Goal: Task Accomplishment & Management: Manage account settings

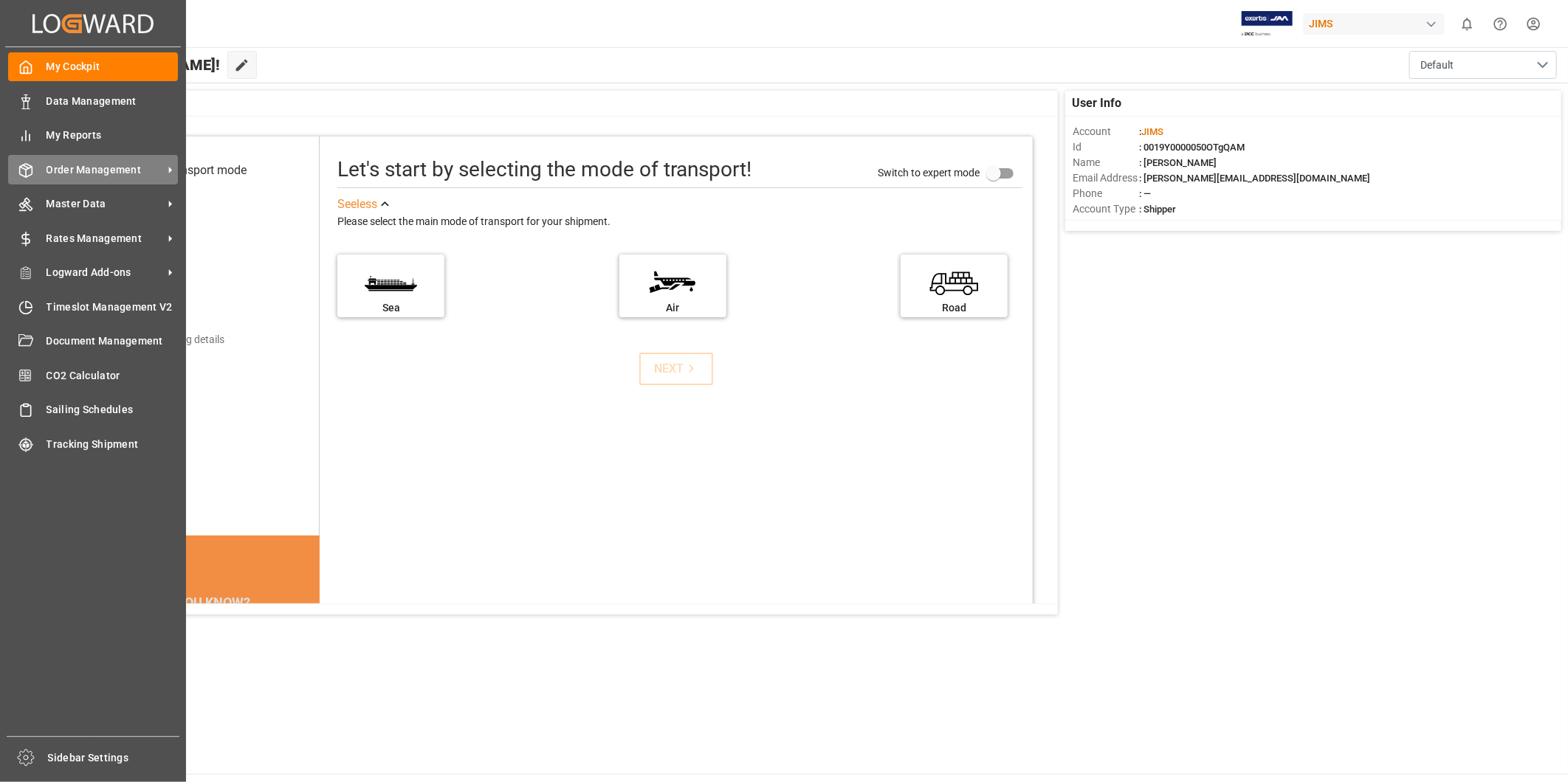
click at [113, 177] on div "Order Management Order Management" at bounding box center [92, 170] width 170 height 29
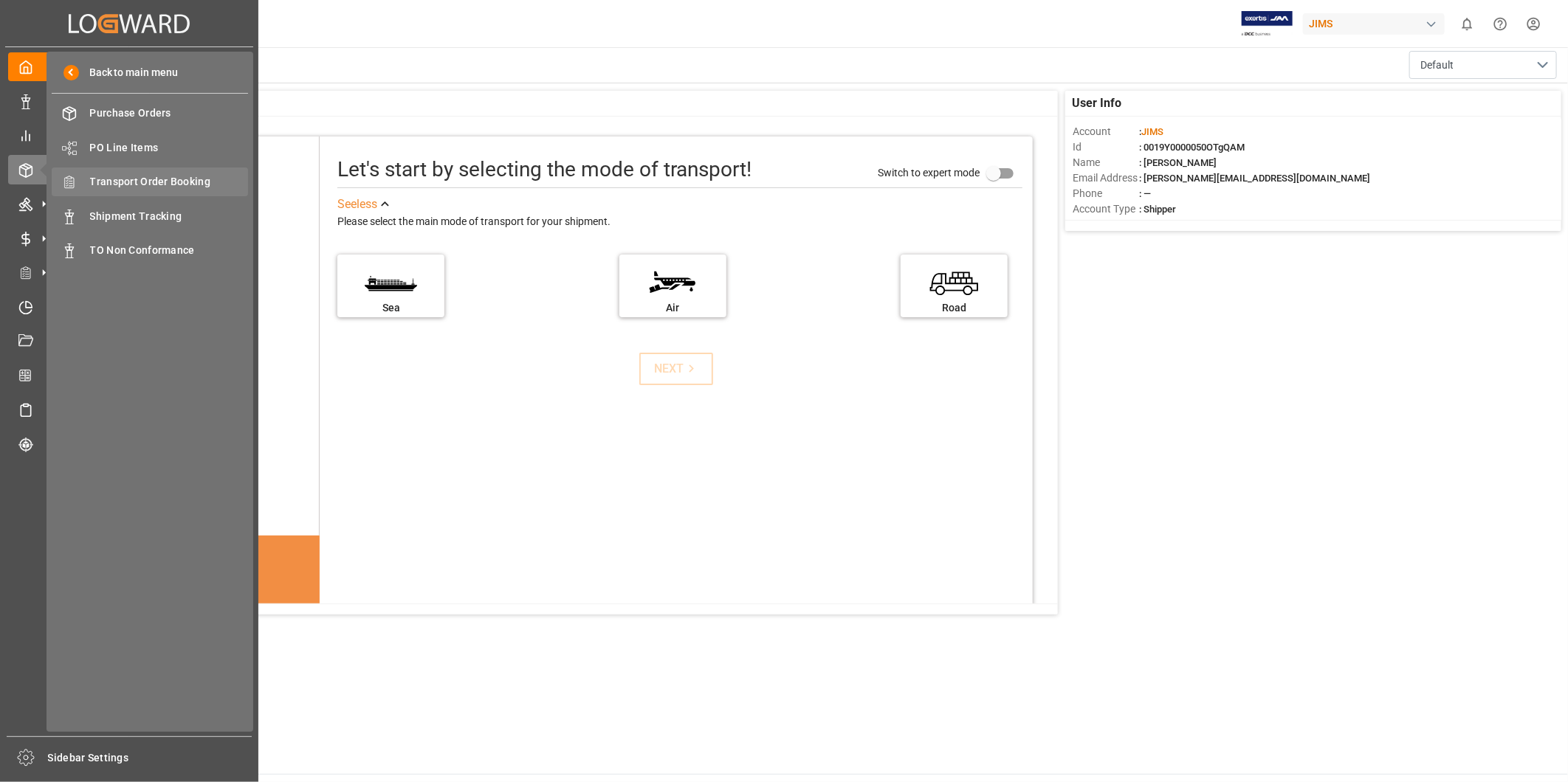
click at [200, 187] on span "Transport Order Booking" at bounding box center [169, 181] width 159 height 15
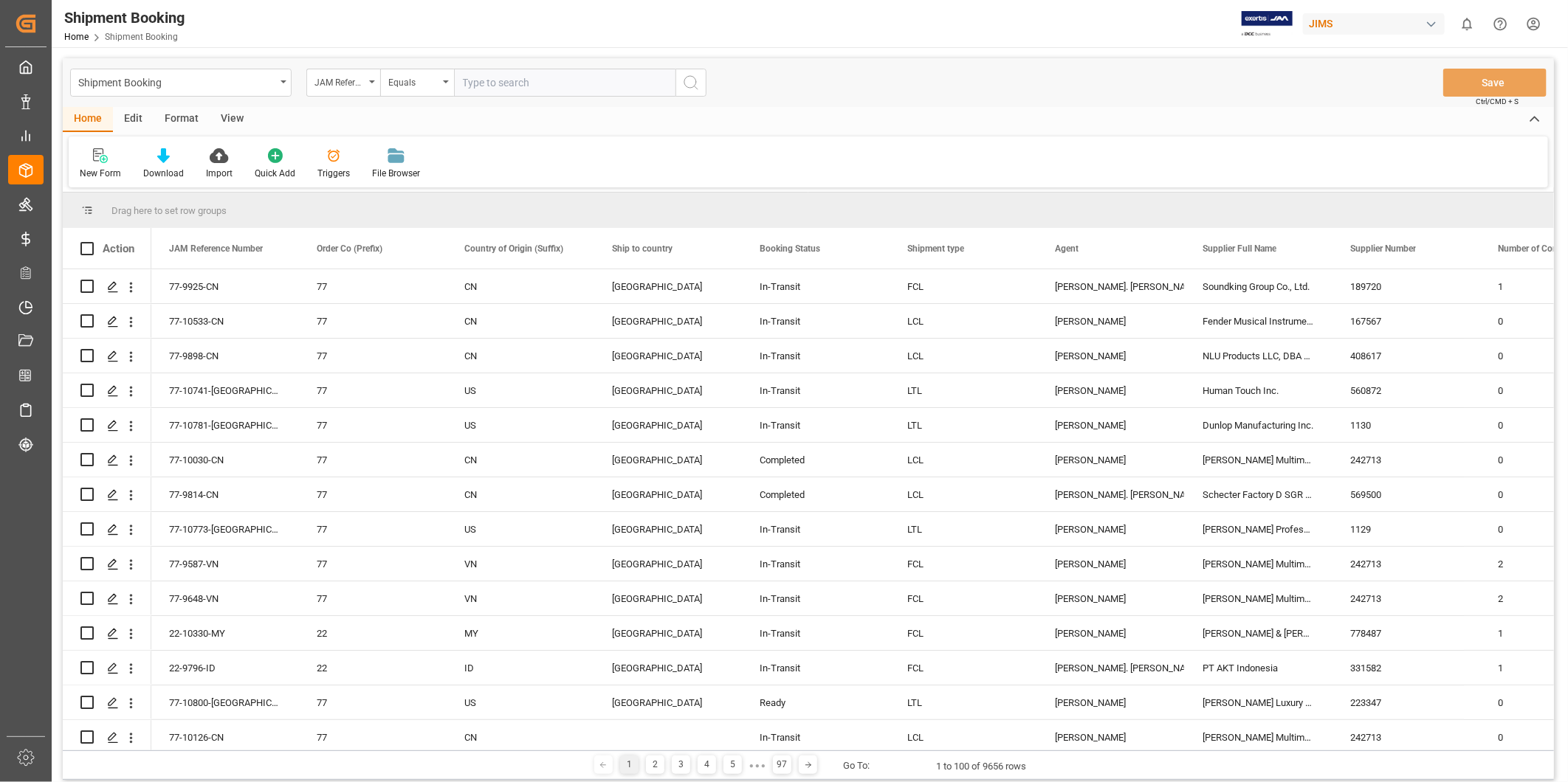
click at [550, 83] on input "text" at bounding box center [564, 82] width 222 height 28
type input "22-10706-TW"
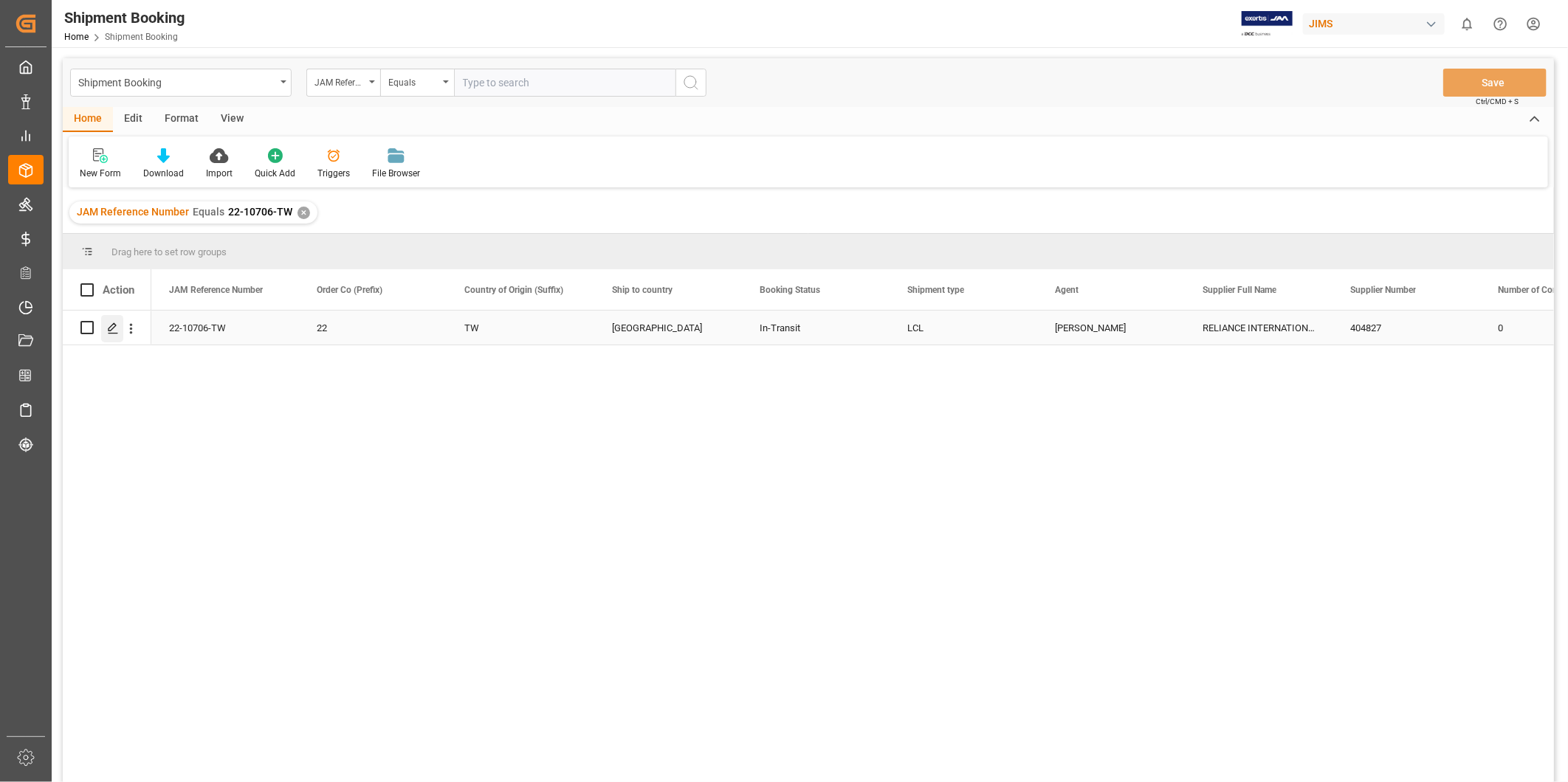
click at [106, 323] on div "Press SPACE to select this row." at bounding box center [112, 329] width 22 height 27
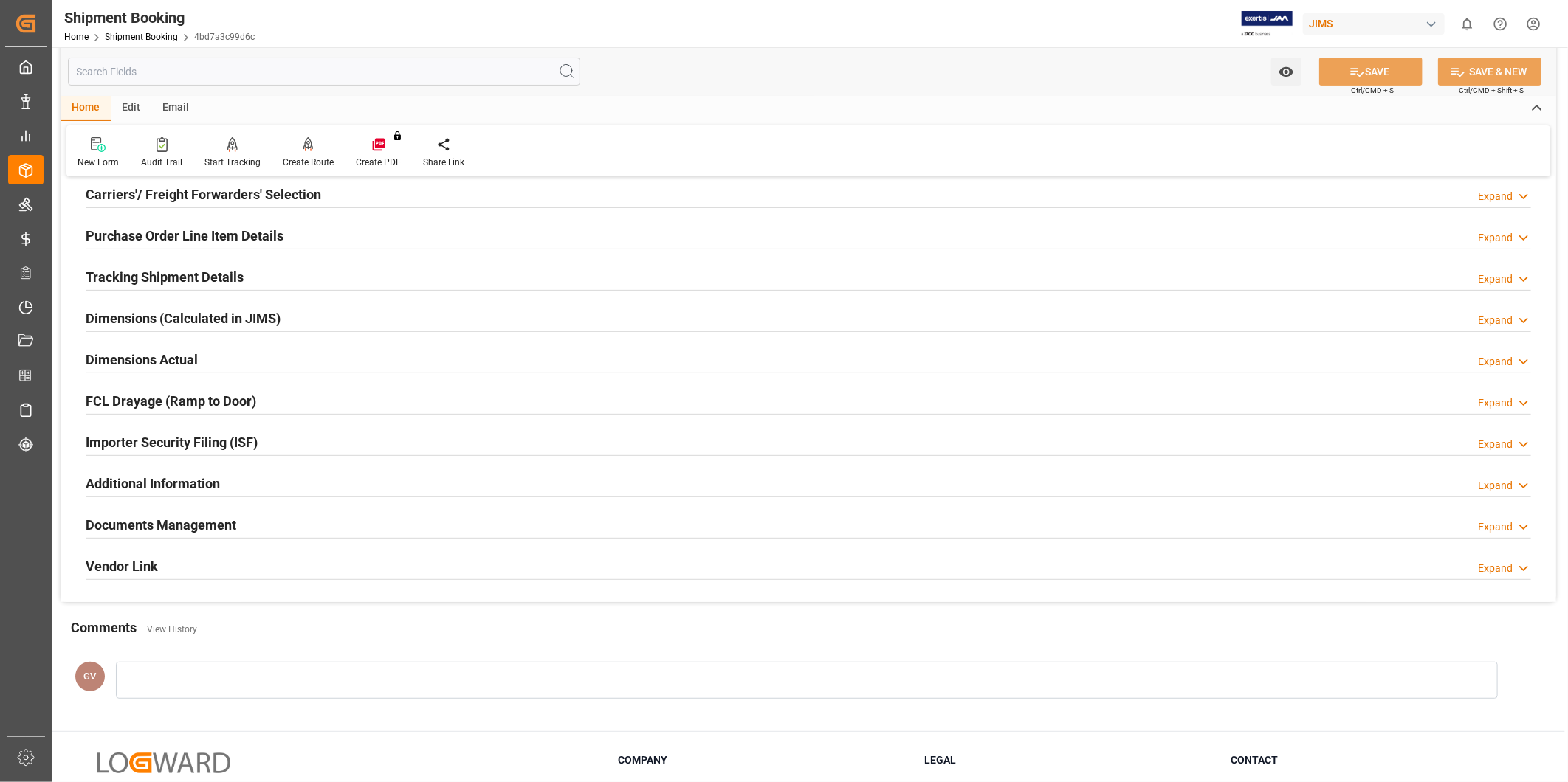
scroll to position [273, 0]
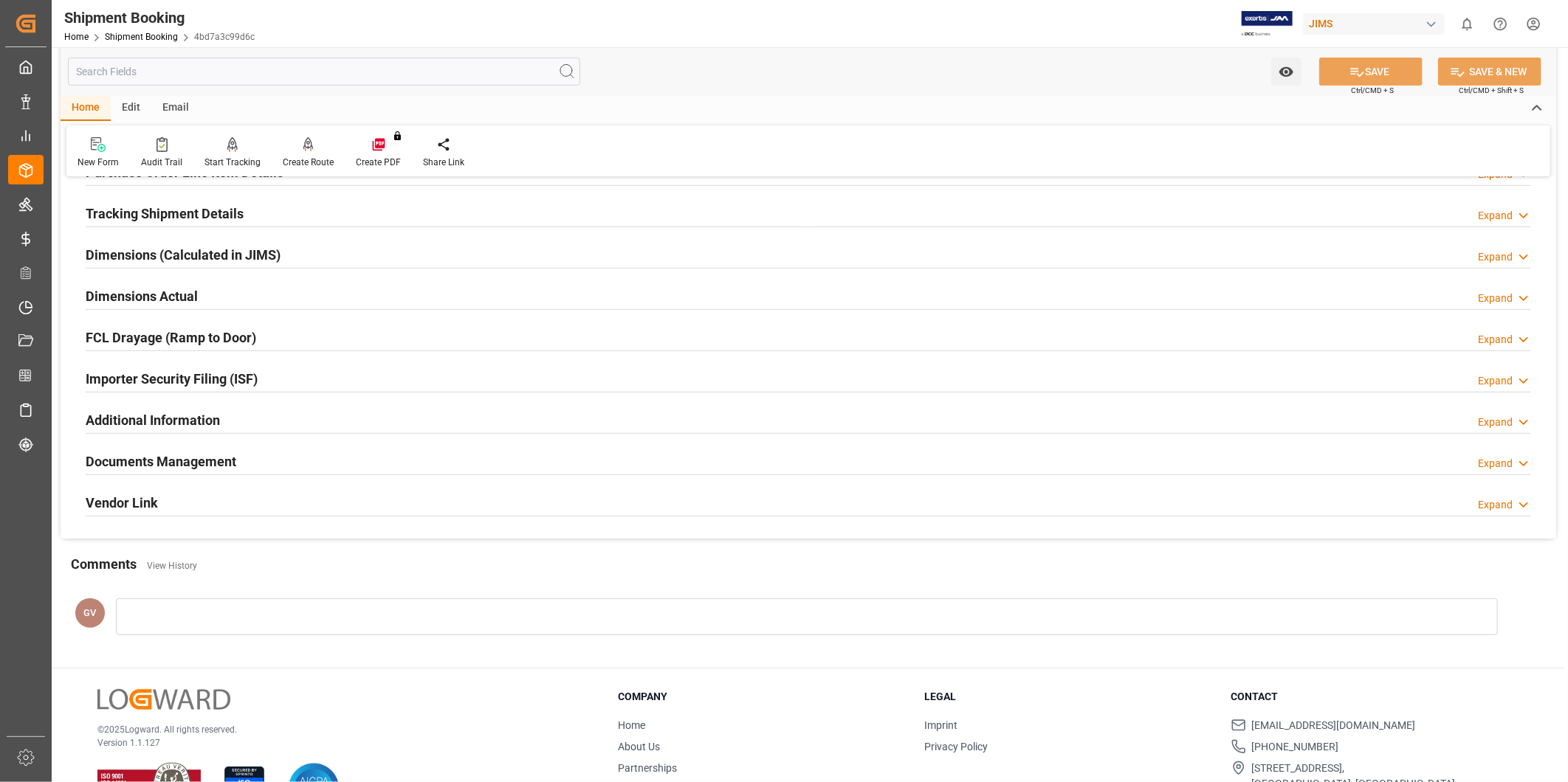
click at [199, 466] on h2 "Documents Management" at bounding box center [161, 461] width 151 height 20
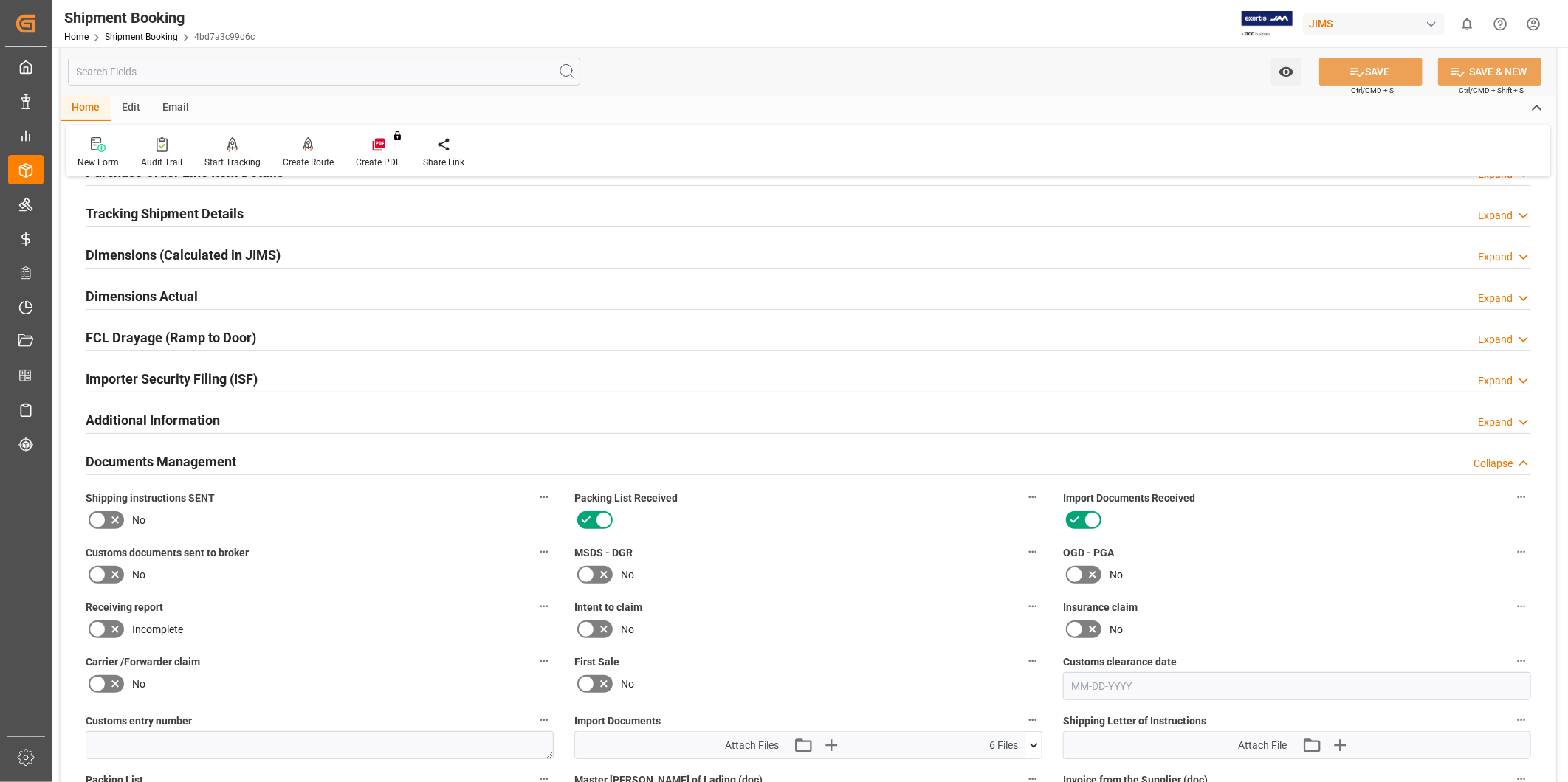
click at [101, 567] on icon at bounding box center [98, 575] width 18 height 18
click at [0, 0] on input "checkbox" at bounding box center [0, 0] width 0 height 0
click at [1442, 68] on button "SAVE & NEW" at bounding box center [1489, 71] width 103 height 28
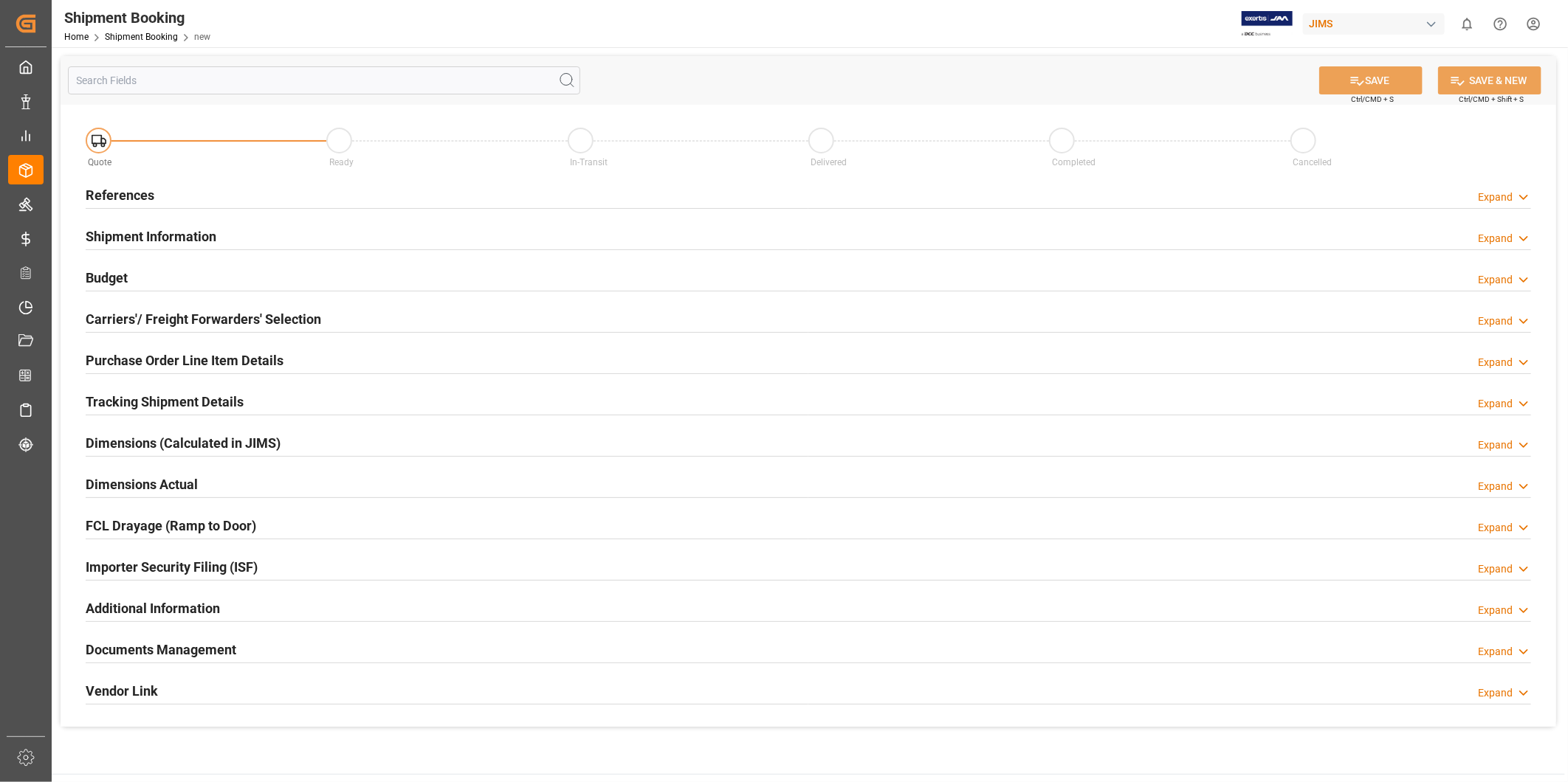
click at [309, 615] on div "Additional Information Expand" at bounding box center [807, 607] width 1445 height 28
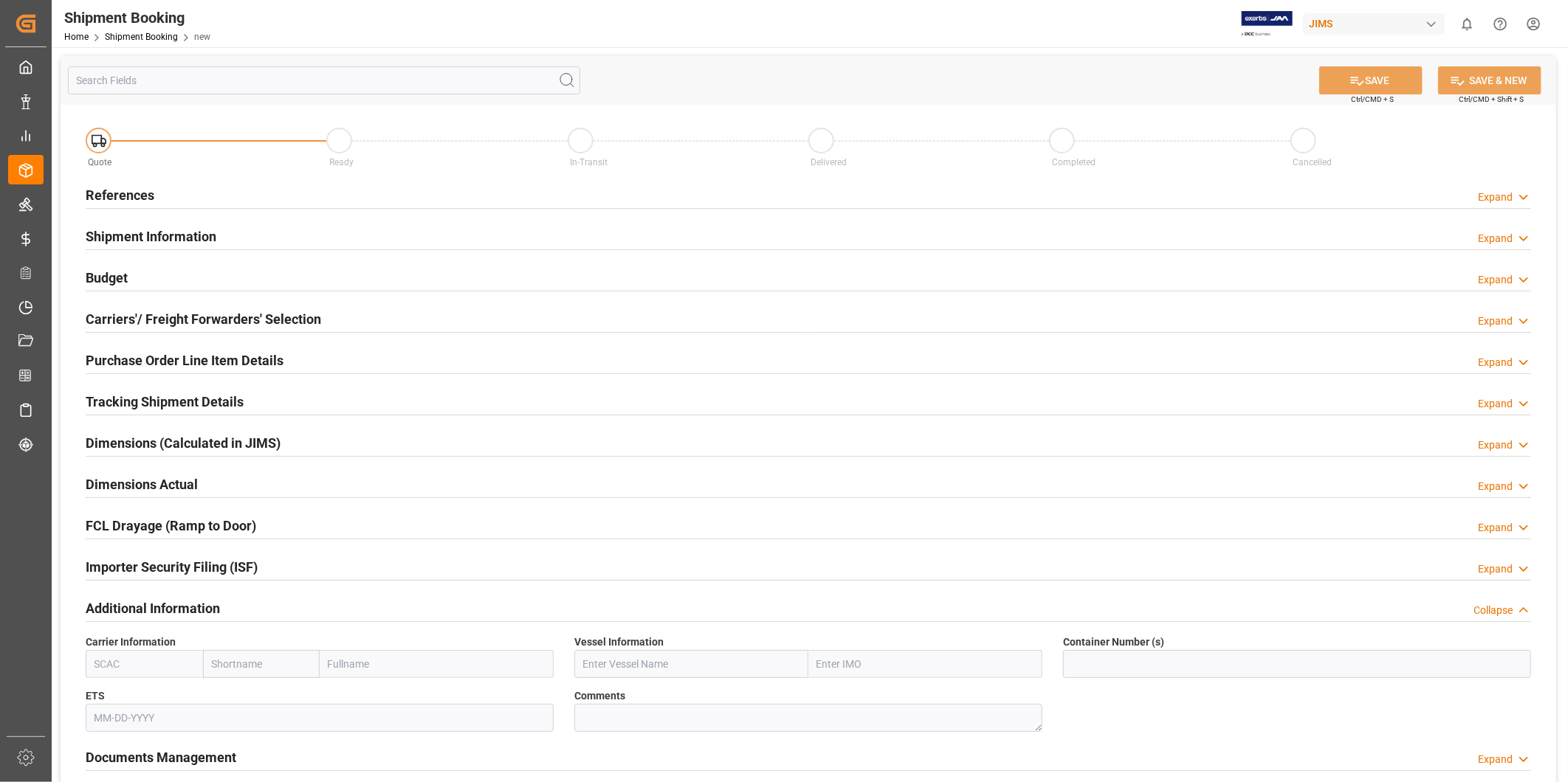
click at [200, 362] on h2 "Purchase Order Line Item Details" at bounding box center [184, 360] width 198 height 20
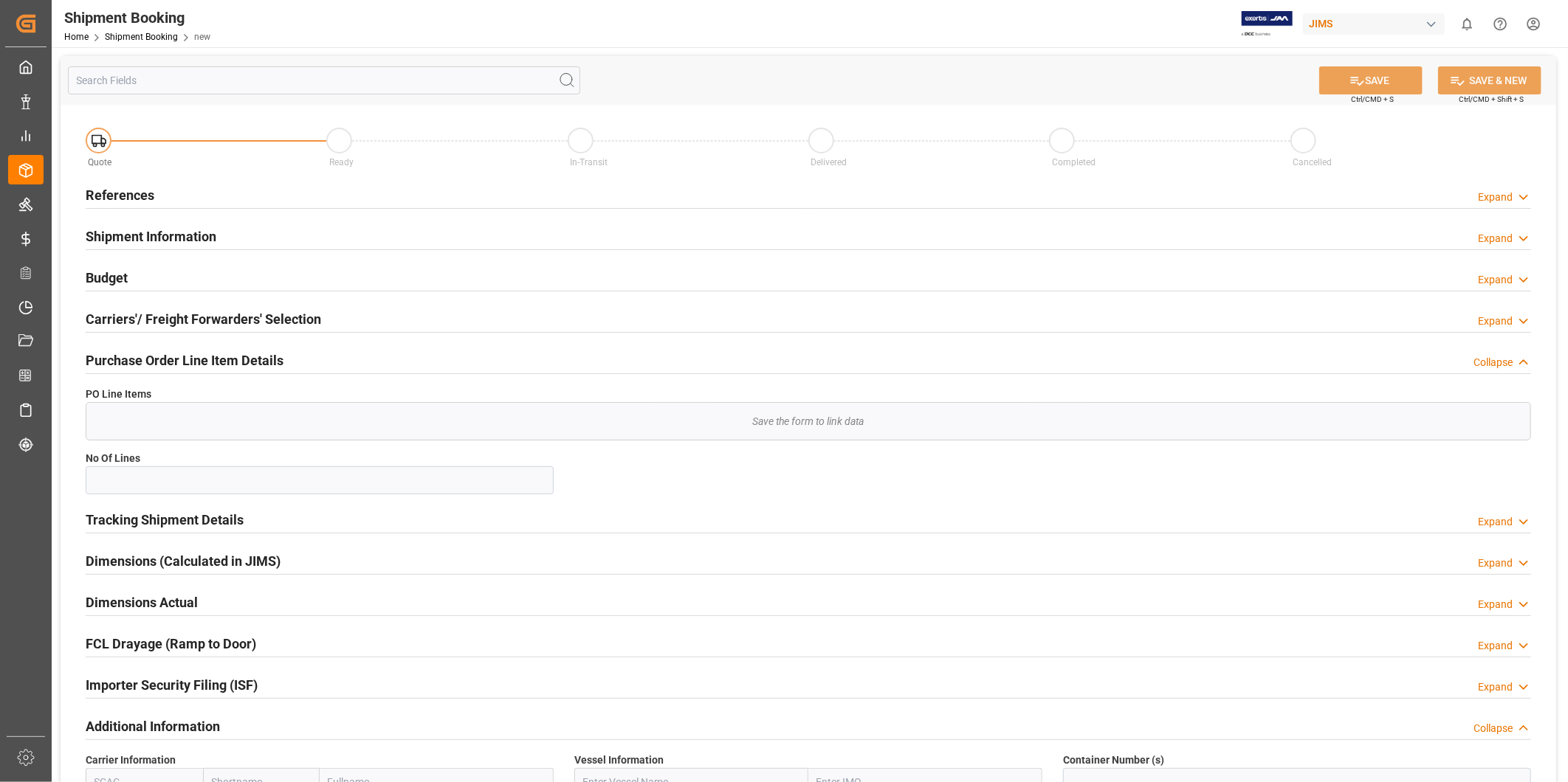
click at [201, 362] on h2 "Purchase Order Line Item Details" at bounding box center [184, 360] width 198 height 20
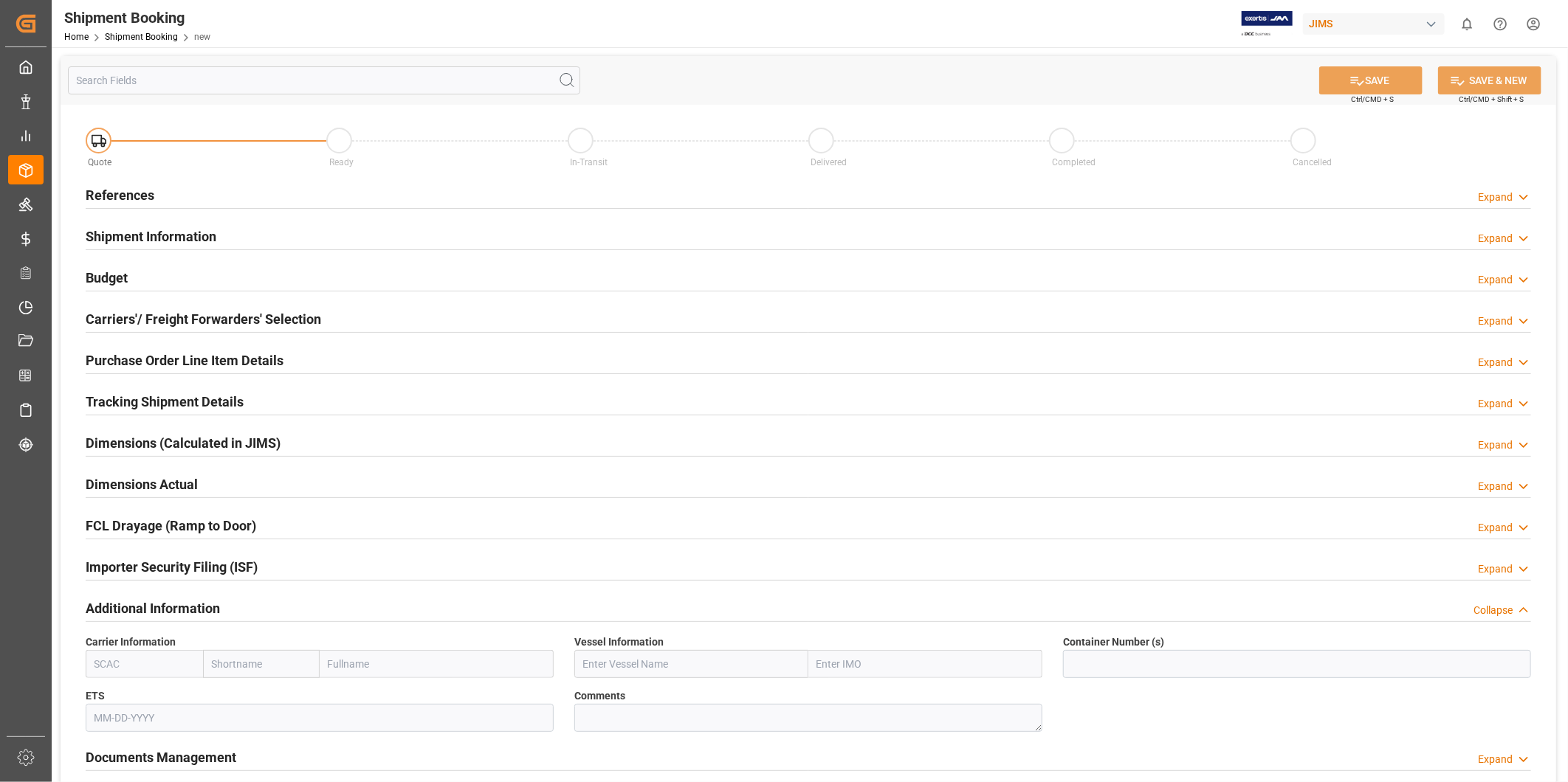
click at [212, 406] on h2 "Tracking Shipment Details" at bounding box center [164, 401] width 158 height 20
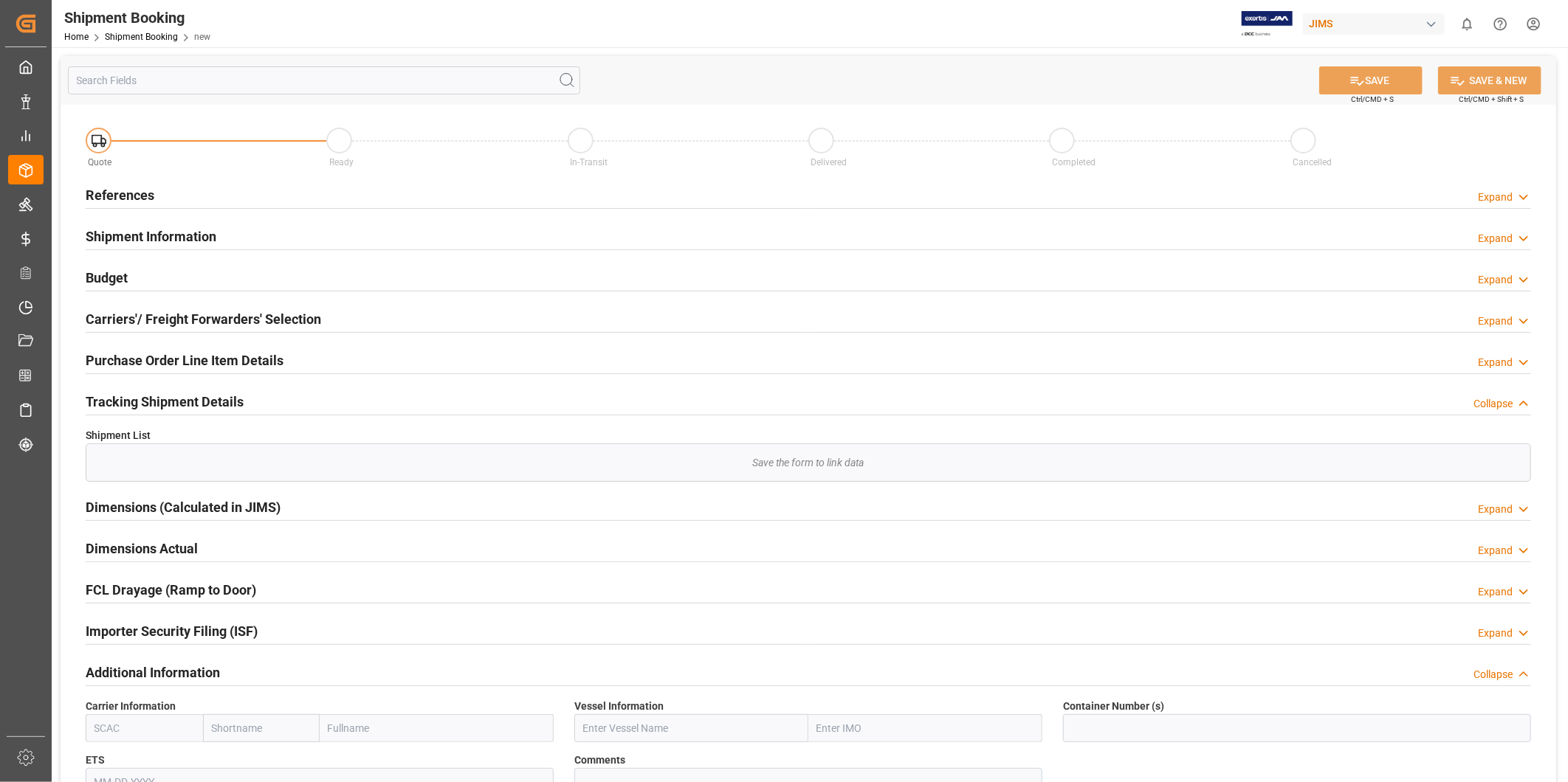
click at [212, 406] on h2 "Tracking Shipment Details" at bounding box center [164, 401] width 158 height 20
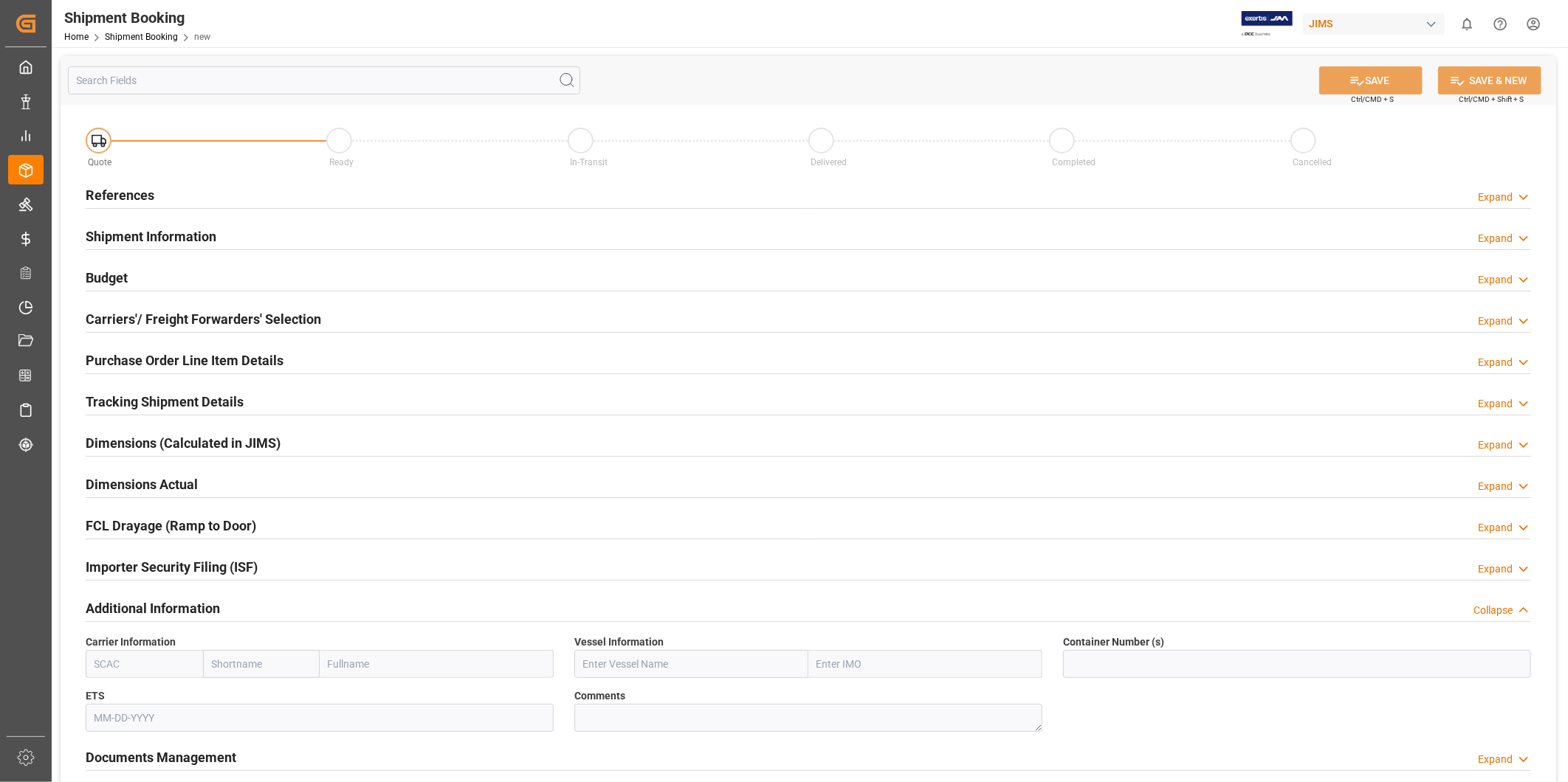
click at [212, 406] on h2 "Tracking Shipment Details" at bounding box center [164, 401] width 158 height 20
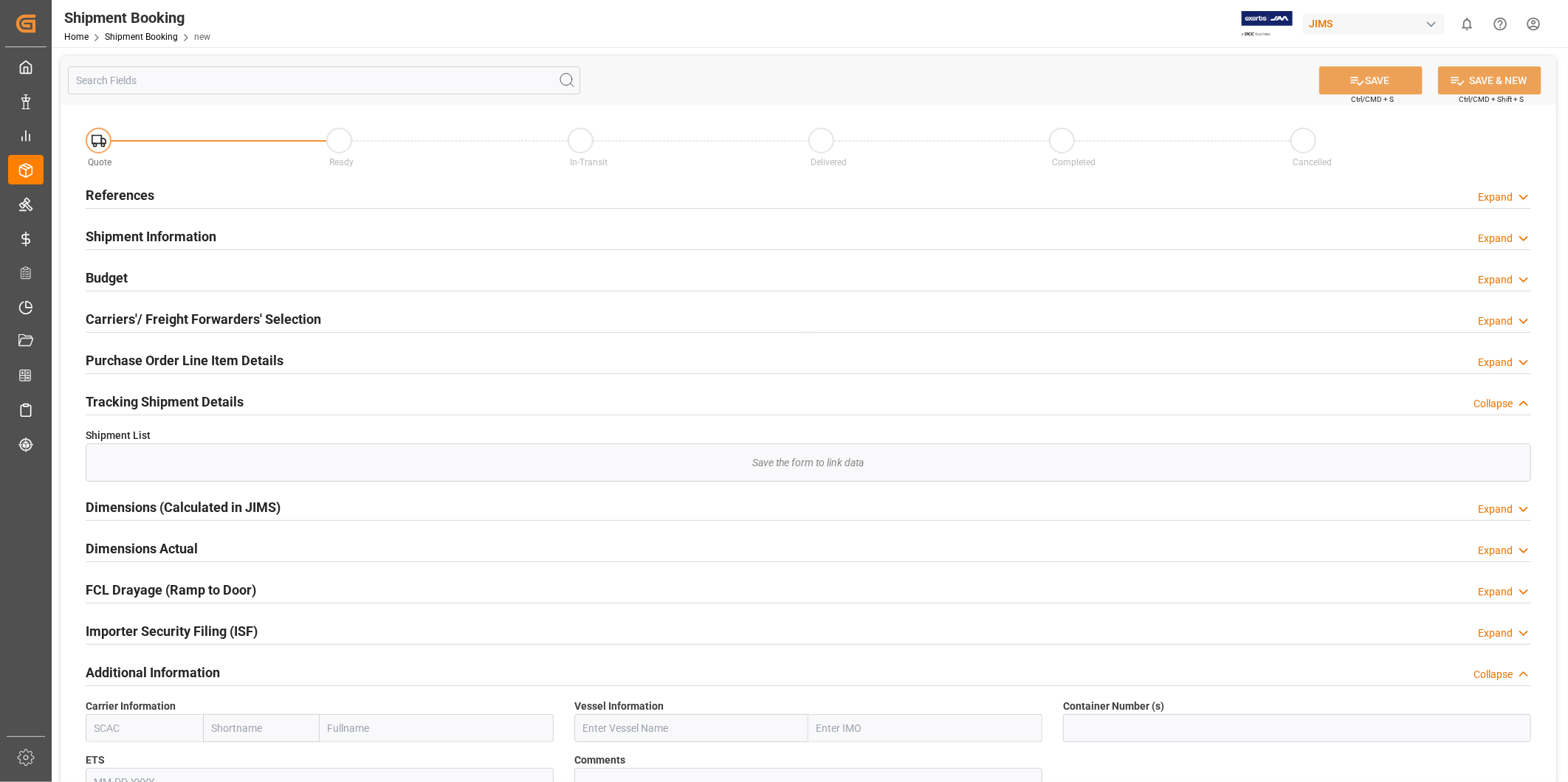
click at [212, 406] on h2 "Tracking Shipment Details" at bounding box center [164, 401] width 158 height 20
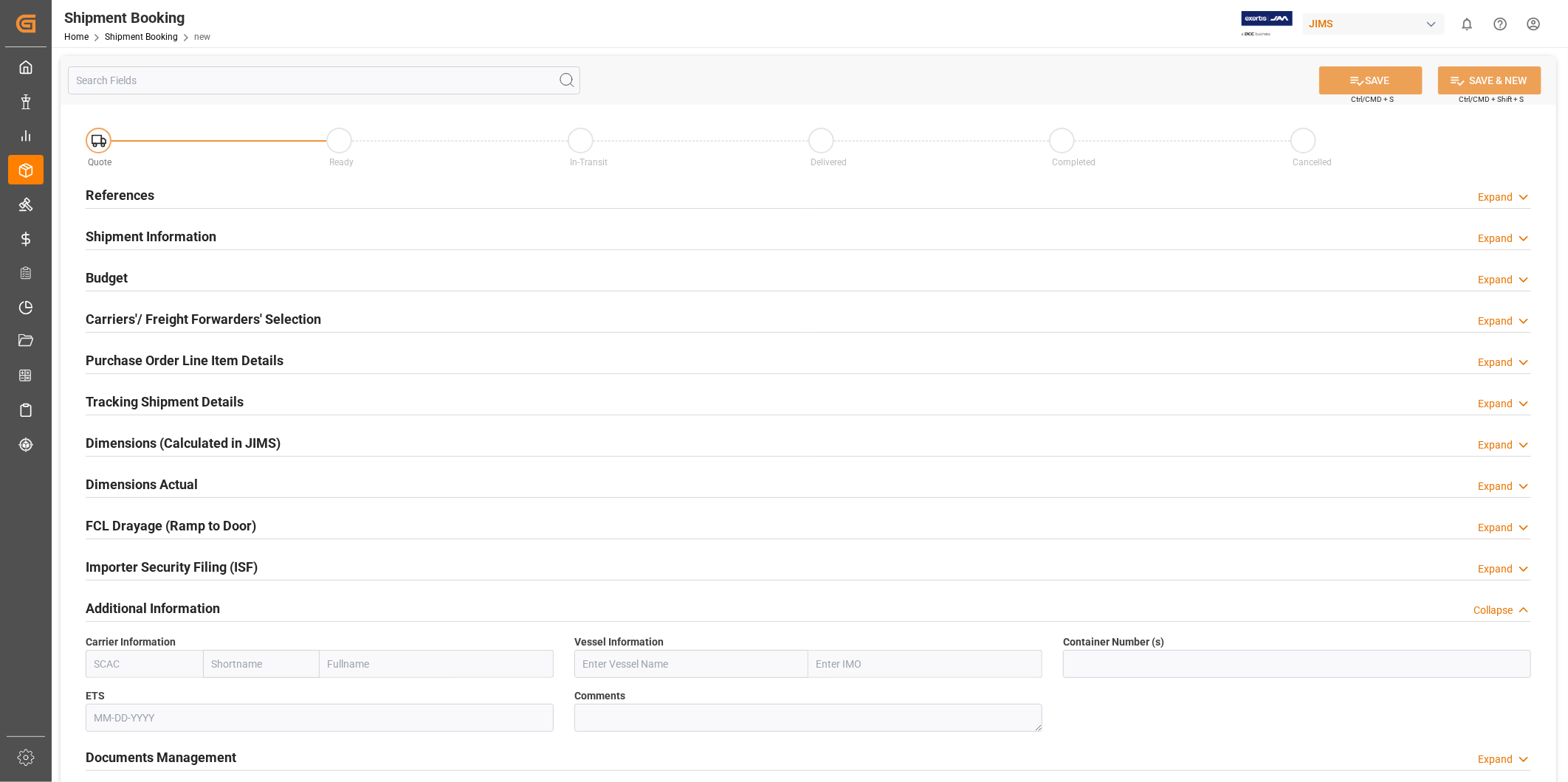
click at [1528, 192] on icon at bounding box center [1523, 197] width 14 height 15
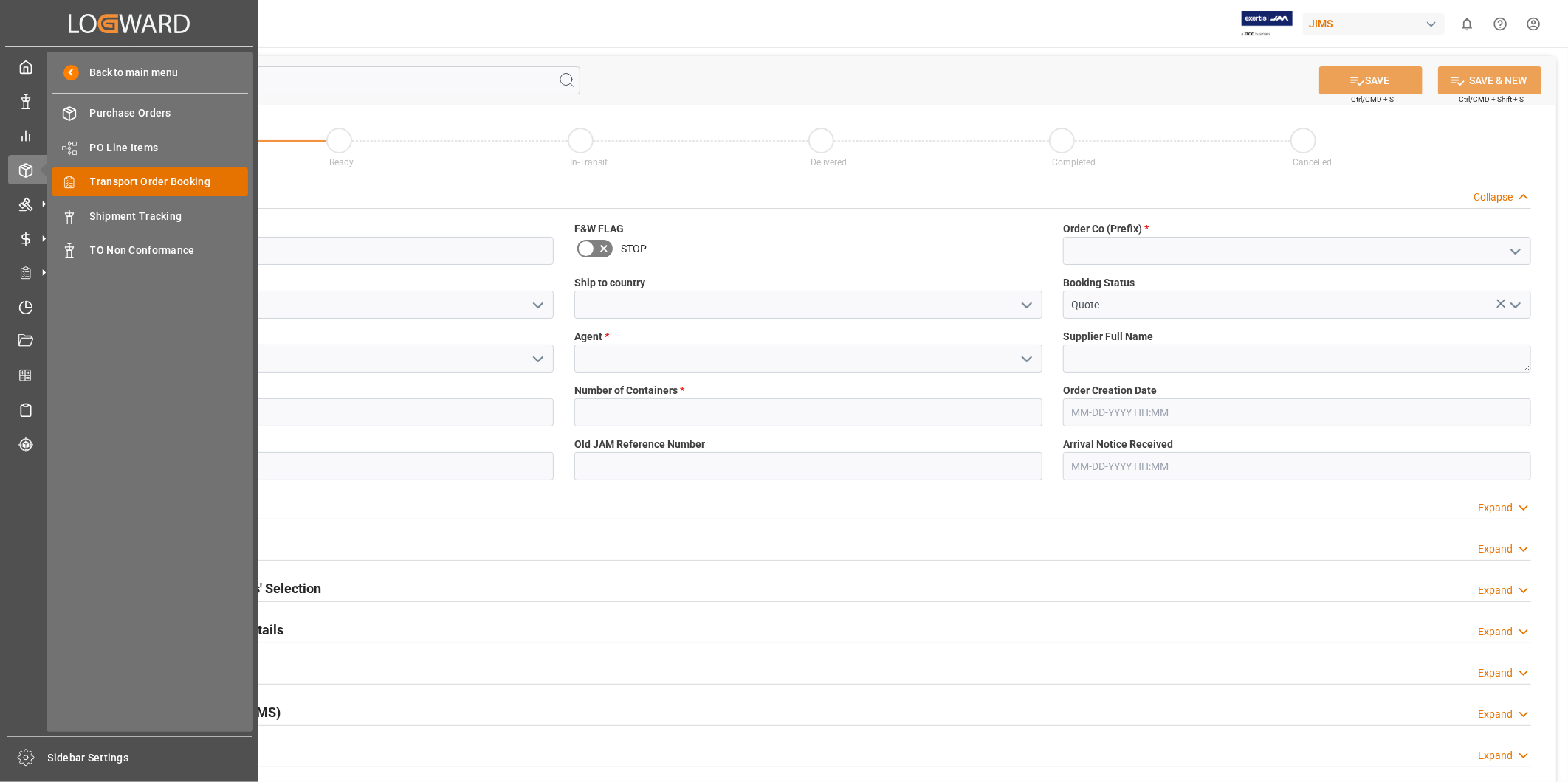
click at [115, 180] on span "Transport Order Booking" at bounding box center [169, 181] width 159 height 15
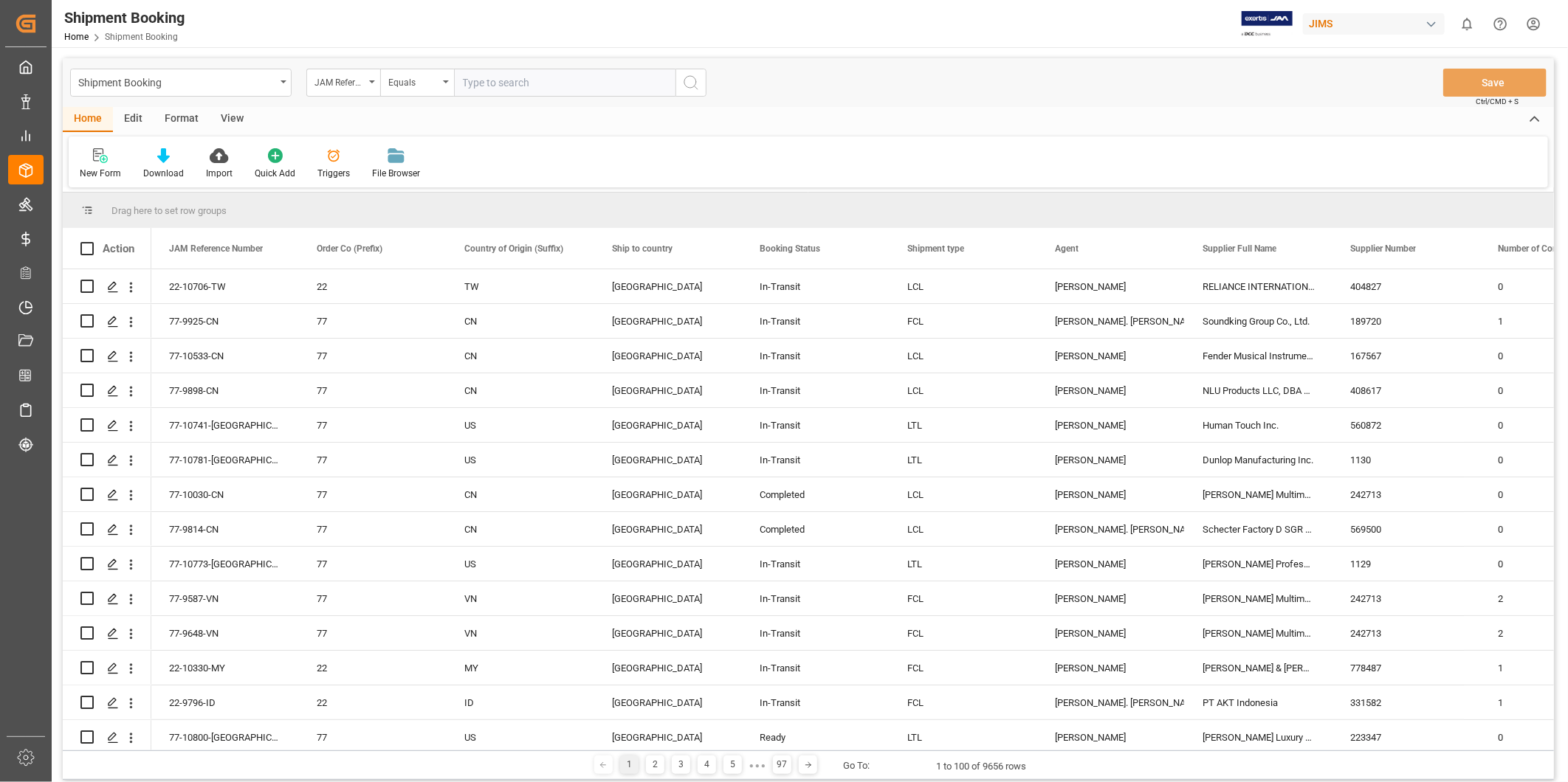
click at [518, 81] on input "text" at bounding box center [564, 82] width 222 height 28
type input "22-10706-TW"
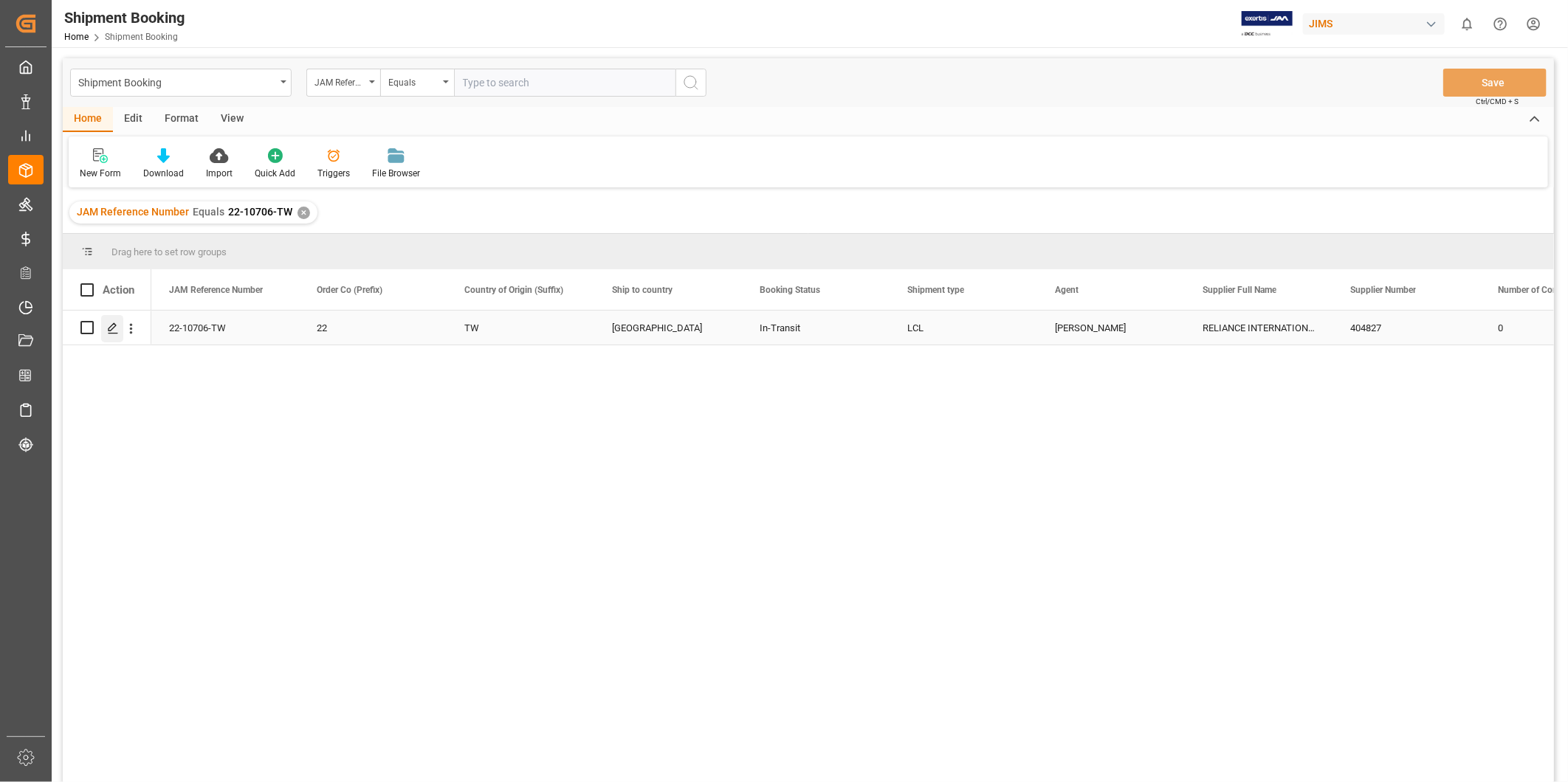
click at [115, 338] on div "Press SPACE to select this row." at bounding box center [112, 329] width 22 height 27
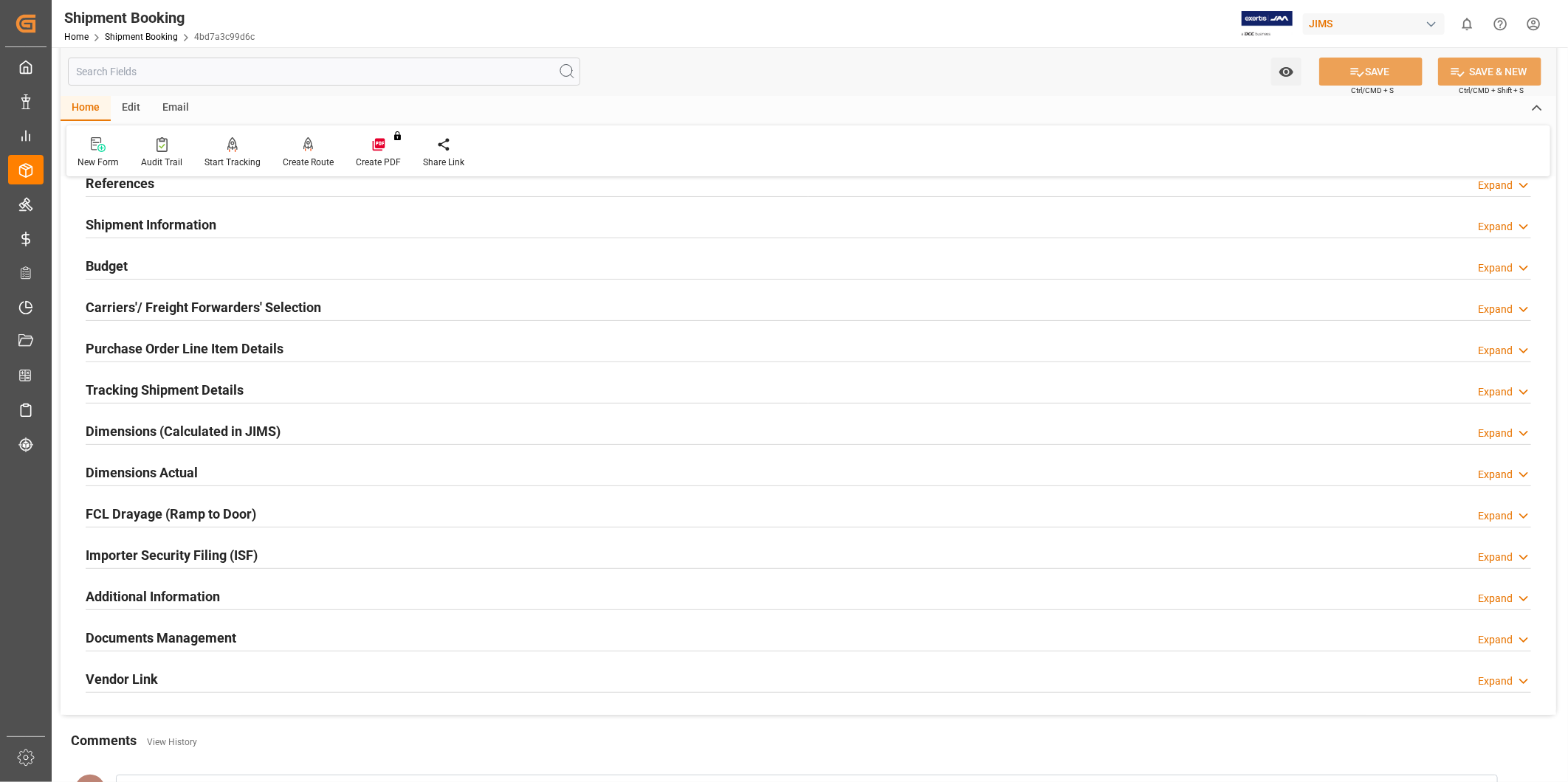
scroll to position [136, 0]
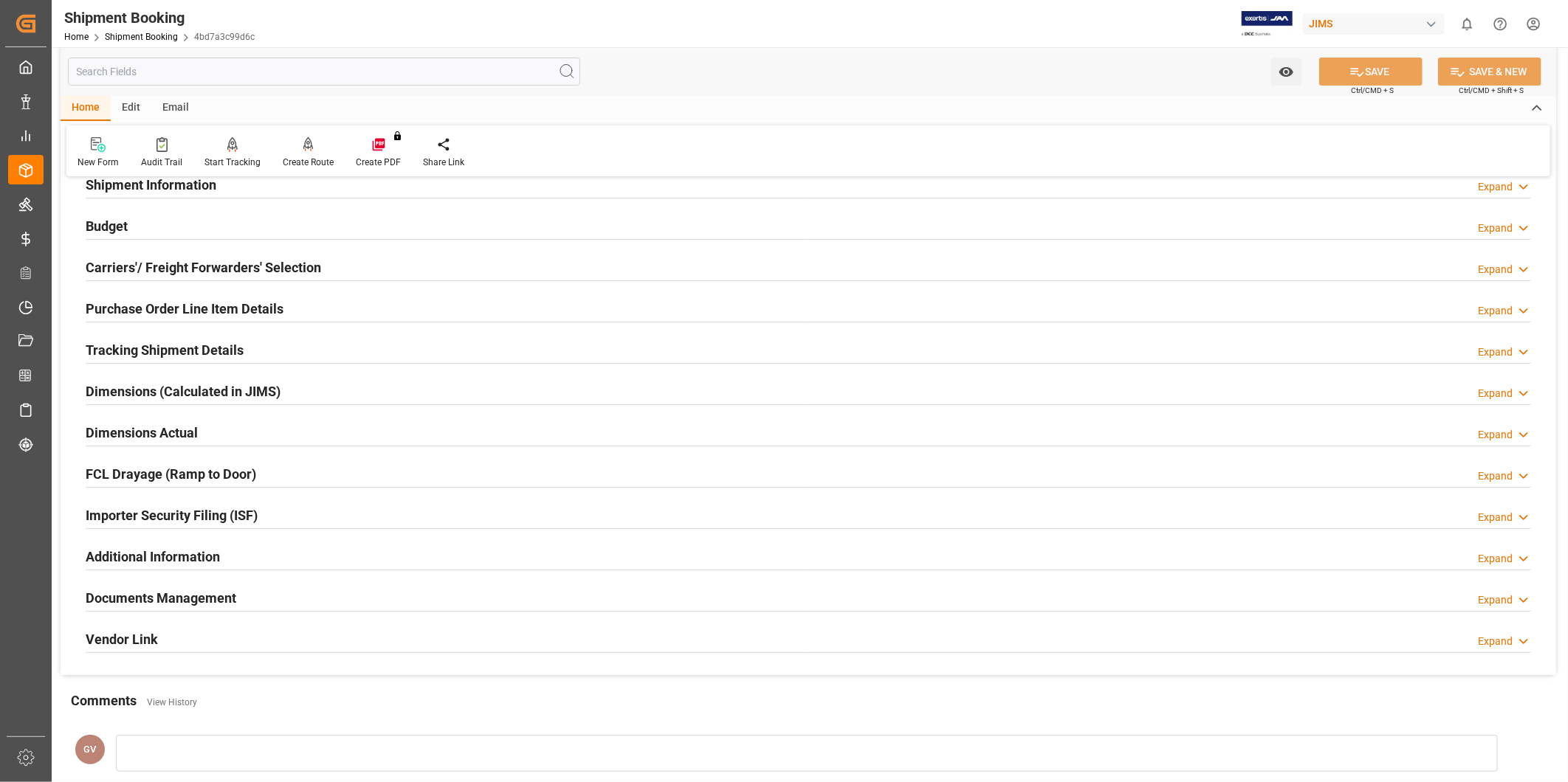
click at [229, 596] on h2 "Documents Management" at bounding box center [161, 598] width 151 height 20
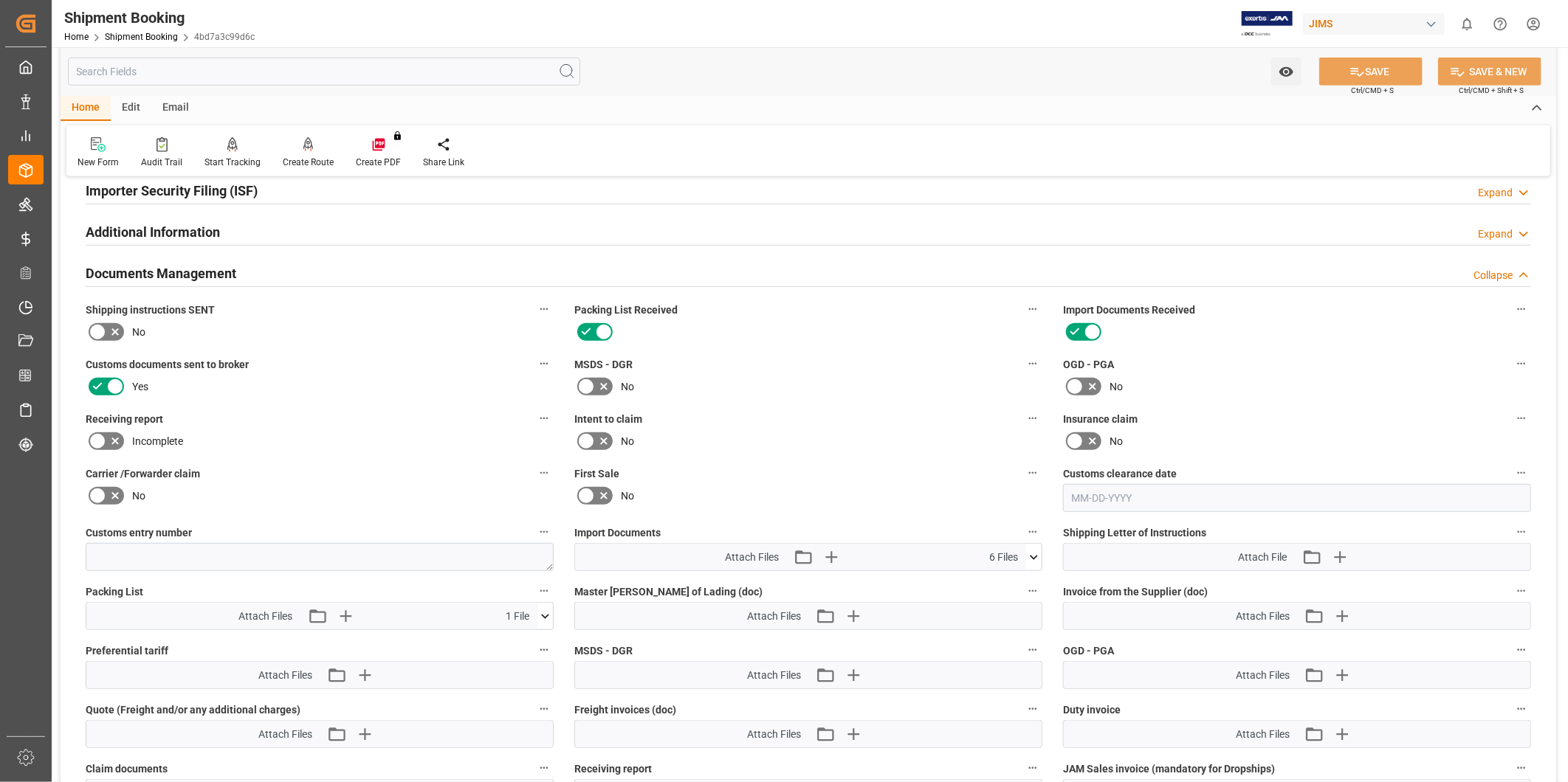
scroll to position [682, 0]
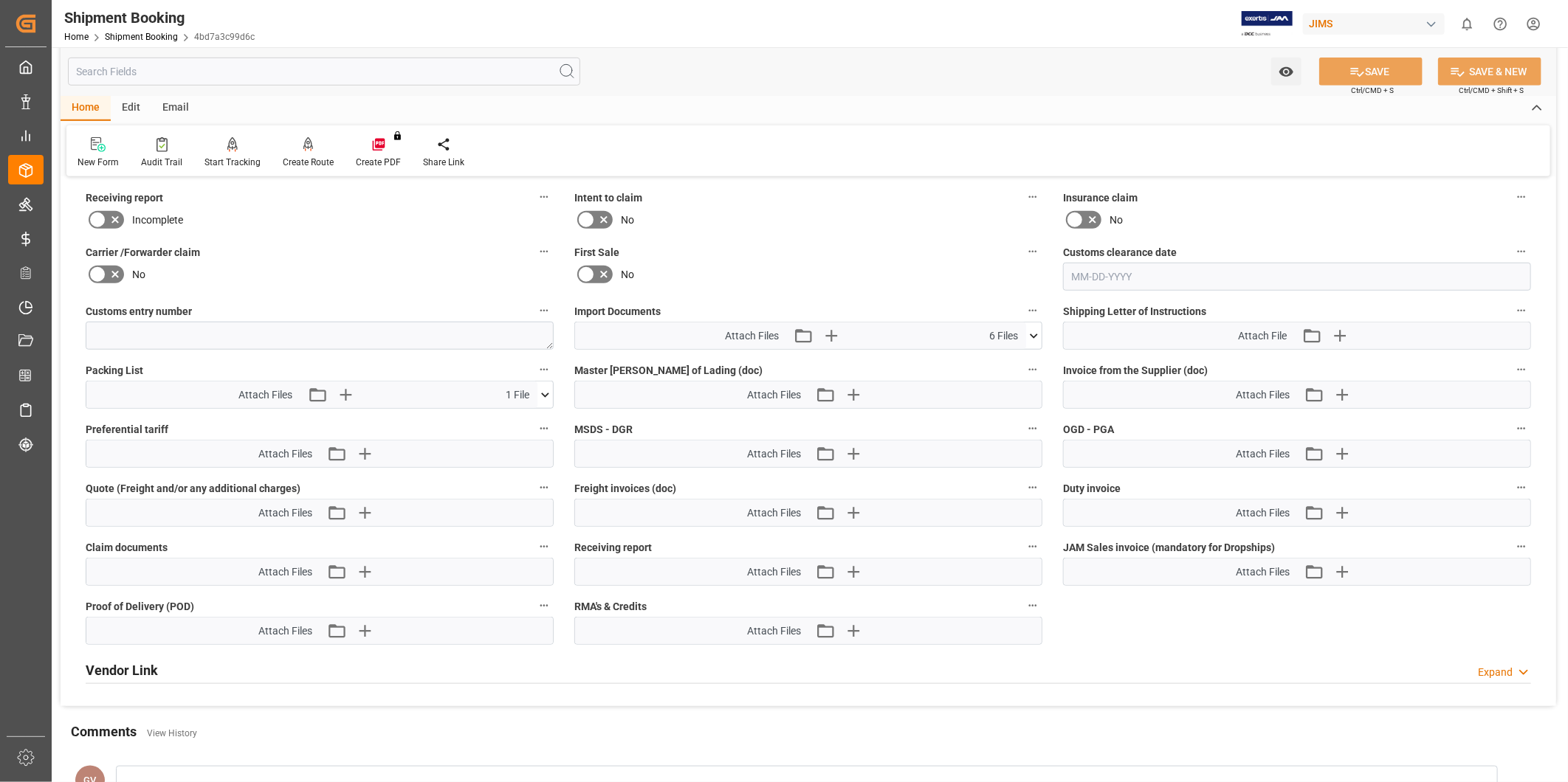
click at [1037, 330] on icon at bounding box center [1033, 336] width 15 height 15
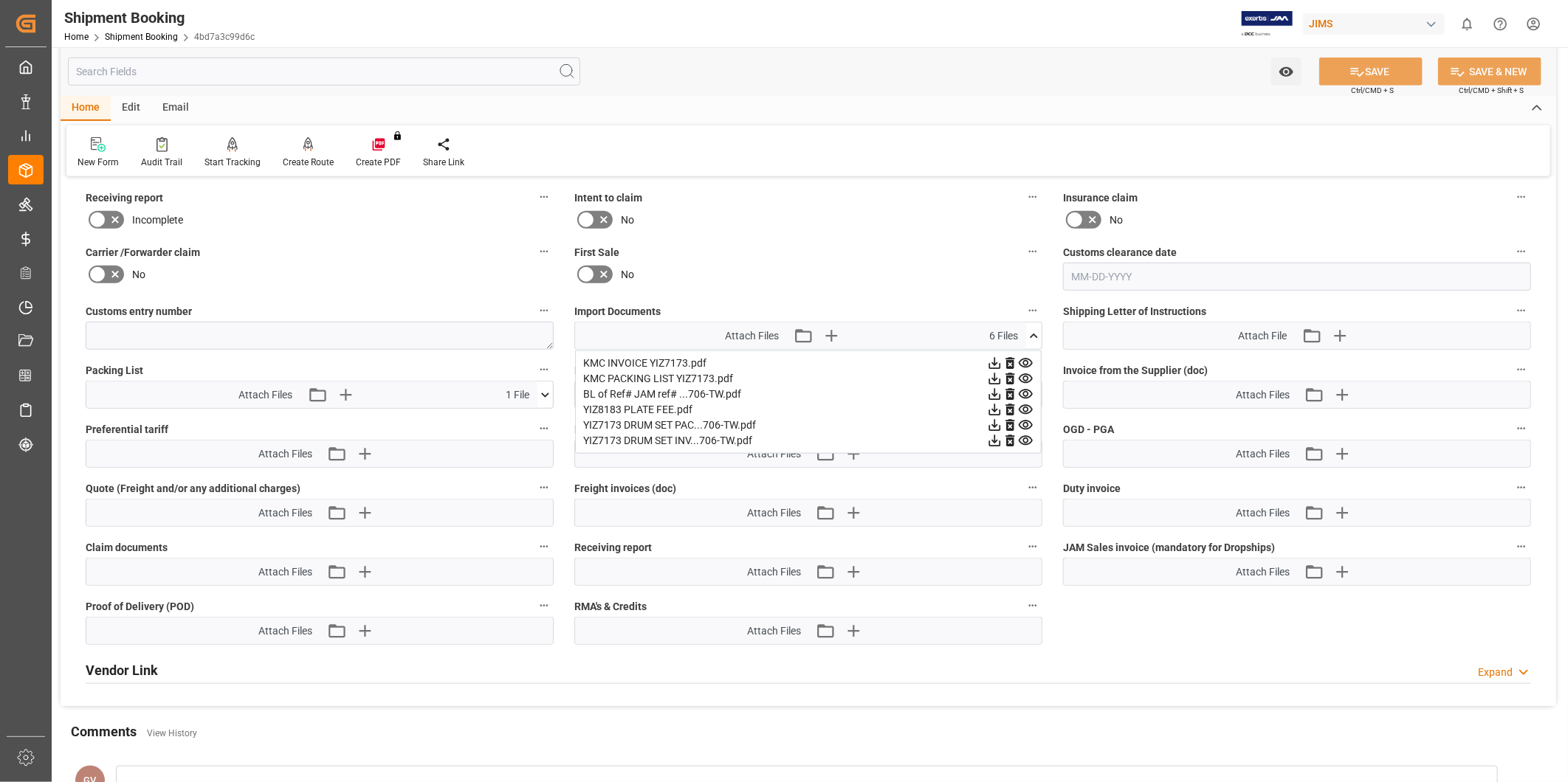
click at [1009, 391] on icon at bounding box center [1009, 394] width 15 height 15
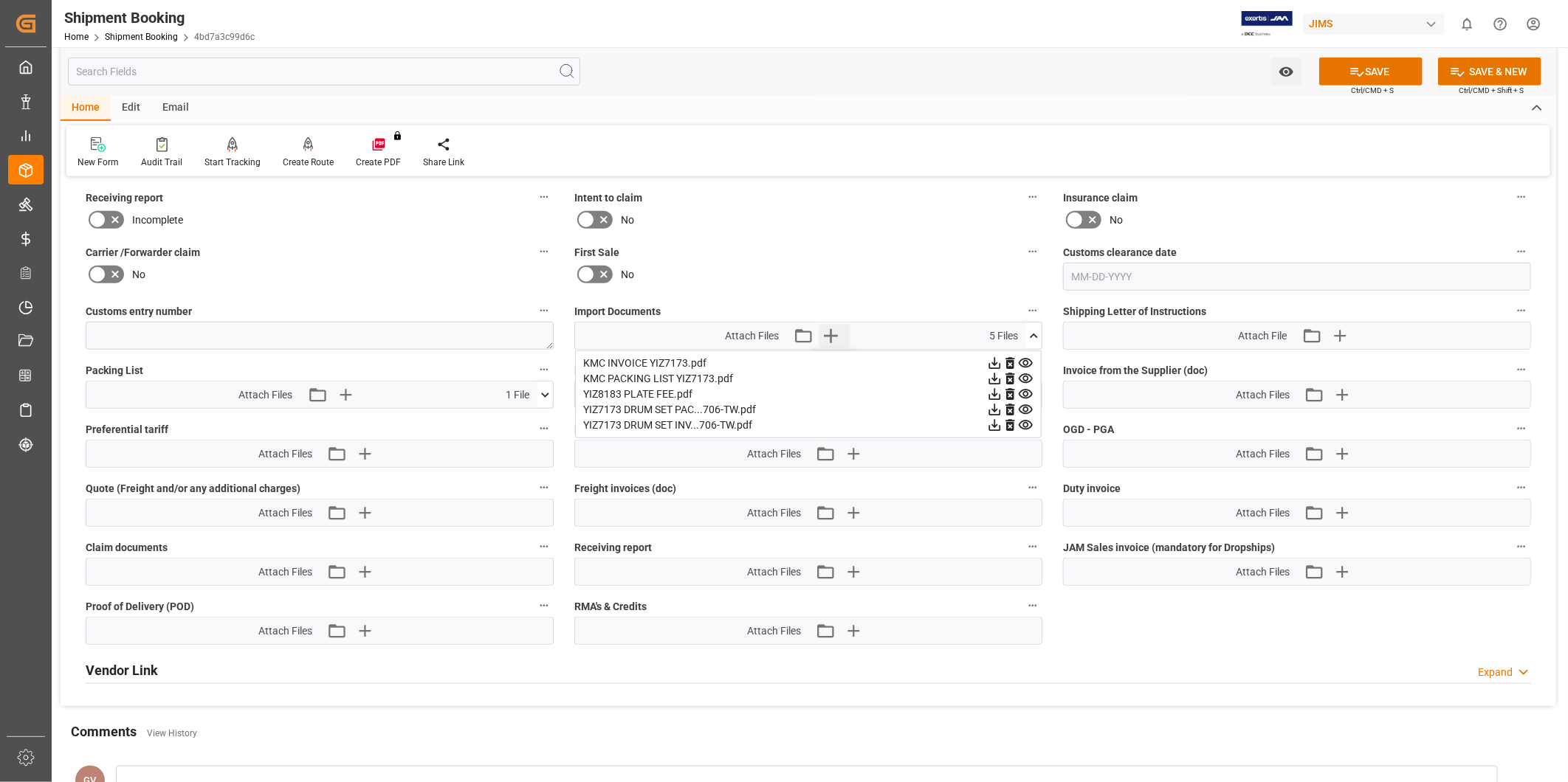
click at [831, 329] on icon "button" at bounding box center [831, 336] width 23 height 23
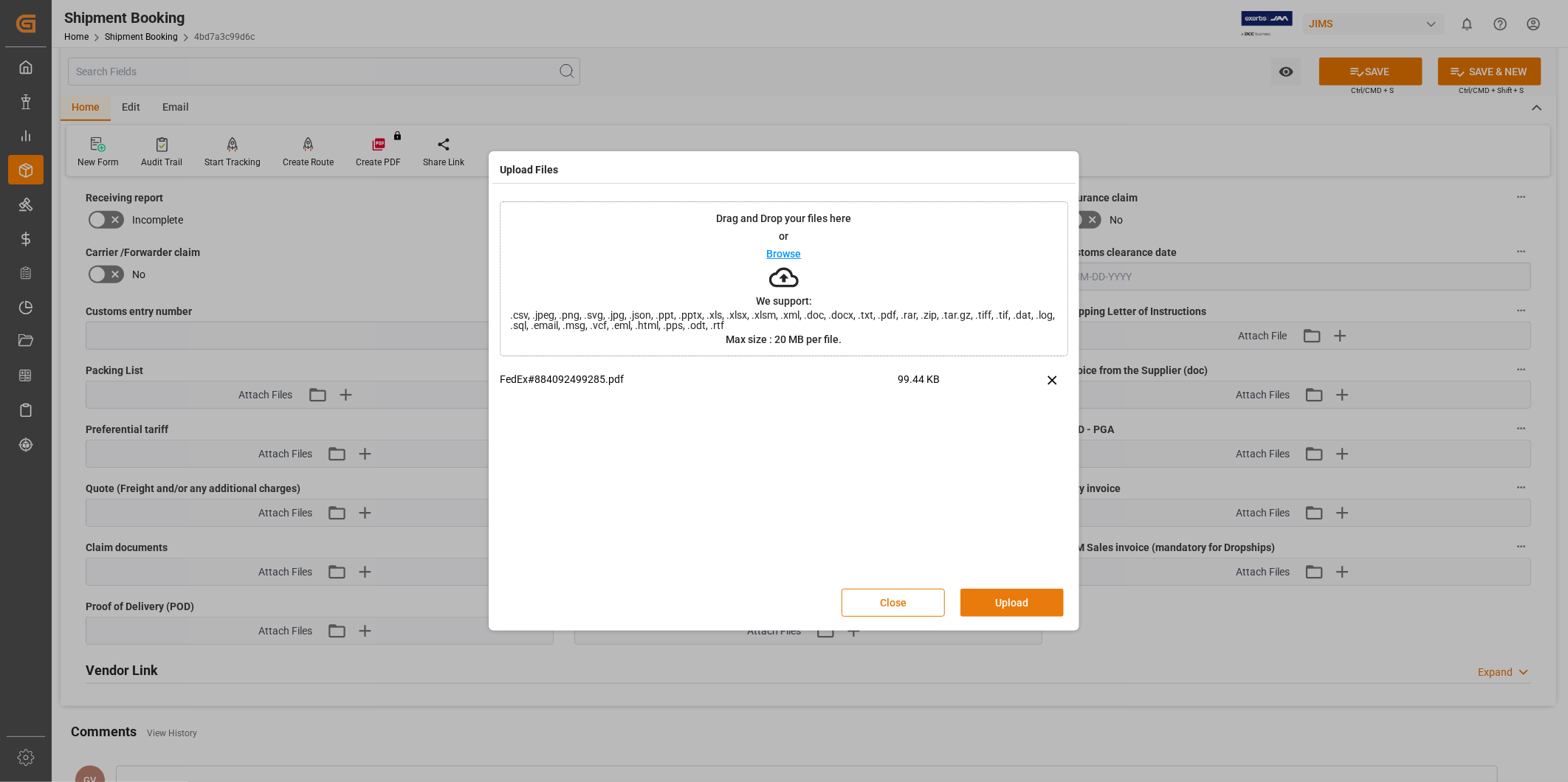
click at [1030, 599] on button "Upload" at bounding box center [1011, 602] width 103 height 28
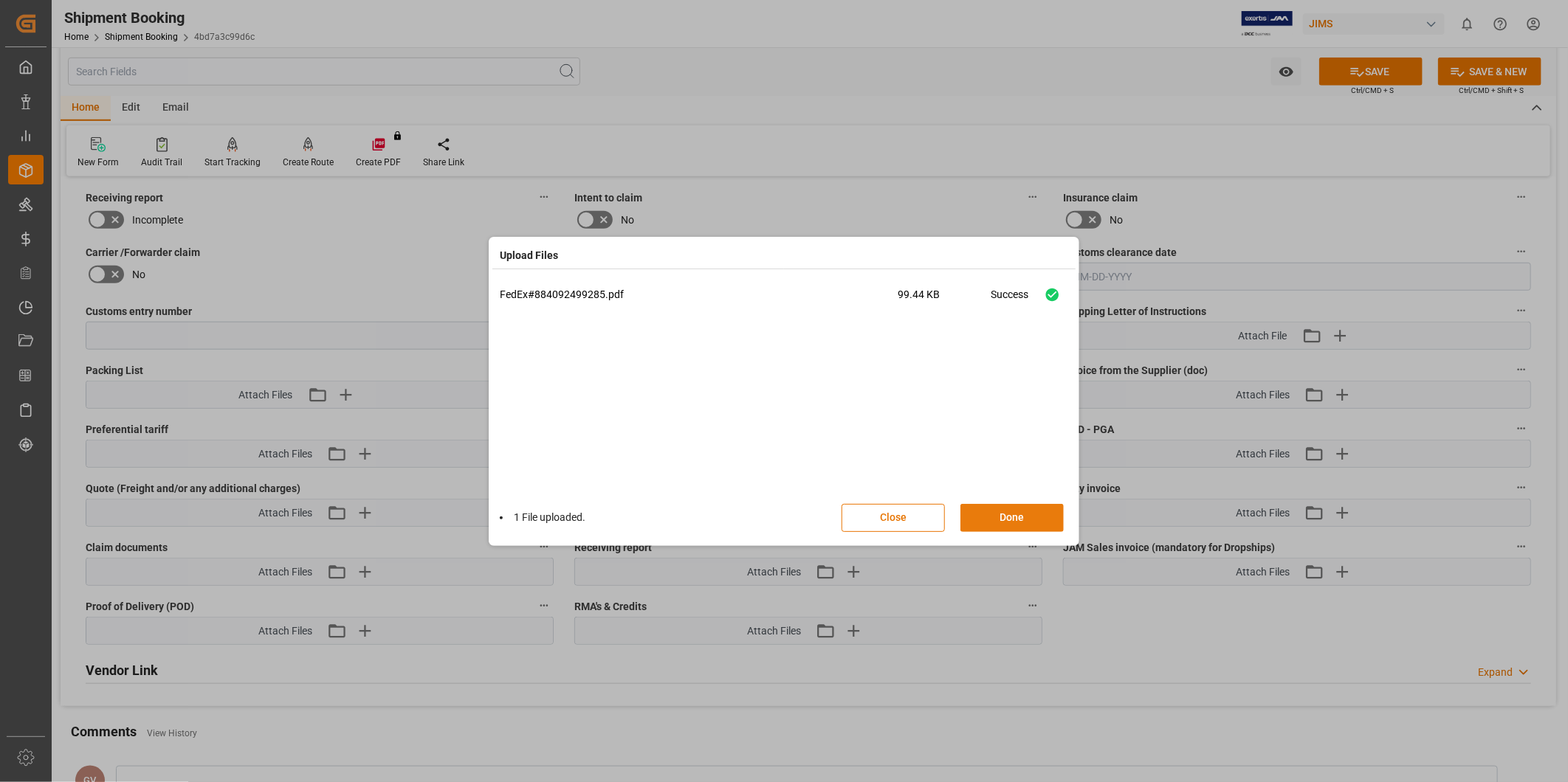
click at [1020, 515] on button "Done" at bounding box center [1011, 517] width 103 height 28
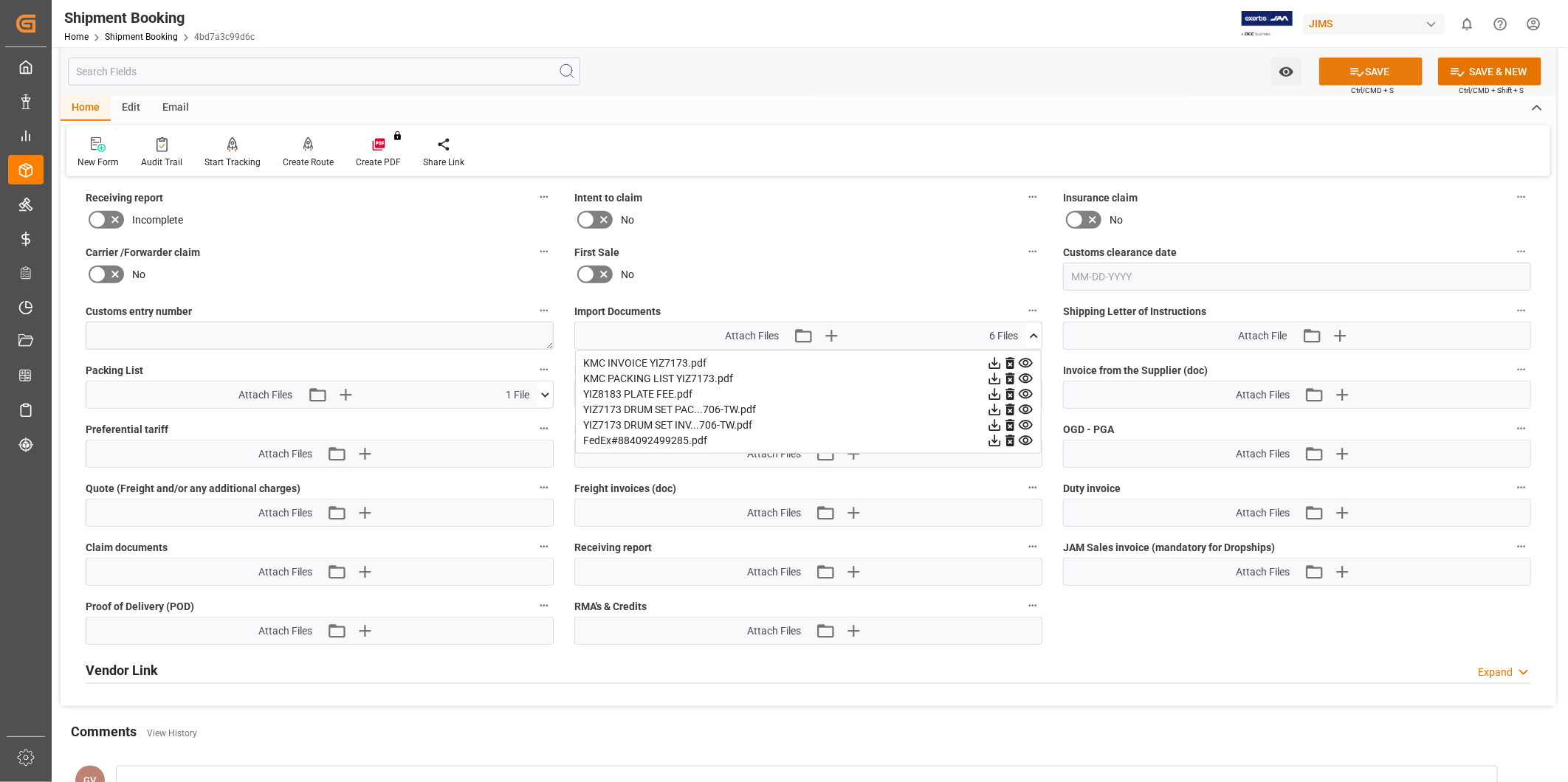
click at [1346, 77] on button "SAVE" at bounding box center [1370, 71] width 103 height 28
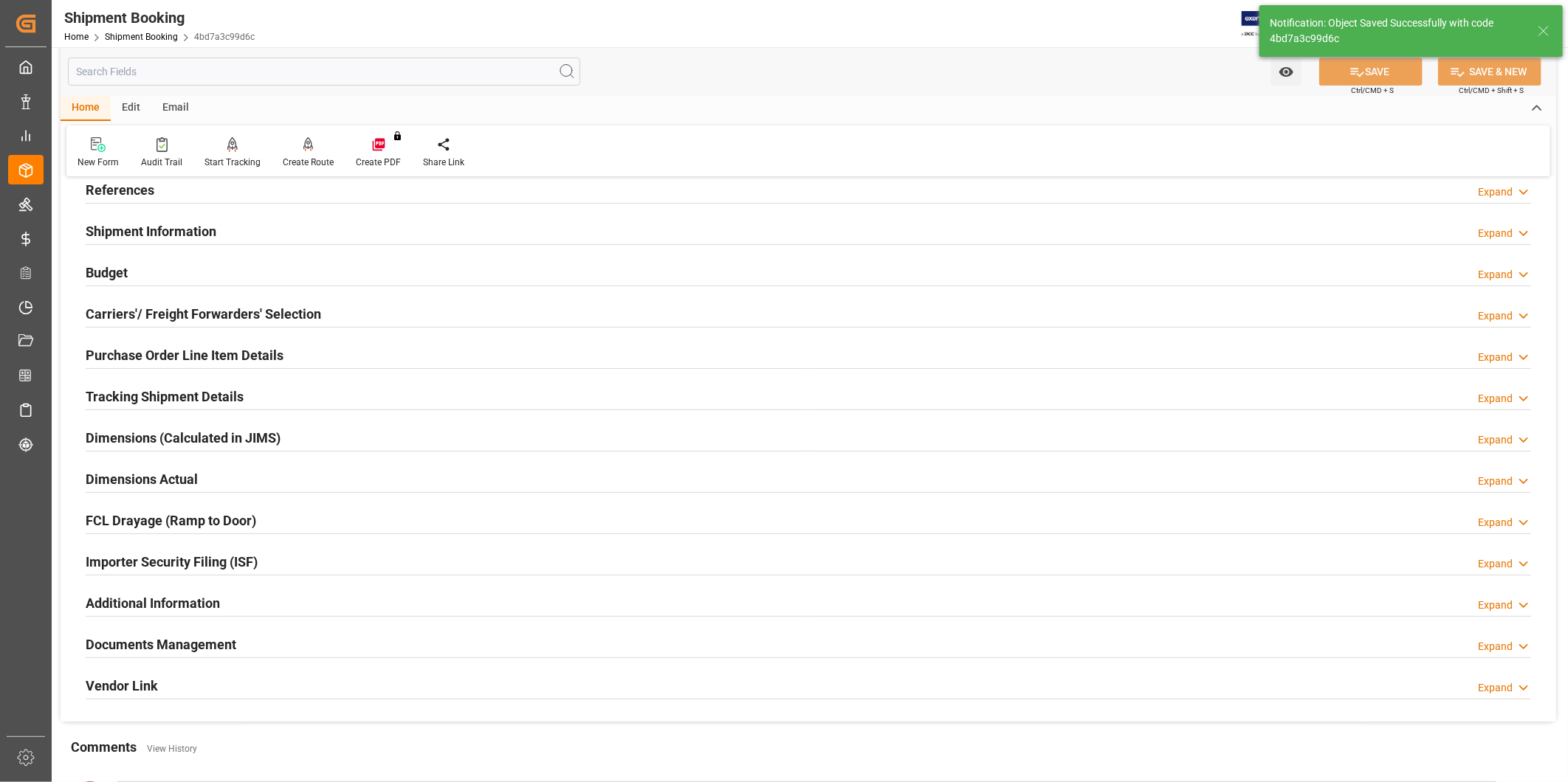
scroll to position [54, 0]
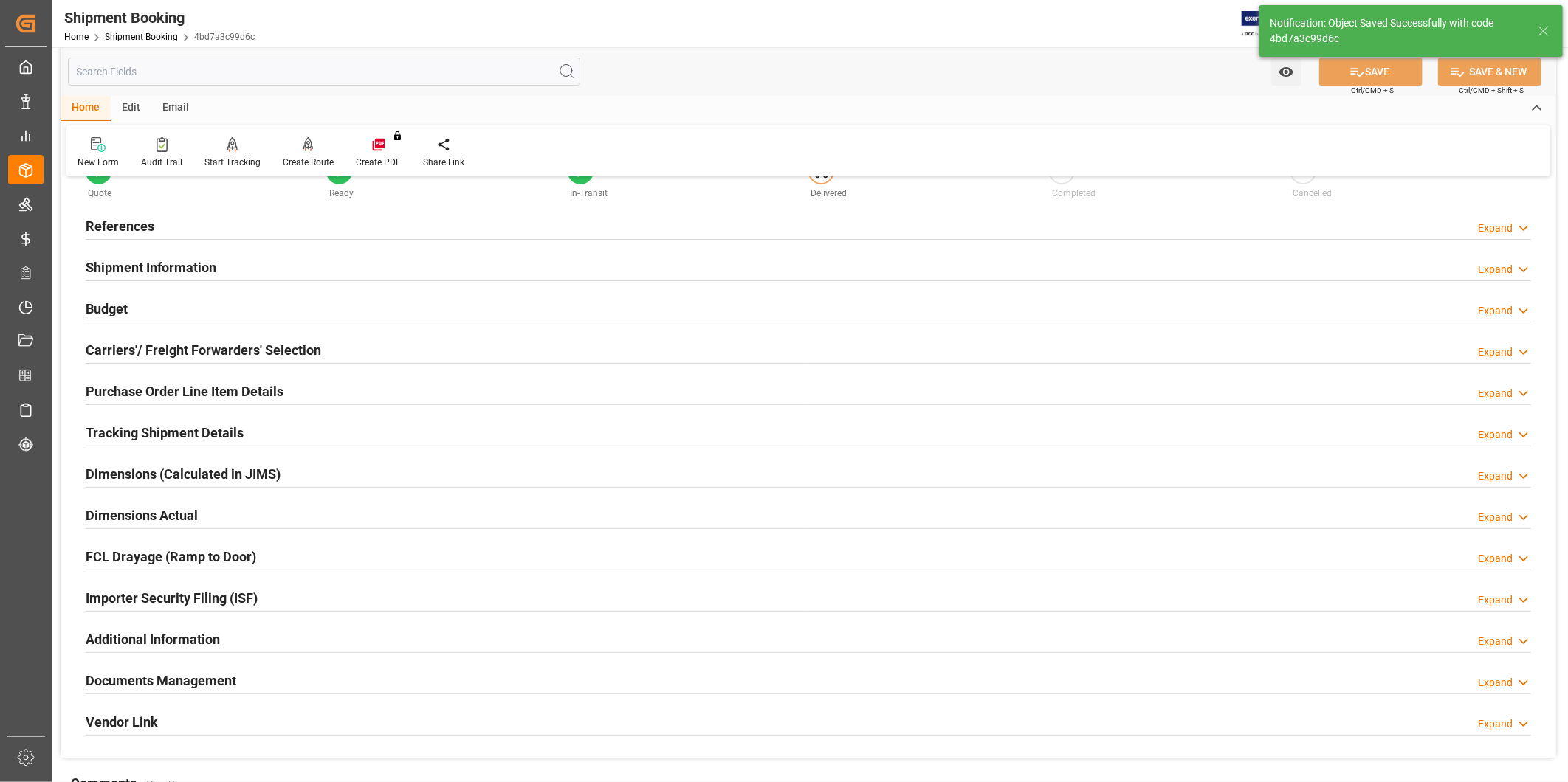
click at [154, 432] on h2 "Tracking Shipment Details" at bounding box center [164, 433] width 158 height 20
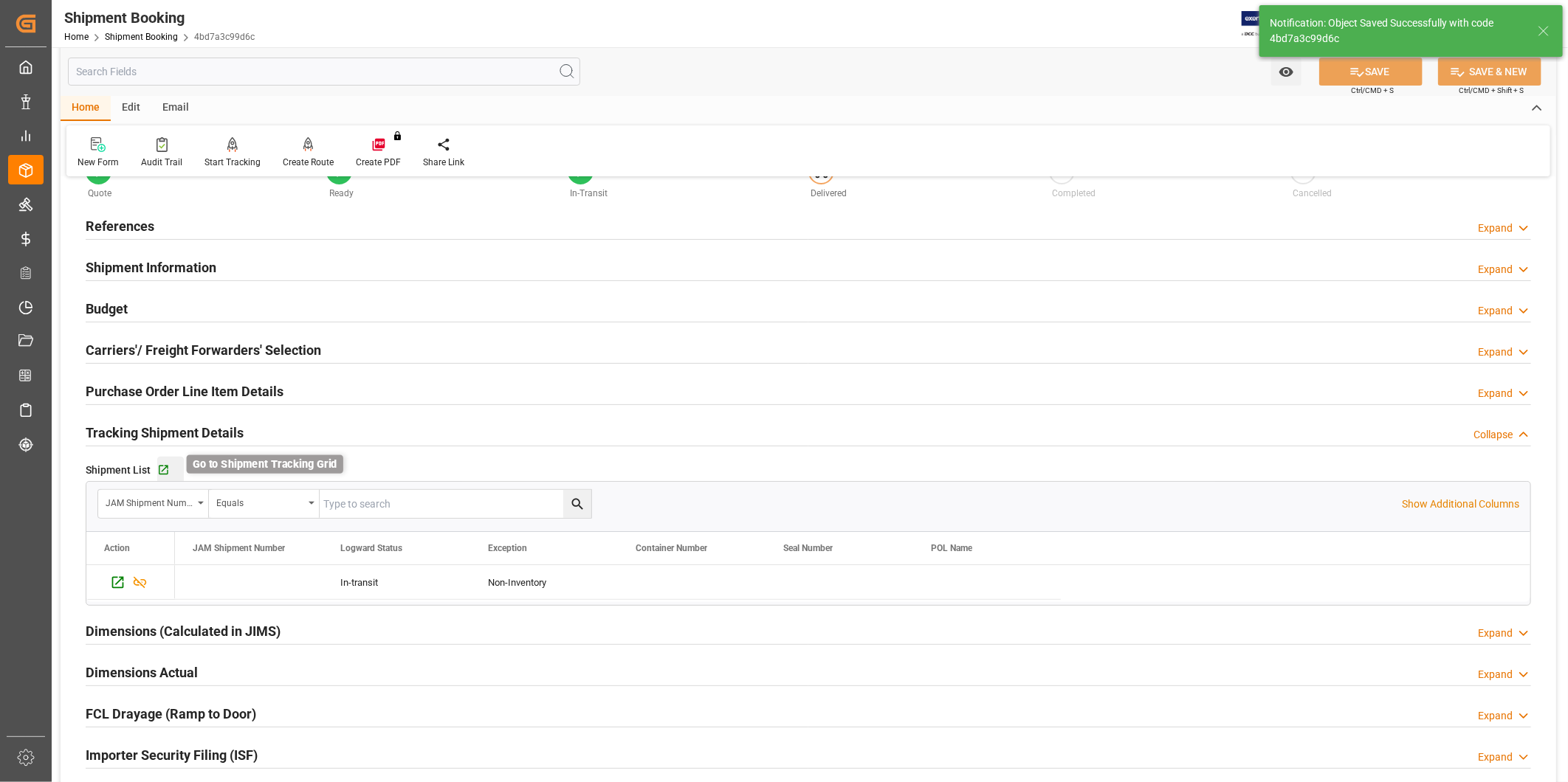
click at [165, 470] on icon "button" at bounding box center [163, 470] width 13 height 13
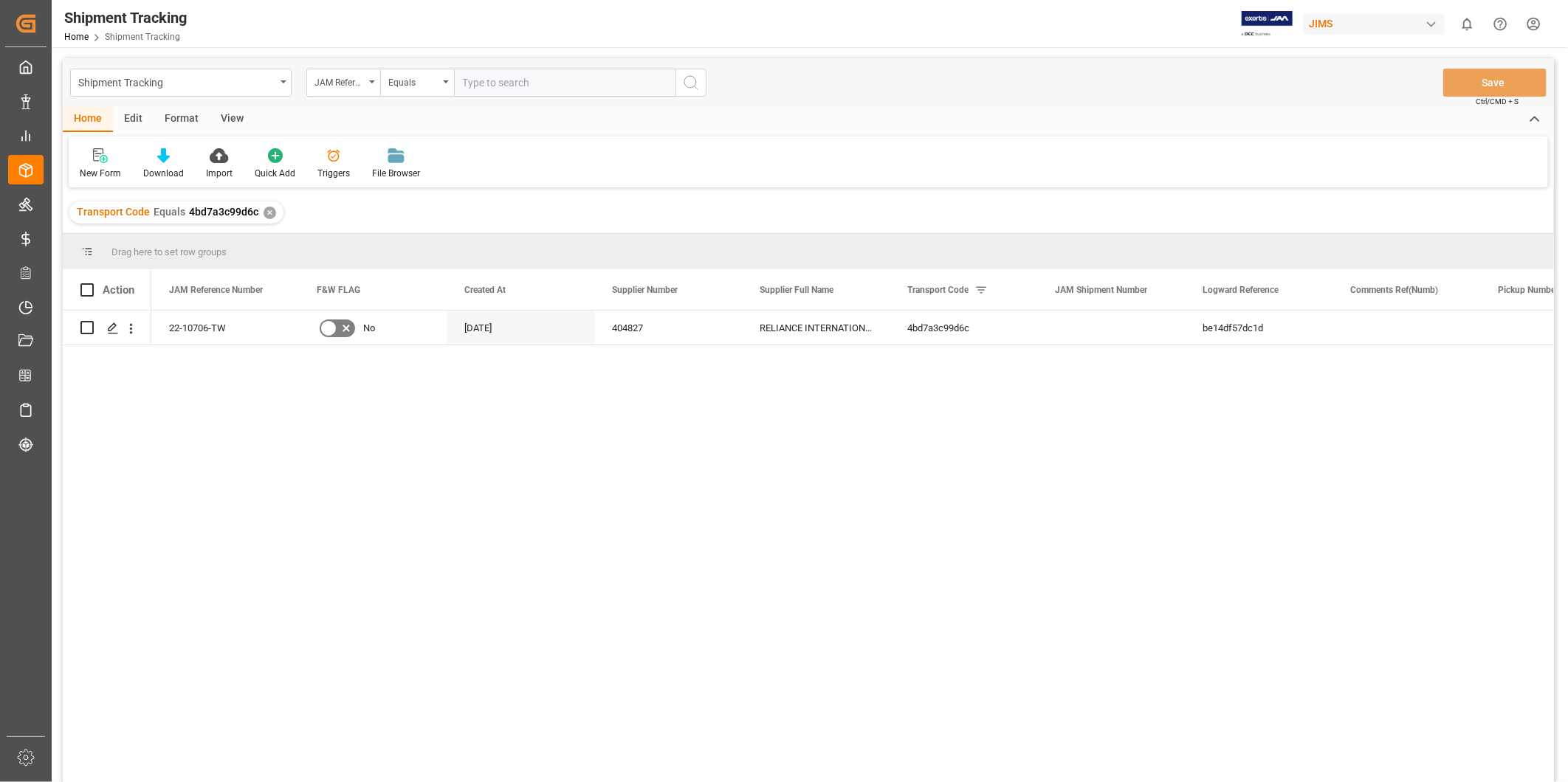
click at [227, 119] on div "View" at bounding box center [232, 119] width 45 height 25
click at [92, 167] on div "Default" at bounding box center [94, 173] width 29 height 13
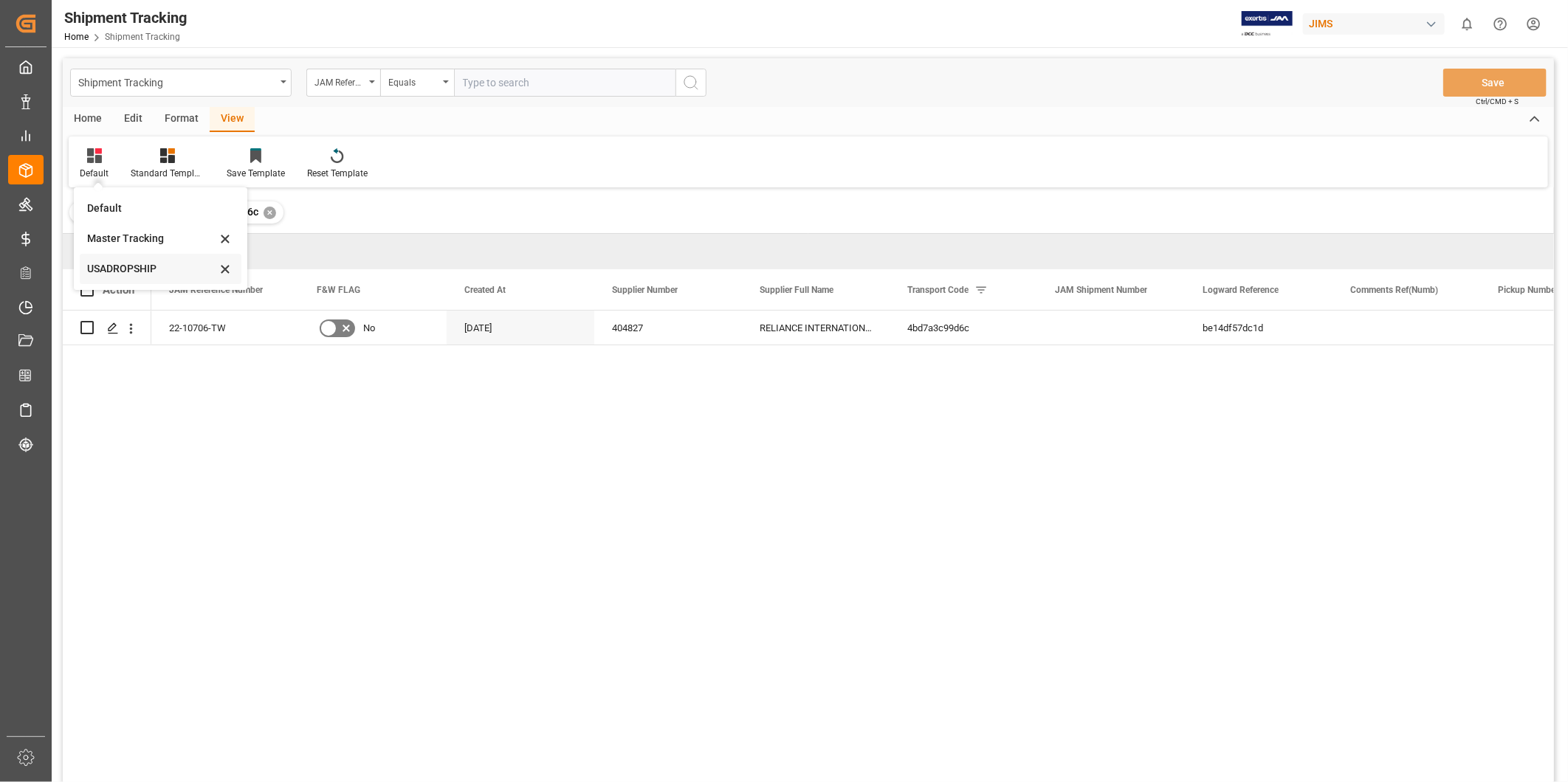
click at [124, 268] on div "USADROPSHIP" at bounding box center [152, 268] width 129 height 15
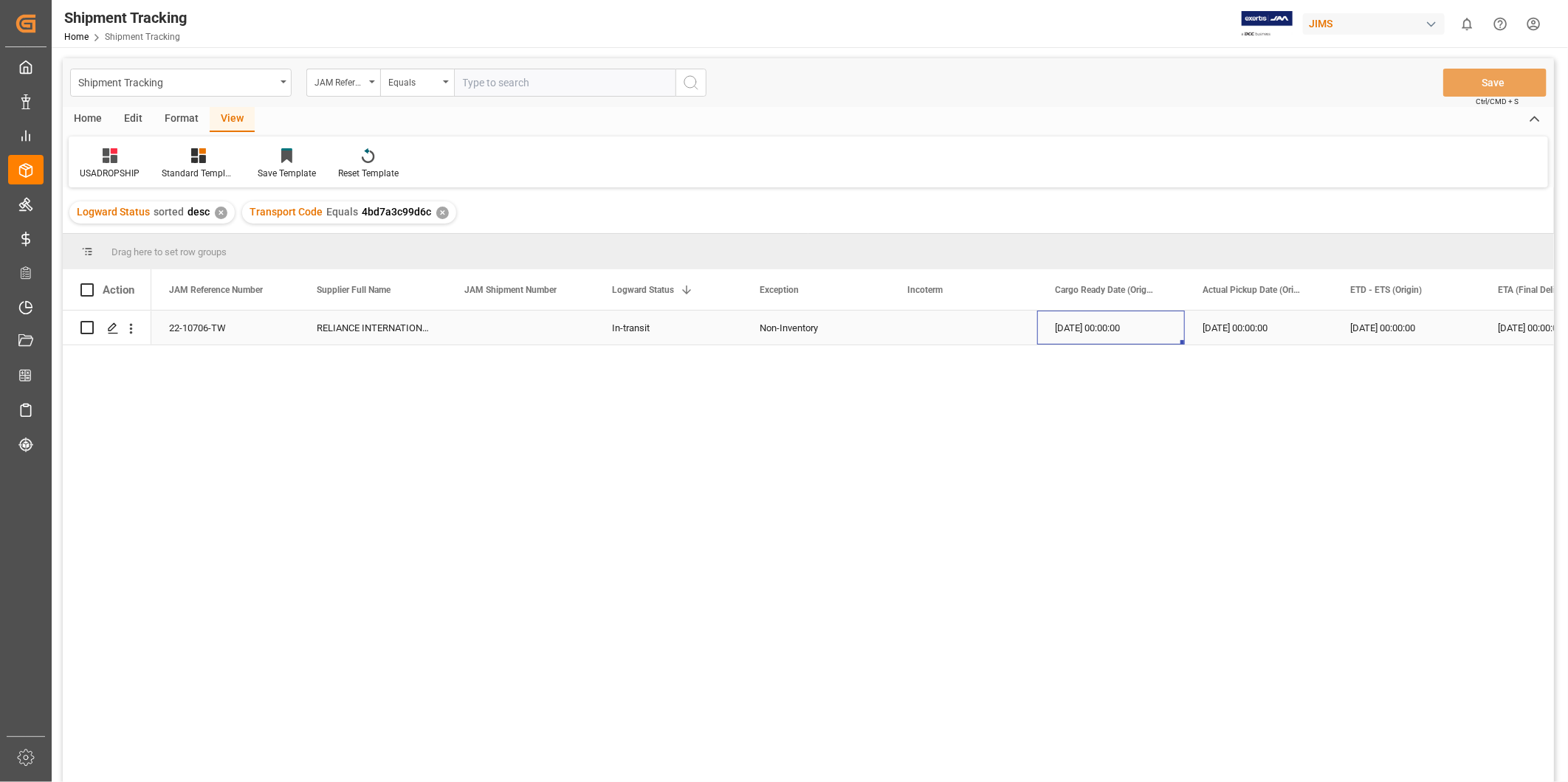
click at [1142, 329] on div "[DATE] 00:00:00" at bounding box center [1111, 328] width 147 height 34
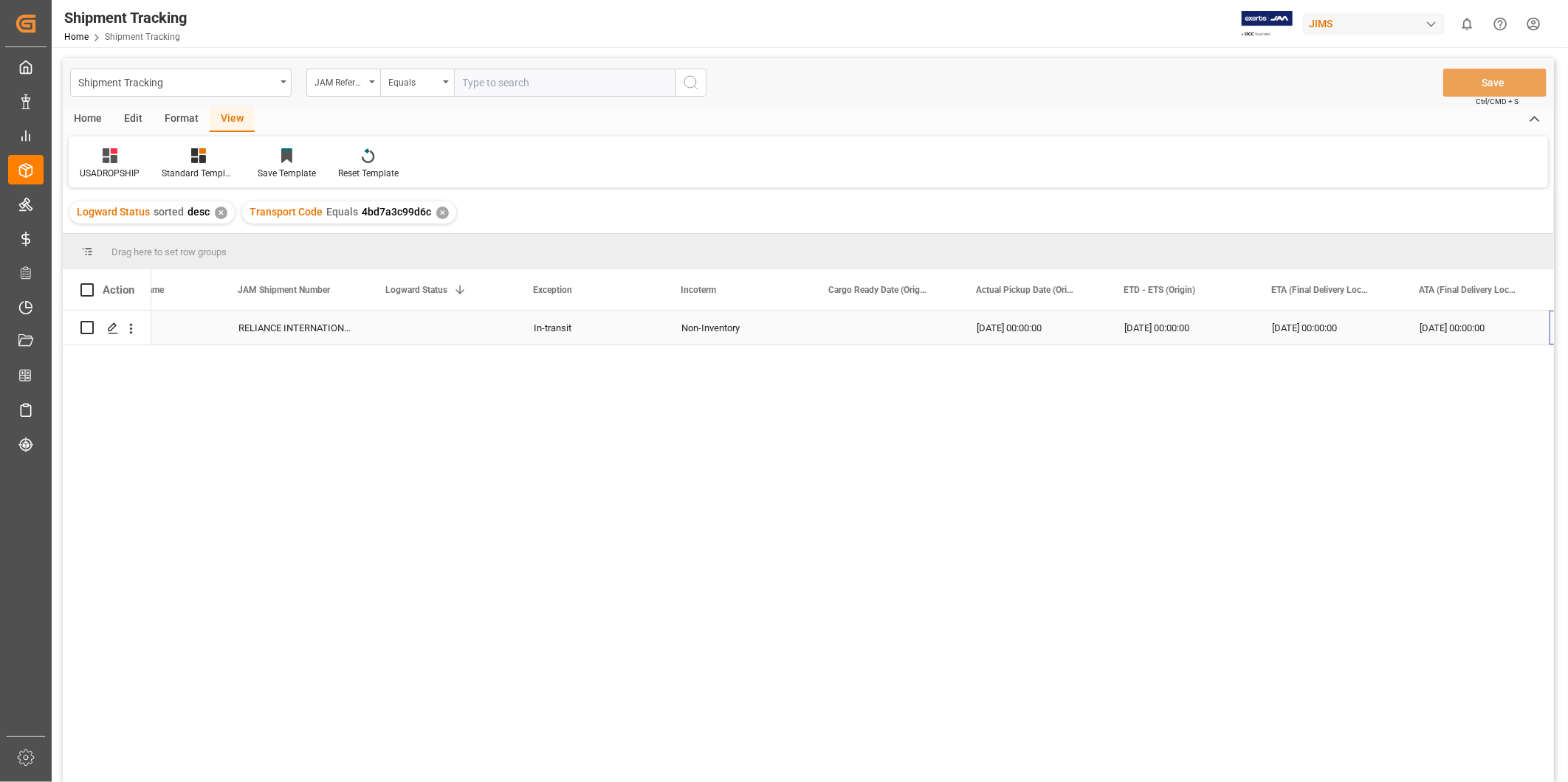
scroll to position [0, 226]
click at [1079, 329] on div "[DATE] 00:00:00" at bounding box center [1033, 328] width 147 height 34
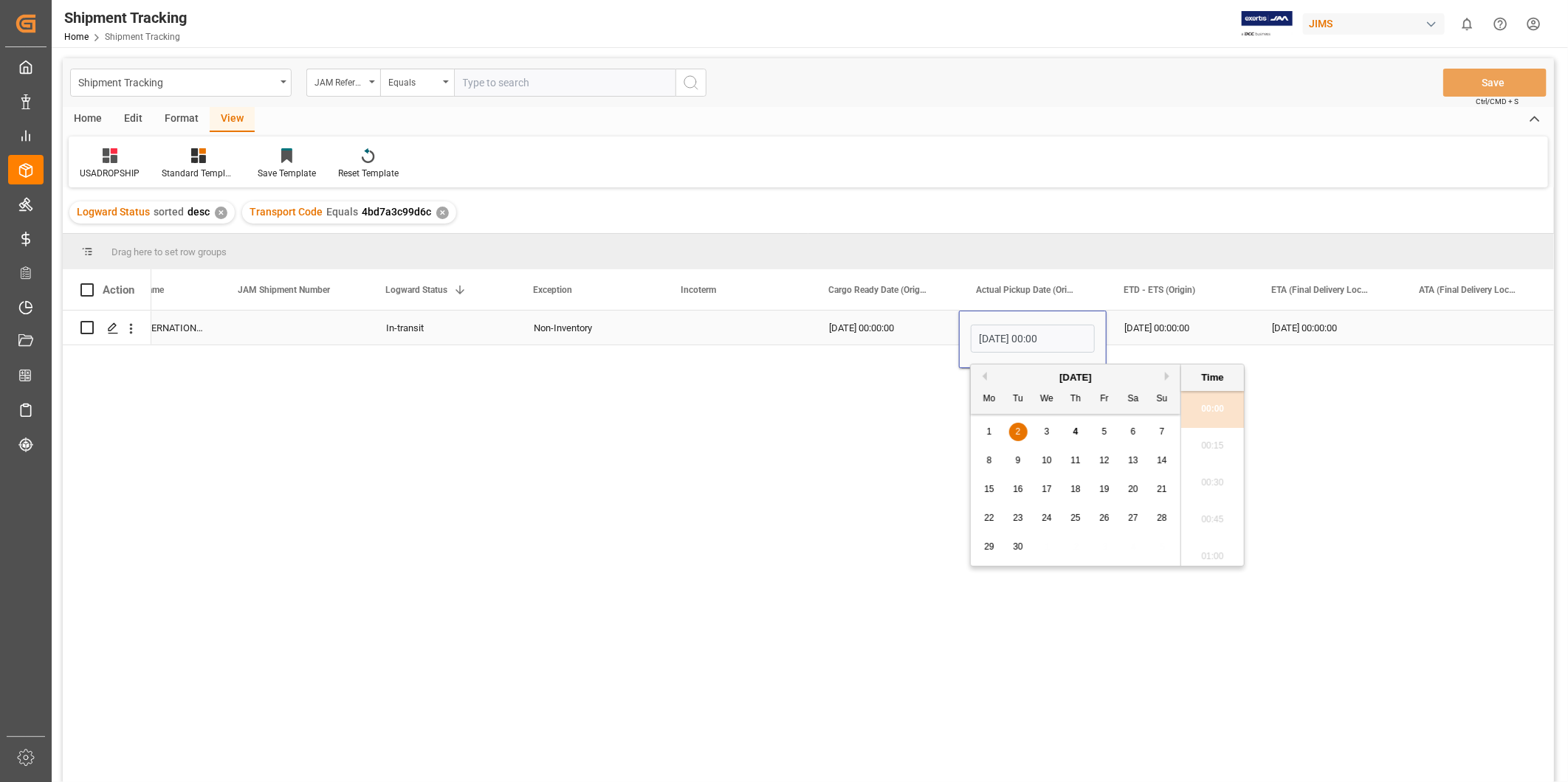
scroll to position [1148, 0]
click at [1079, 434] on div "4" at bounding box center [1076, 433] width 19 height 18
type input "09-04-2025 00:00"
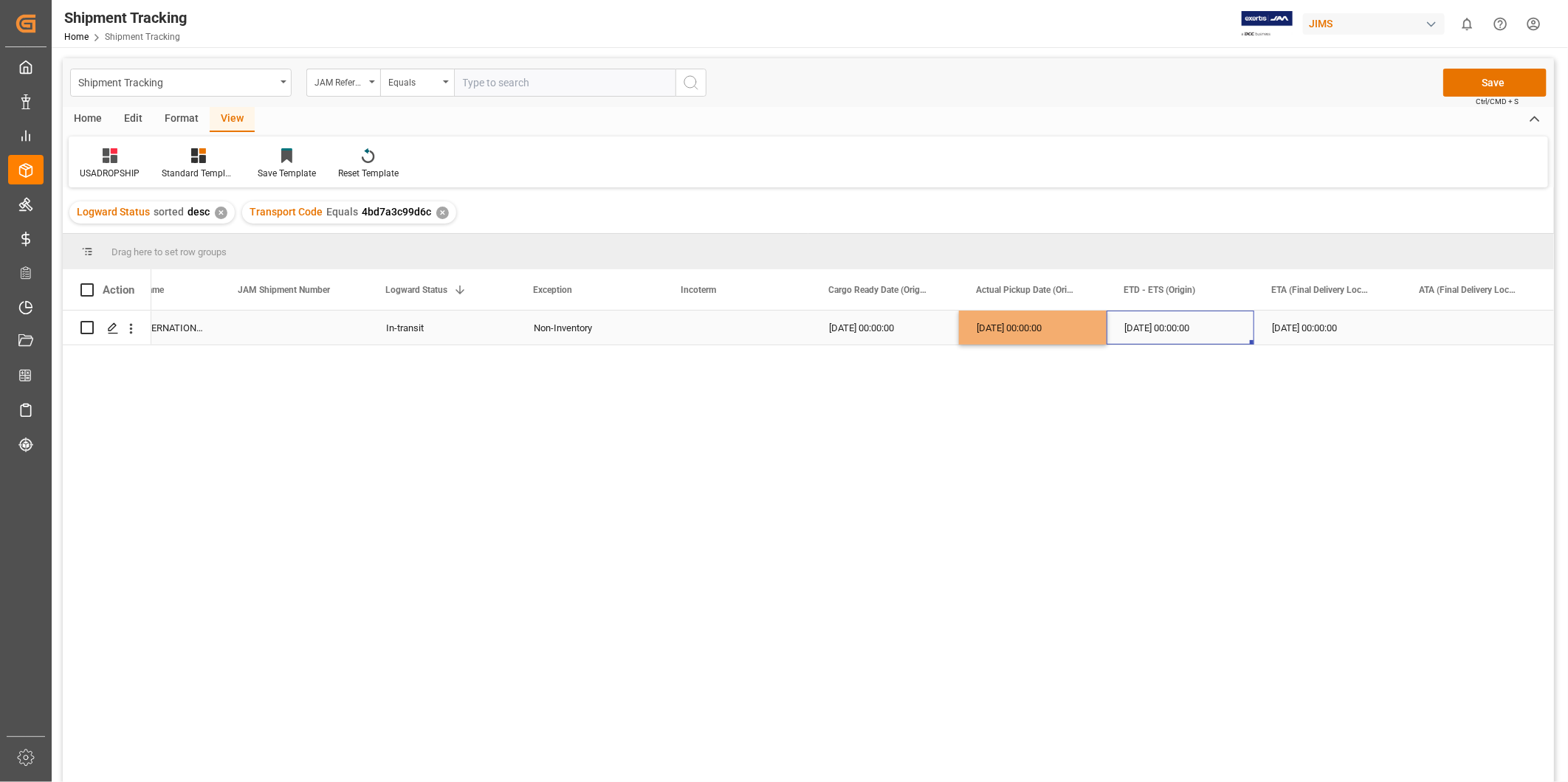
click at [1150, 322] on div "09-02-2025 00:00:00" at bounding box center [1180, 328] width 147 height 34
click at [1034, 325] on div "09-04-2025 00:00:00" at bounding box center [1033, 328] width 147 height 34
click at [1157, 329] on div "09-02-2025 00:00:00" at bounding box center [1180, 328] width 147 height 34
click at [1303, 329] on div "09-20-2025 00:00:00" at bounding box center [1327, 328] width 147 height 34
click at [1353, 334] on div "09-20-2025 00:00:00" at bounding box center [1327, 328] width 147 height 34
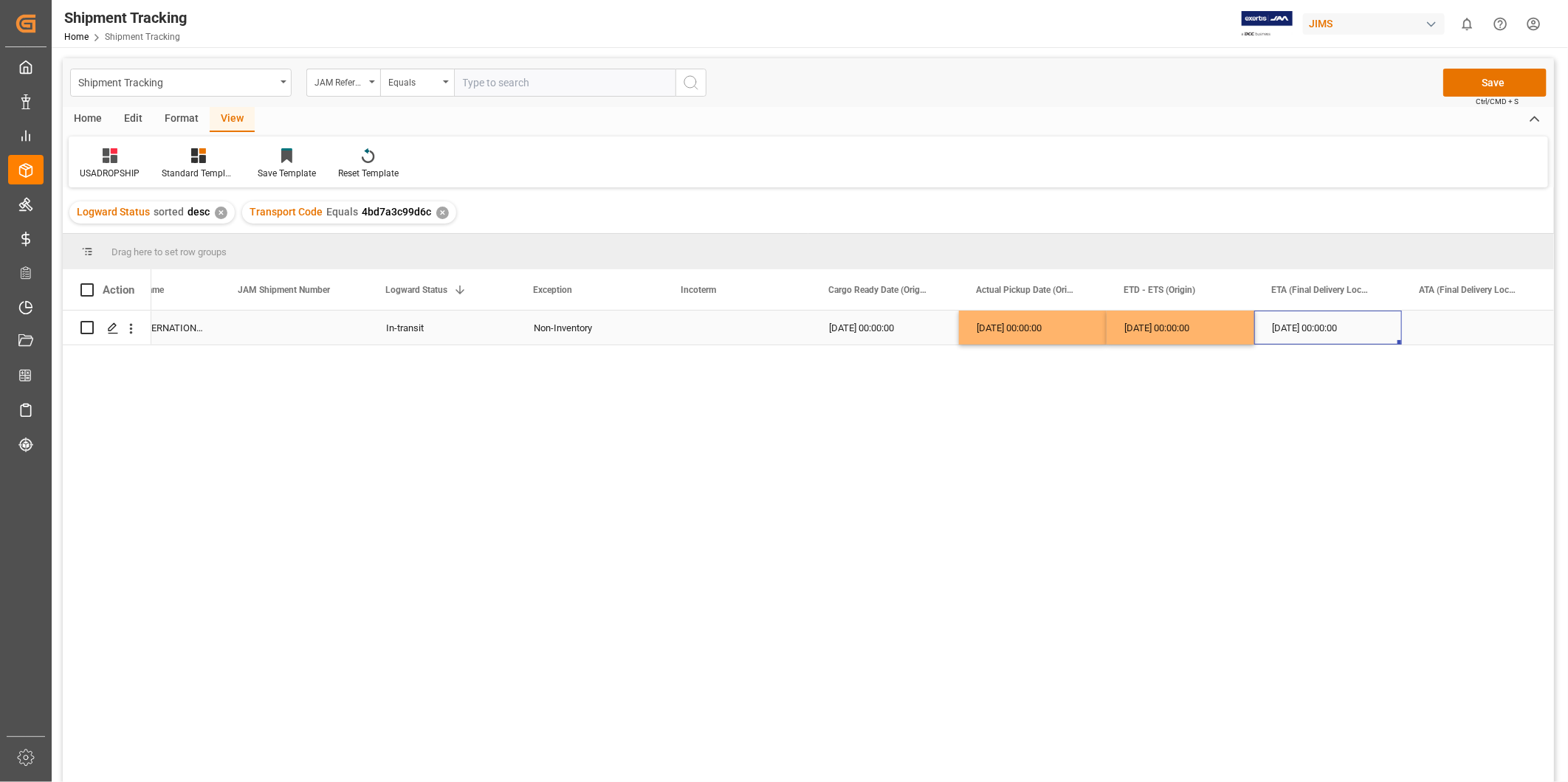
click at [1353, 334] on div "09-20-2025 00:00:00" at bounding box center [1327, 328] width 147 height 34
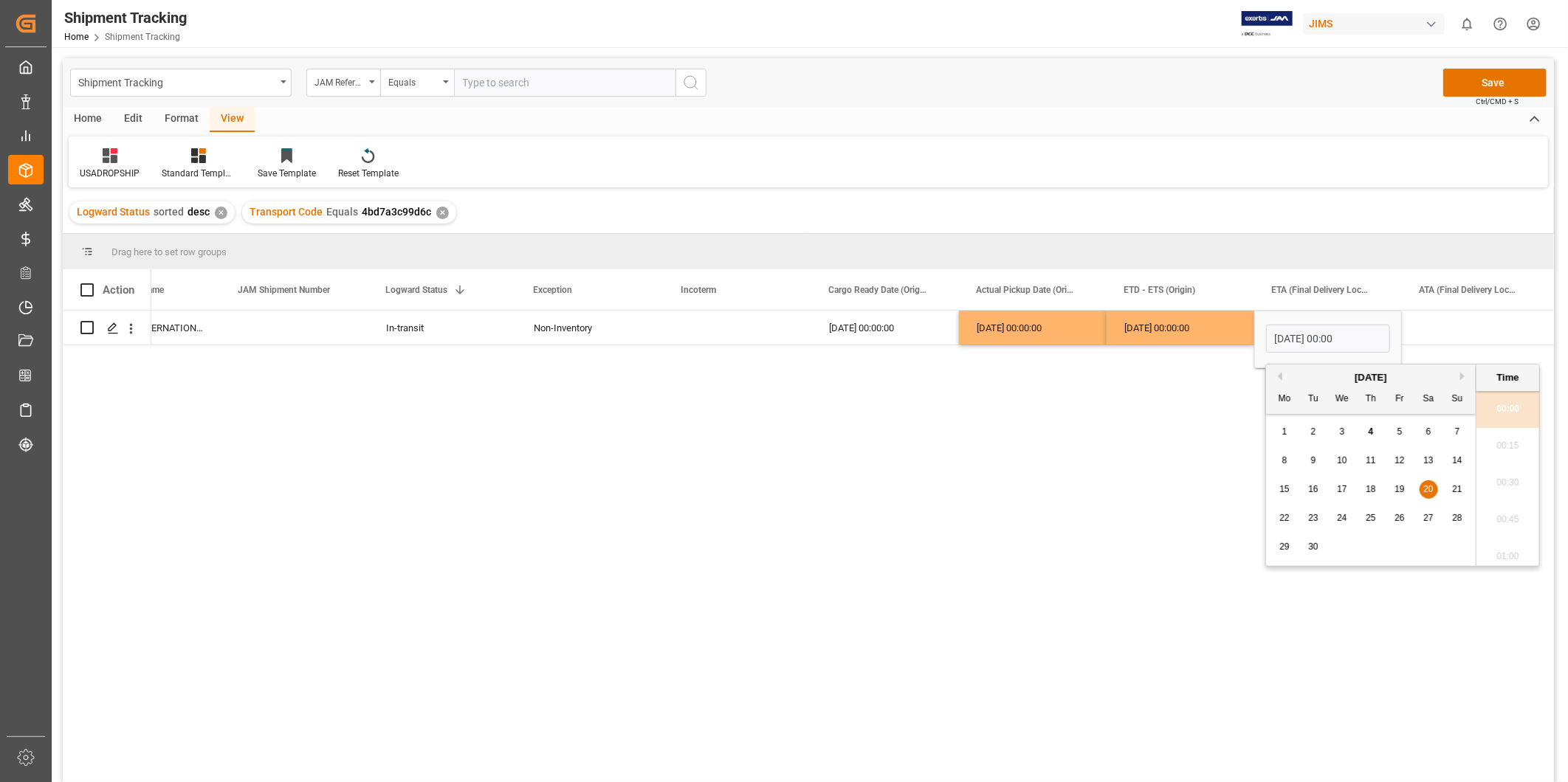
click at [1428, 467] on div "13" at bounding box center [1429, 461] width 19 height 18
type input "09-13-2025 00:00"
click at [1440, 327] on div "Press SPACE to select this row." at bounding box center [1476, 328] width 147 height 34
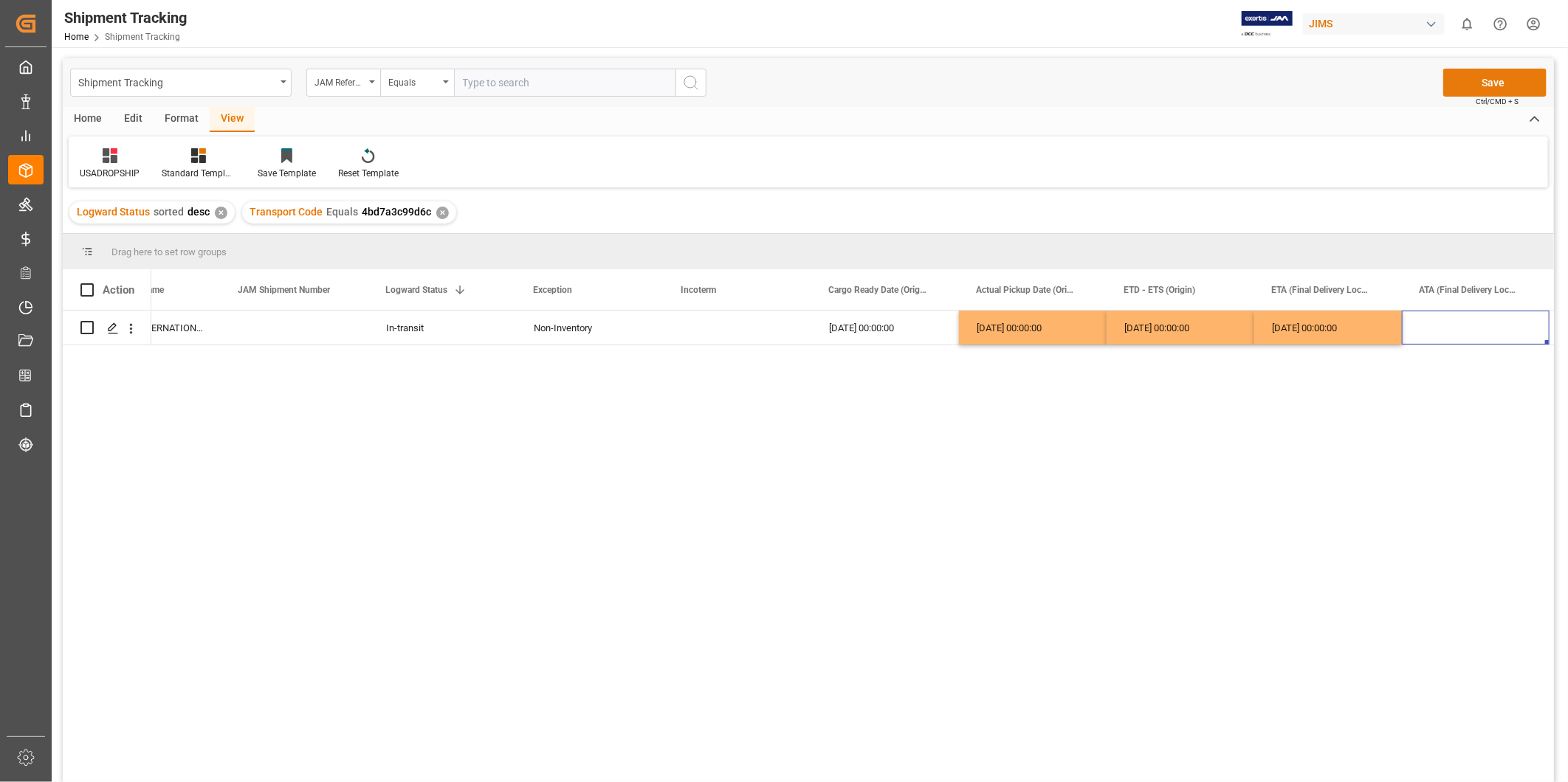
click at [1506, 83] on button "Save" at bounding box center [1494, 82] width 103 height 28
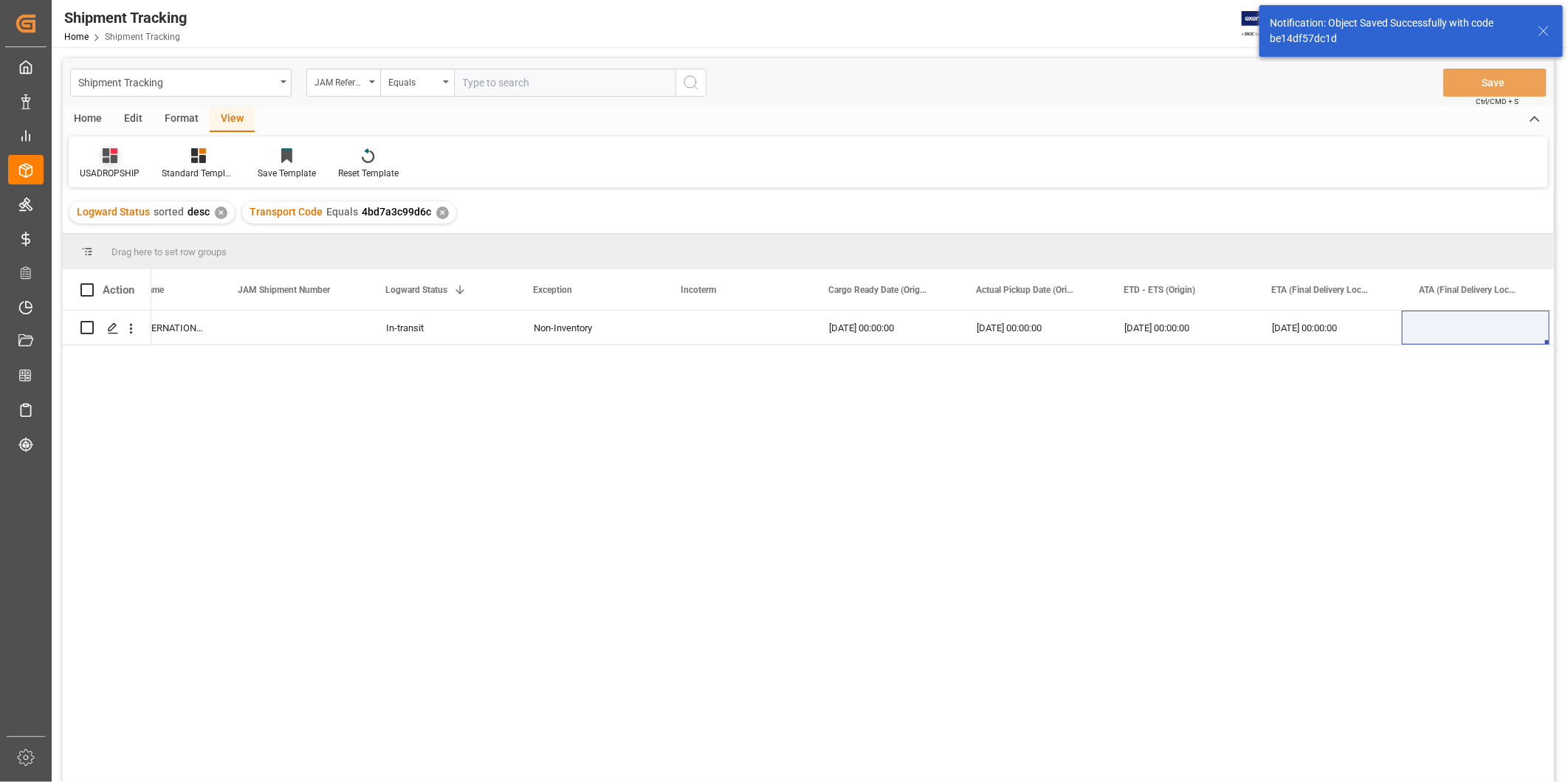
click at [108, 170] on div "USADROPSHIP" at bounding box center [110, 173] width 60 height 13
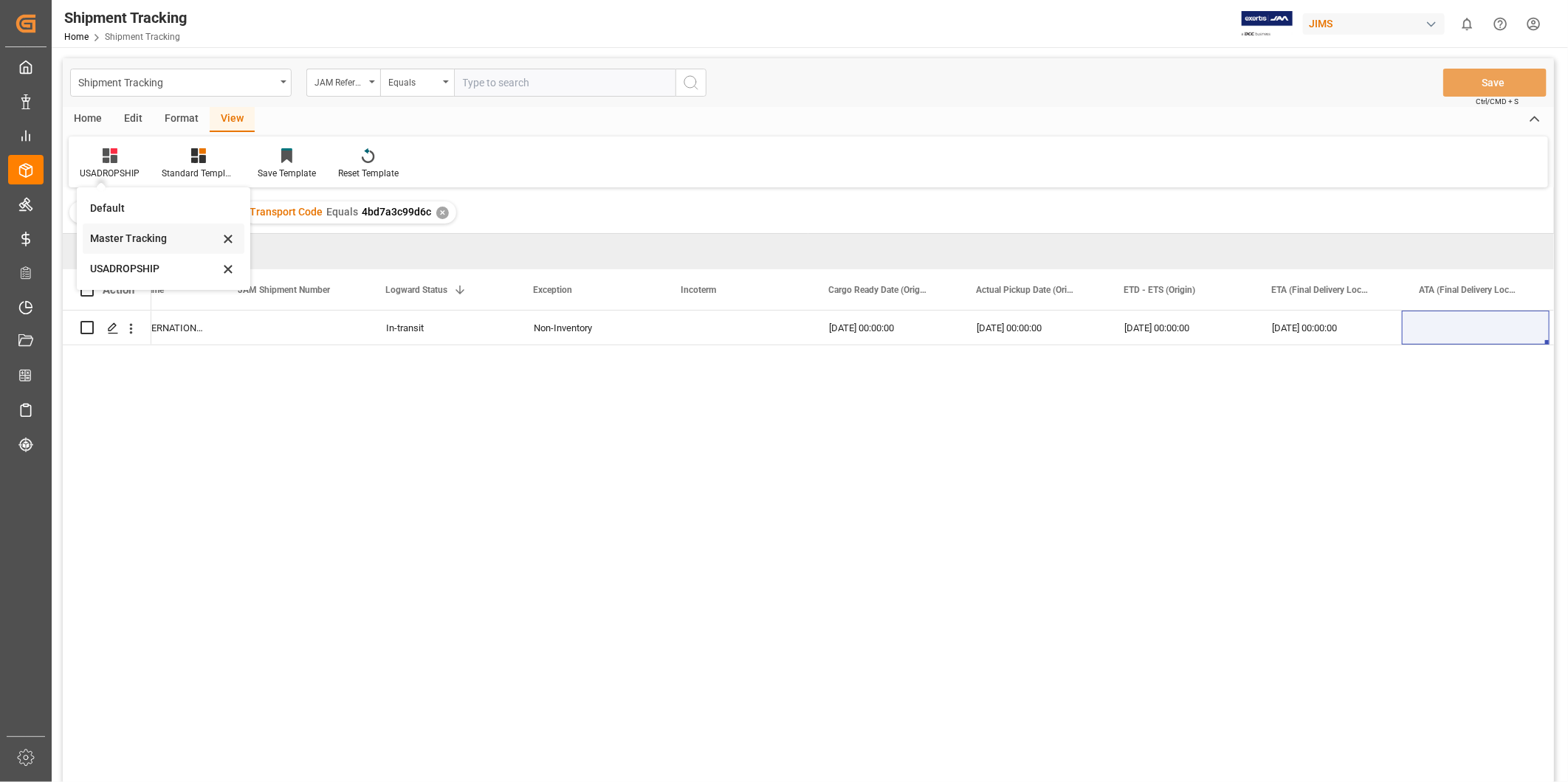
click at [137, 238] on div "Master Tracking" at bounding box center [154, 238] width 129 height 15
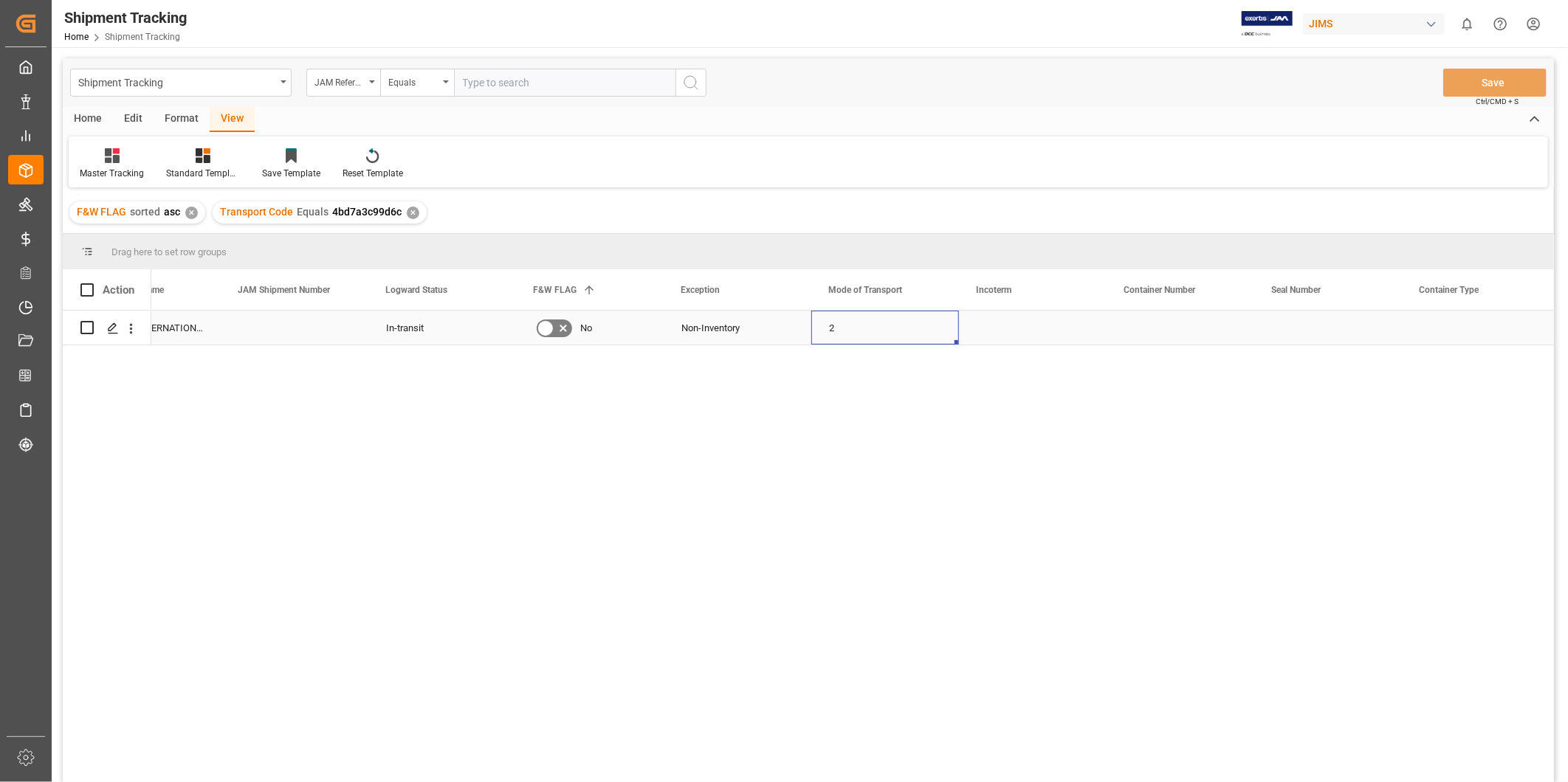
click at [868, 332] on div "2" at bounding box center [885, 328] width 147 height 34
click at [1174, 332] on div "884060450679" at bounding box center [1180, 328] width 147 height 34
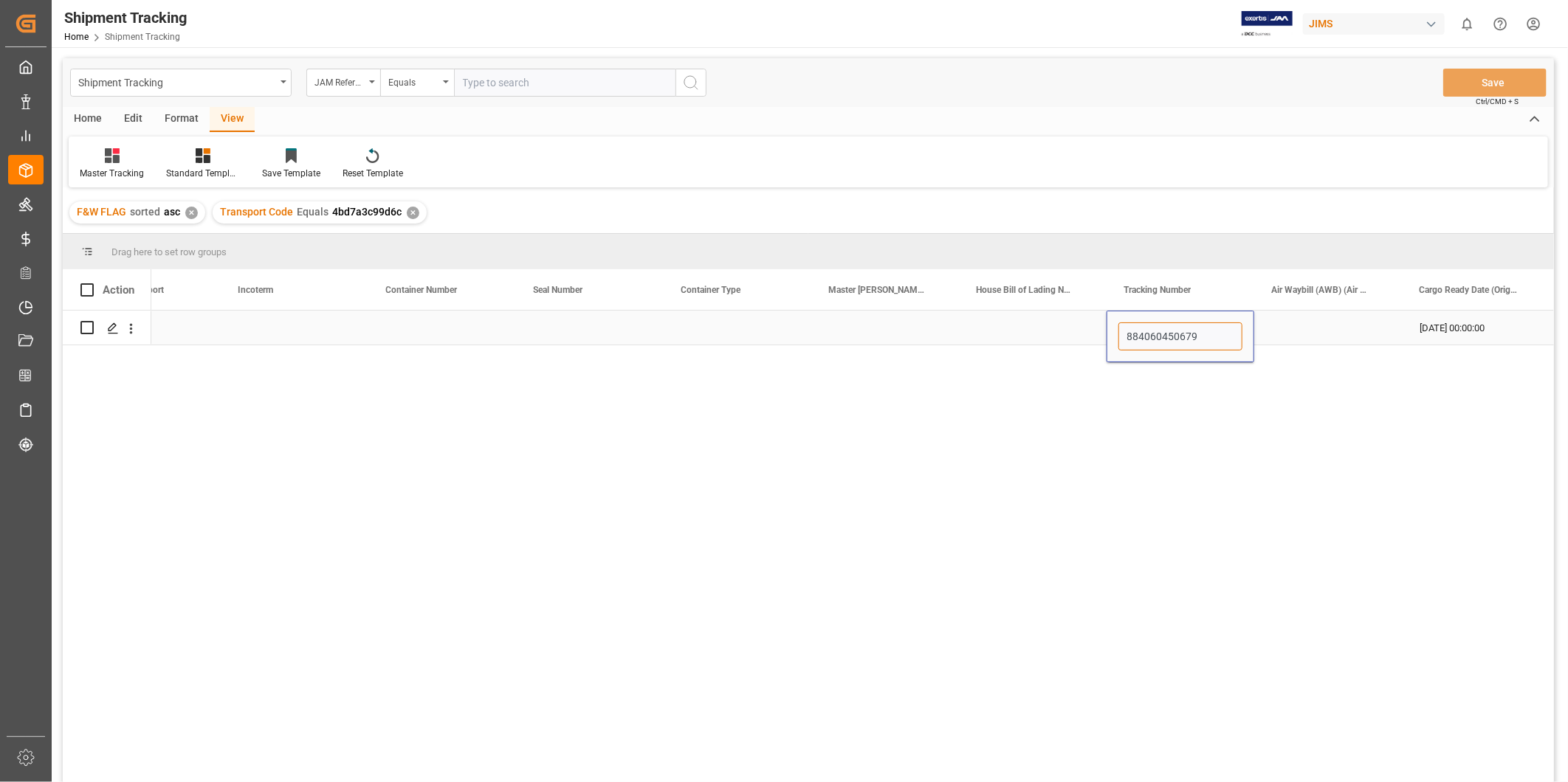
click at [1174, 332] on input "884060450679" at bounding box center [1180, 336] width 124 height 28
paste input "92499285"
type input "884092499285"
click at [1328, 325] on div "Press SPACE to select this row." at bounding box center [1327, 328] width 147 height 34
click at [1492, 83] on button "Save" at bounding box center [1494, 82] width 103 height 28
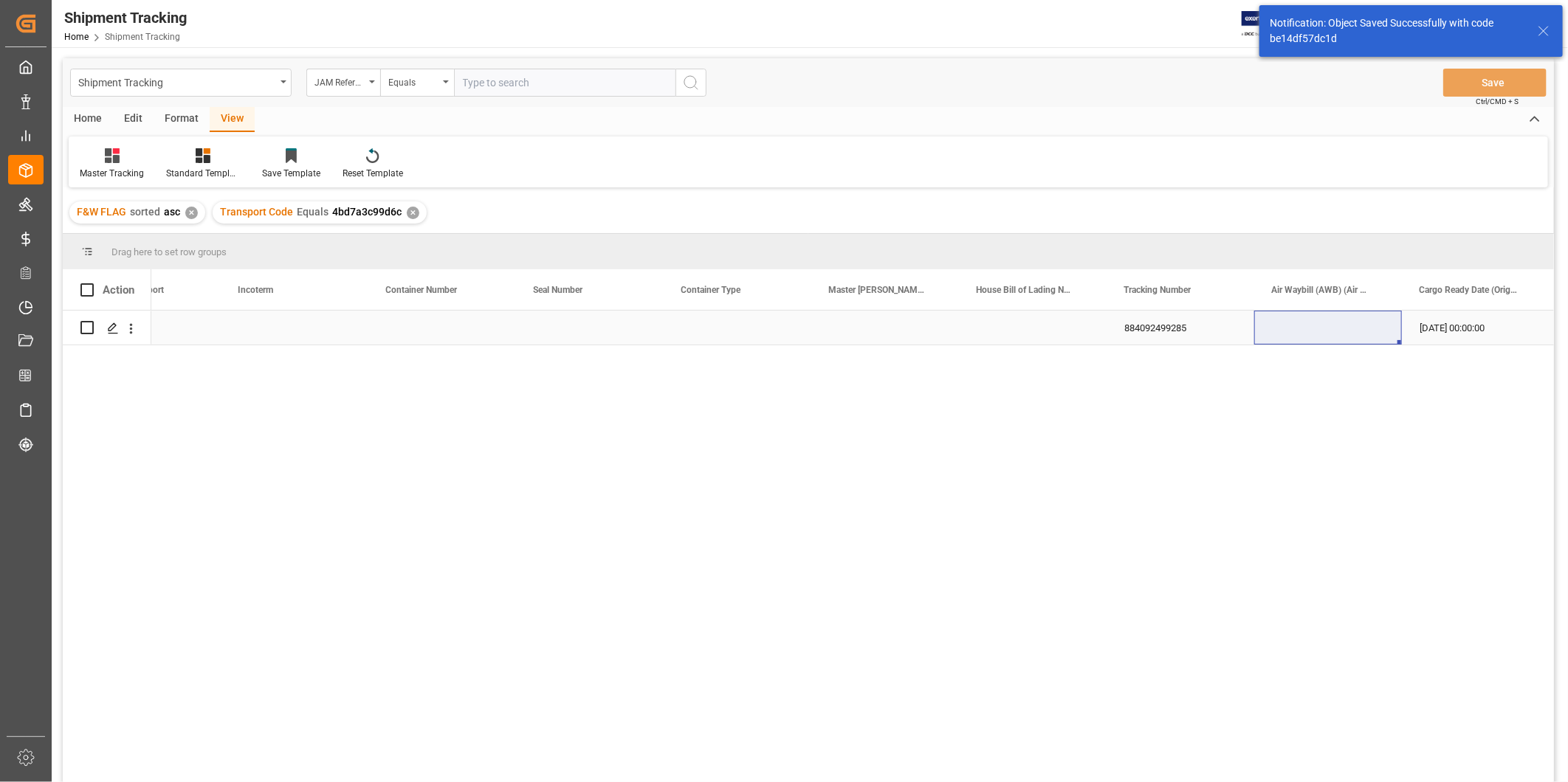
click at [504, 329] on div "Press SPACE to select this row." at bounding box center [442, 328] width 147 height 34
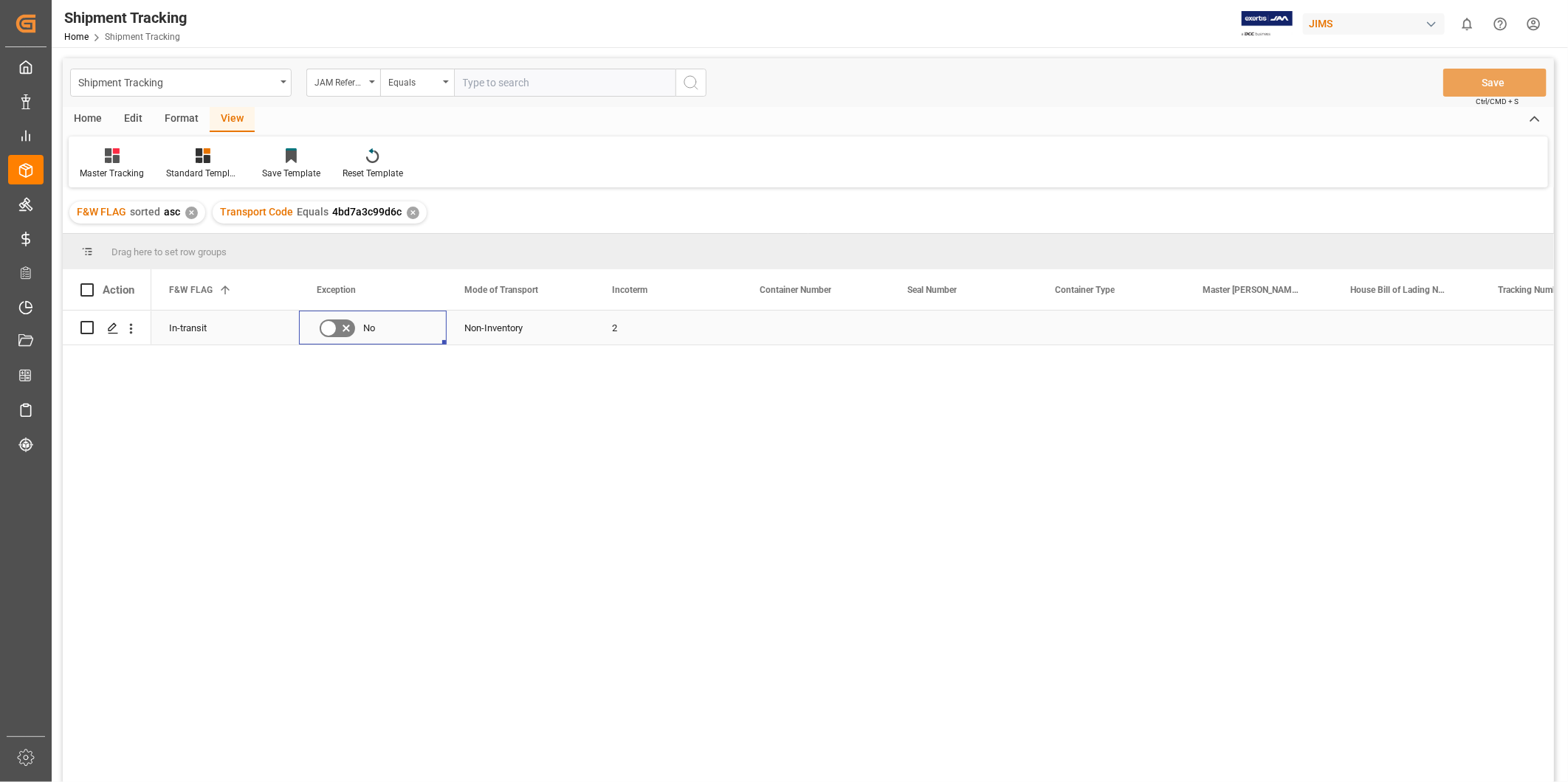
scroll to position [0, 0]
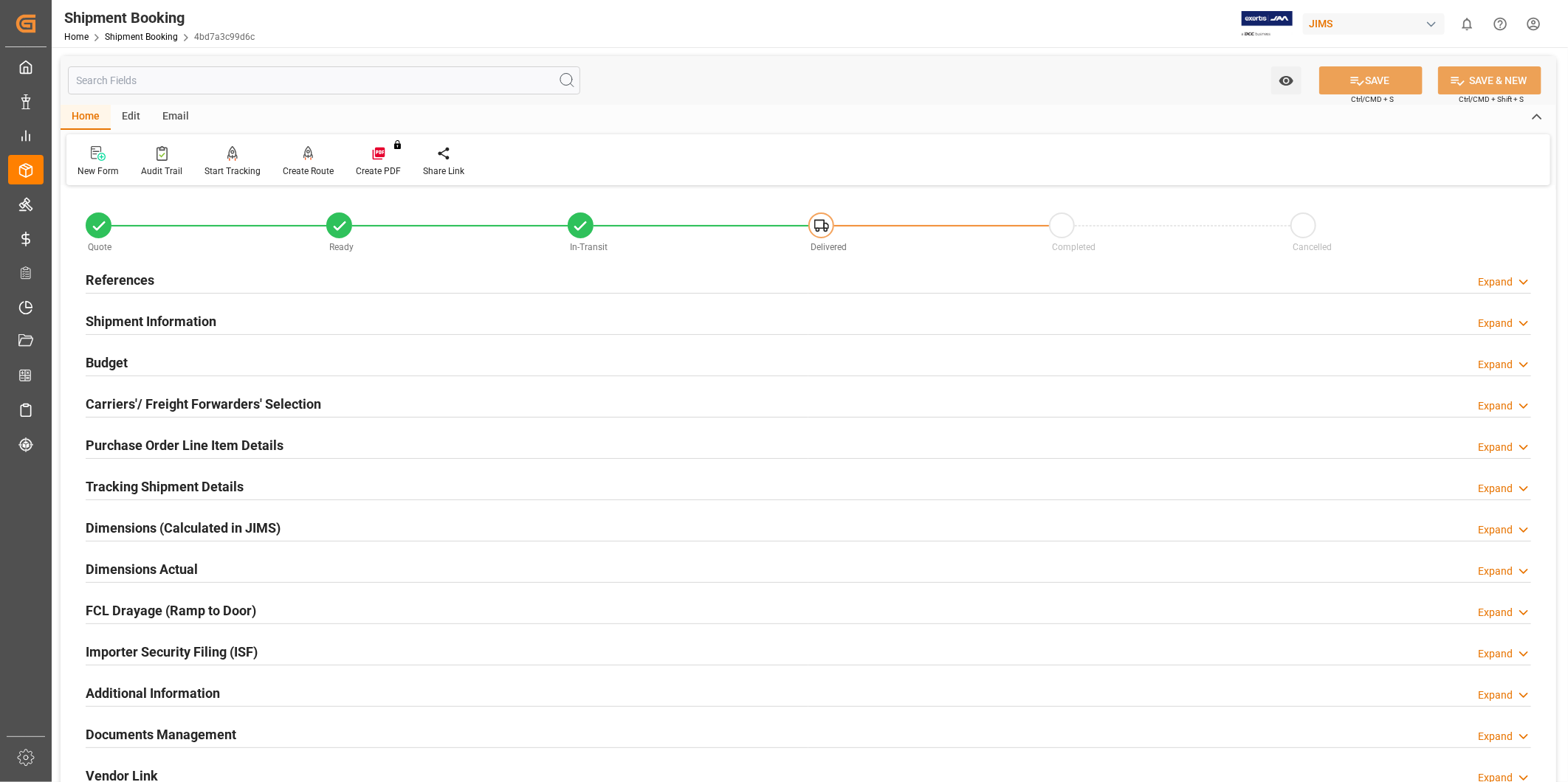
click at [1515, 281] on div "Expand" at bounding box center [1503, 282] width 53 height 15
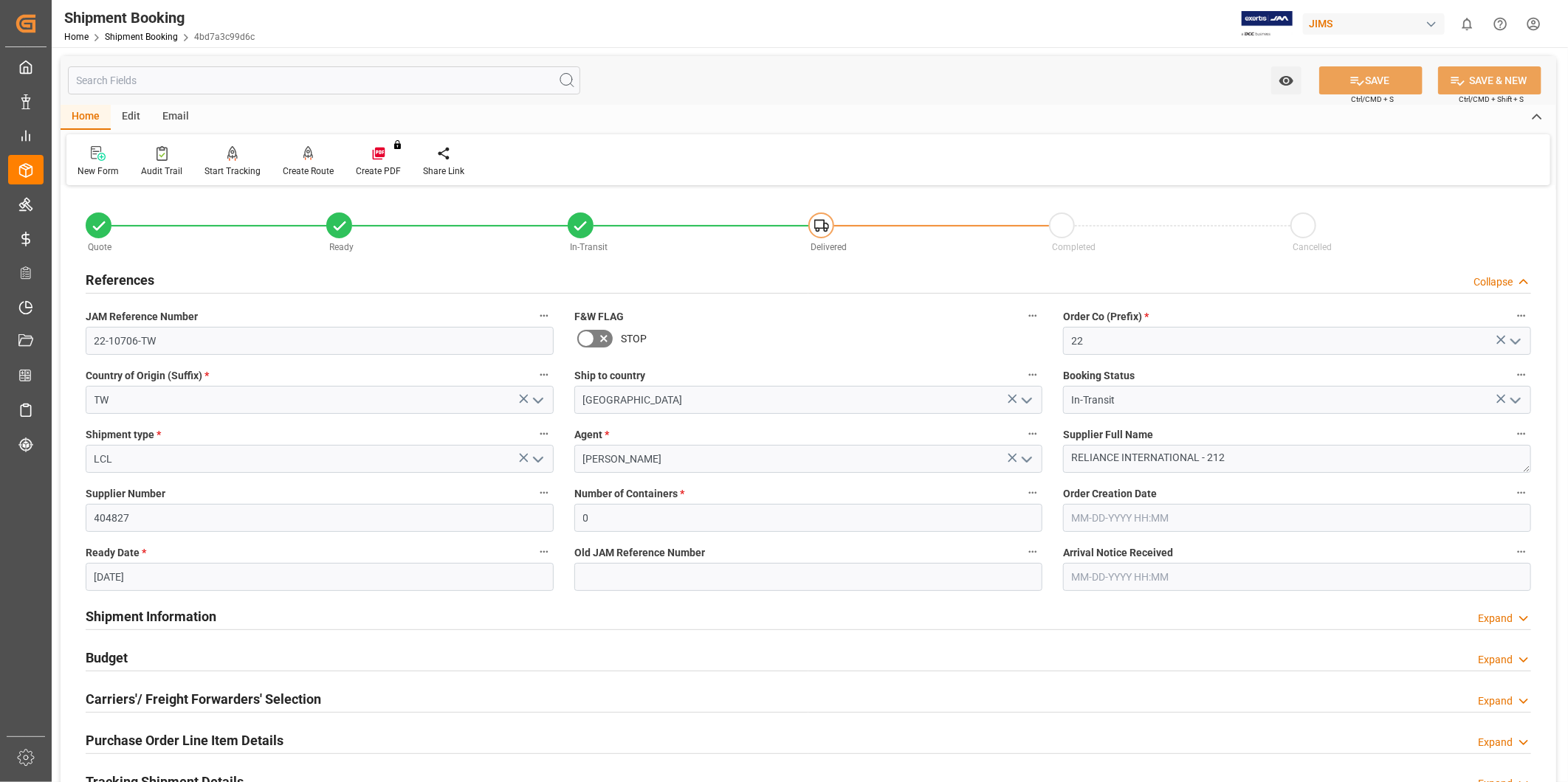
click at [1515, 281] on div "Collapse" at bounding box center [1502, 282] width 57 height 15
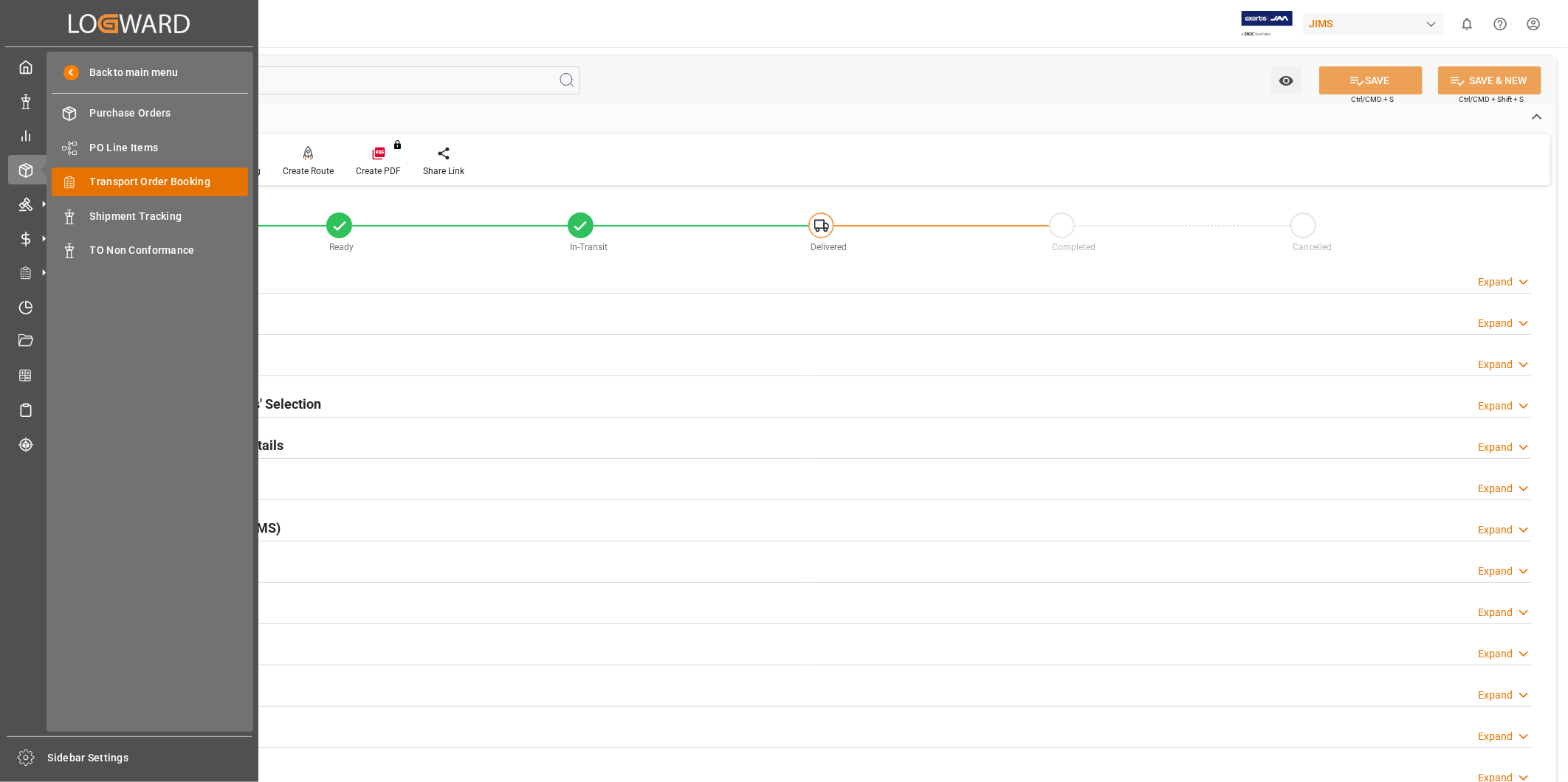
click at [114, 180] on span "Transport Order Booking" at bounding box center [169, 181] width 159 height 15
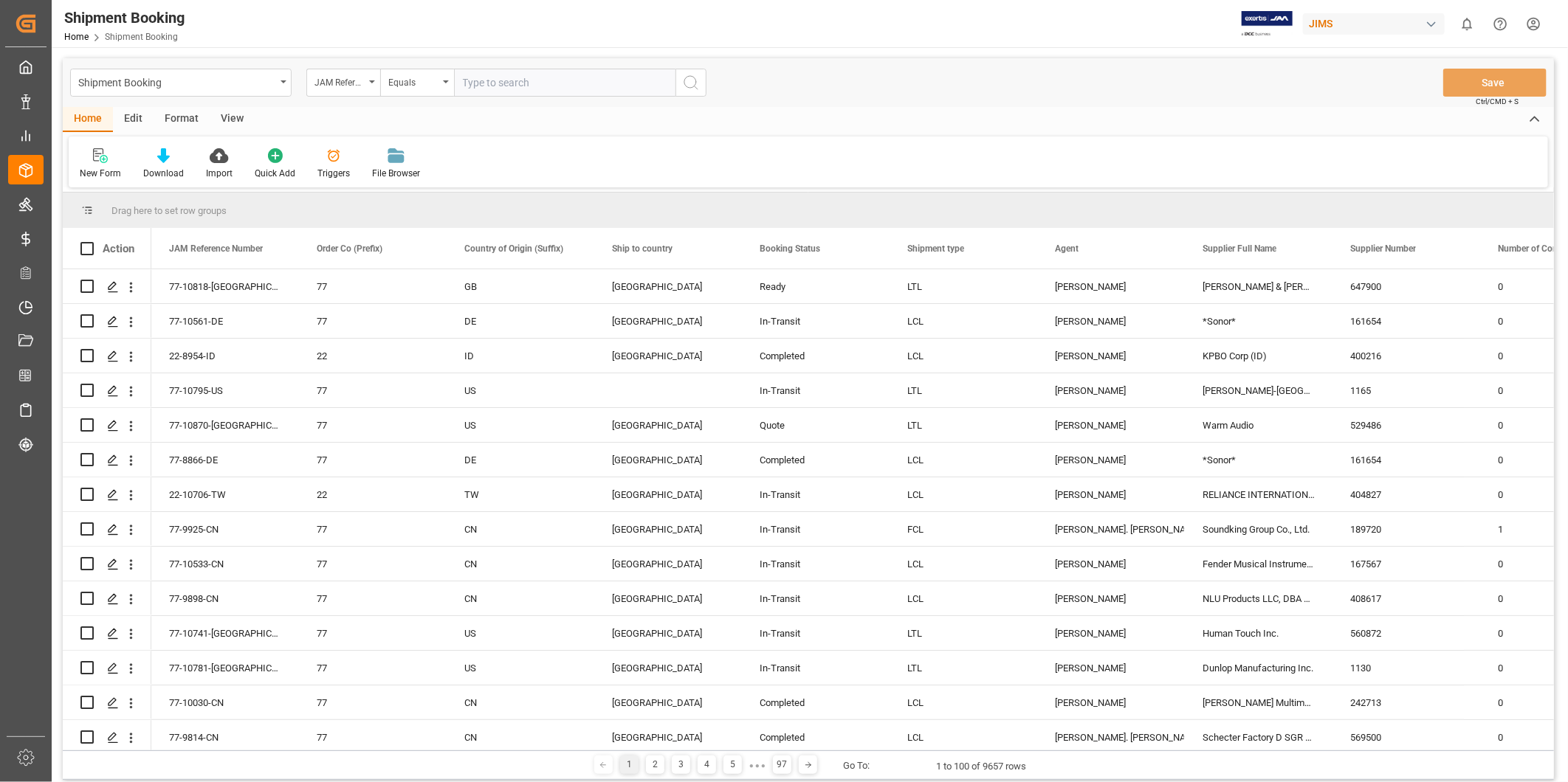
click at [561, 85] on input "text" at bounding box center [564, 82] width 222 height 28
type input "22-10749-US"
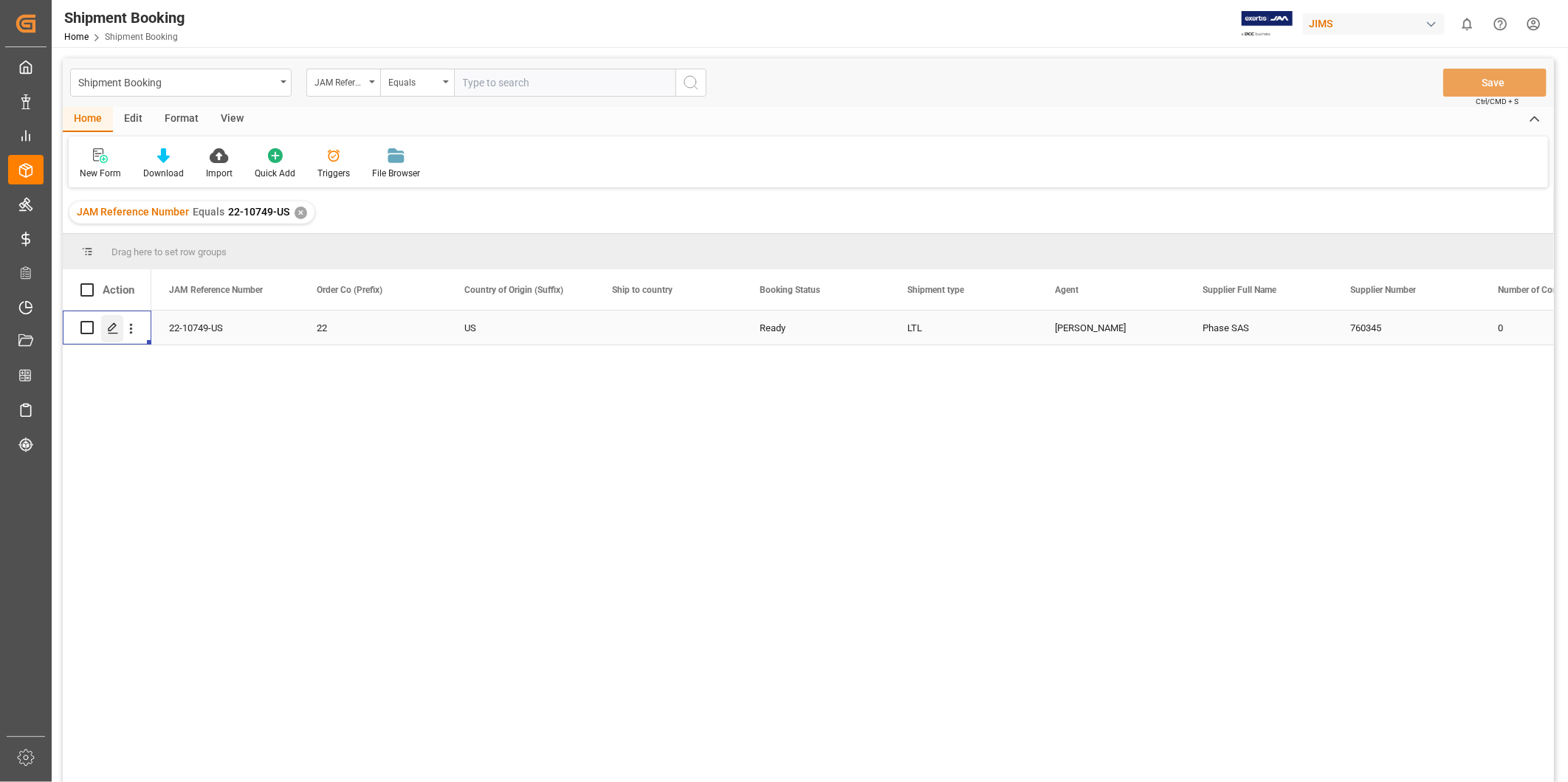
click at [112, 332] on icon "Press SPACE to select this row." at bounding box center [112, 328] width 12 height 12
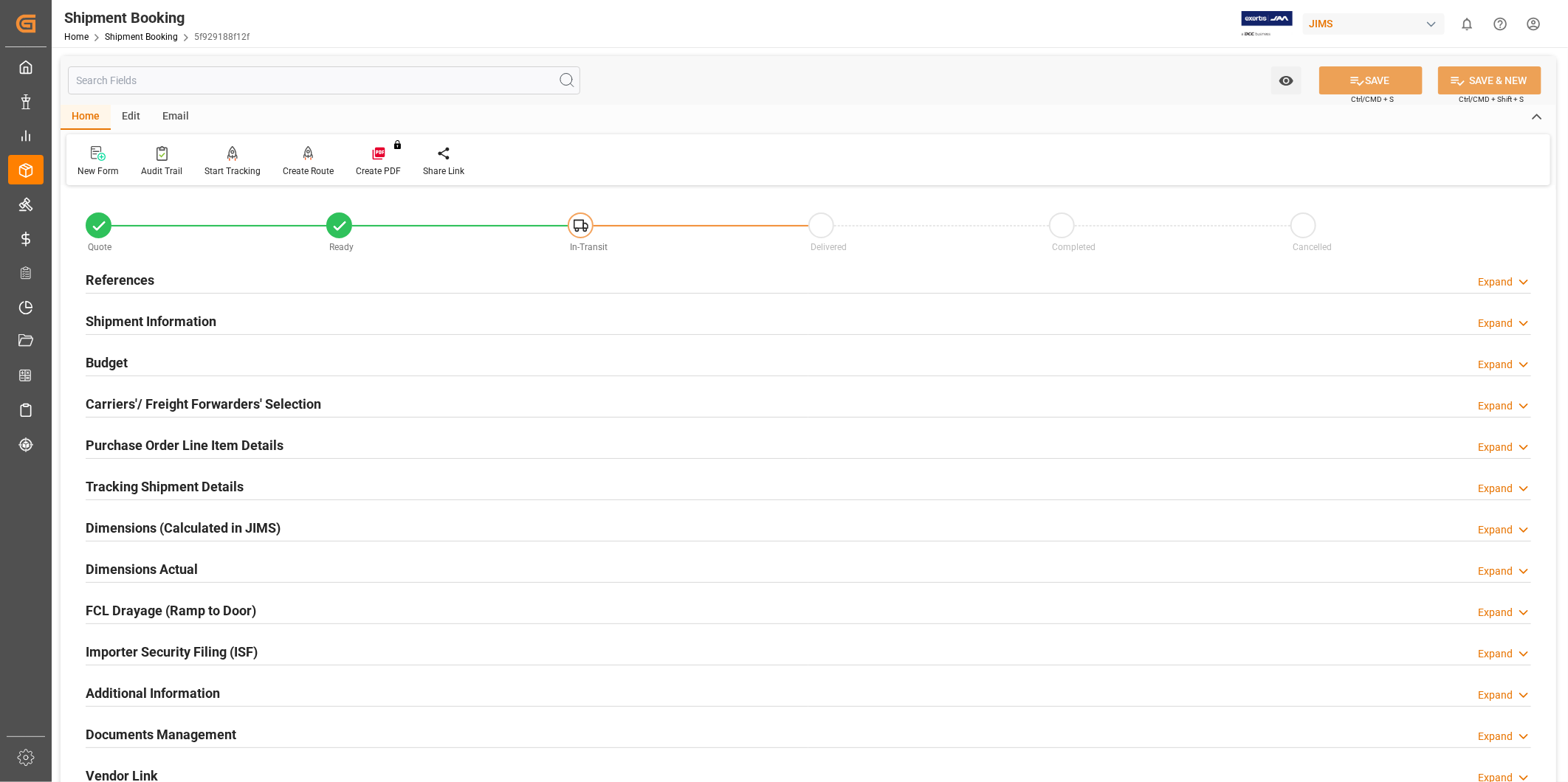
click at [264, 434] on div "Purchase Order Line Item Details" at bounding box center [184, 444] width 198 height 28
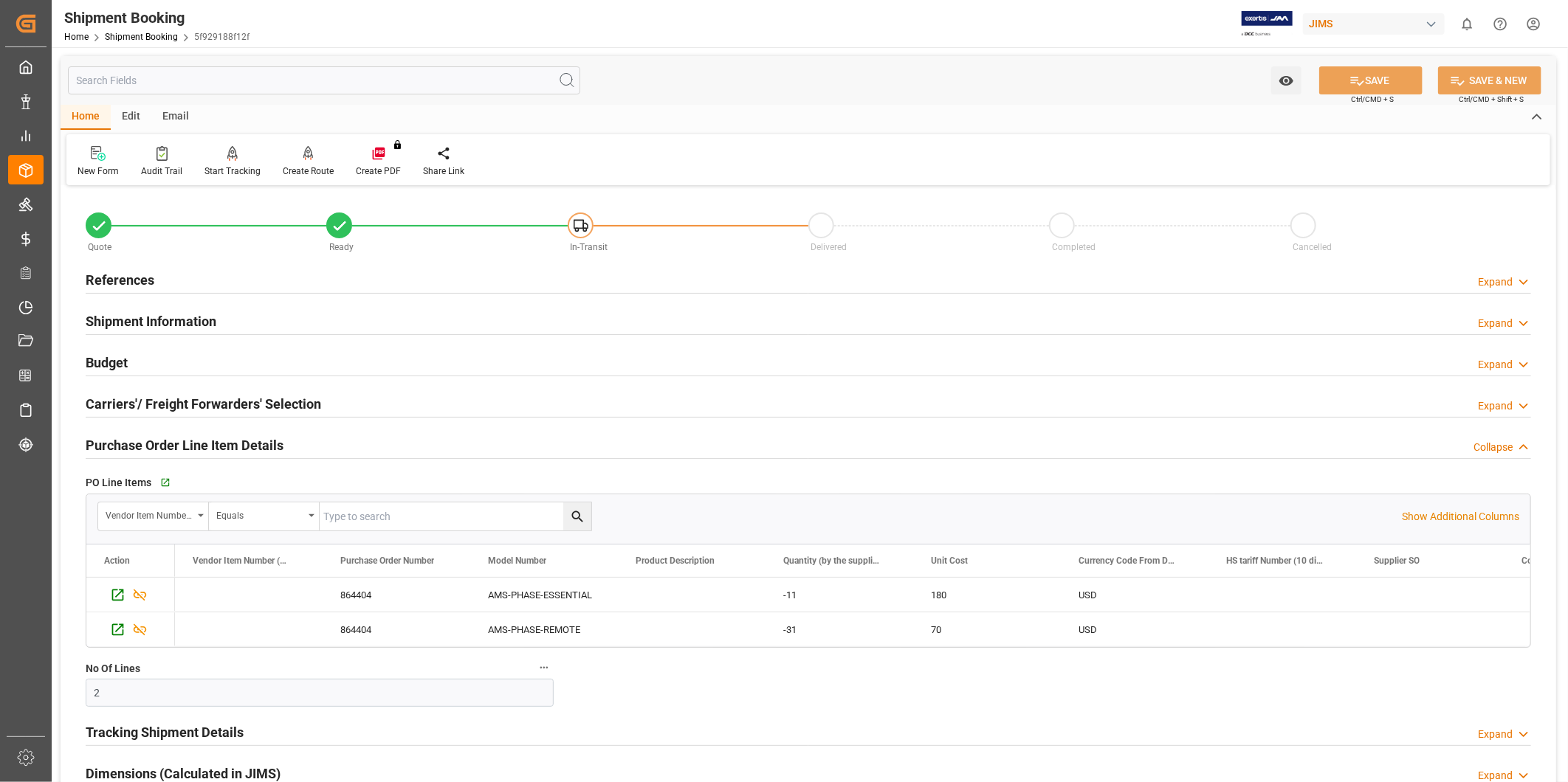
click at [266, 439] on h2 "Purchase Order Line Item Details" at bounding box center [184, 445] width 198 height 20
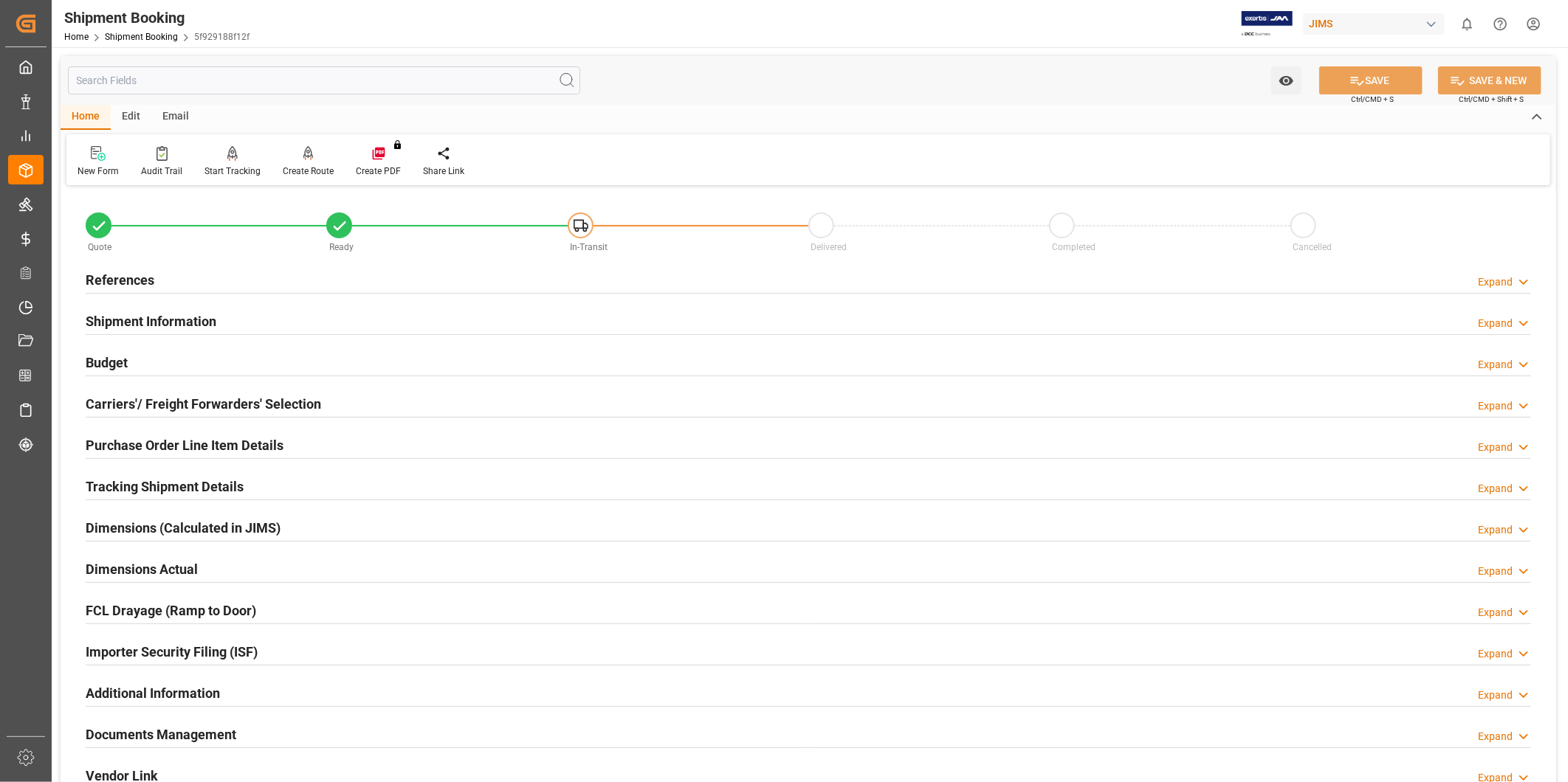
click at [241, 404] on h2 "Carriers'/ Freight Forwarders' Selection" at bounding box center [203, 404] width 235 height 20
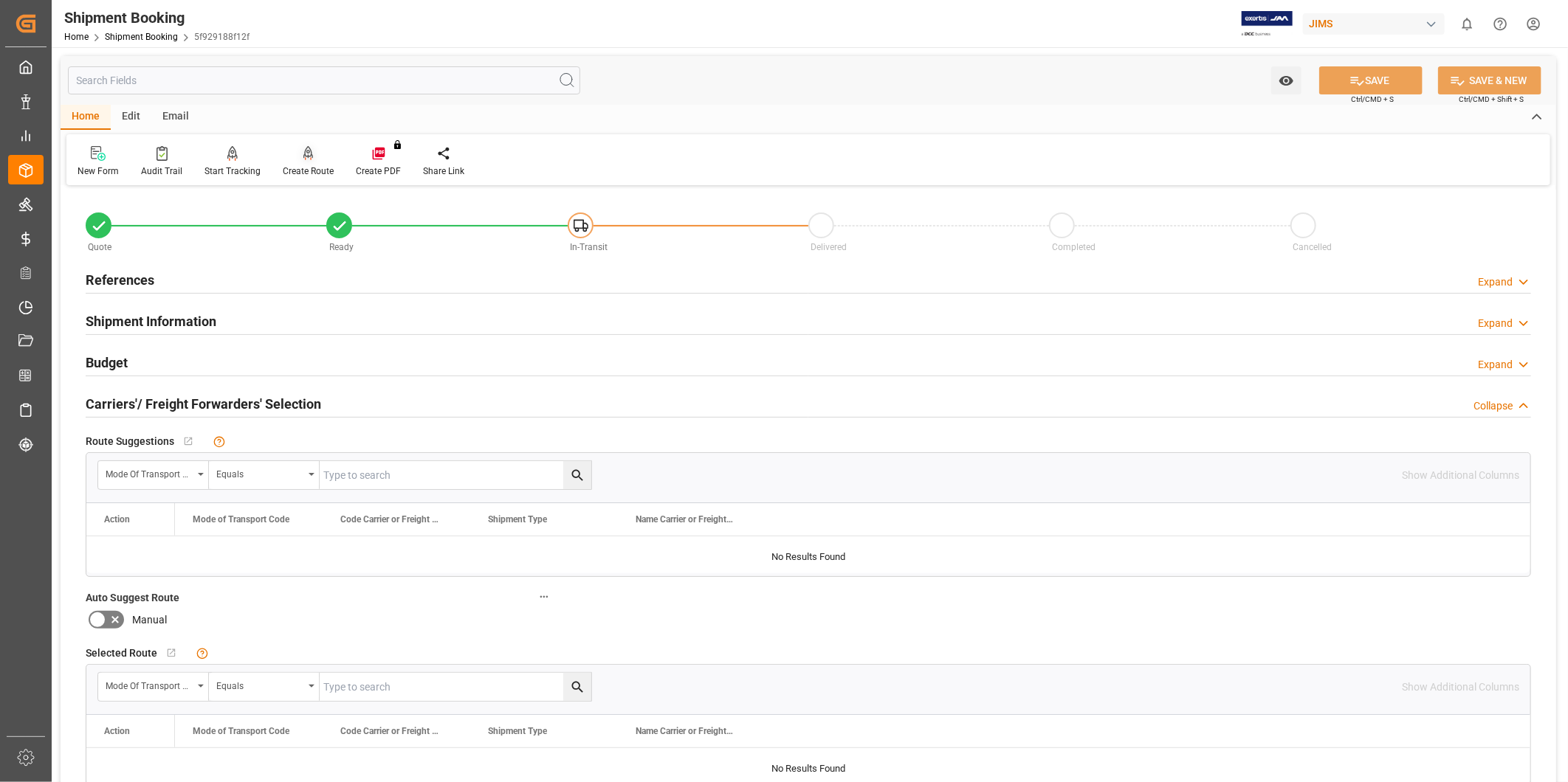
click at [299, 172] on div "Create Route" at bounding box center [308, 171] width 51 height 13
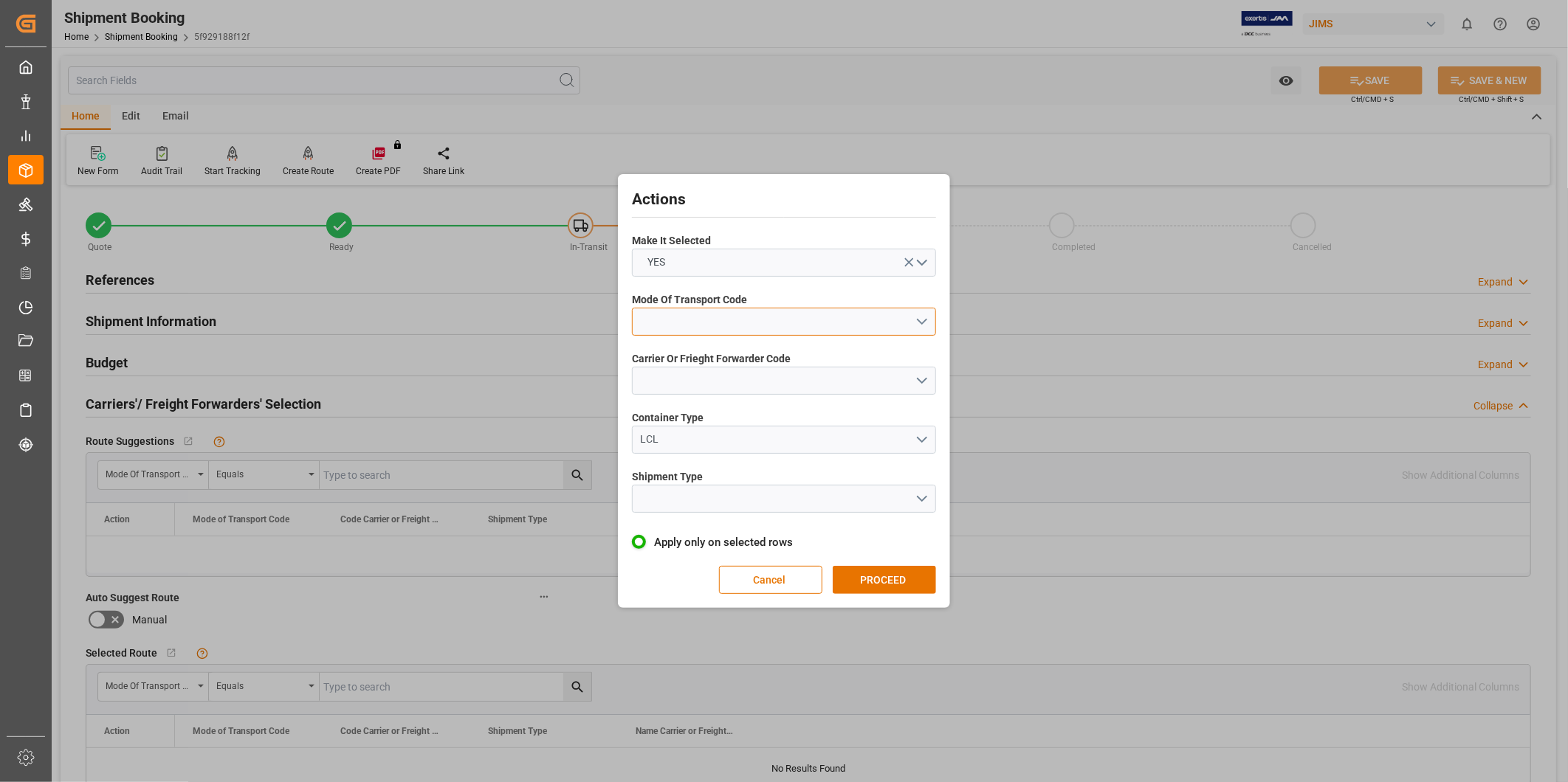
click at [712, 312] on button "open menu" at bounding box center [784, 321] width 304 height 28
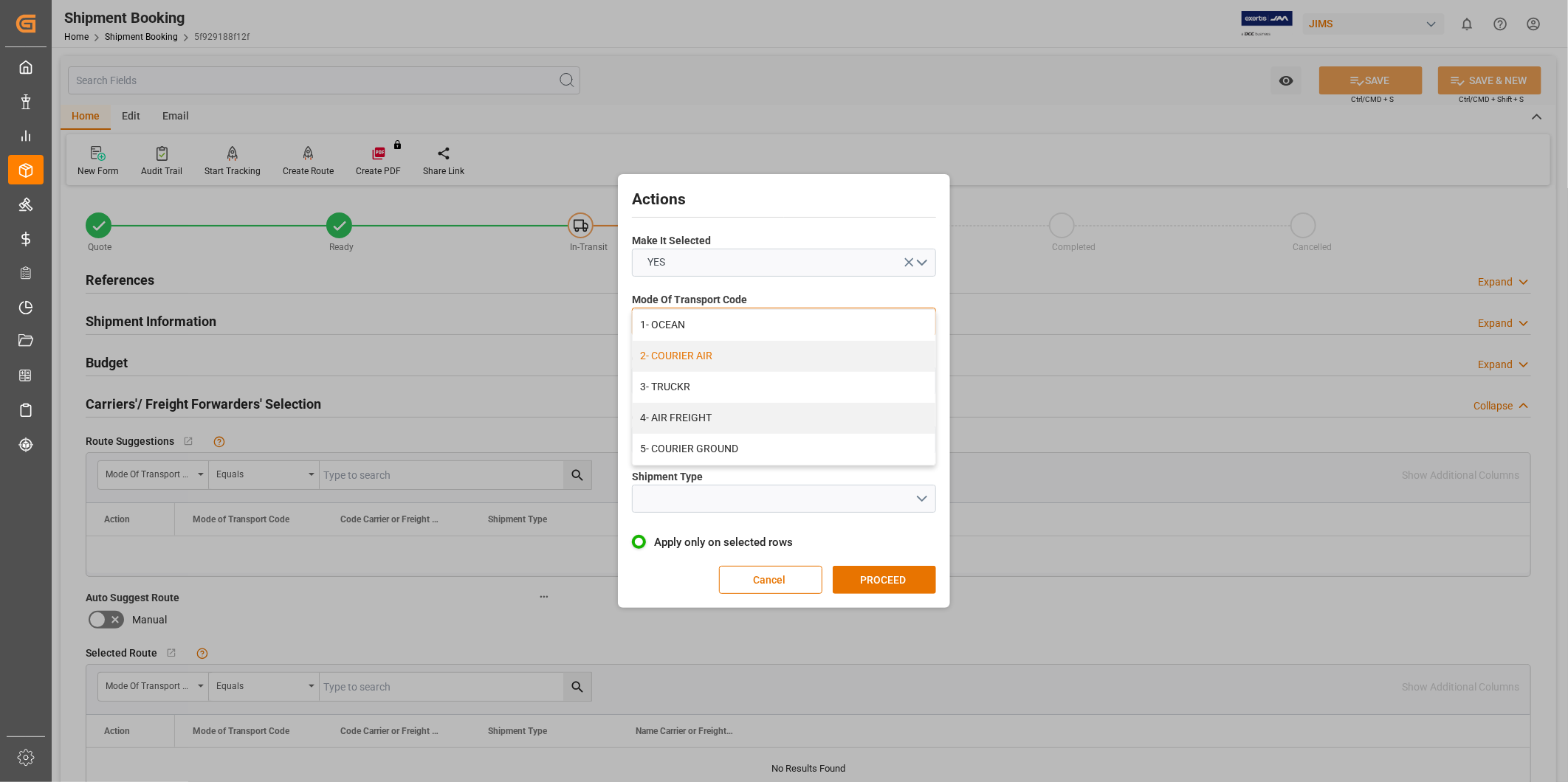
click at [713, 350] on div "2- COURIER AIR" at bounding box center [783, 356] width 303 height 31
click at [710, 382] on button "open menu" at bounding box center [784, 380] width 304 height 28
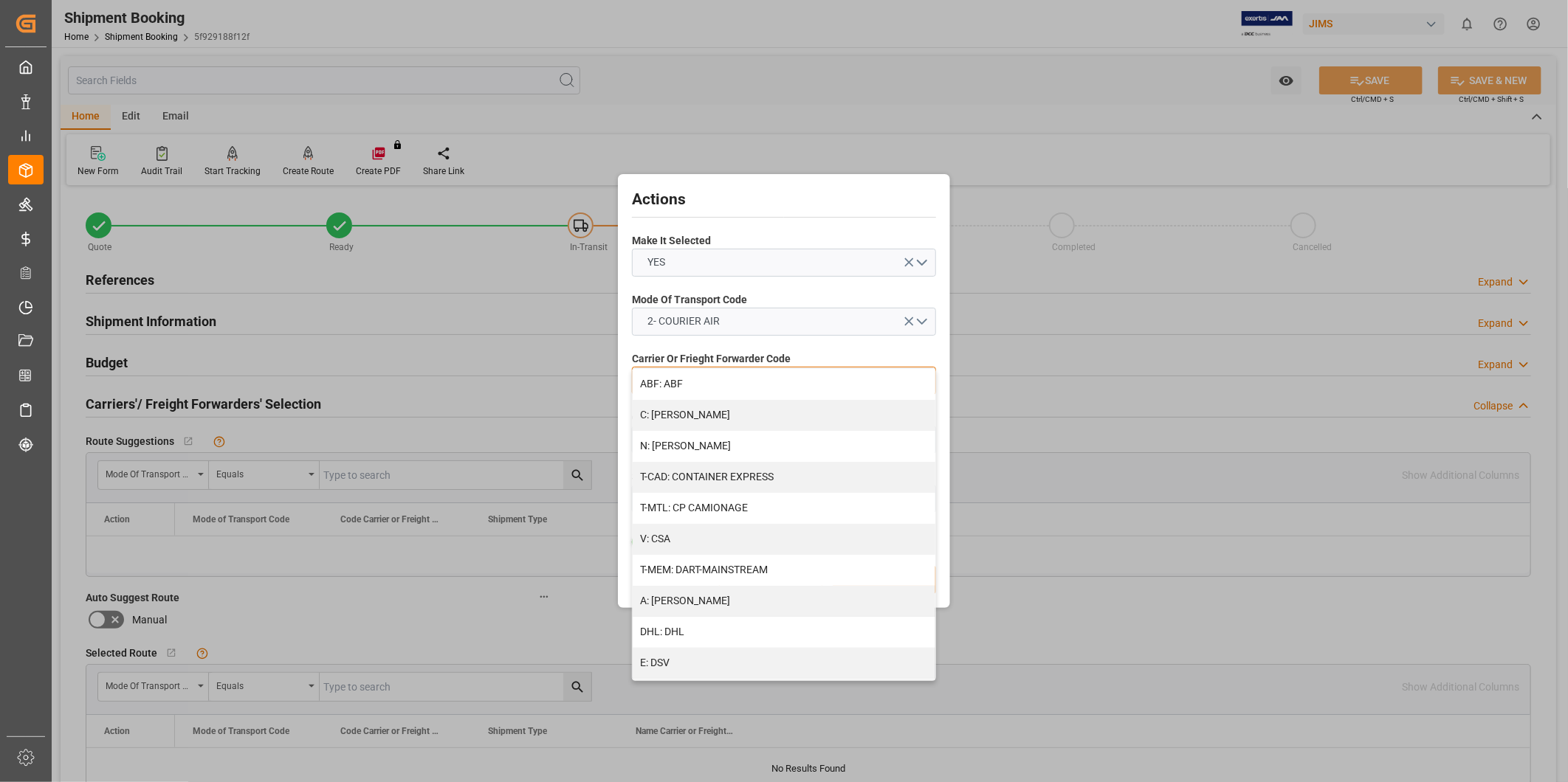
click at [724, 626] on div "DHL: DHL" at bounding box center [783, 632] width 303 height 31
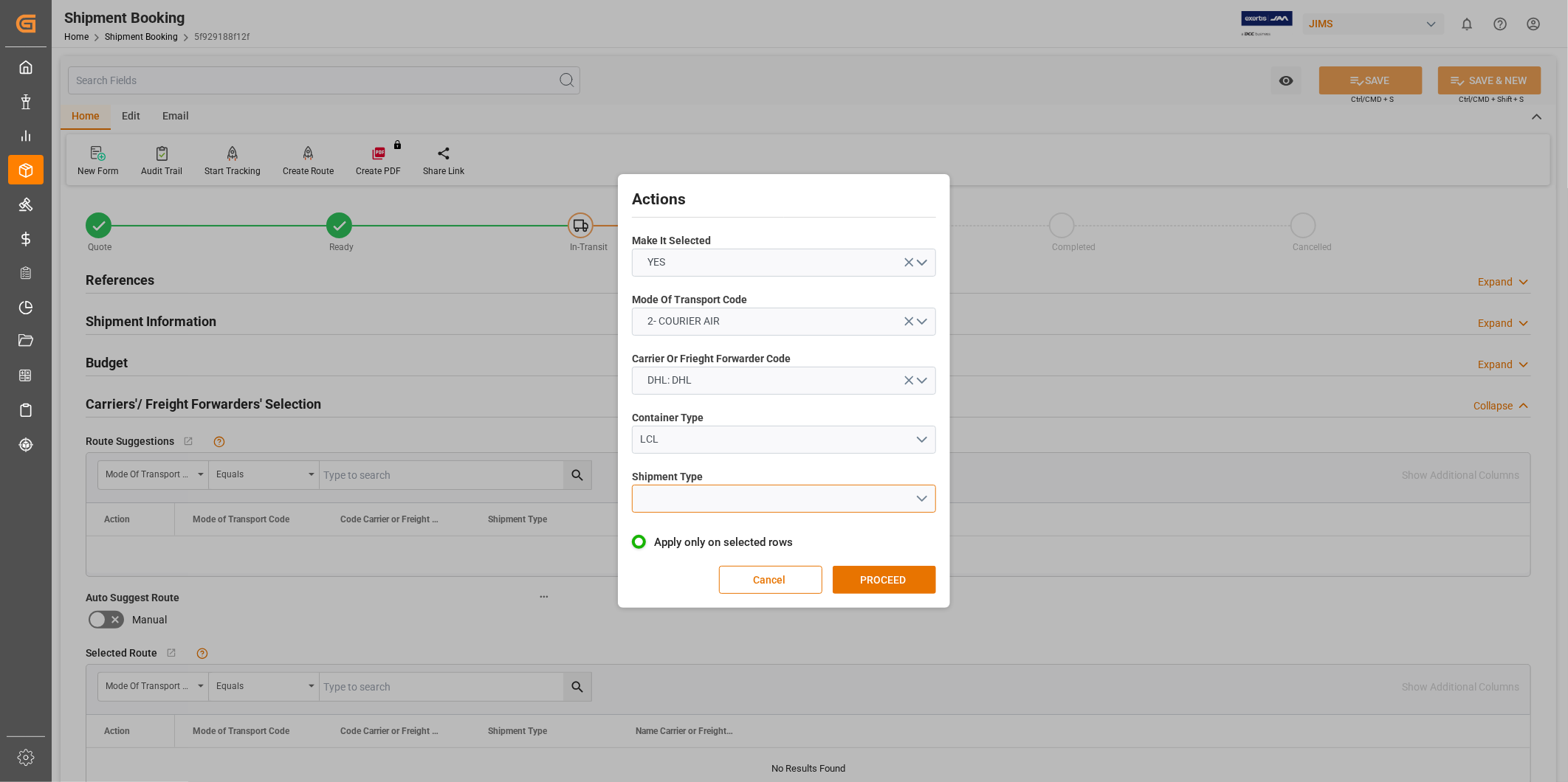
click at [741, 499] on button "open menu" at bounding box center [784, 498] width 304 height 28
click at [745, 504] on div "LTL" at bounding box center [783, 502] width 303 height 31
click at [872, 577] on button "PROCEED" at bounding box center [884, 579] width 103 height 28
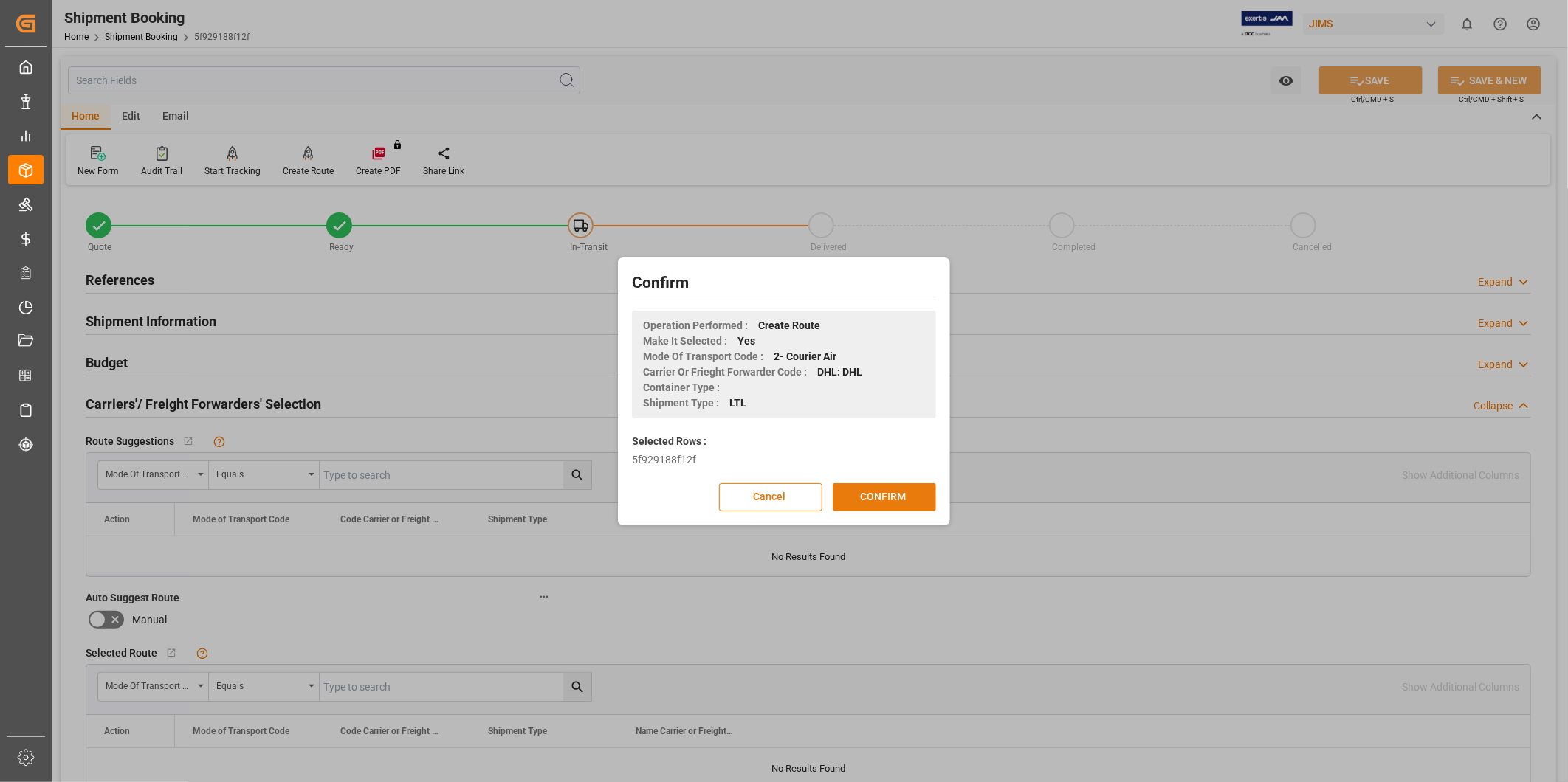
click at [906, 496] on button "CONFIRM" at bounding box center [884, 496] width 103 height 28
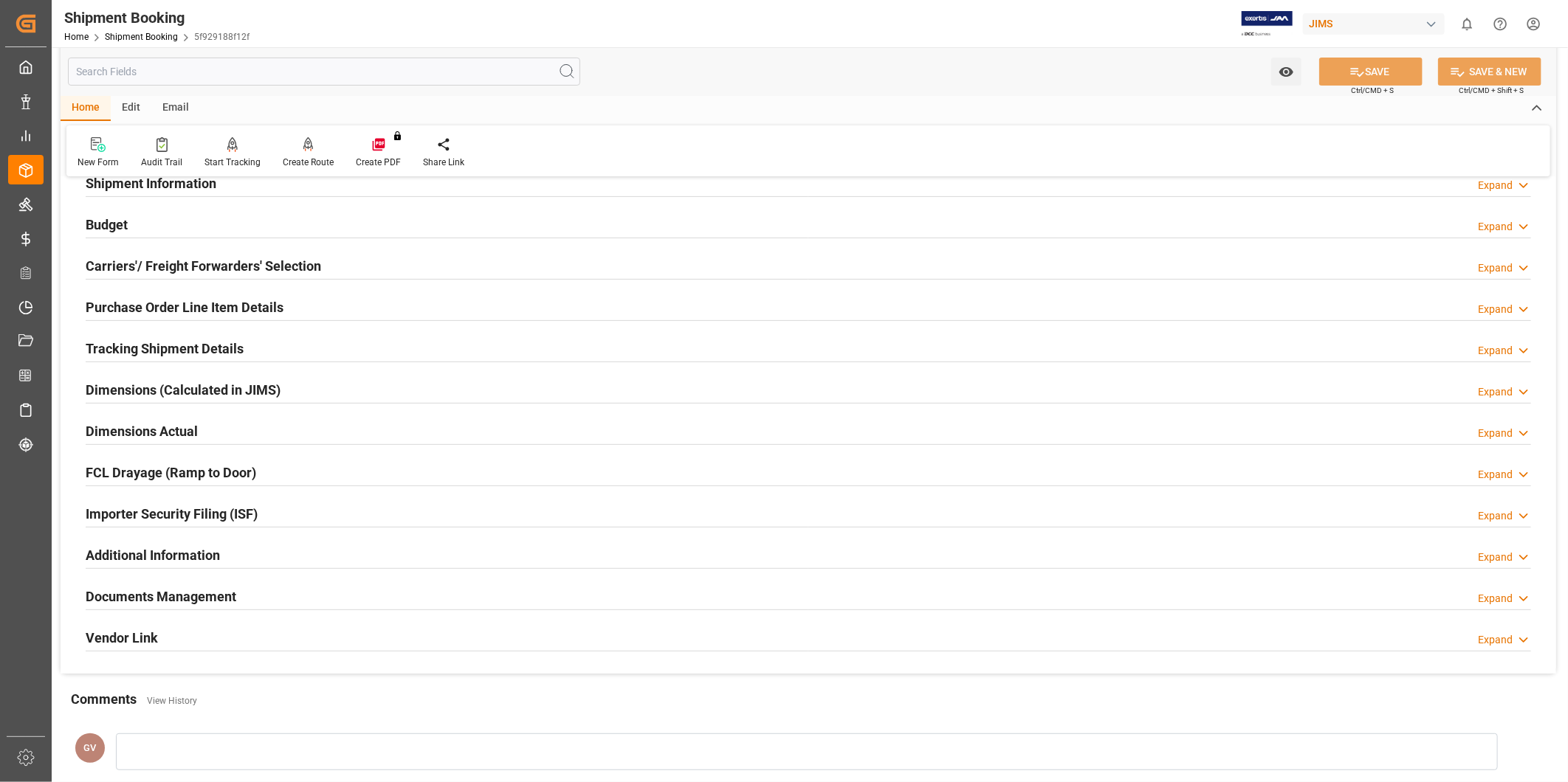
scroll to position [273, 0]
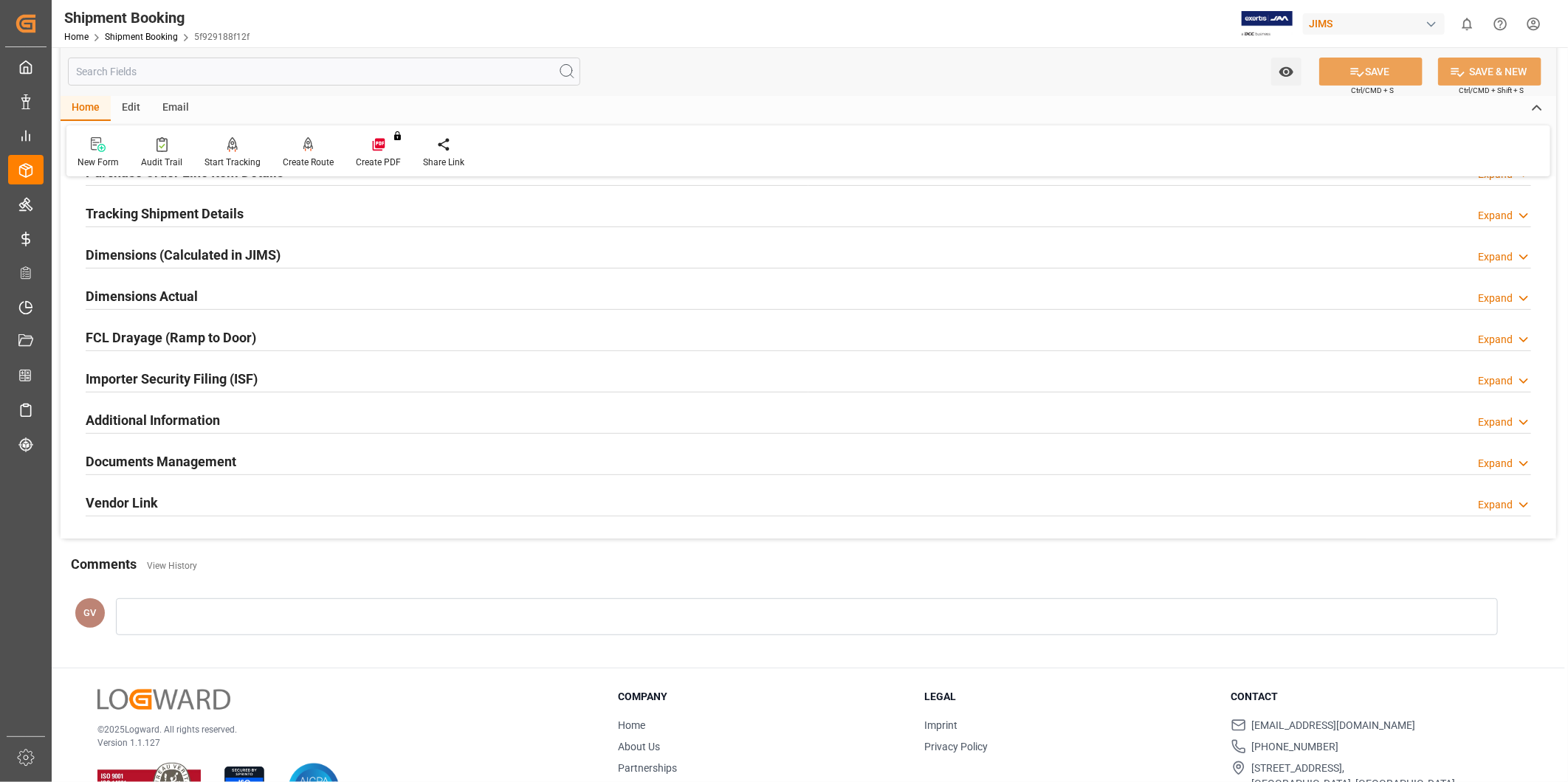
click at [279, 467] on div "Documents Management Expand" at bounding box center [807, 460] width 1445 height 28
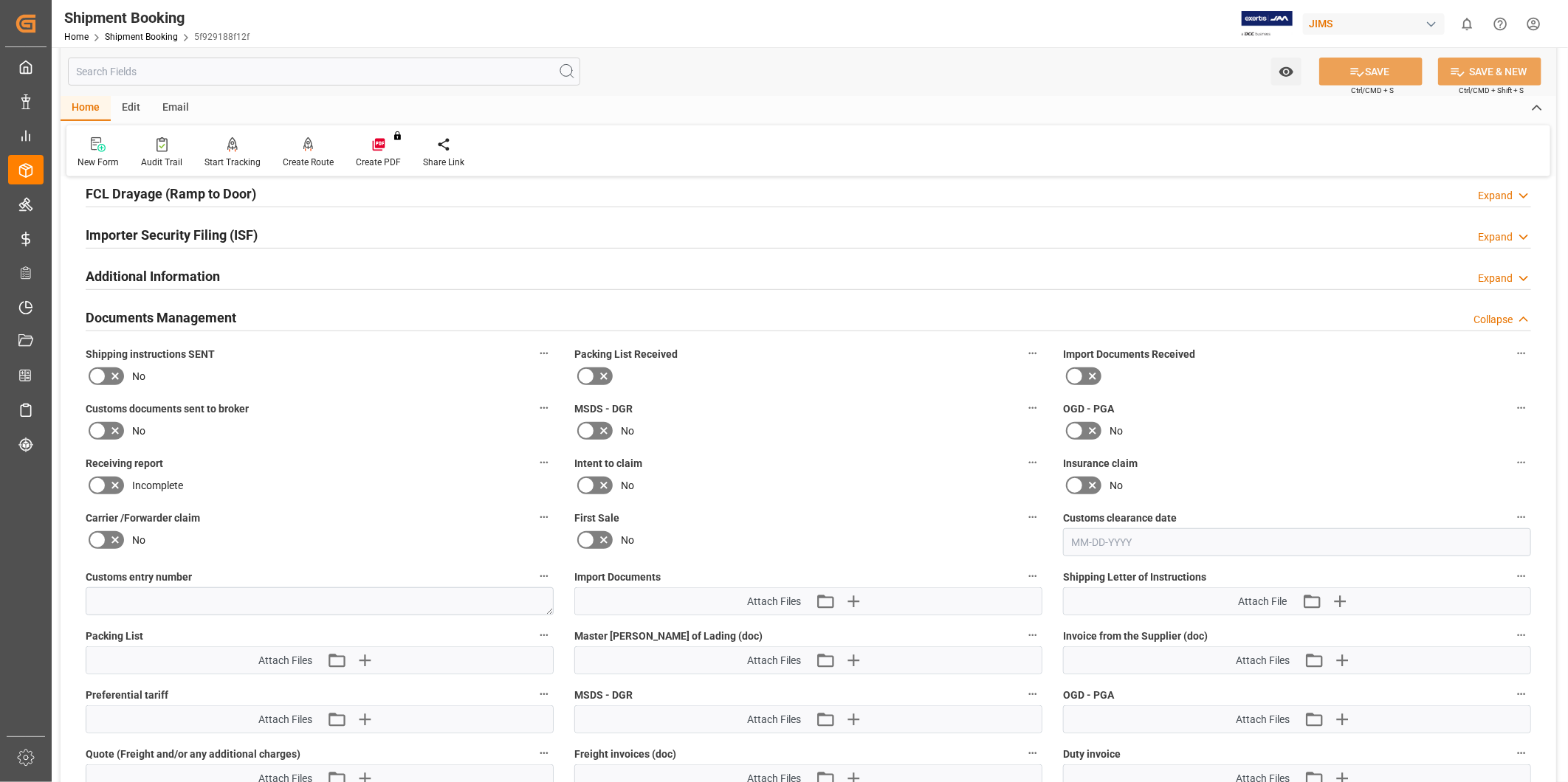
scroll to position [409, 0]
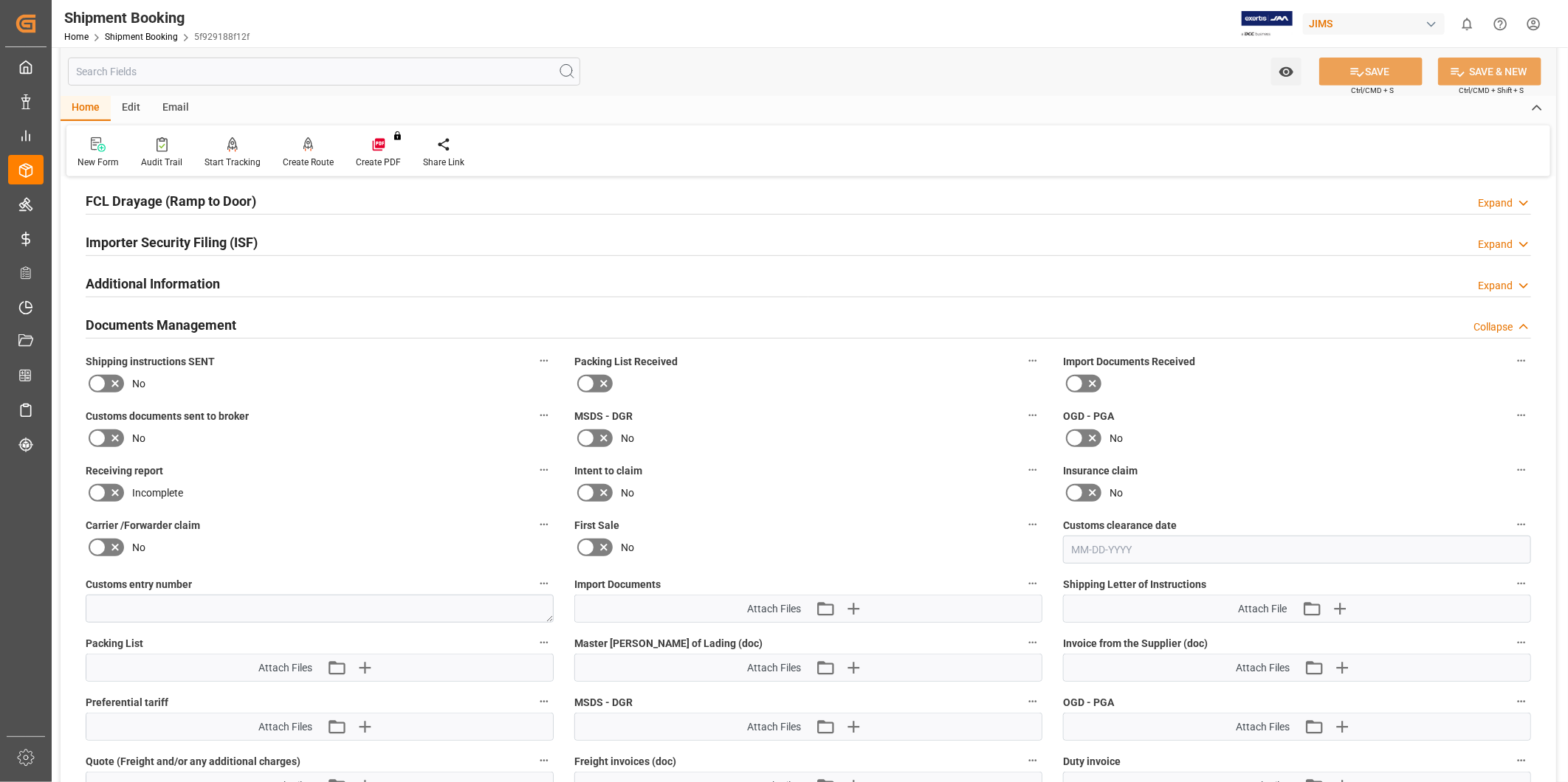
click at [106, 384] on icon at bounding box center [115, 384] width 18 height 18
click at [0, 0] on input "checkbox" at bounding box center [0, 0] width 0 height 0
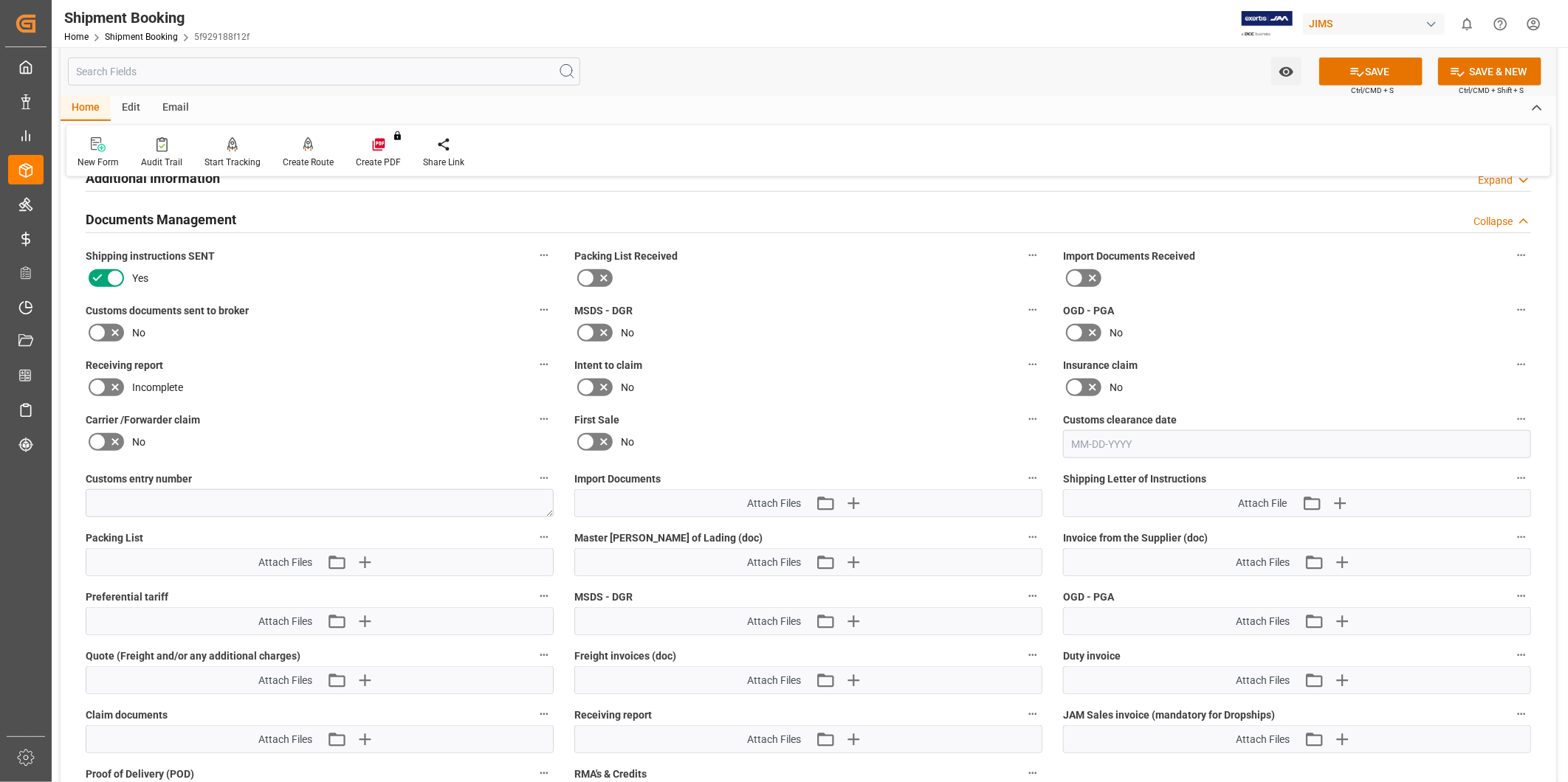
scroll to position [547, 0]
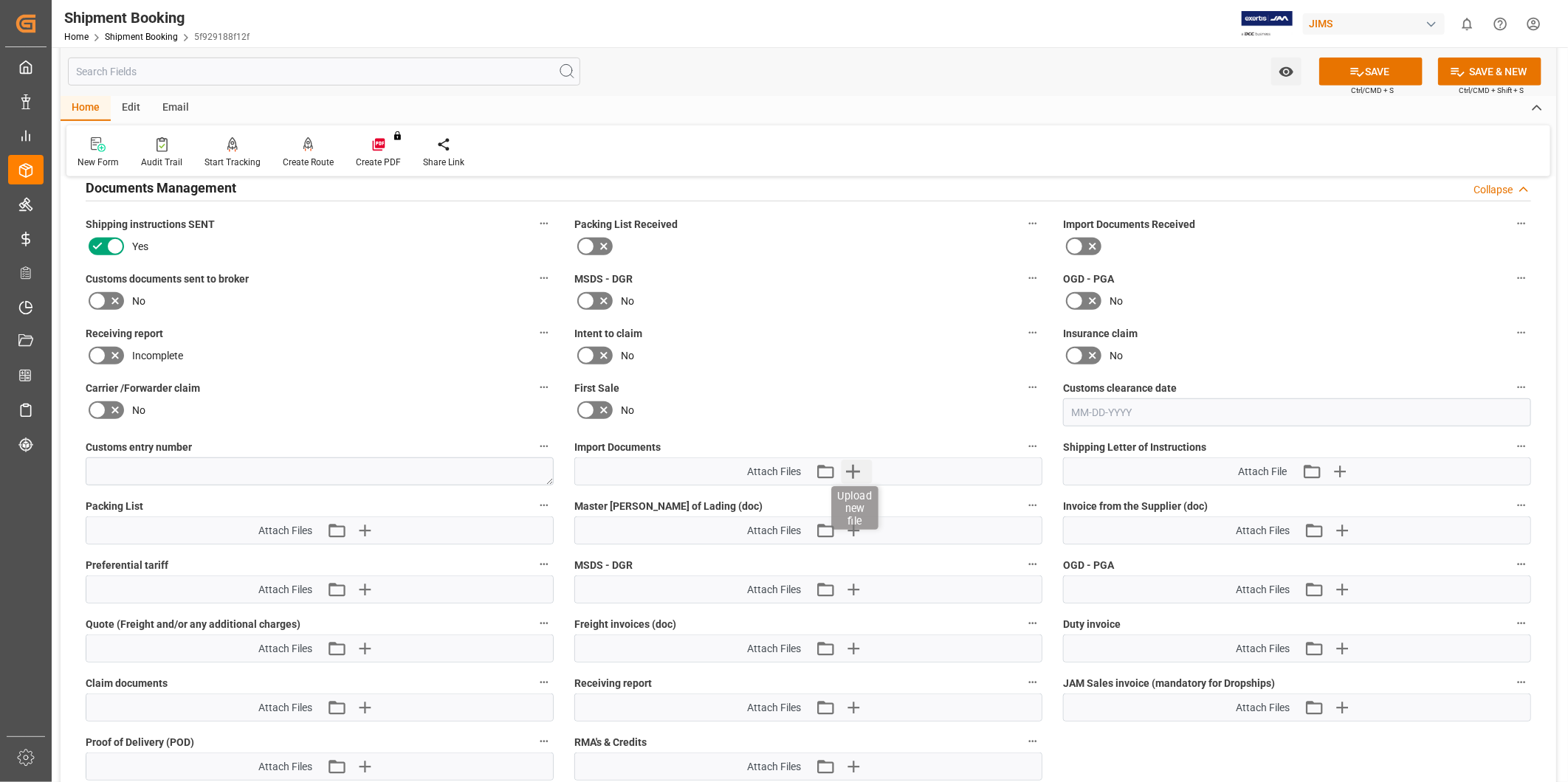
click at [859, 476] on icon "button" at bounding box center [853, 471] width 23 height 23
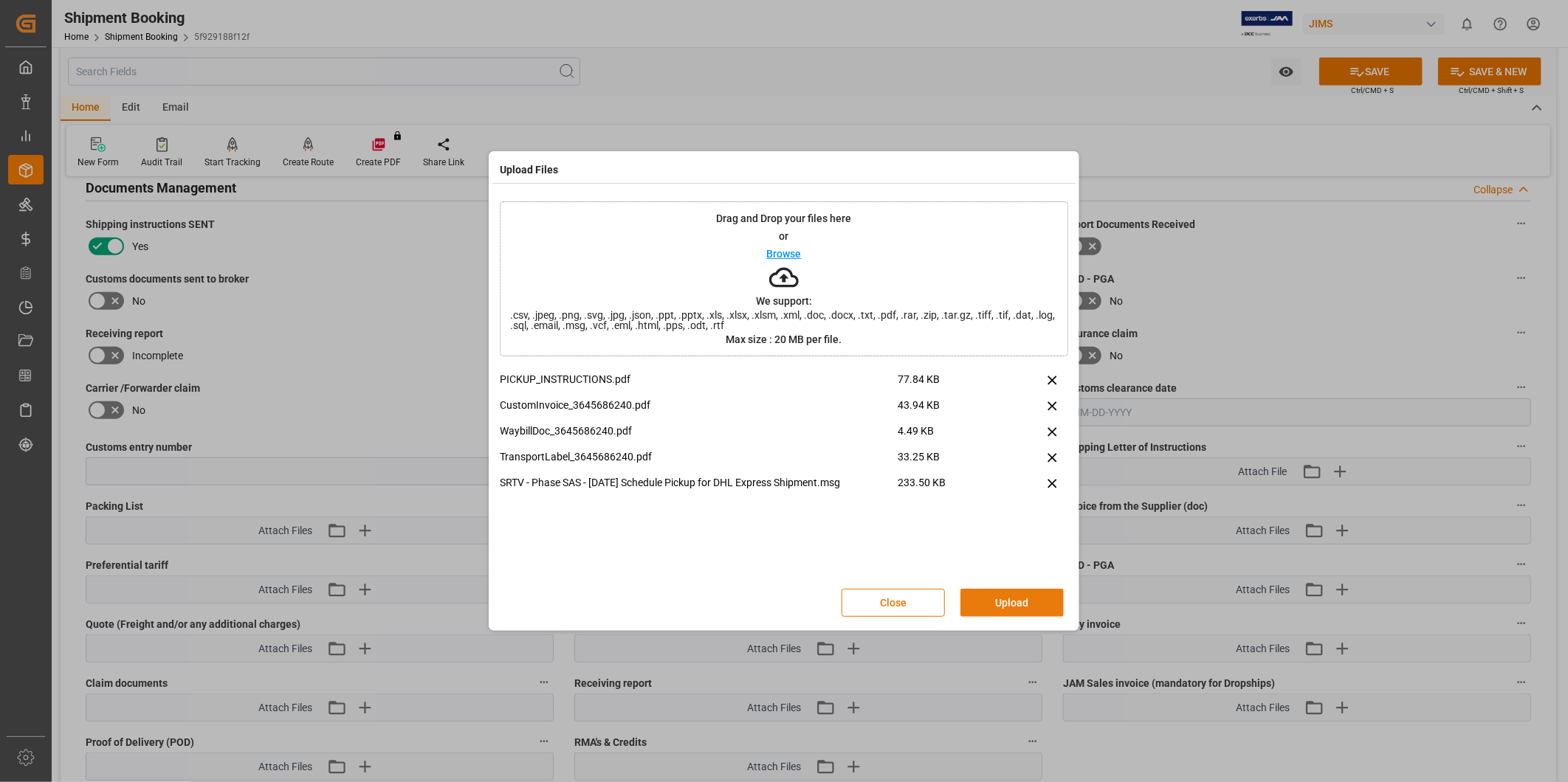
click at [1020, 611] on button "Upload" at bounding box center [1011, 602] width 103 height 28
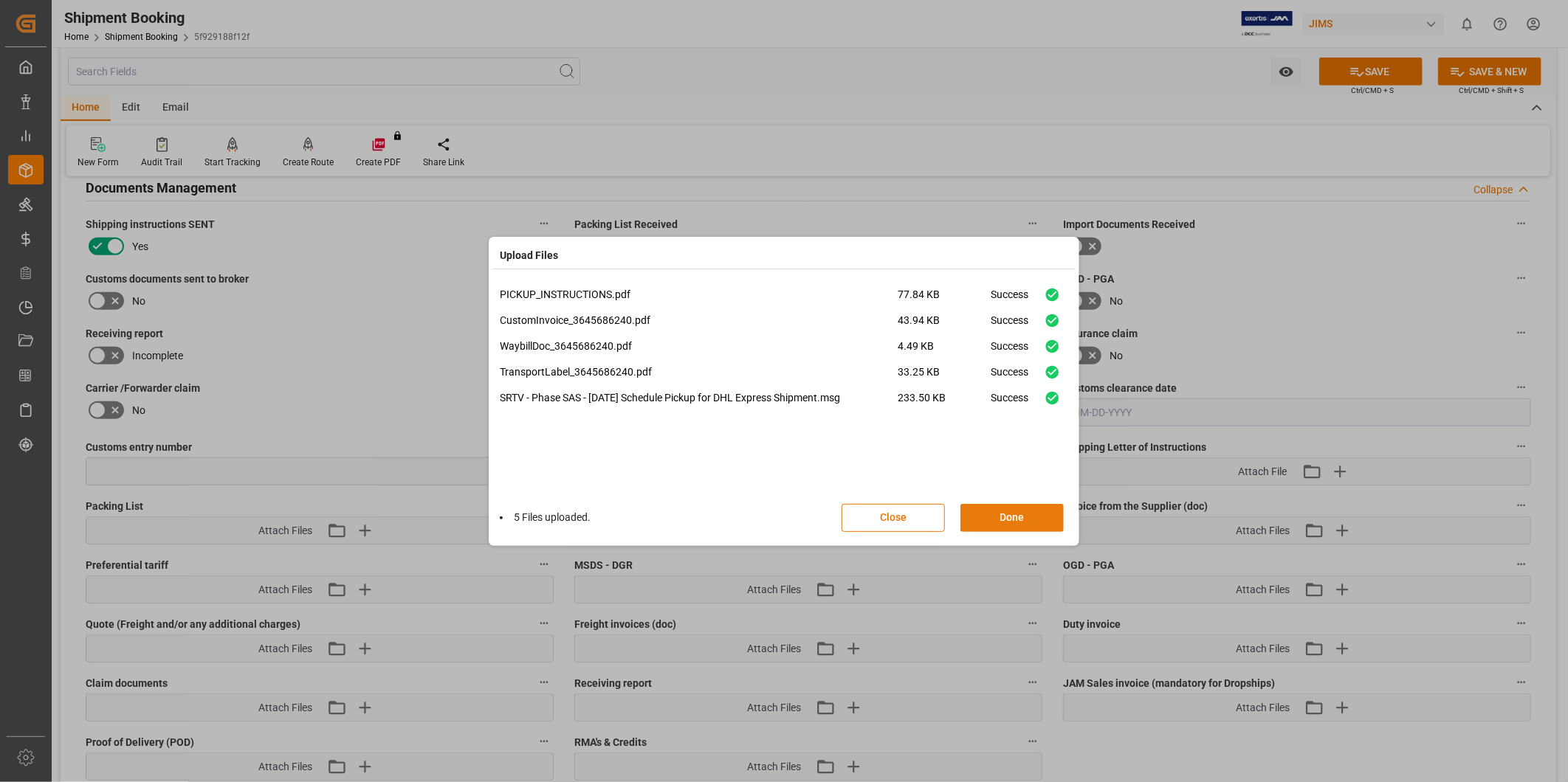
click at [1042, 512] on button "Done" at bounding box center [1011, 517] width 103 height 28
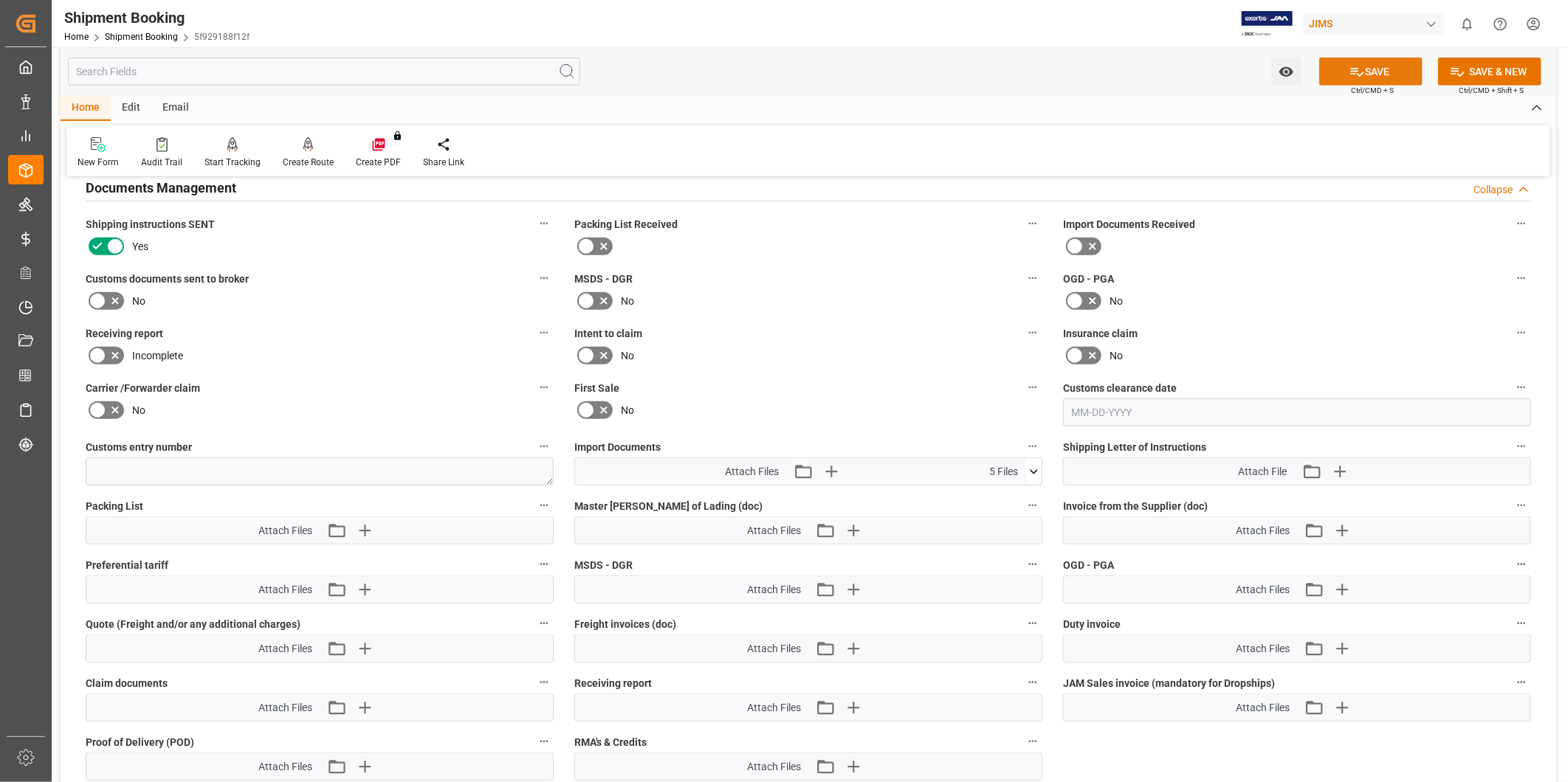
click at [1349, 72] on icon at bounding box center [1356, 72] width 15 height 15
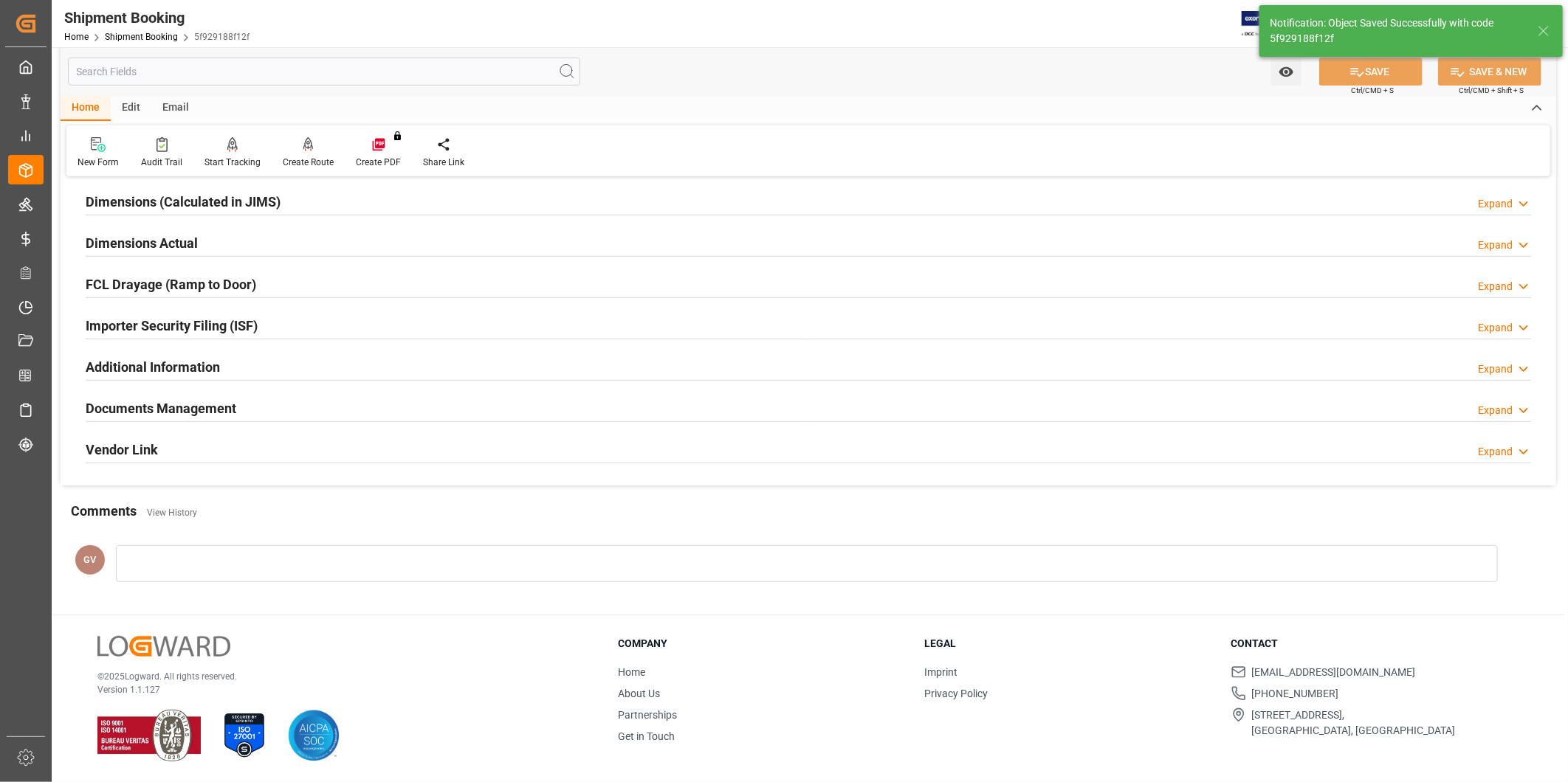
scroll to position [327, 0]
click at [473, 413] on div "Documents Management Expand" at bounding box center [807, 407] width 1445 height 28
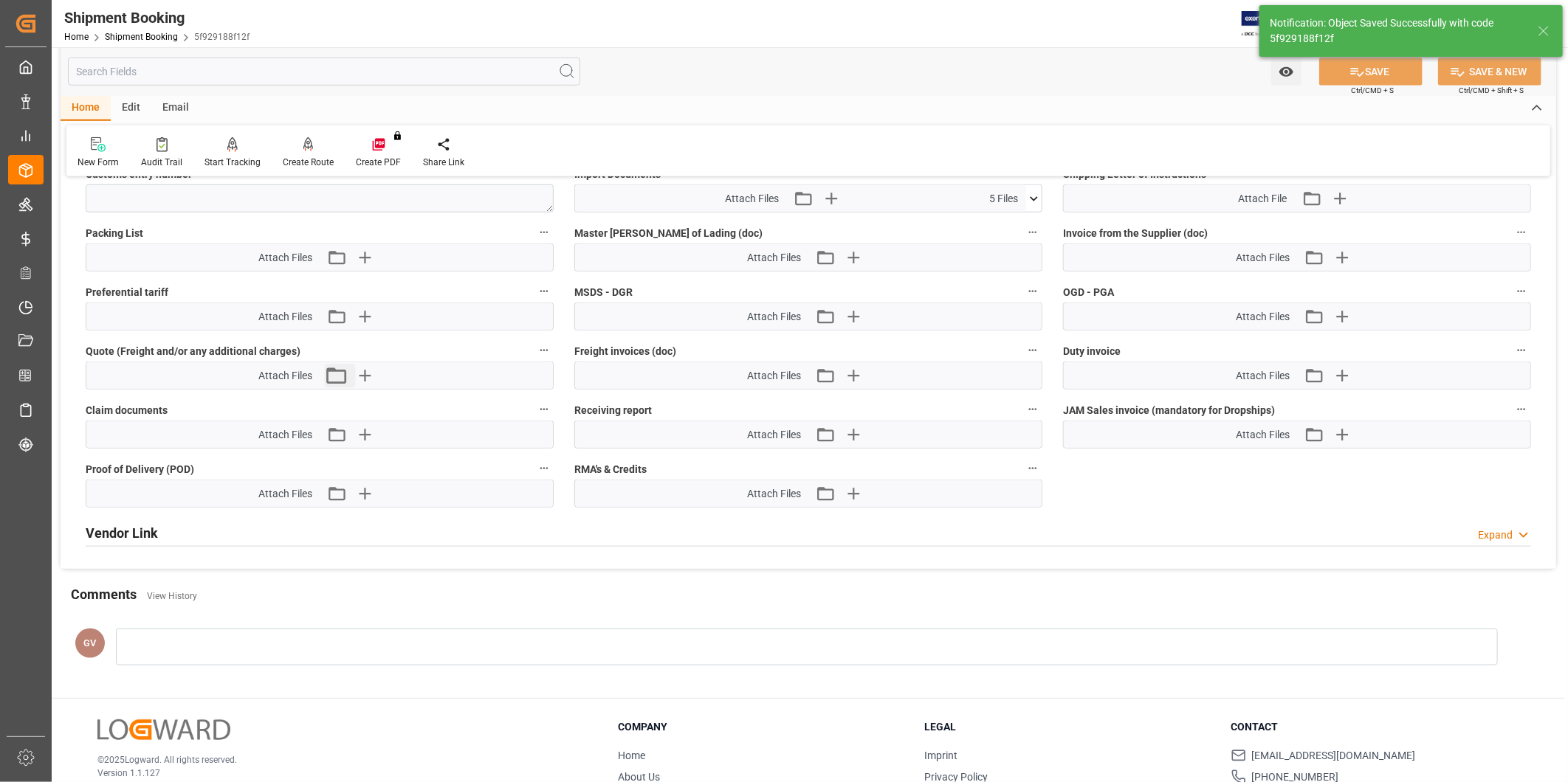
scroll to position [682, 0]
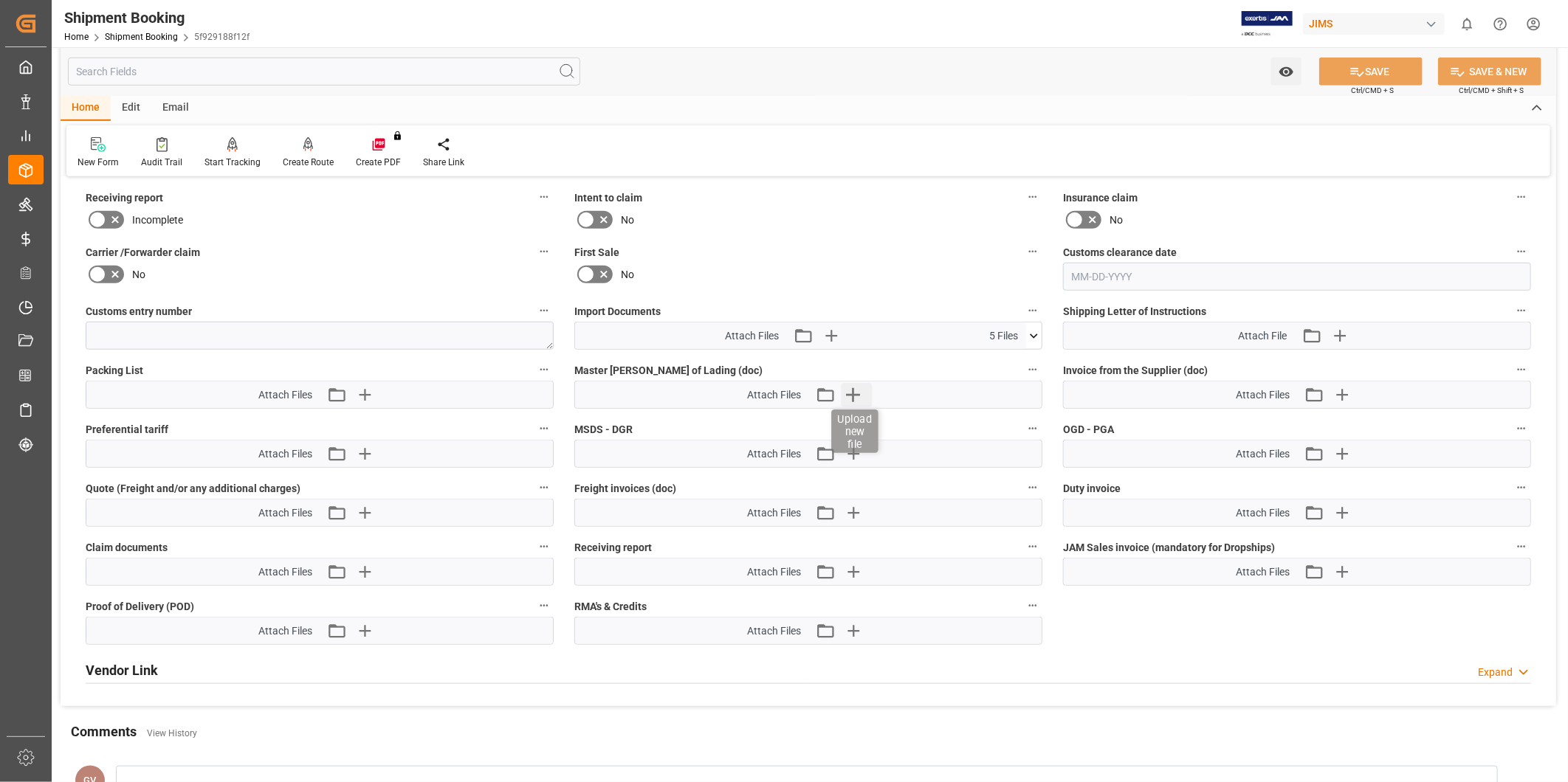
click at [860, 395] on icon "button" at bounding box center [853, 395] width 23 height 23
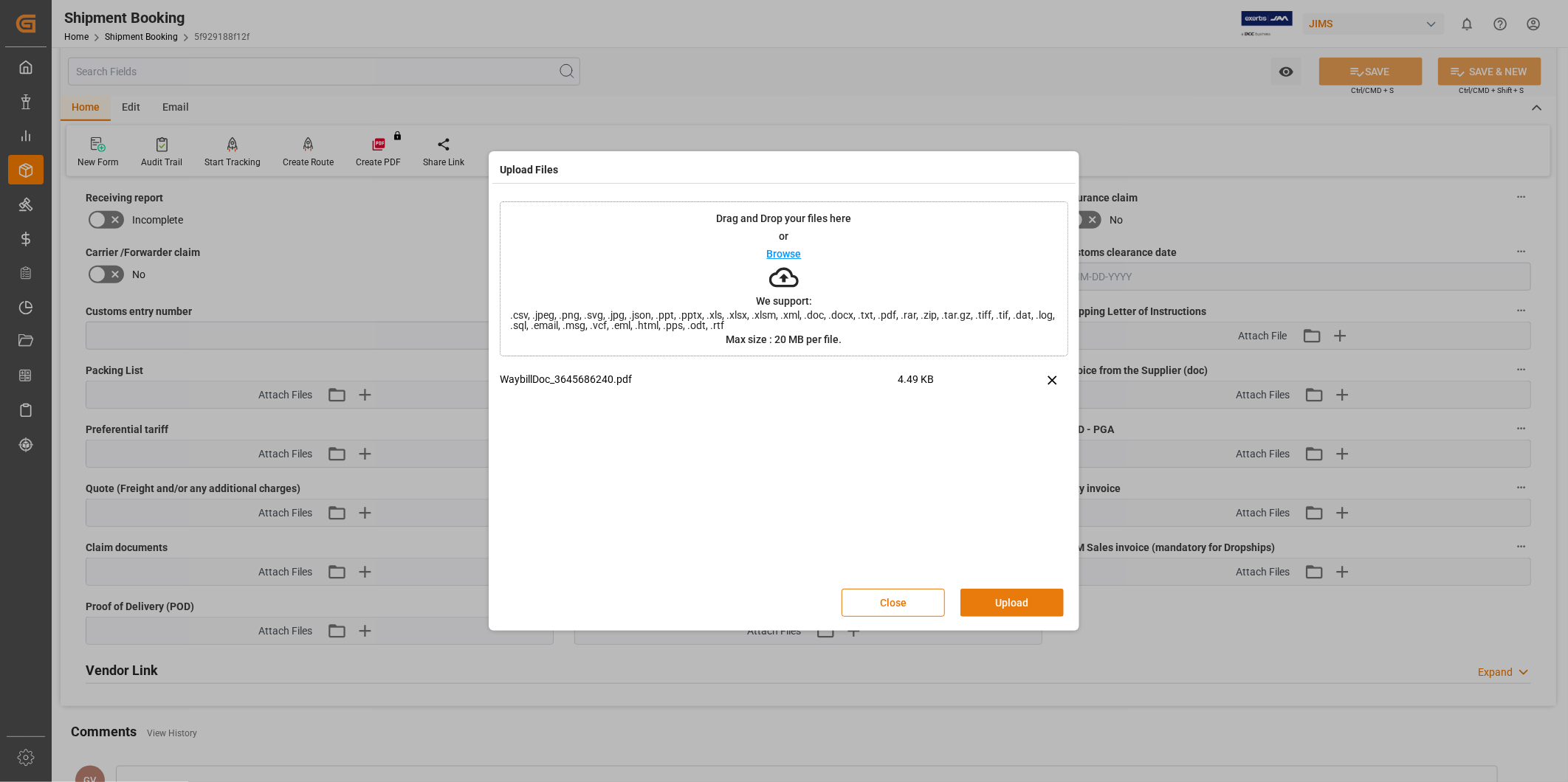
click at [1026, 594] on button "Upload" at bounding box center [1011, 602] width 103 height 28
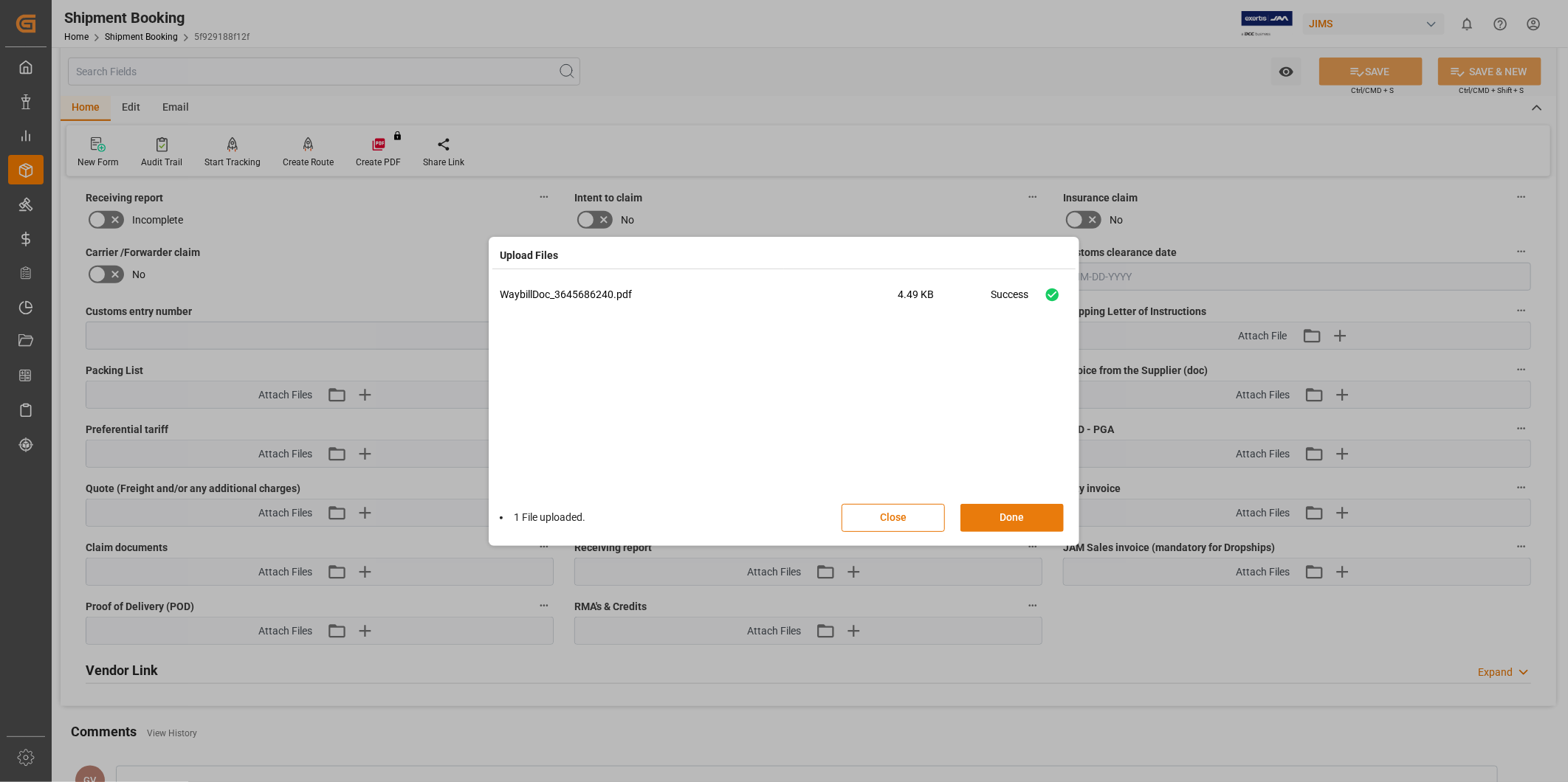
click at [1028, 516] on button "Done" at bounding box center [1011, 517] width 103 height 28
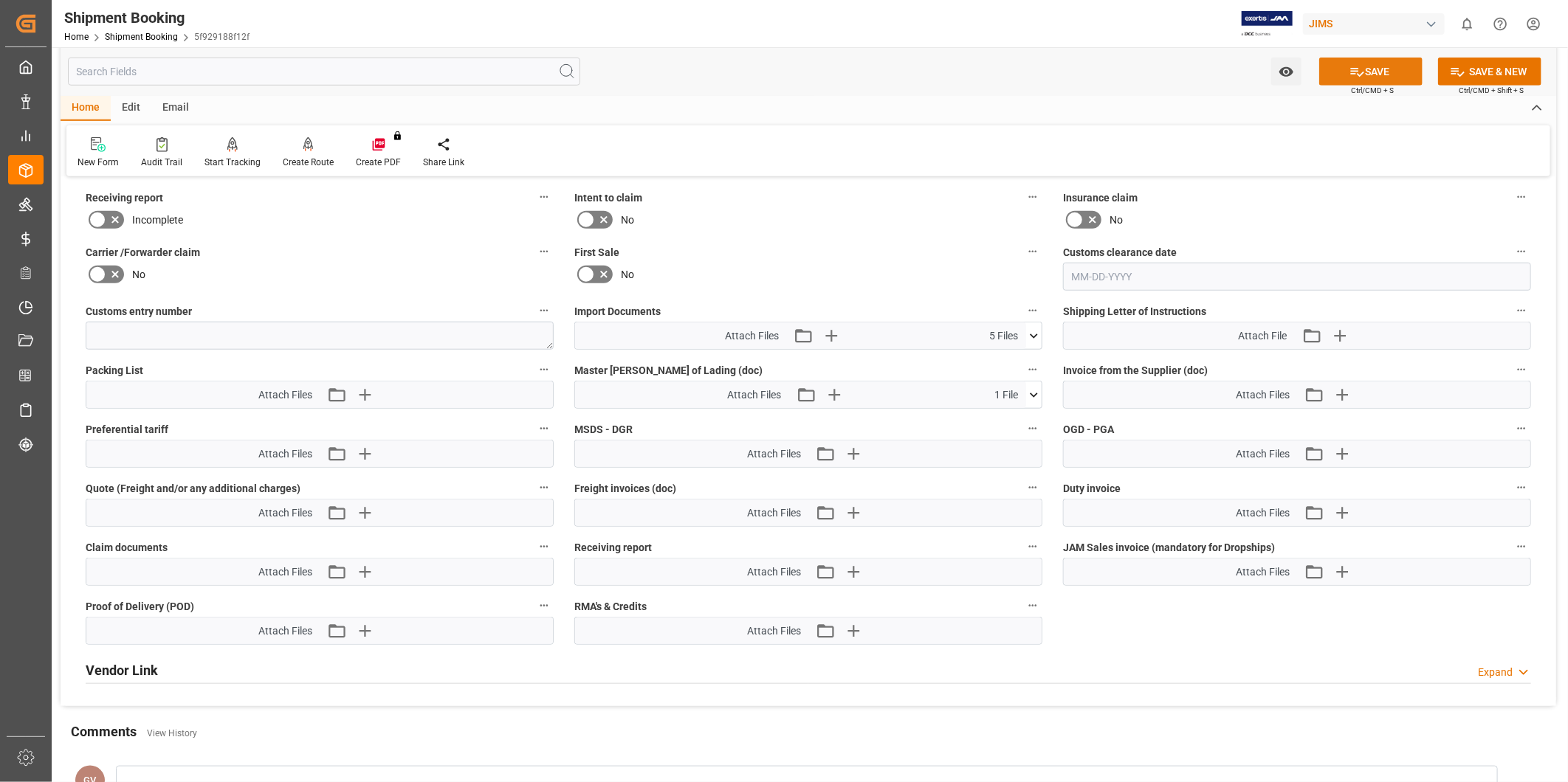
click at [1378, 72] on button "SAVE" at bounding box center [1370, 71] width 103 height 28
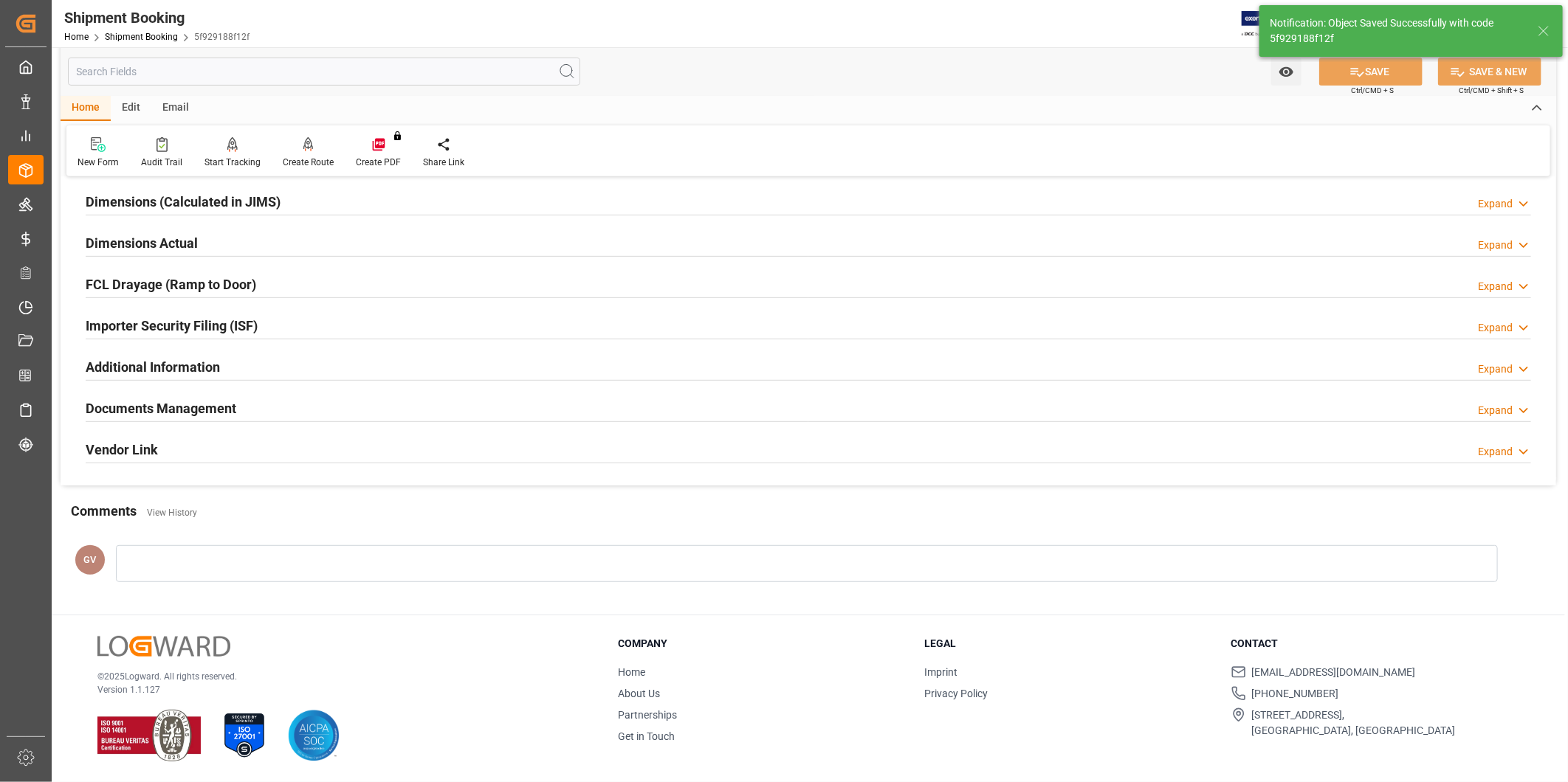
scroll to position [327, 0]
click at [458, 404] on div "Documents Management Expand" at bounding box center [807, 407] width 1445 height 28
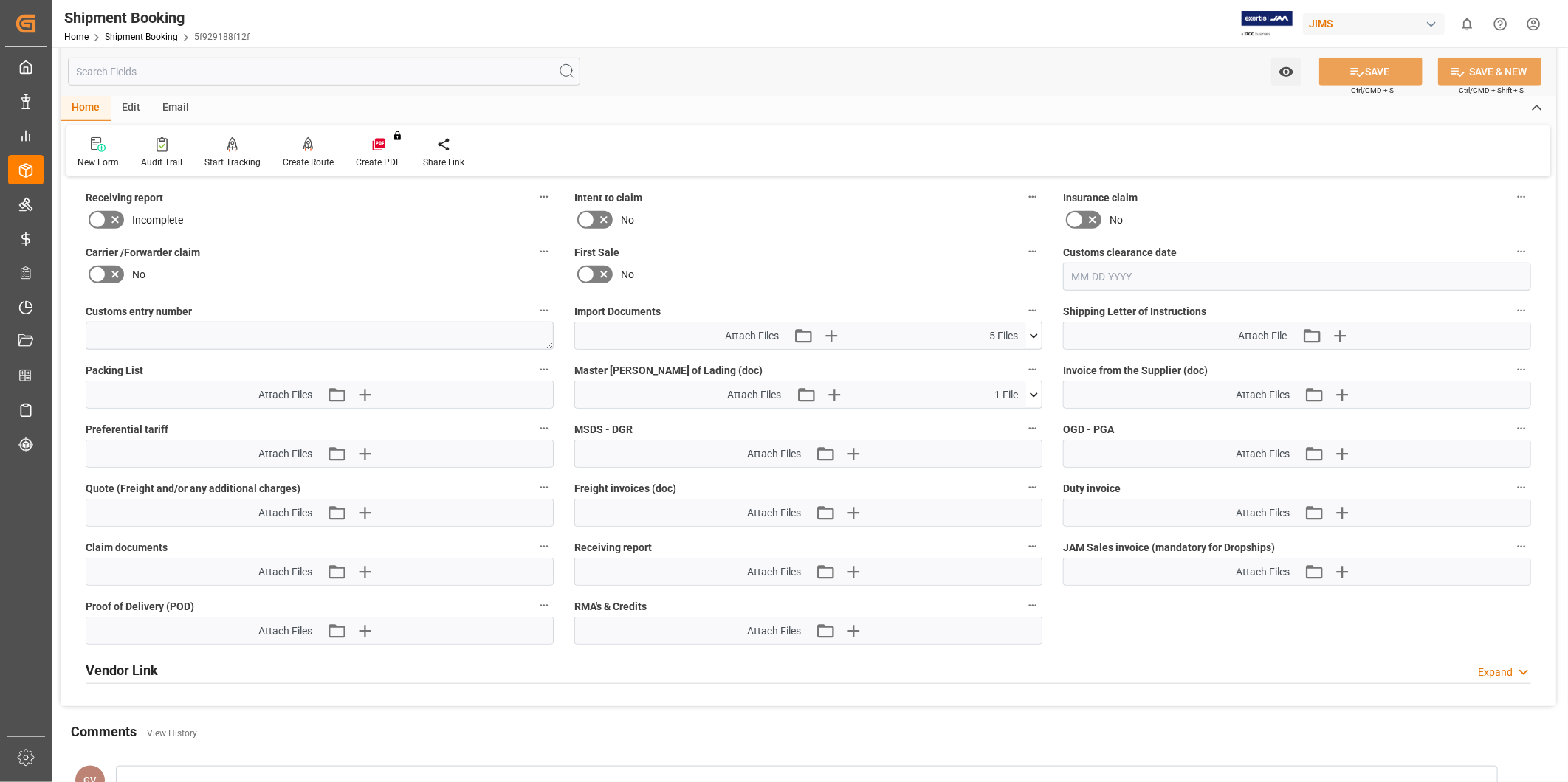
click at [1034, 389] on icon at bounding box center [1033, 395] width 15 height 15
click at [829, 391] on icon "button" at bounding box center [834, 395] width 14 height 14
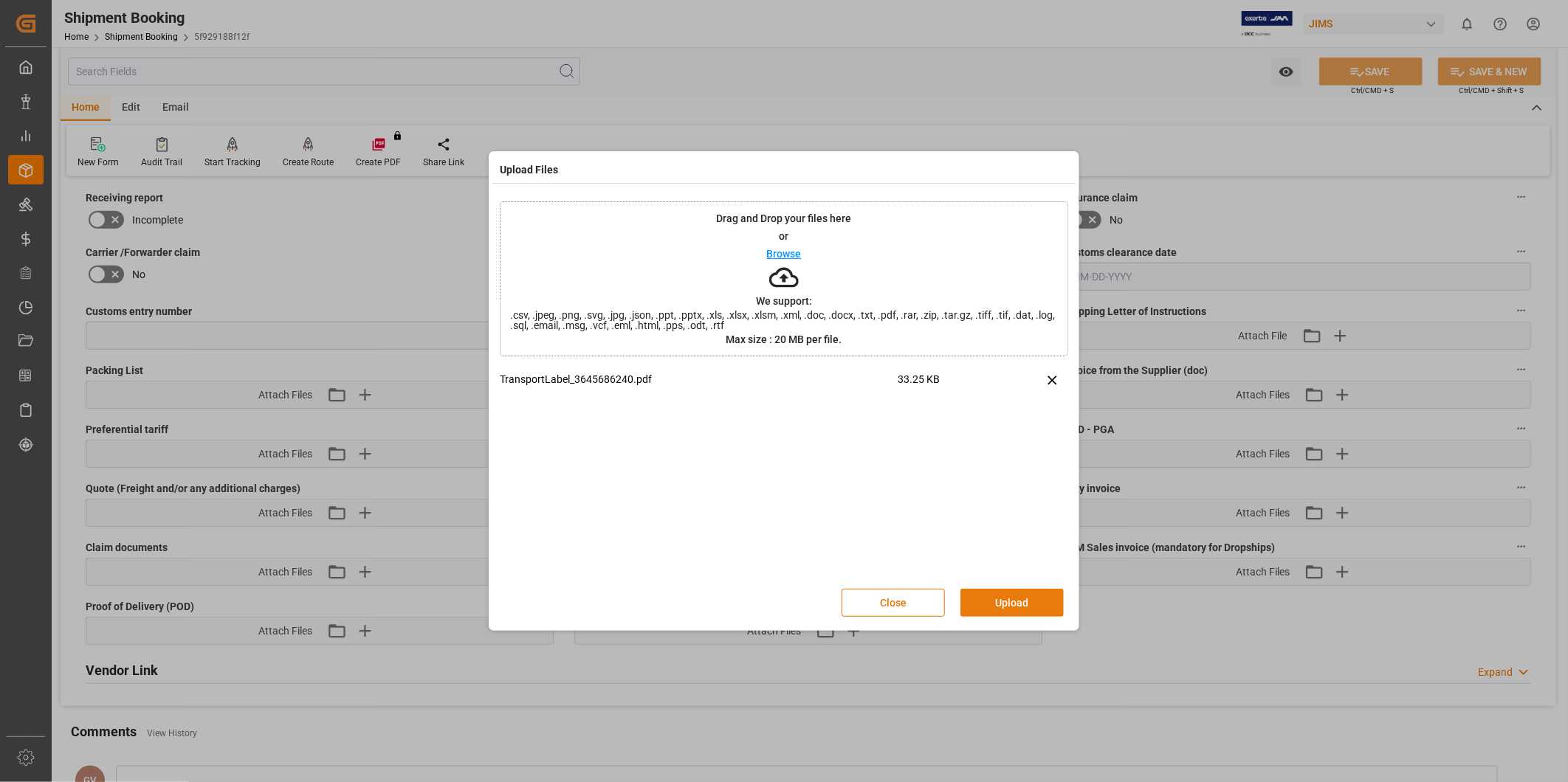
click at [1001, 603] on button "Upload" at bounding box center [1011, 602] width 103 height 28
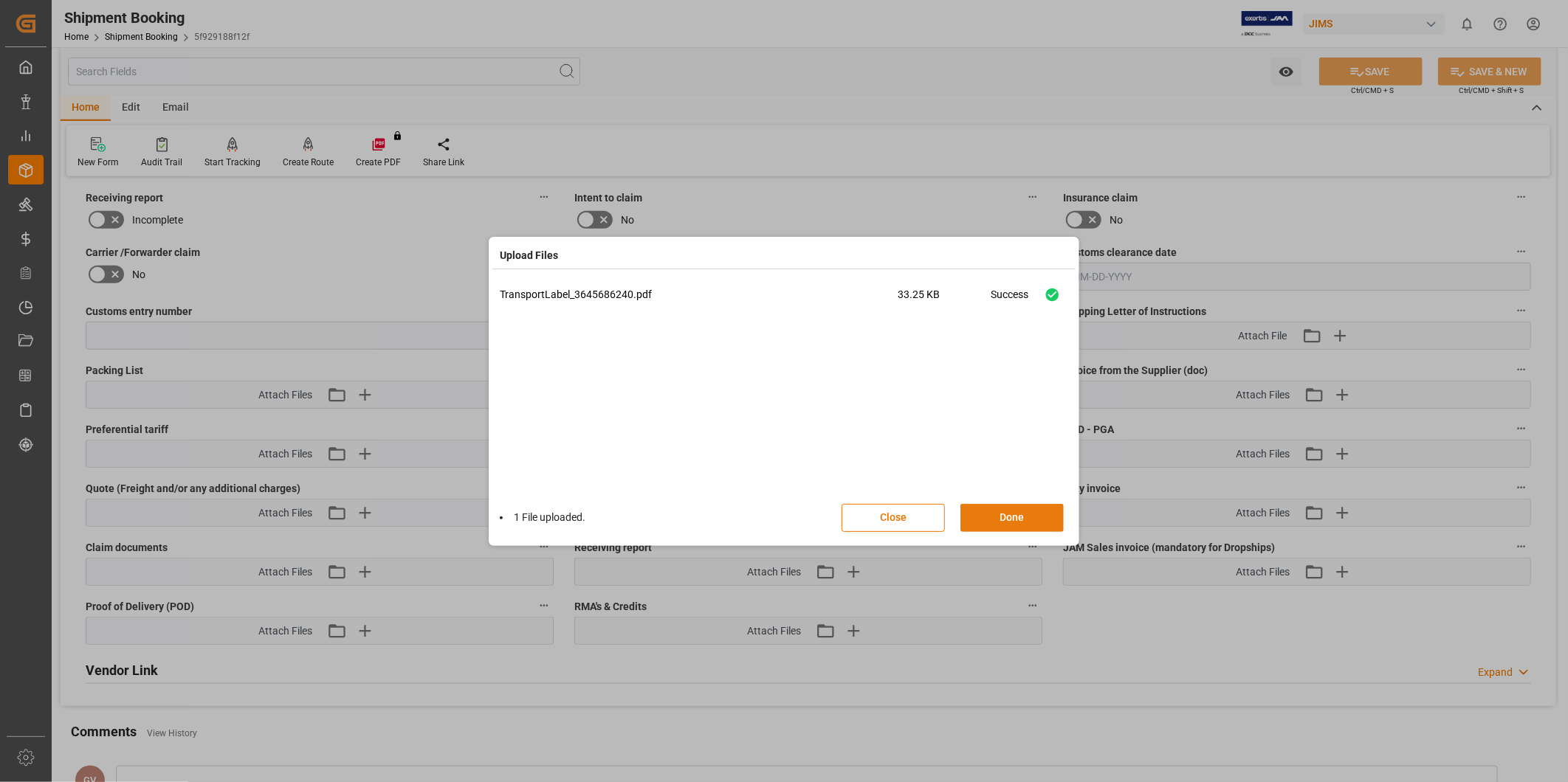
click at [1034, 516] on button "Done" at bounding box center [1011, 517] width 103 height 28
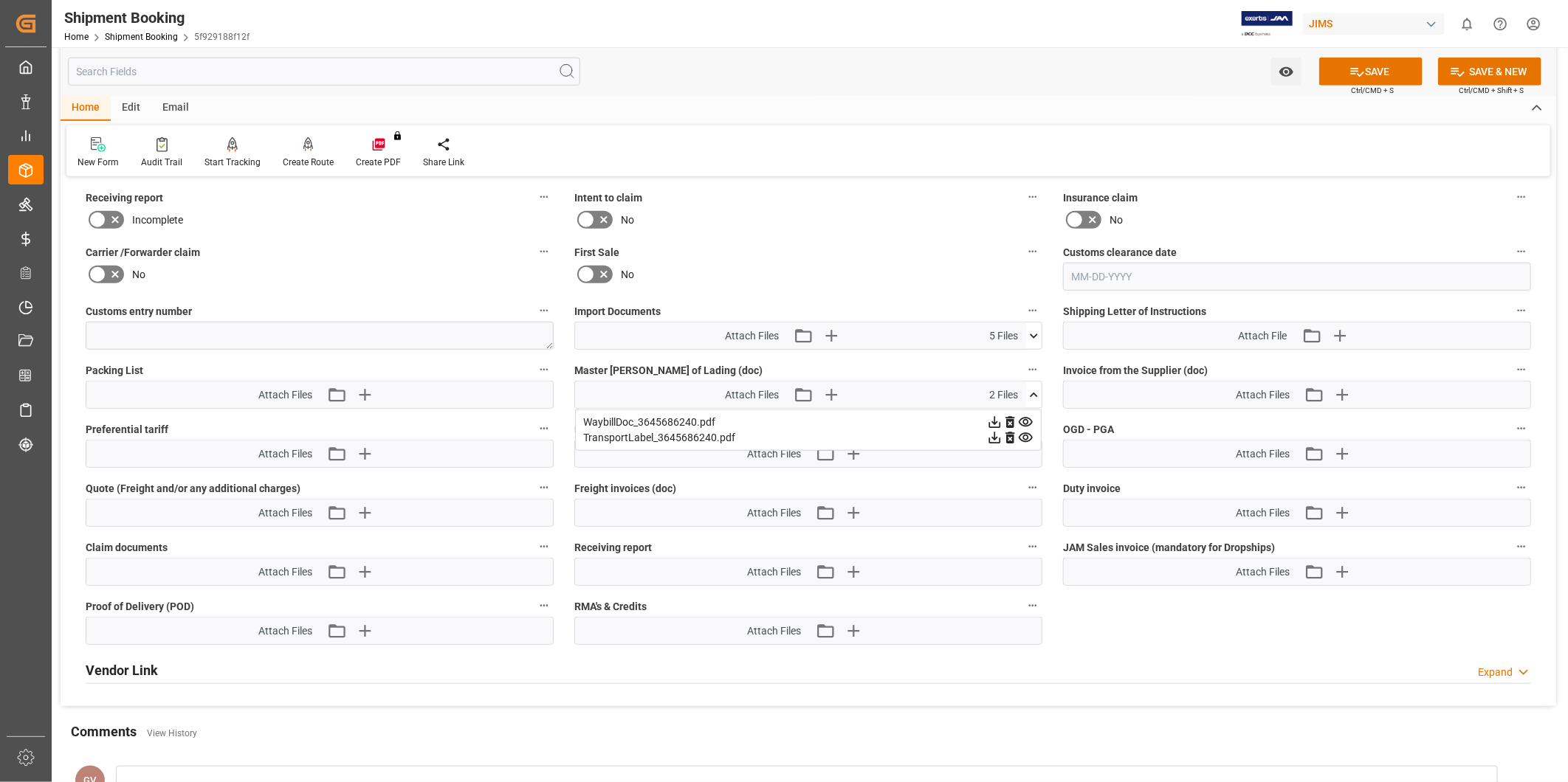
click at [1256, 208] on div "No" at bounding box center [1297, 220] width 468 height 23
click at [1347, 394] on icon "button" at bounding box center [1342, 395] width 23 height 23
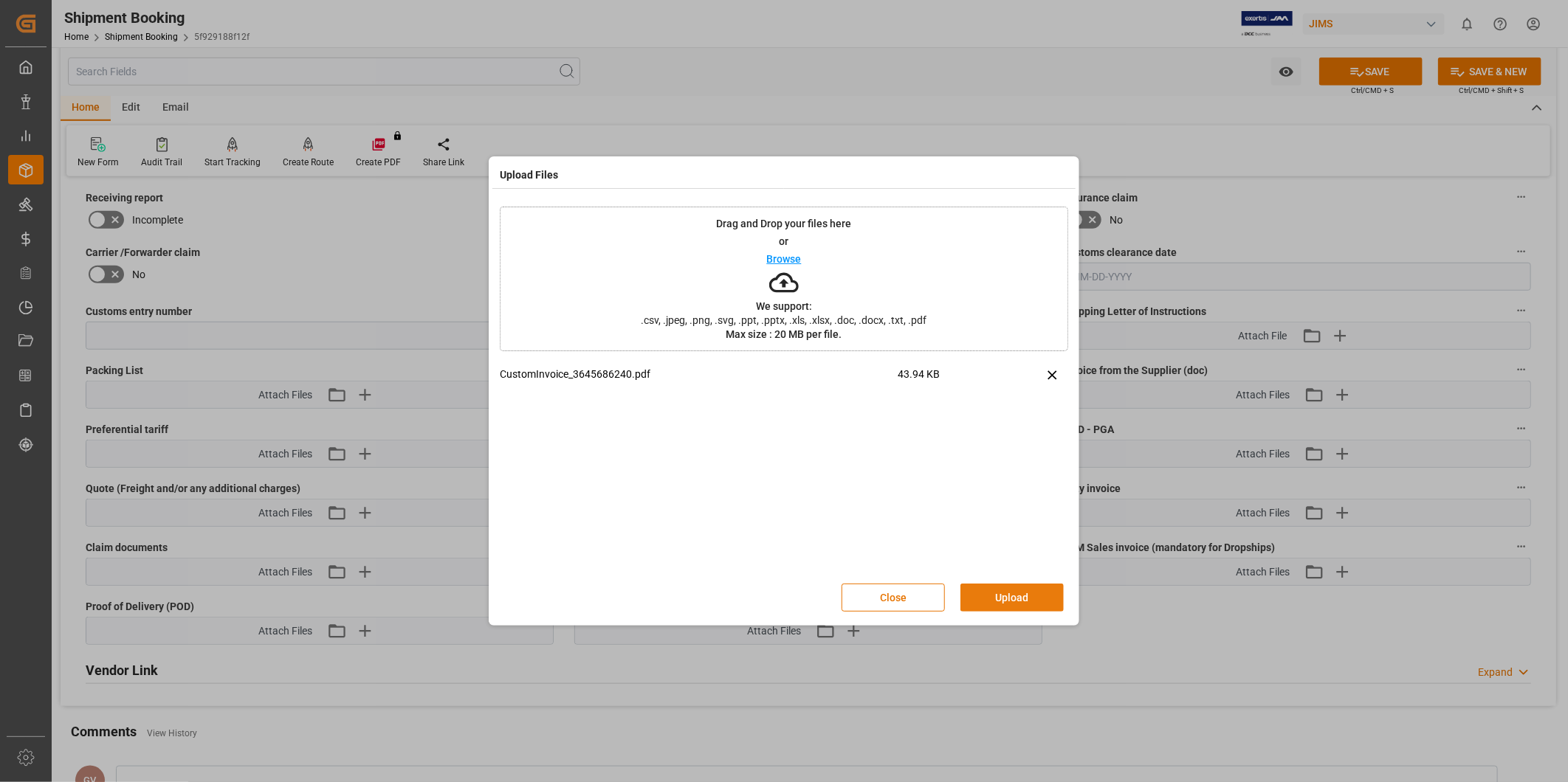
click at [1032, 593] on button "Upload" at bounding box center [1011, 597] width 103 height 28
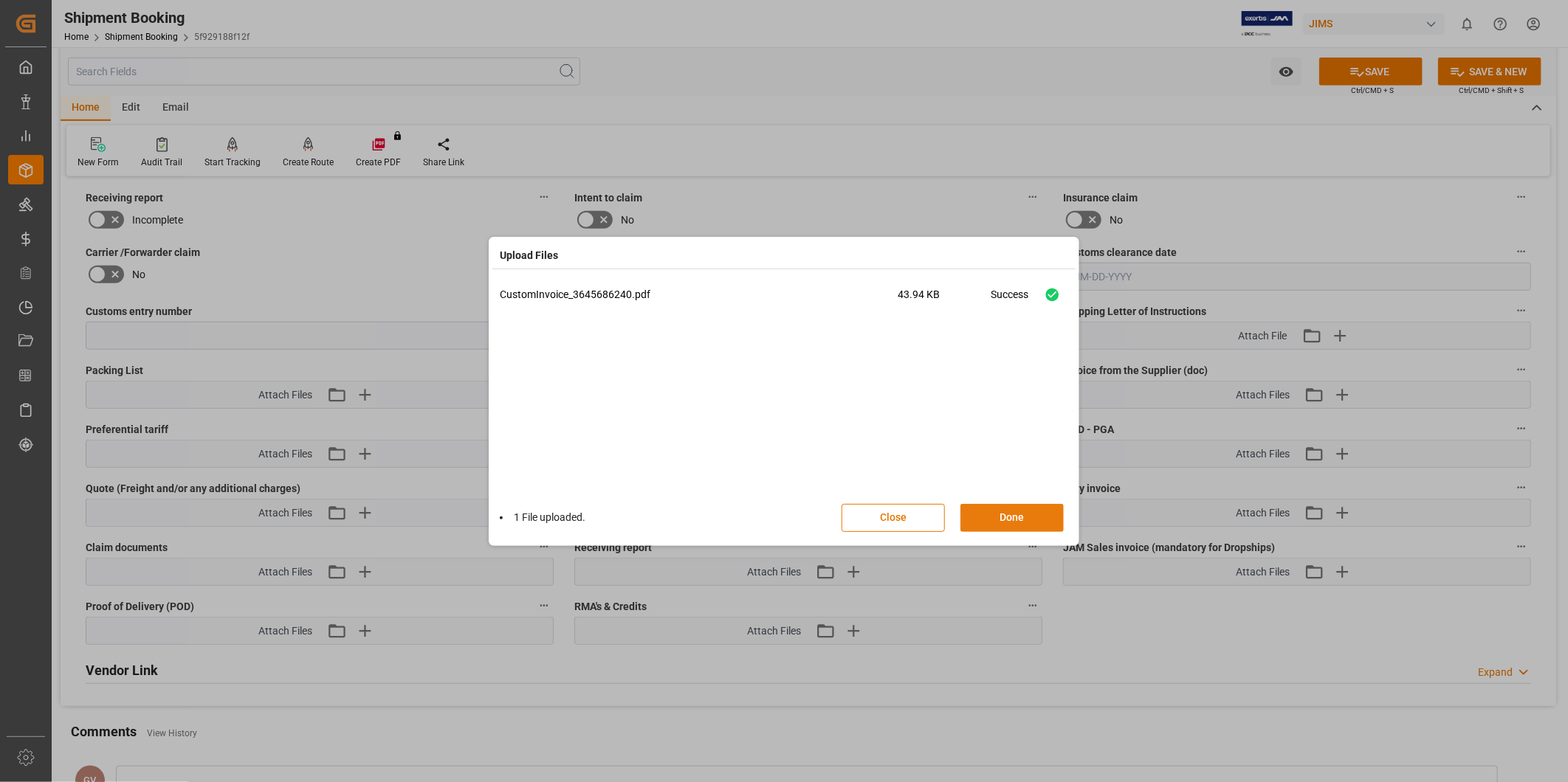
click at [1038, 516] on button "Done" at bounding box center [1011, 517] width 103 height 28
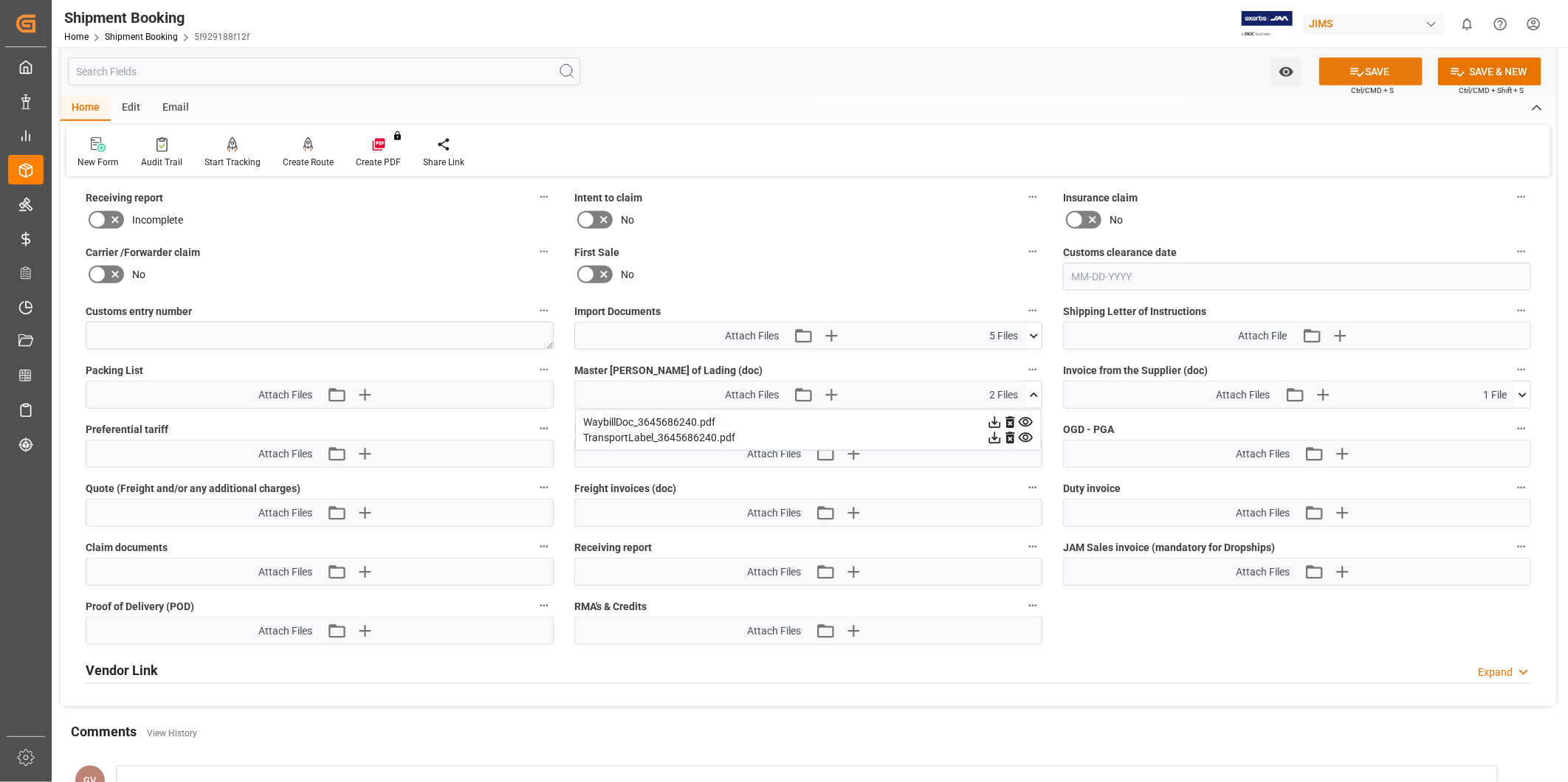
click at [1394, 77] on button "SAVE" at bounding box center [1370, 71] width 103 height 28
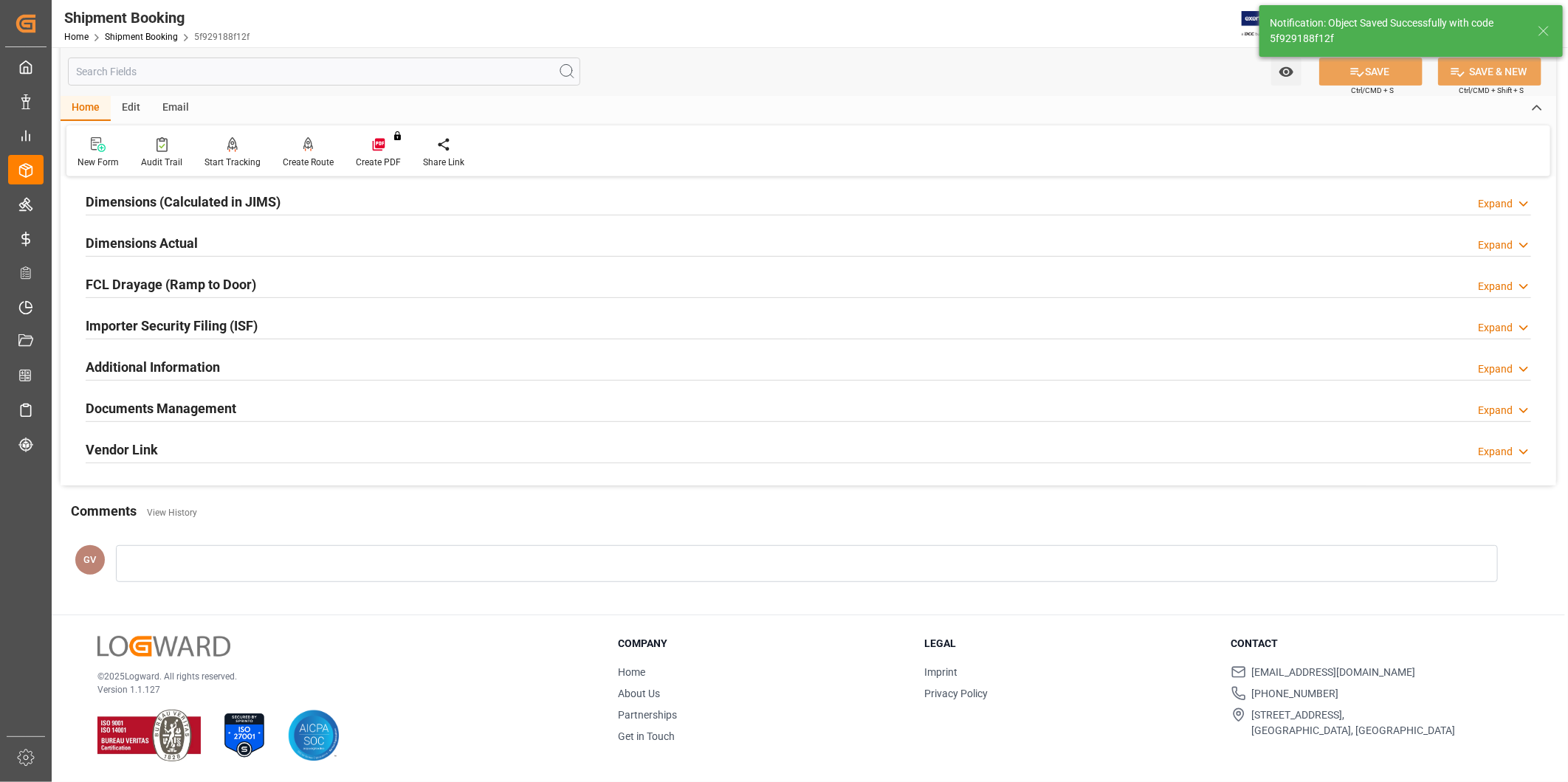
scroll to position [327, 0]
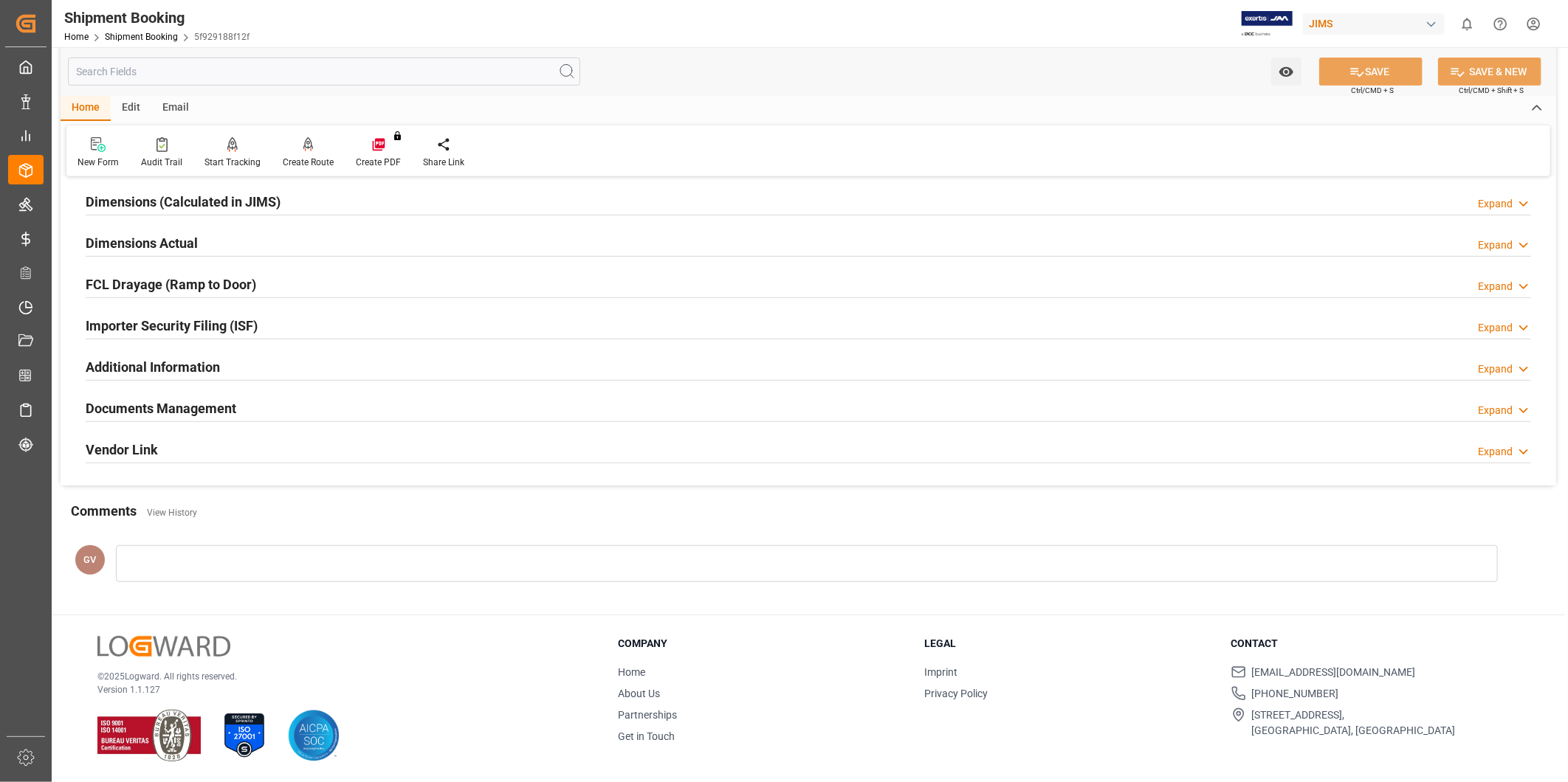
click at [260, 412] on div "Documents Management Expand" at bounding box center [807, 407] width 1445 height 28
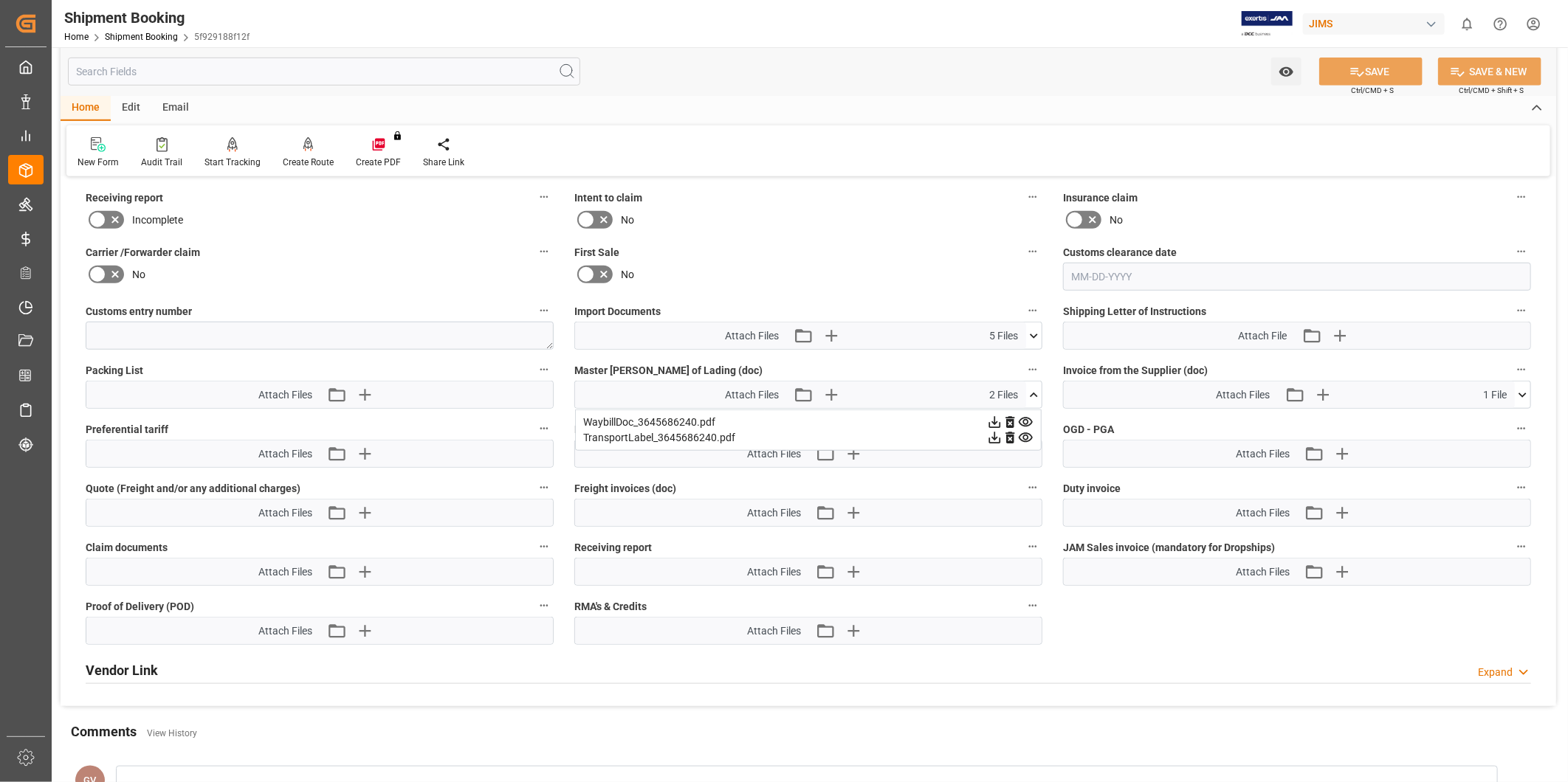
scroll to position [547, 0]
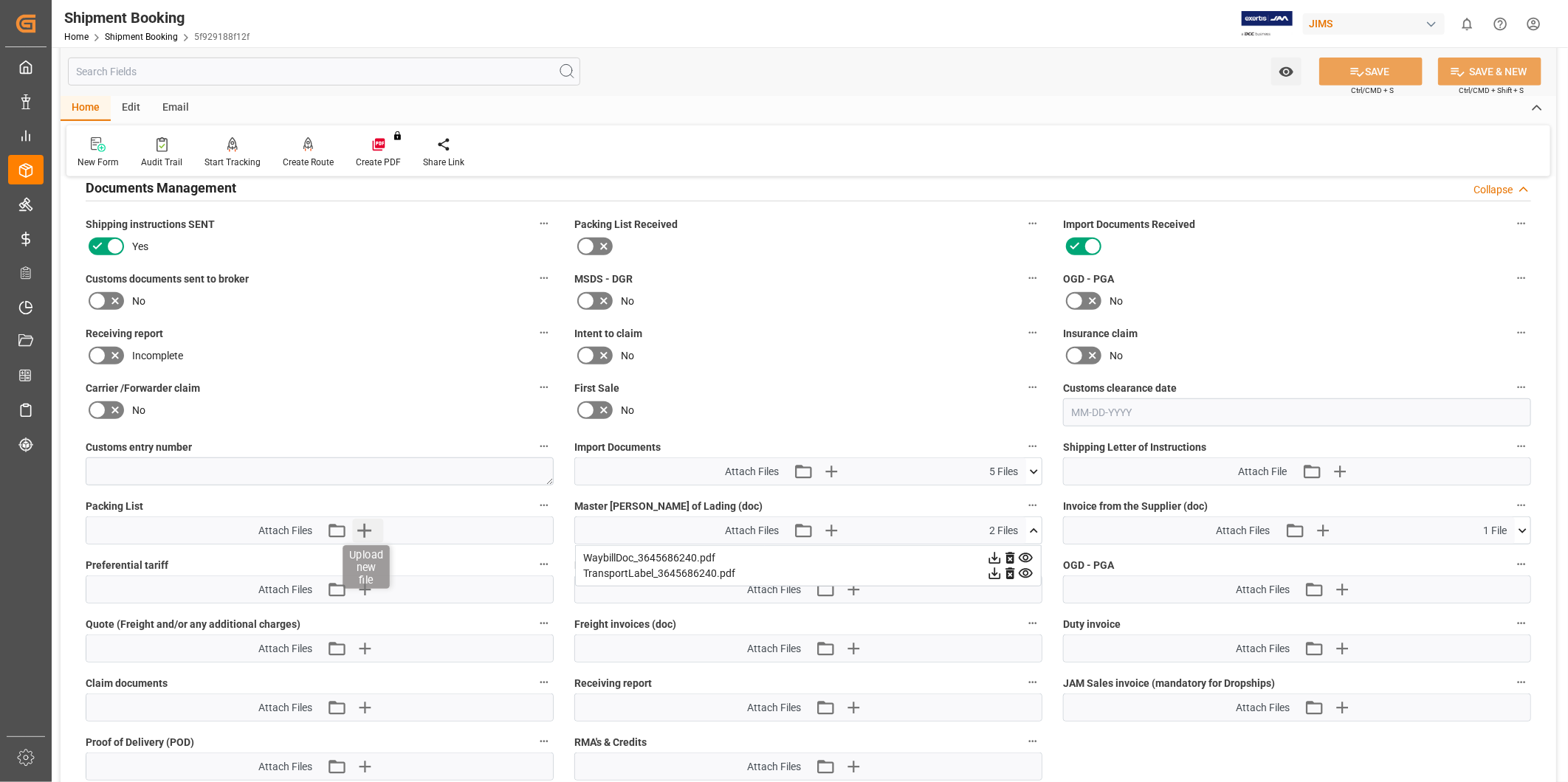
click at [375, 527] on icon "button" at bounding box center [365, 531] width 23 height 23
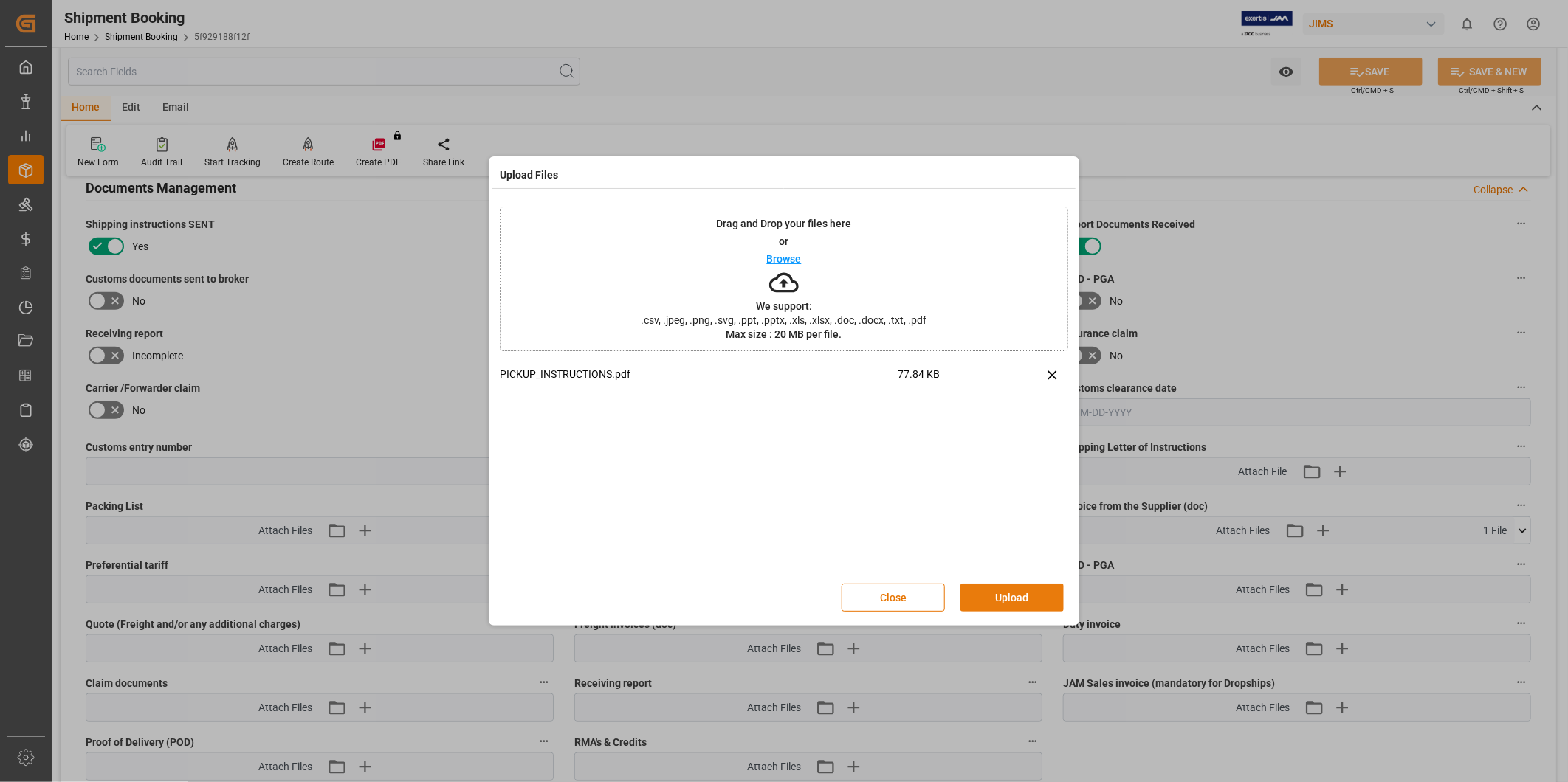
click at [1043, 600] on button "Upload" at bounding box center [1011, 597] width 103 height 28
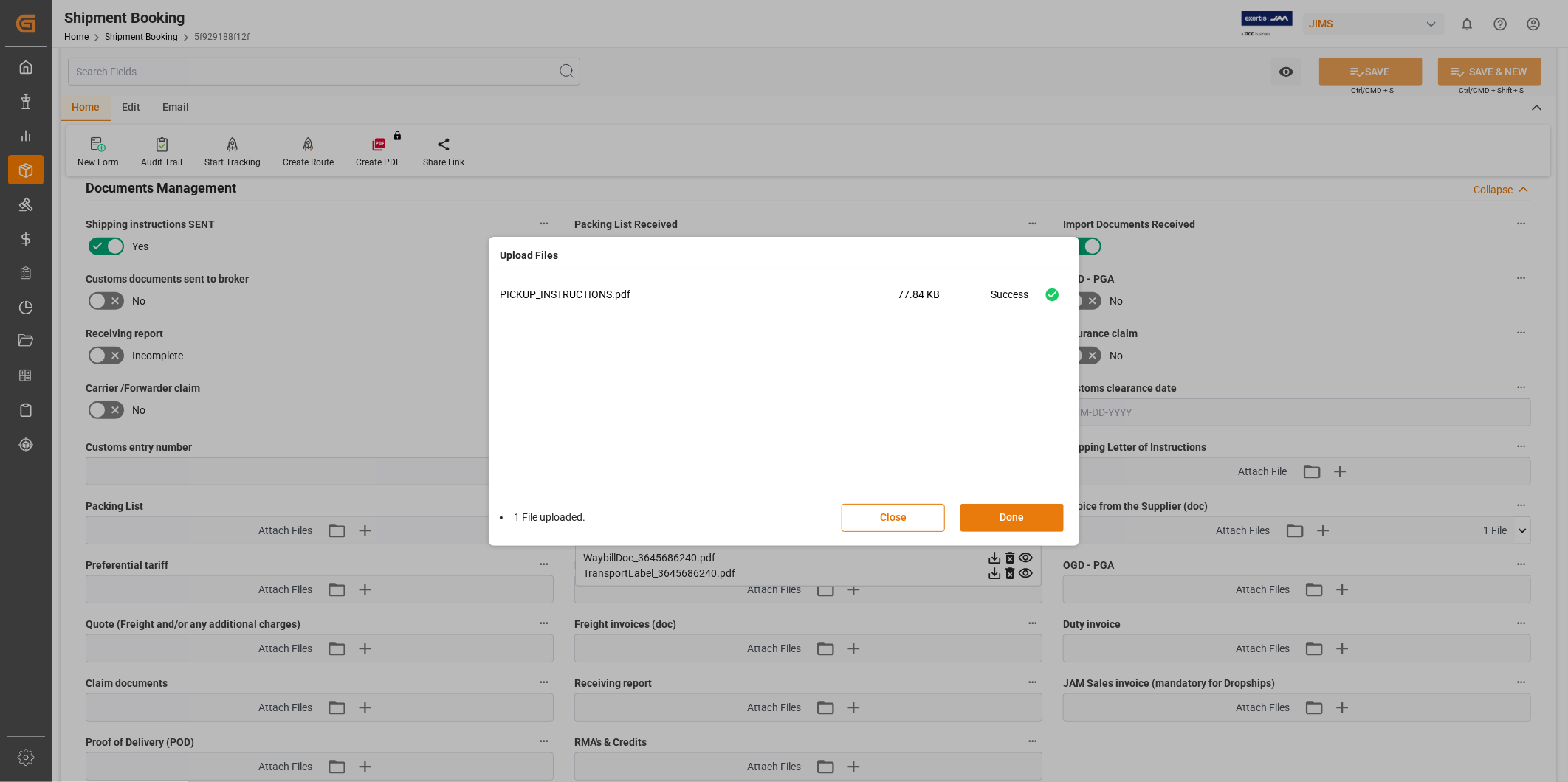
click at [1041, 520] on button "Done" at bounding box center [1011, 517] width 103 height 28
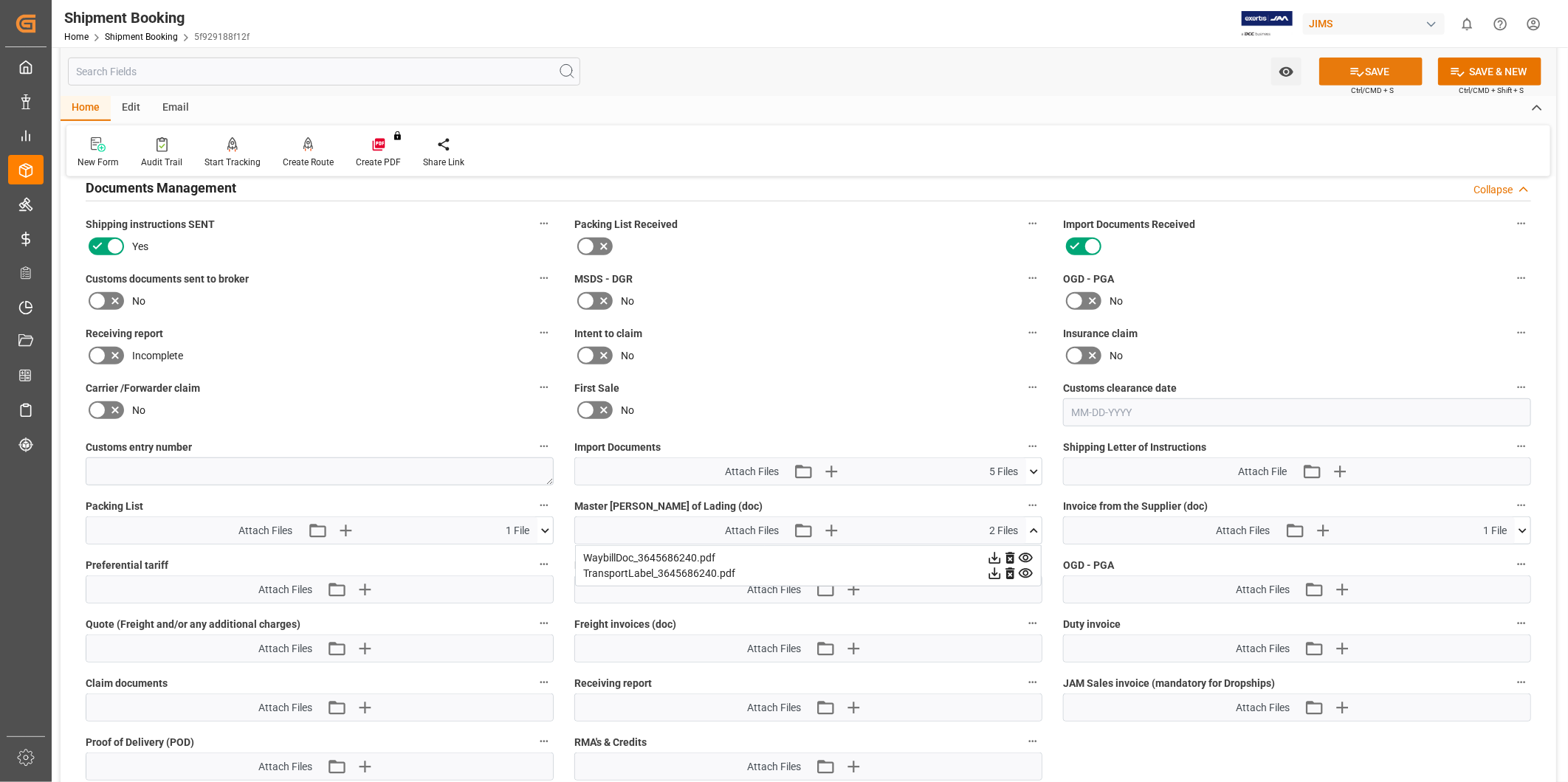
click at [1375, 73] on button "SAVE" at bounding box center [1370, 71] width 103 height 28
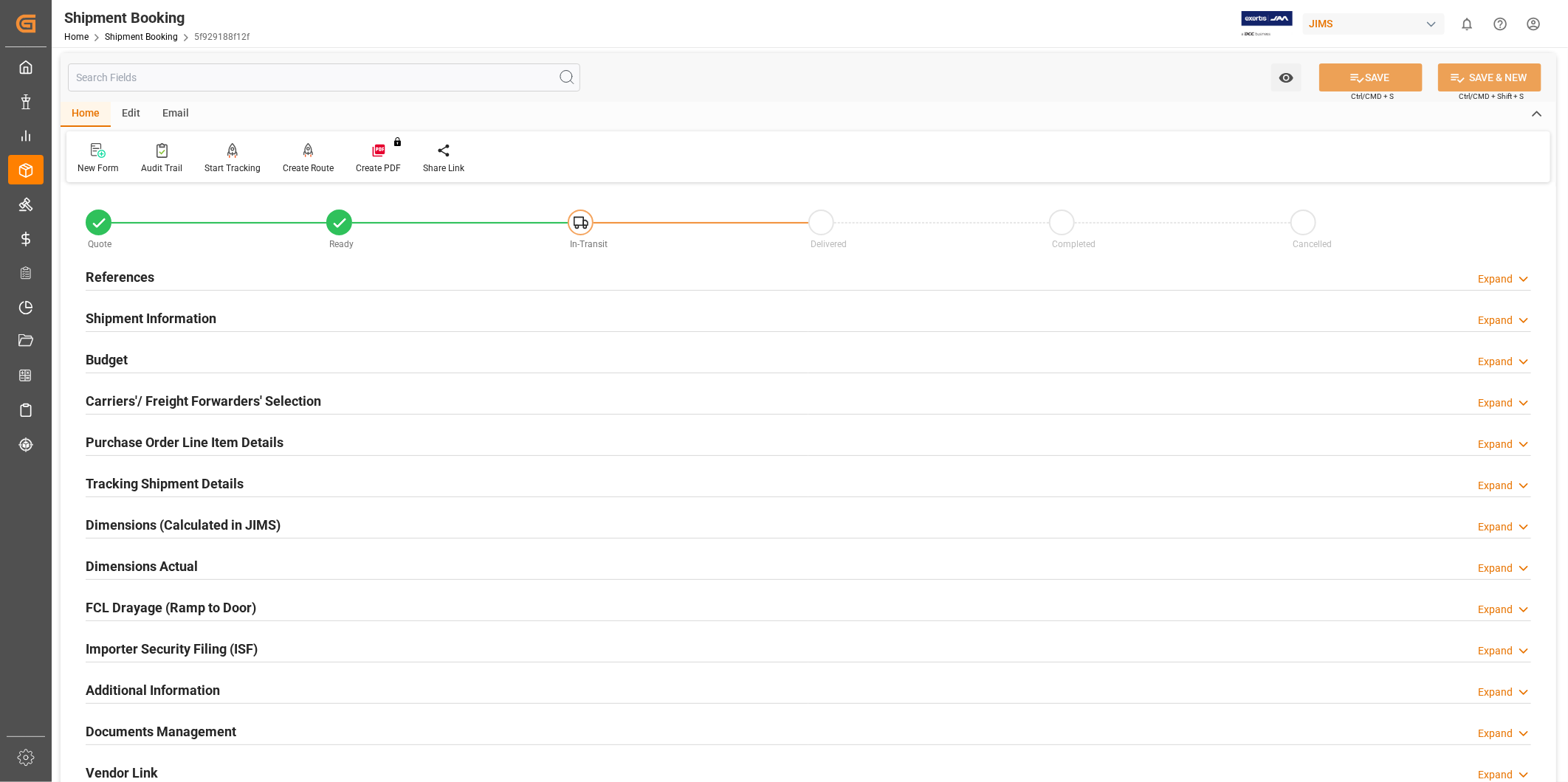
scroll to position [0, 0]
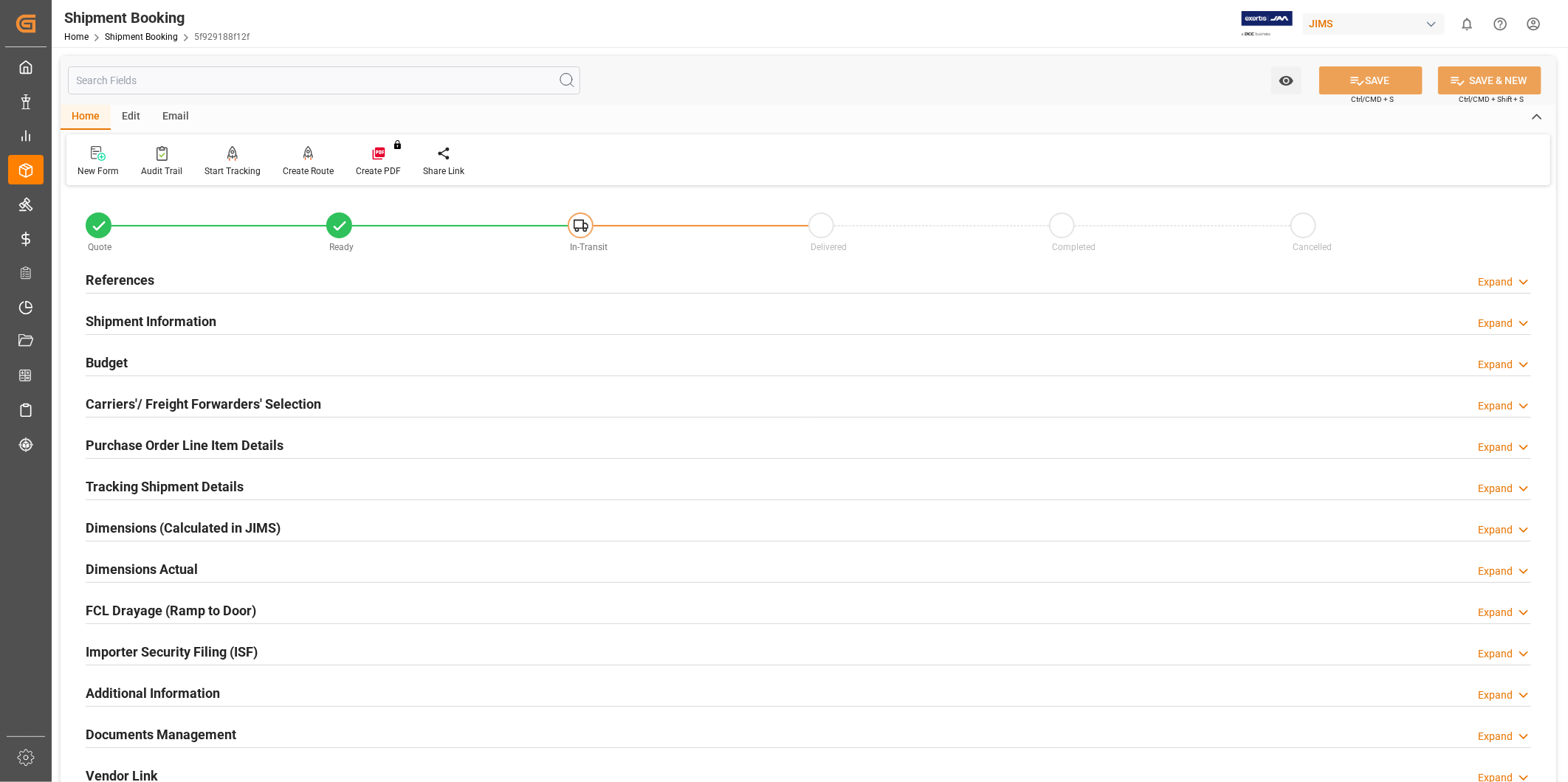
click at [219, 491] on h2 "Tracking Shipment Details" at bounding box center [164, 487] width 158 height 20
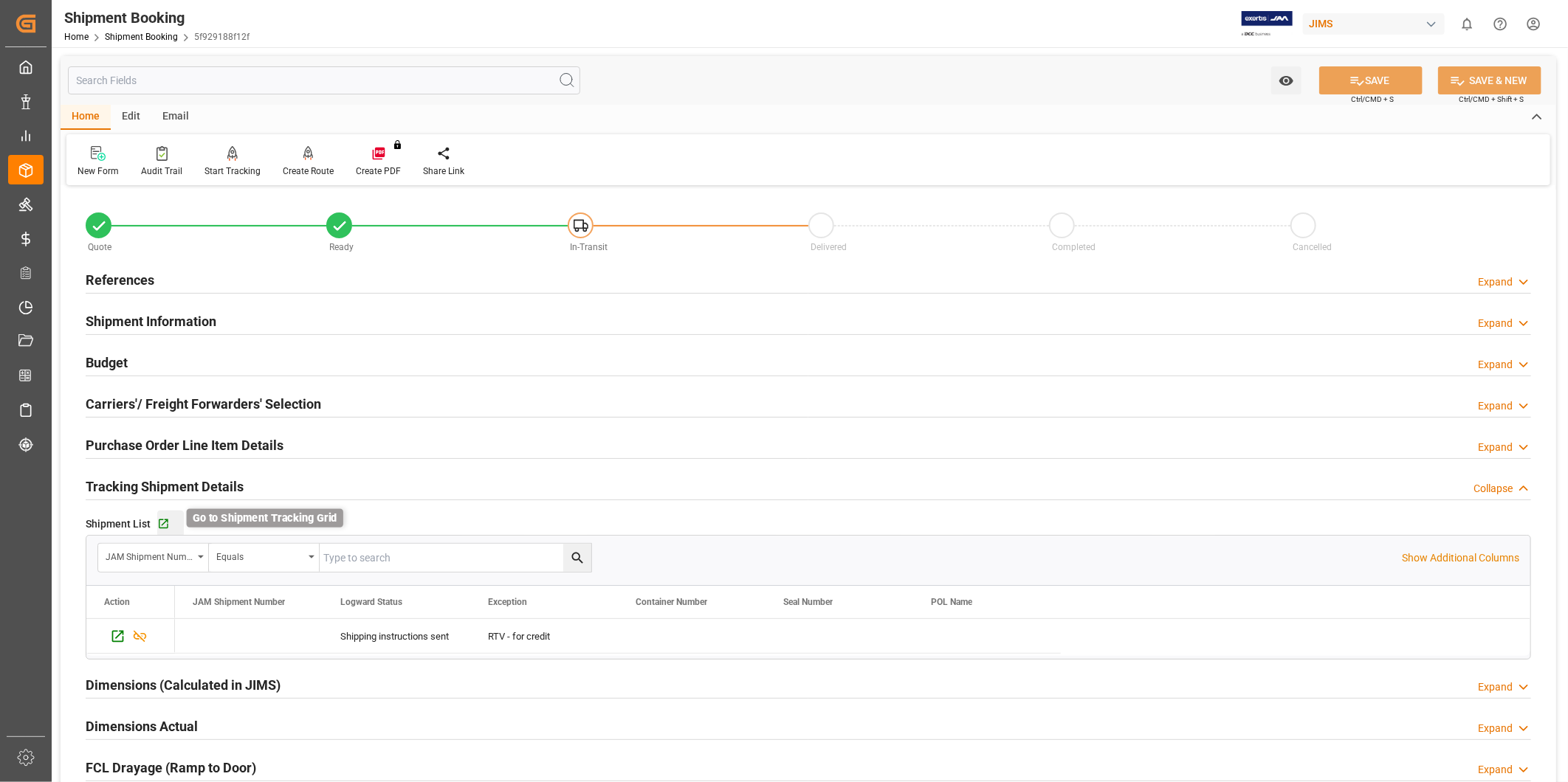
click at [167, 527] on icon "button" at bounding box center [163, 524] width 13 height 13
click at [243, 445] on h2 "Purchase Order Line Item Details" at bounding box center [184, 445] width 198 height 20
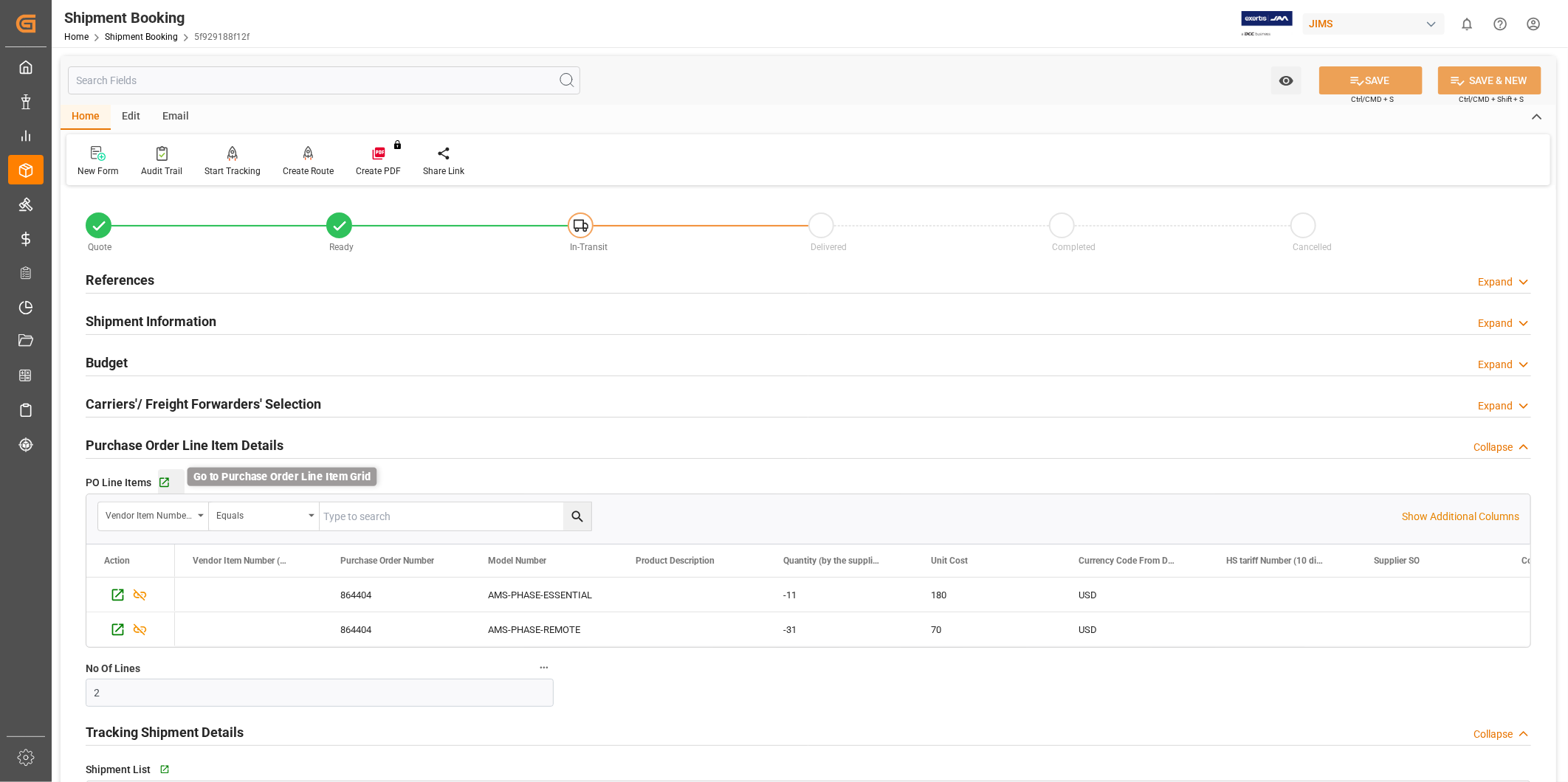
click at [168, 487] on icon "button" at bounding box center [164, 483] width 13 height 13
click at [173, 483] on div "Go to Purchase Order Line Item Grid" at bounding box center [172, 483] width 27 height 13
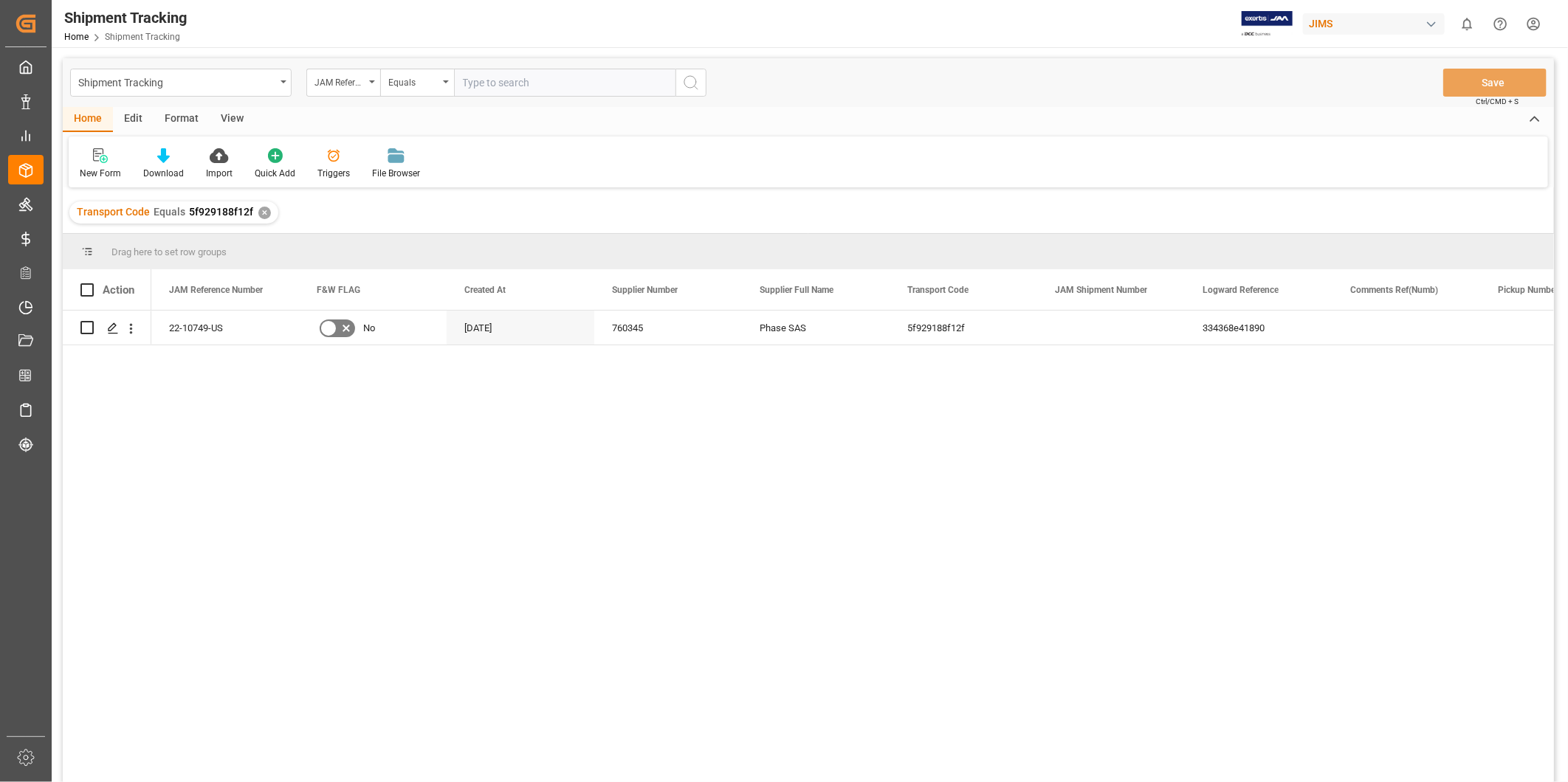
click at [233, 122] on div "View" at bounding box center [232, 119] width 45 height 25
click at [92, 173] on div "Default" at bounding box center [94, 173] width 29 height 13
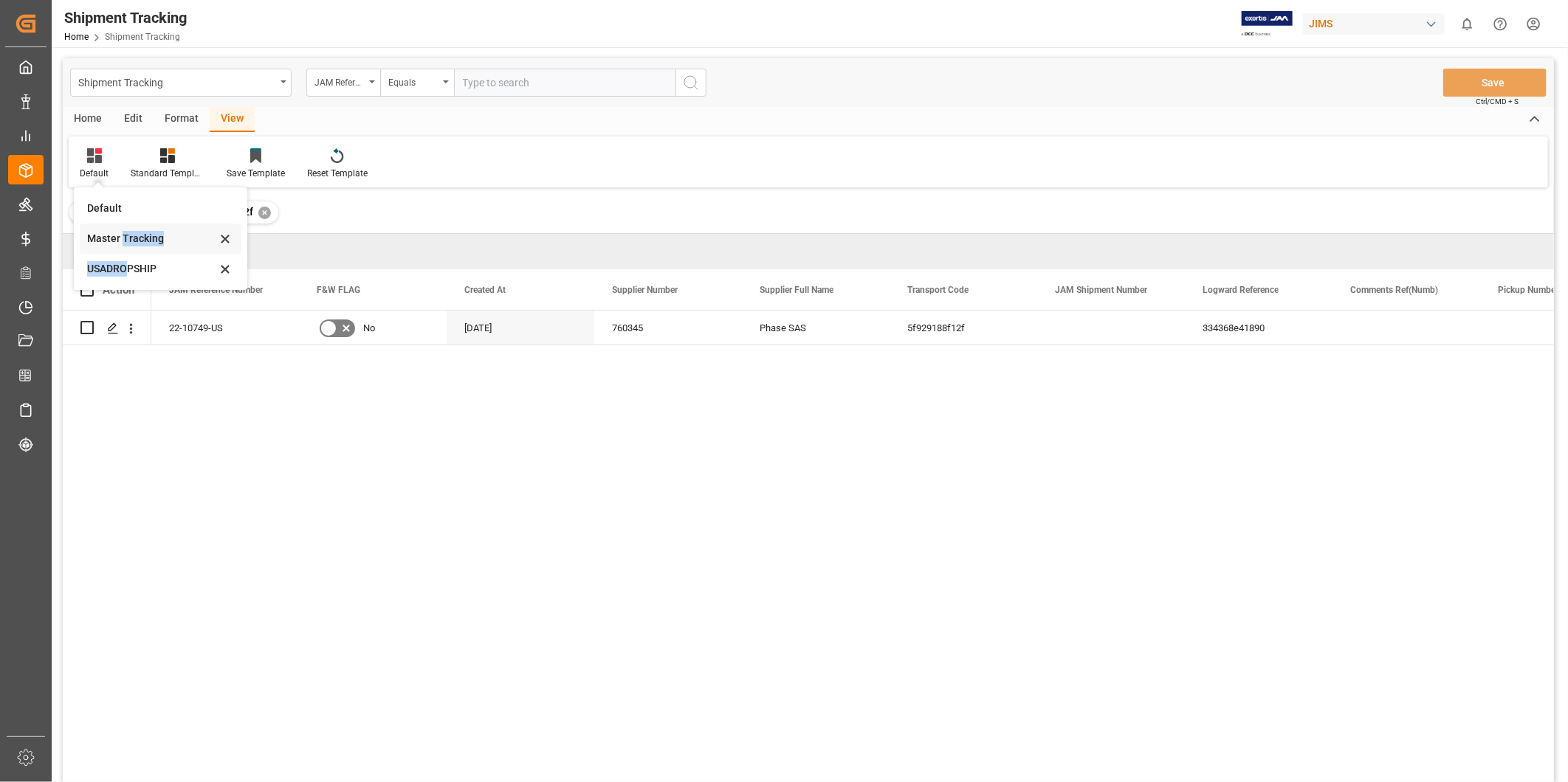
drag, startPoint x: 128, startPoint y: 268, endPoint x: 124, endPoint y: 247, distance: 21.4
click at [124, 247] on div "Default Master Tracking USADROPSHIP" at bounding box center [161, 238] width 162 height 91
click at [163, 171] on div "Standard Templates" at bounding box center [167, 173] width 74 height 13
click at [97, 172] on div "Default" at bounding box center [94, 173] width 29 height 13
click at [145, 243] on div "Master Tracking" at bounding box center [152, 238] width 129 height 15
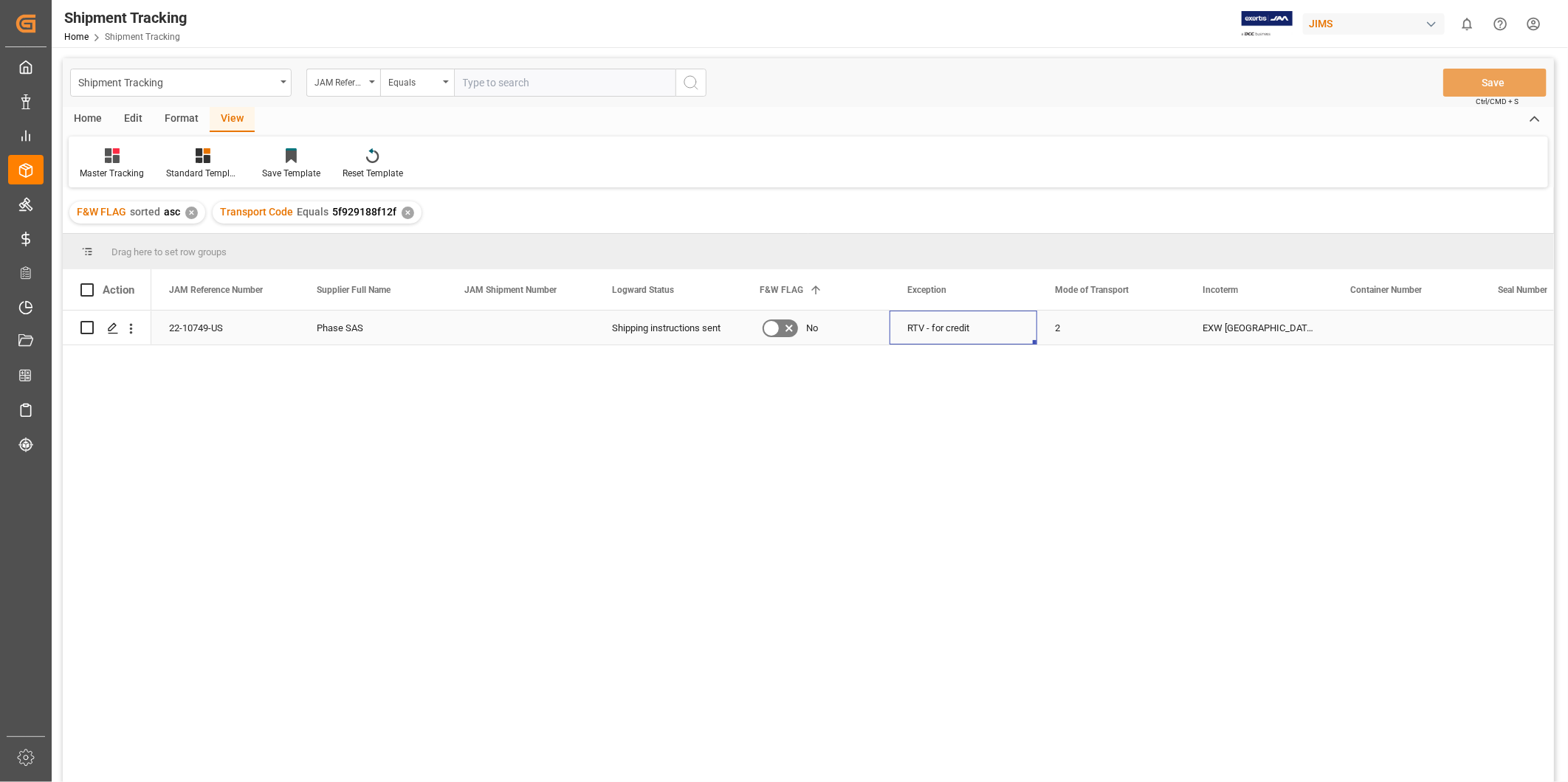
click at [1034, 319] on div "RTV - for credit" at bounding box center [963, 328] width 147 height 34
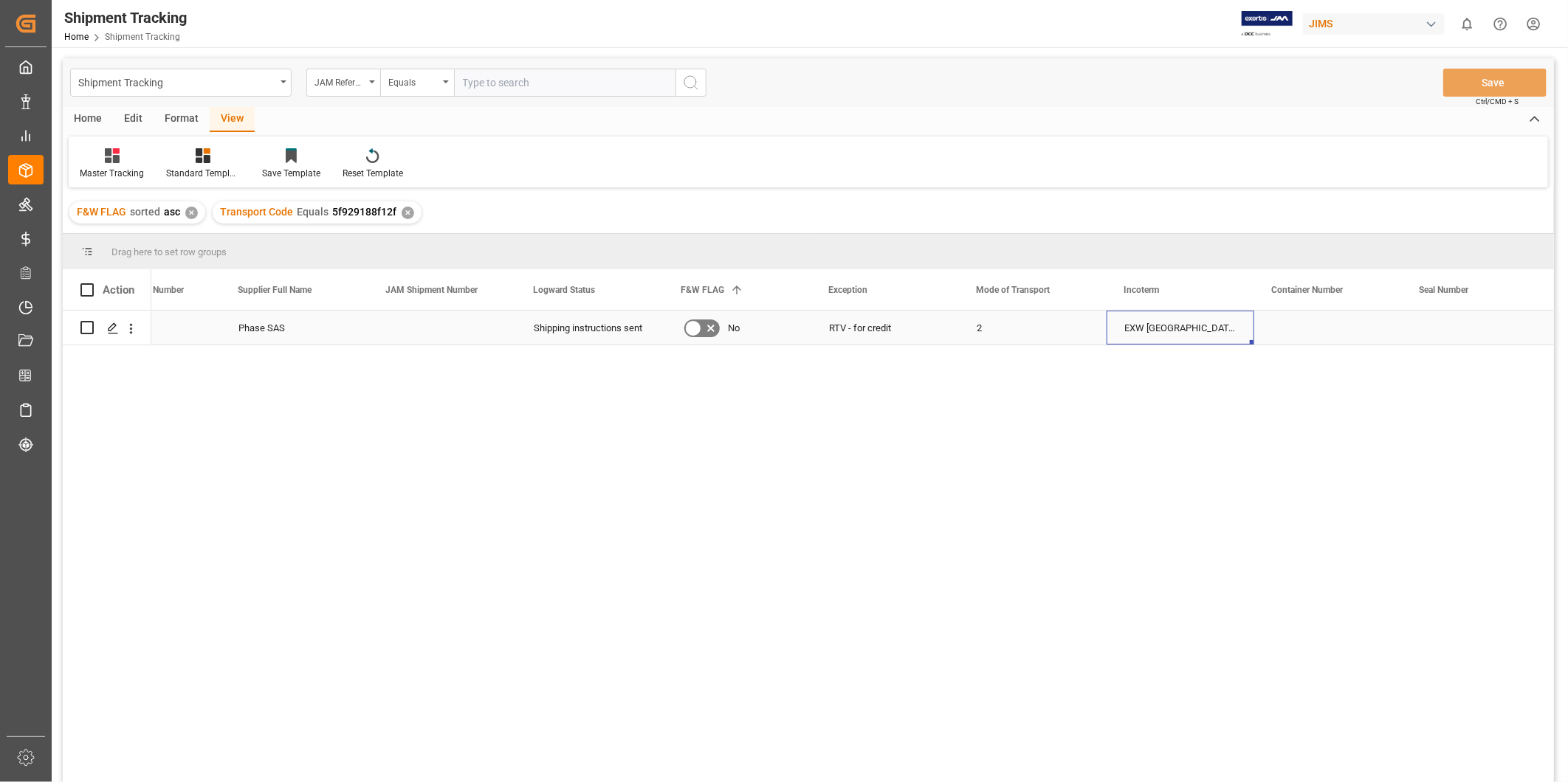
click at [1152, 318] on div "EXW [GEOGRAPHIC_DATA] HK" at bounding box center [1180, 328] width 147 height 34
click at [1161, 323] on input "EXW [GEOGRAPHIC_DATA] HK" at bounding box center [1180, 336] width 124 height 28
click at [1184, 462] on div "22-10749-US Phase SAS Shipping instructions sent No RTV - for credit 2 EXW [GEO…" at bounding box center [852, 551] width 1403 height 481
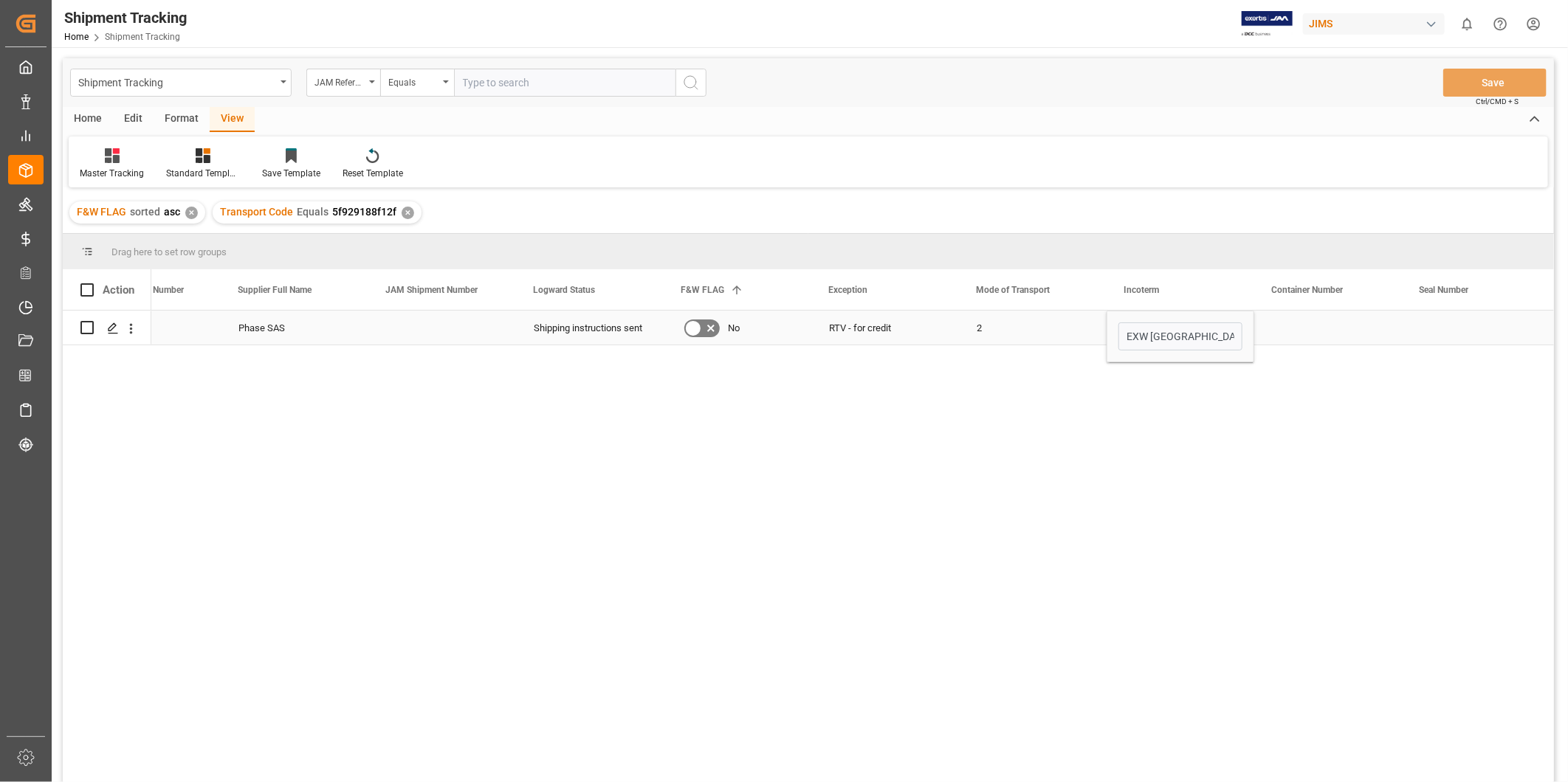
click at [1339, 327] on div "Press SPACE to select this row." at bounding box center [1327, 328] width 147 height 34
click at [1383, 330] on div "Press SPACE to select this row." at bounding box center [1327, 328] width 147 height 34
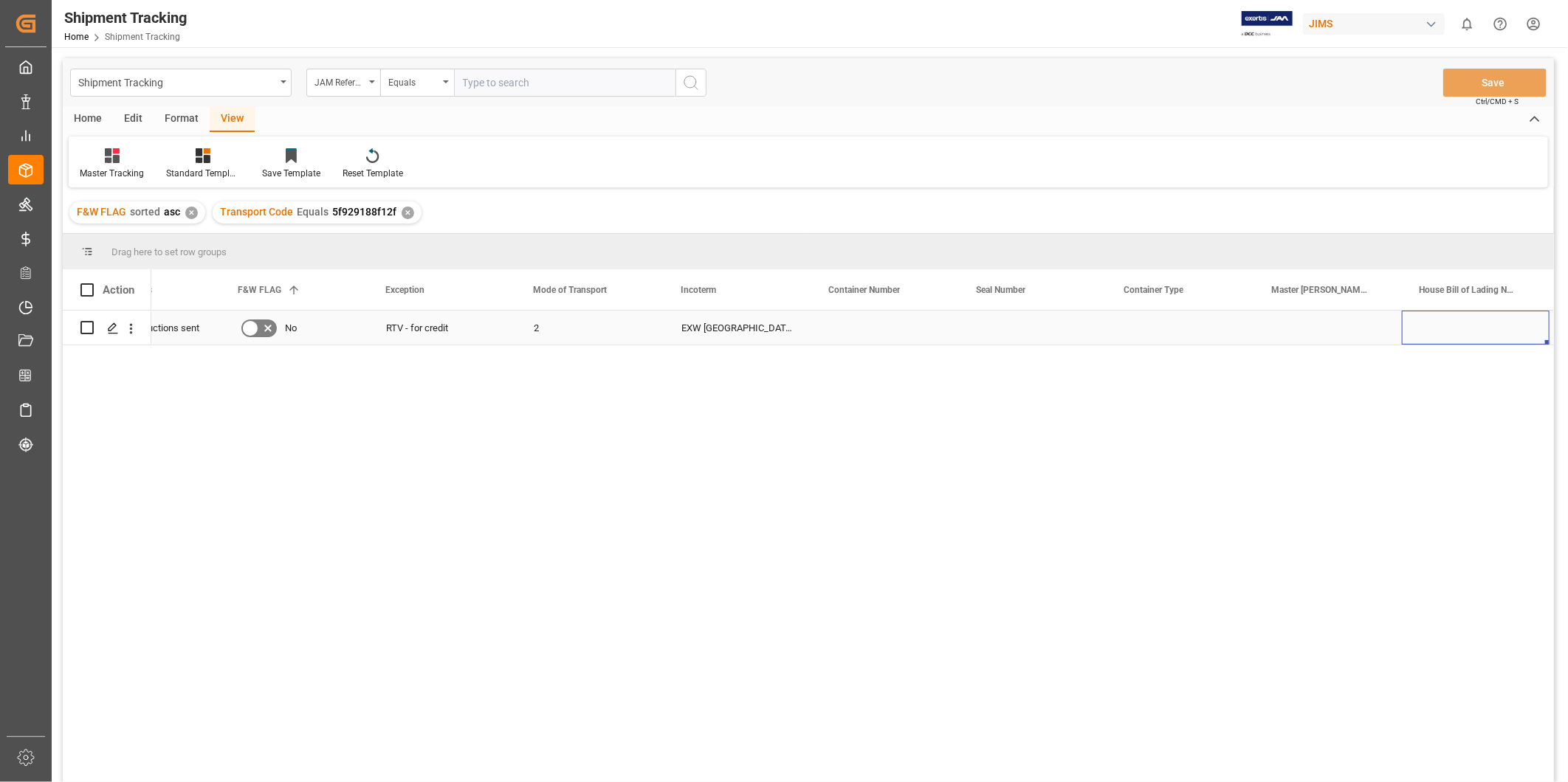
scroll to position [0, 669]
click at [1449, 327] on div "Press SPACE to select this row." at bounding box center [1476, 328] width 147 height 34
click at [1449, 327] on input "Press SPACE to select this row." at bounding box center [1476, 336] width 124 height 28
click at [1466, 335] on input "36 4568 6240" at bounding box center [1476, 336] width 124 height 28
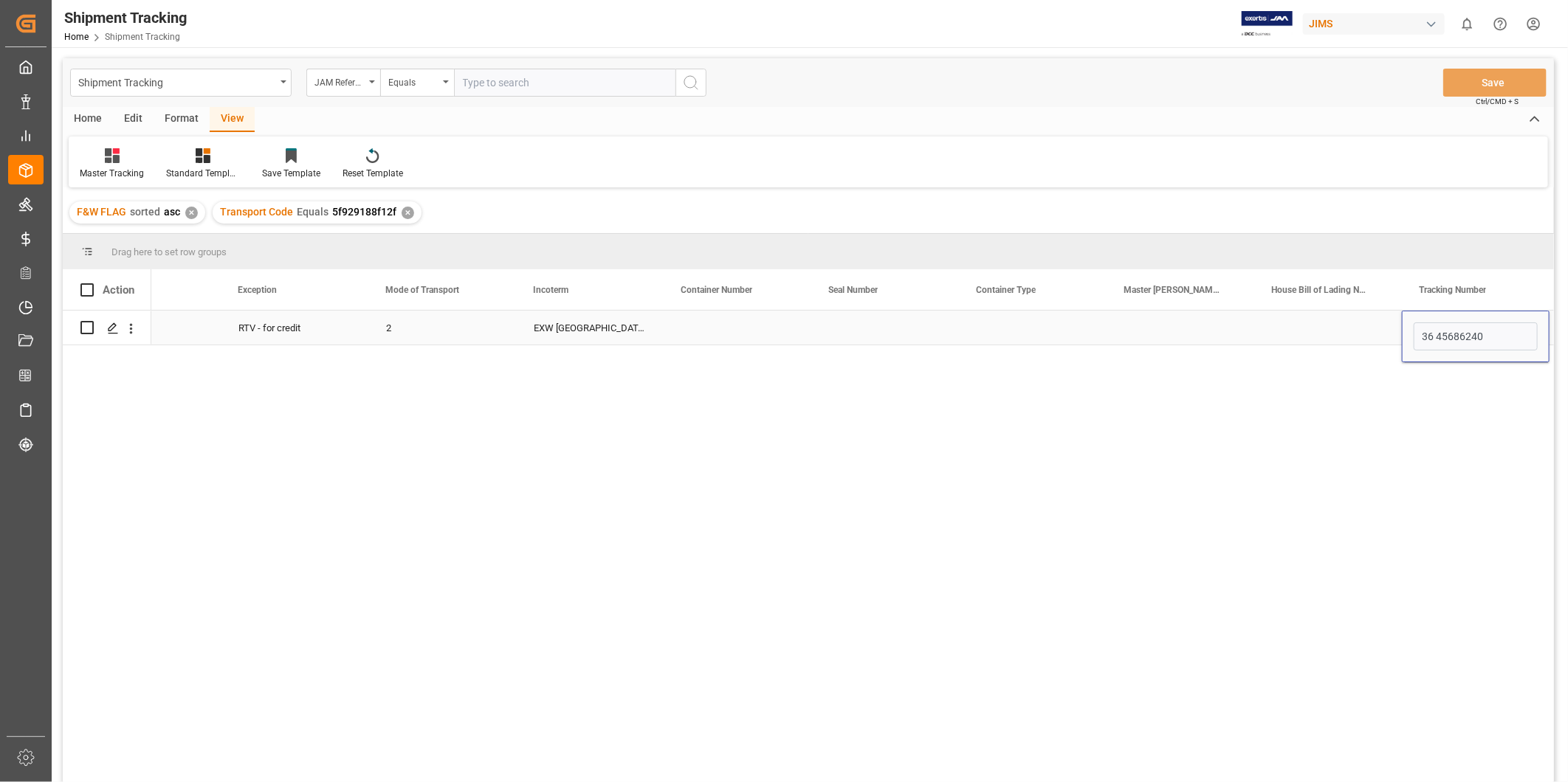
type input "3645686240"
click at [1510, 78] on button "Save" at bounding box center [1494, 82] width 103 height 28
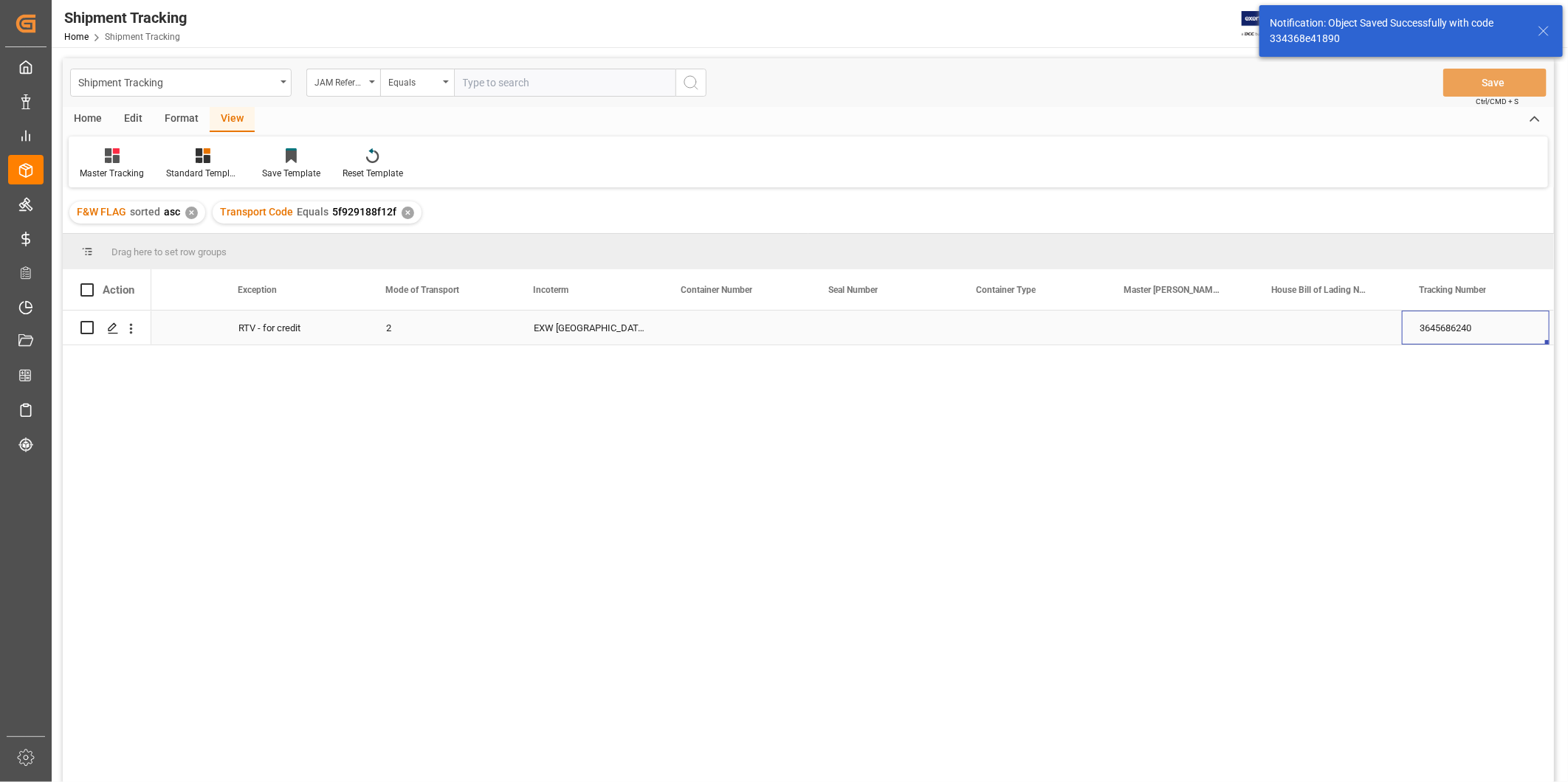
click at [1457, 332] on div "3645686240" at bounding box center [1476, 328] width 147 height 34
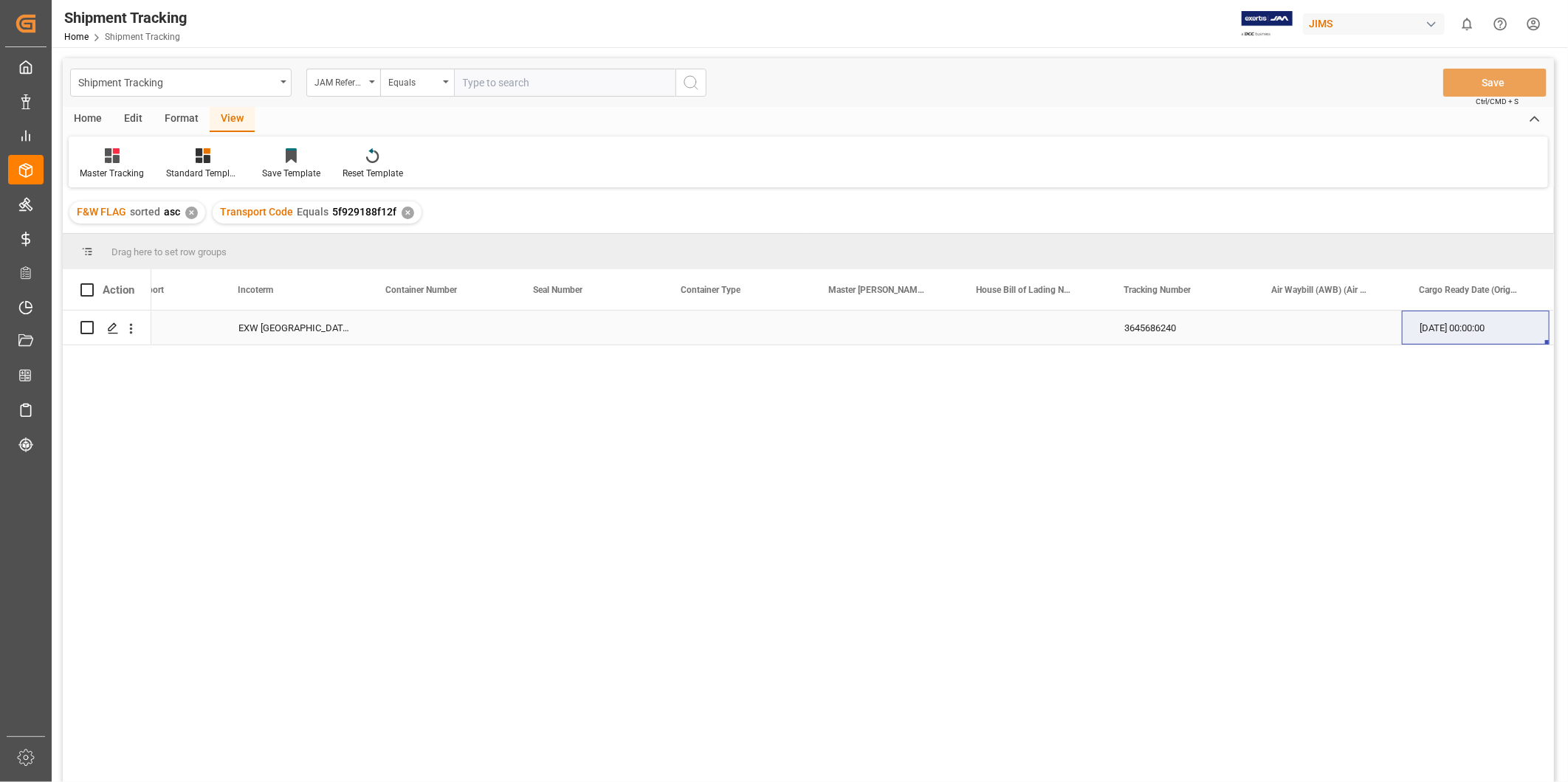
click at [1466, 328] on div "[DATE] 00:00:00" at bounding box center [1476, 328] width 147 height 34
click at [109, 174] on div "Master Tracking" at bounding box center [112, 173] width 65 height 13
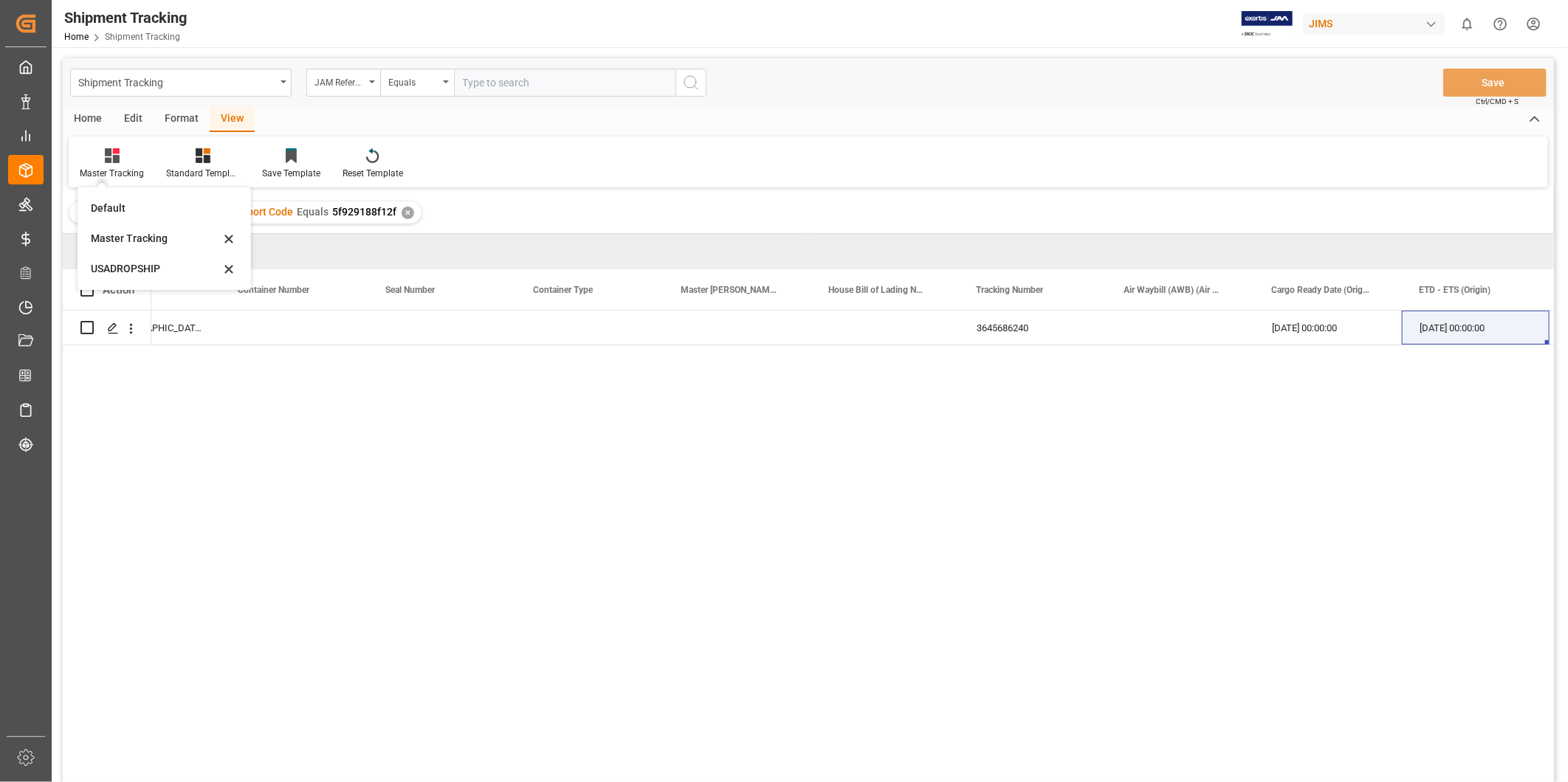
click at [127, 283] on div "USADROPSHIP" at bounding box center [164, 269] width 162 height 31
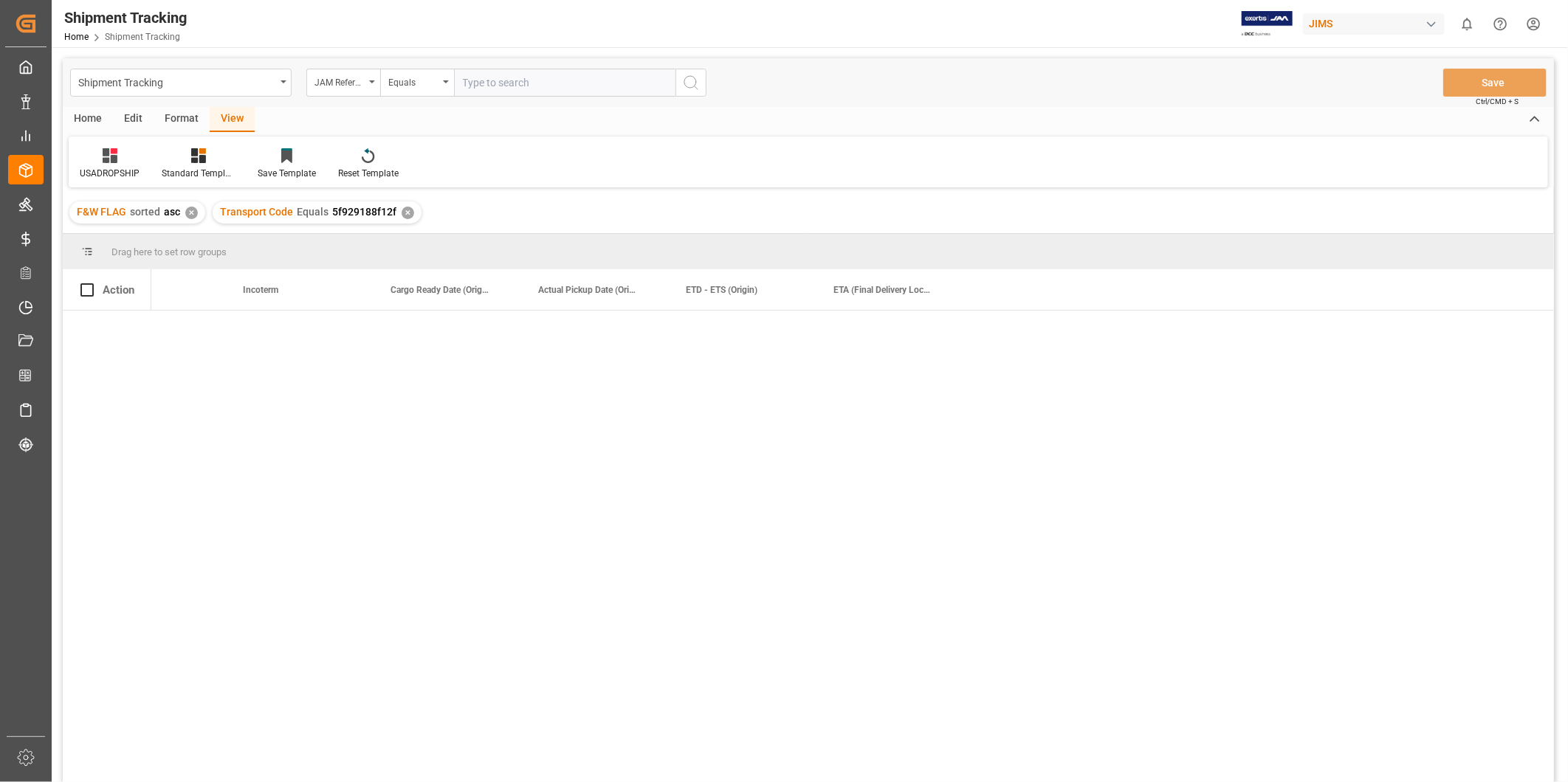
scroll to position [0, 665]
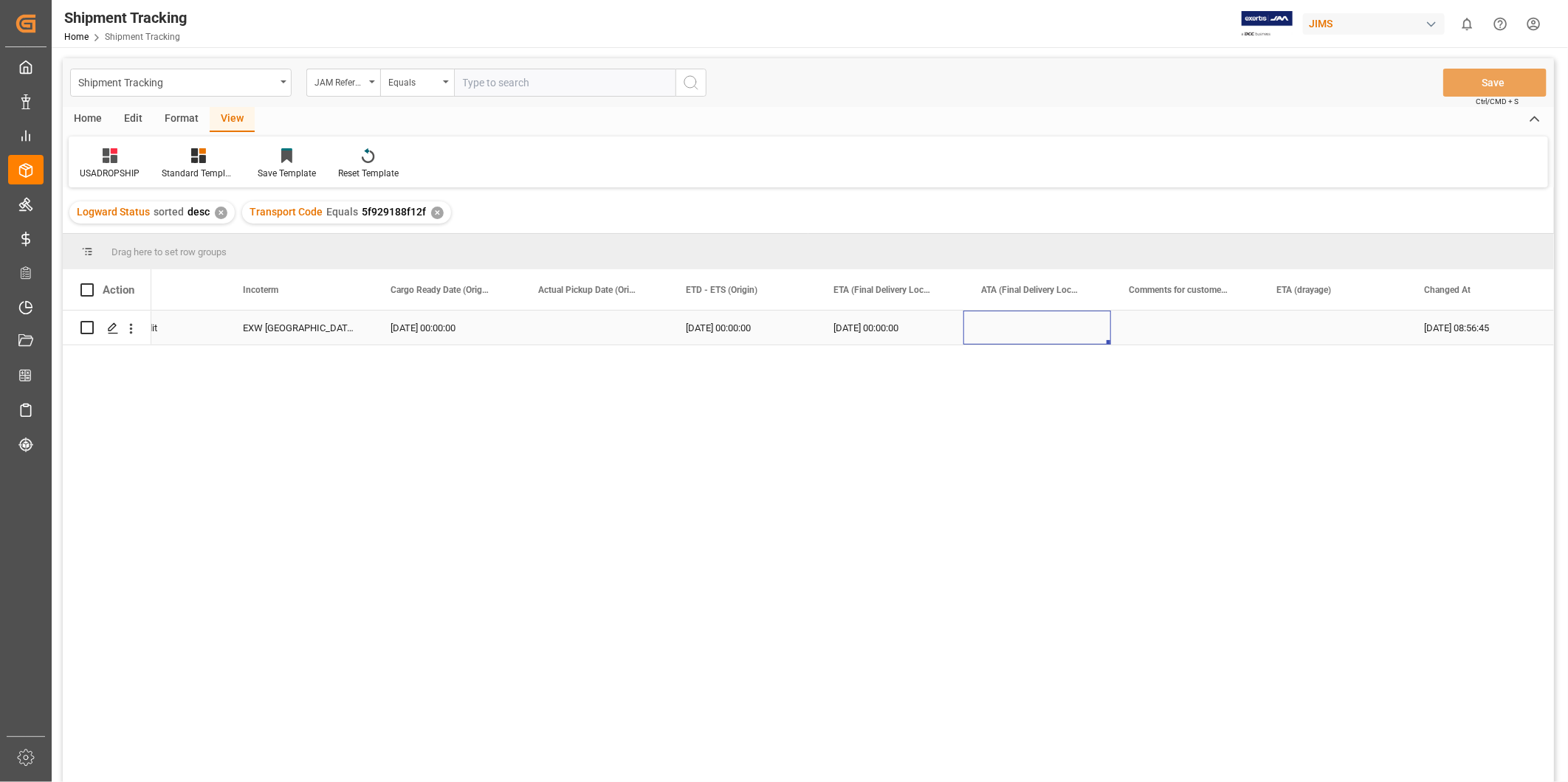
click at [1059, 329] on div "Press SPACE to select this row." at bounding box center [1037, 328] width 147 height 34
click at [783, 325] on div "09-20-2025 00:00:00" at bounding box center [742, 328] width 147 height 34
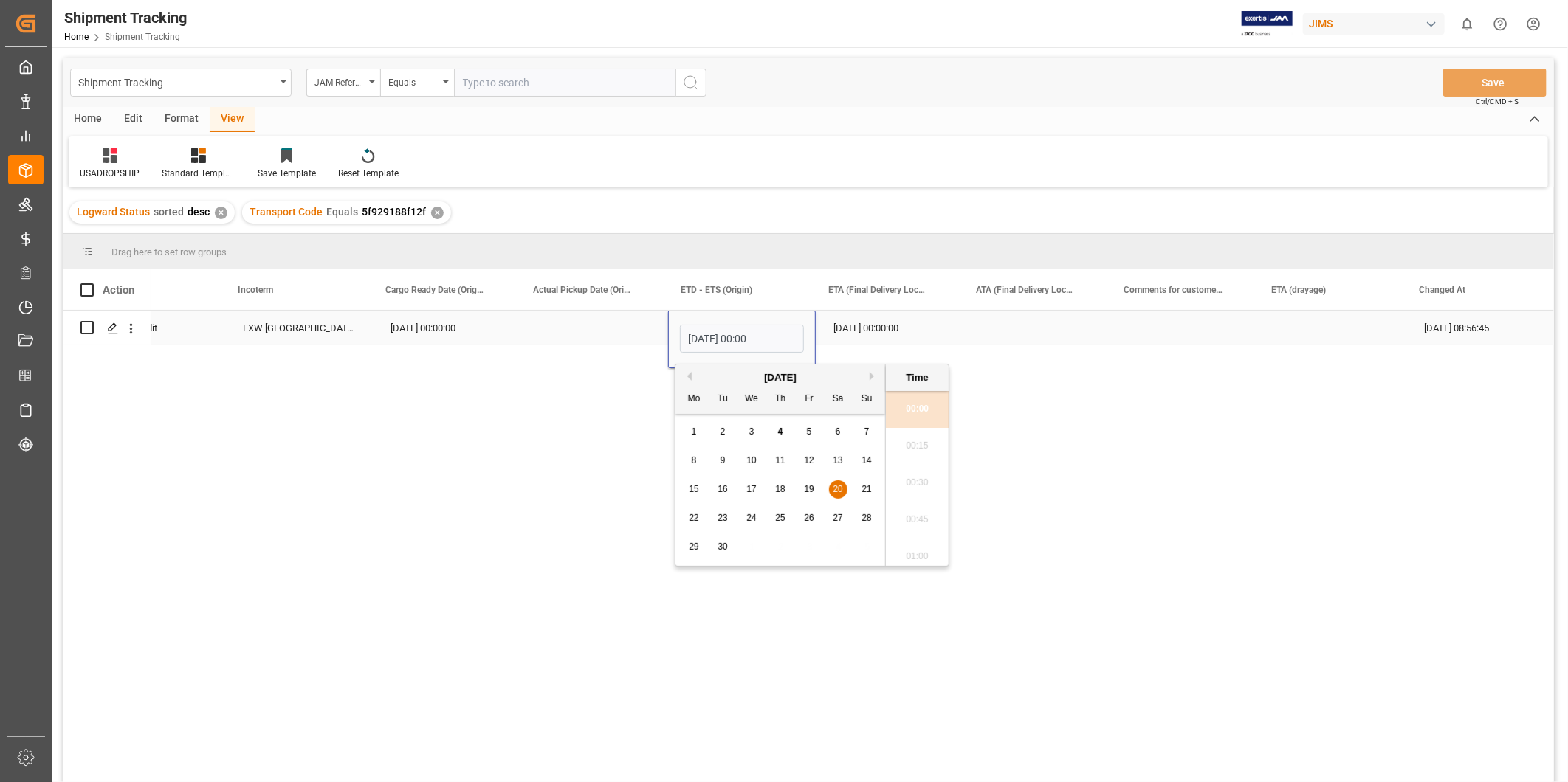
scroll to position [1222, 0]
click at [810, 438] on div "5" at bounding box center [809, 433] width 19 height 18
type input "09-05-2025 00:00"
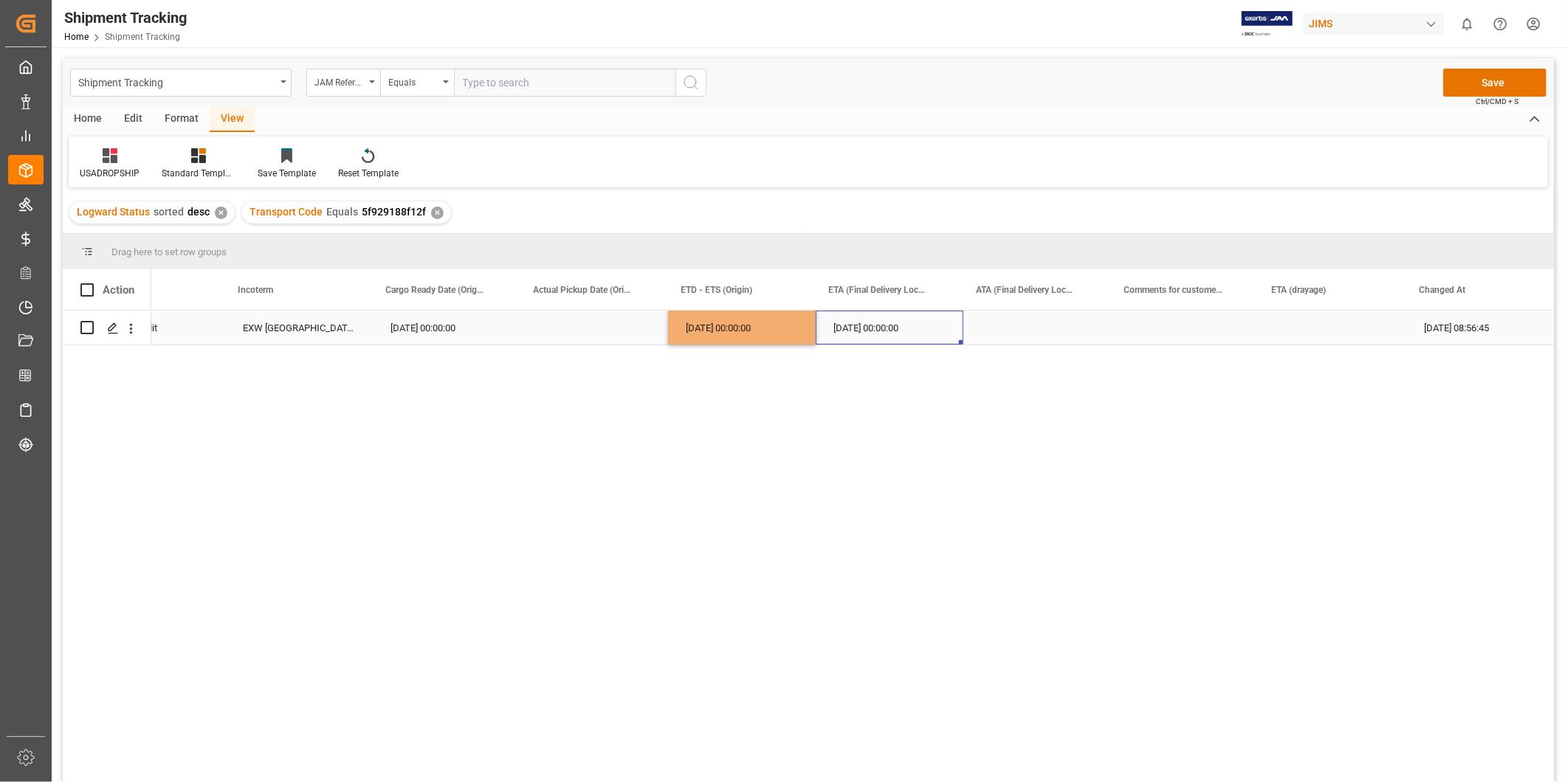
click at [891, 334] on div "09-30-2025 00:00:00" at bounding box center [889, 328] width 147 height 34
click at [772, 332] on div "09-05-2025 00:00:00" at bounding box center [742, 328] width 147 height 34
click at [889, 332] on div "09-30-2025 00:00:00" at bounding box center [889, 328] width 147 height 34
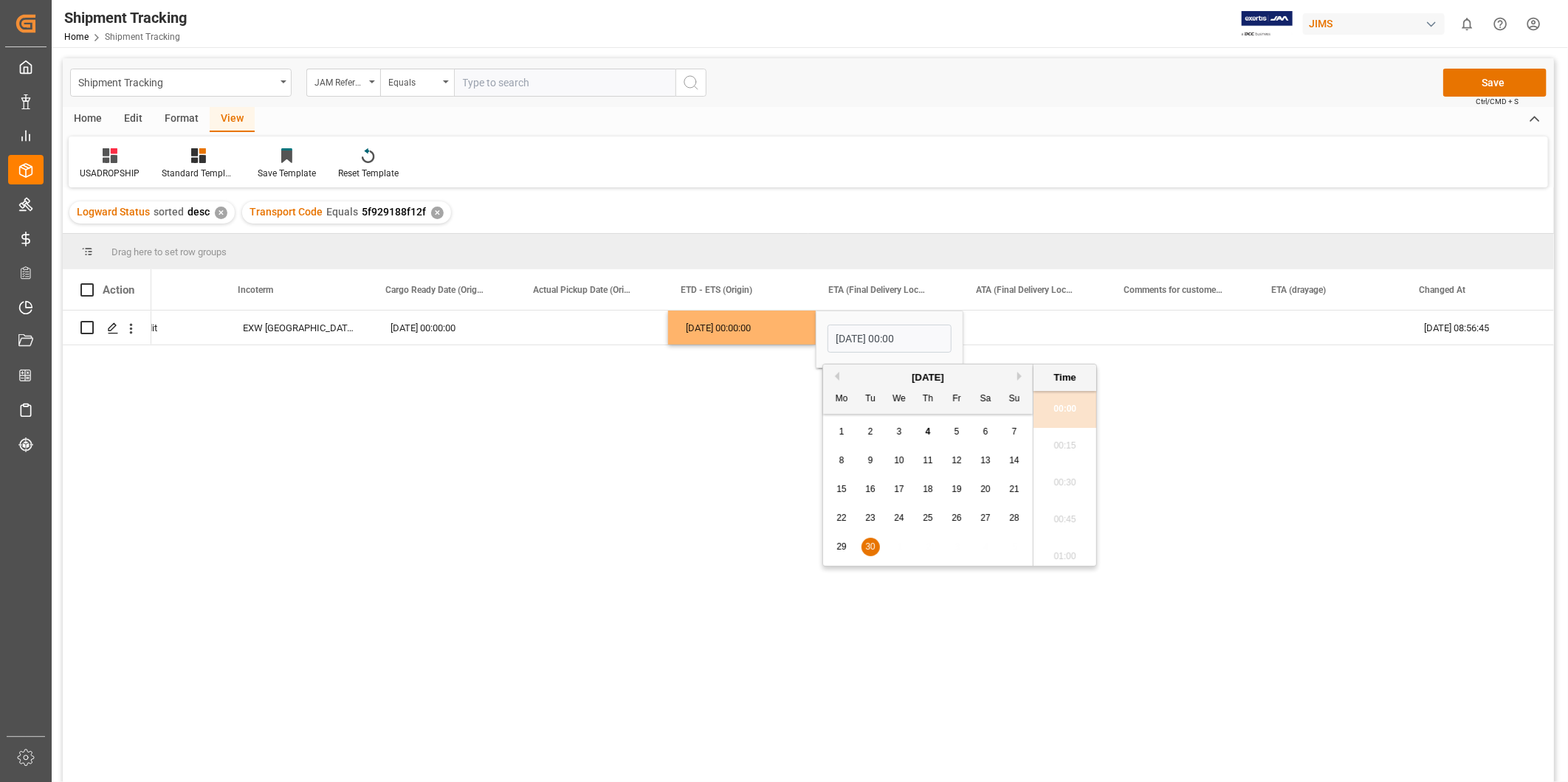
click at [961, 492] on span "19" at bounding box center [956, 489] width 10 height 11
type input "09-19-2025 00:00"
click at [1071, 335] on div "Press SPACE to select this row." at bounding box center [1037, 328] width 147 height 34
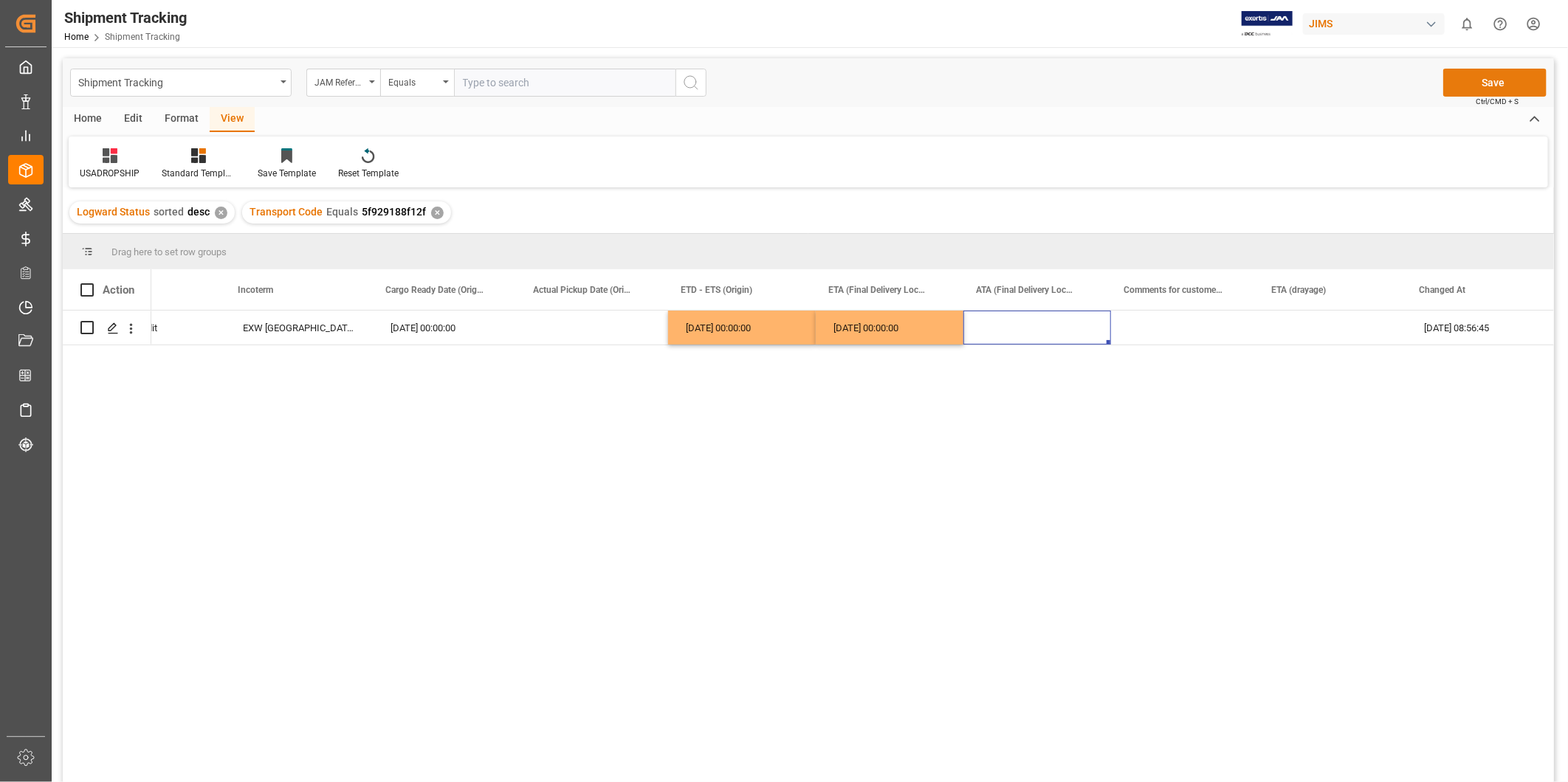
click at [1501, 89] on button "Save" at bounding box center [1494, 82] width 103 height 28
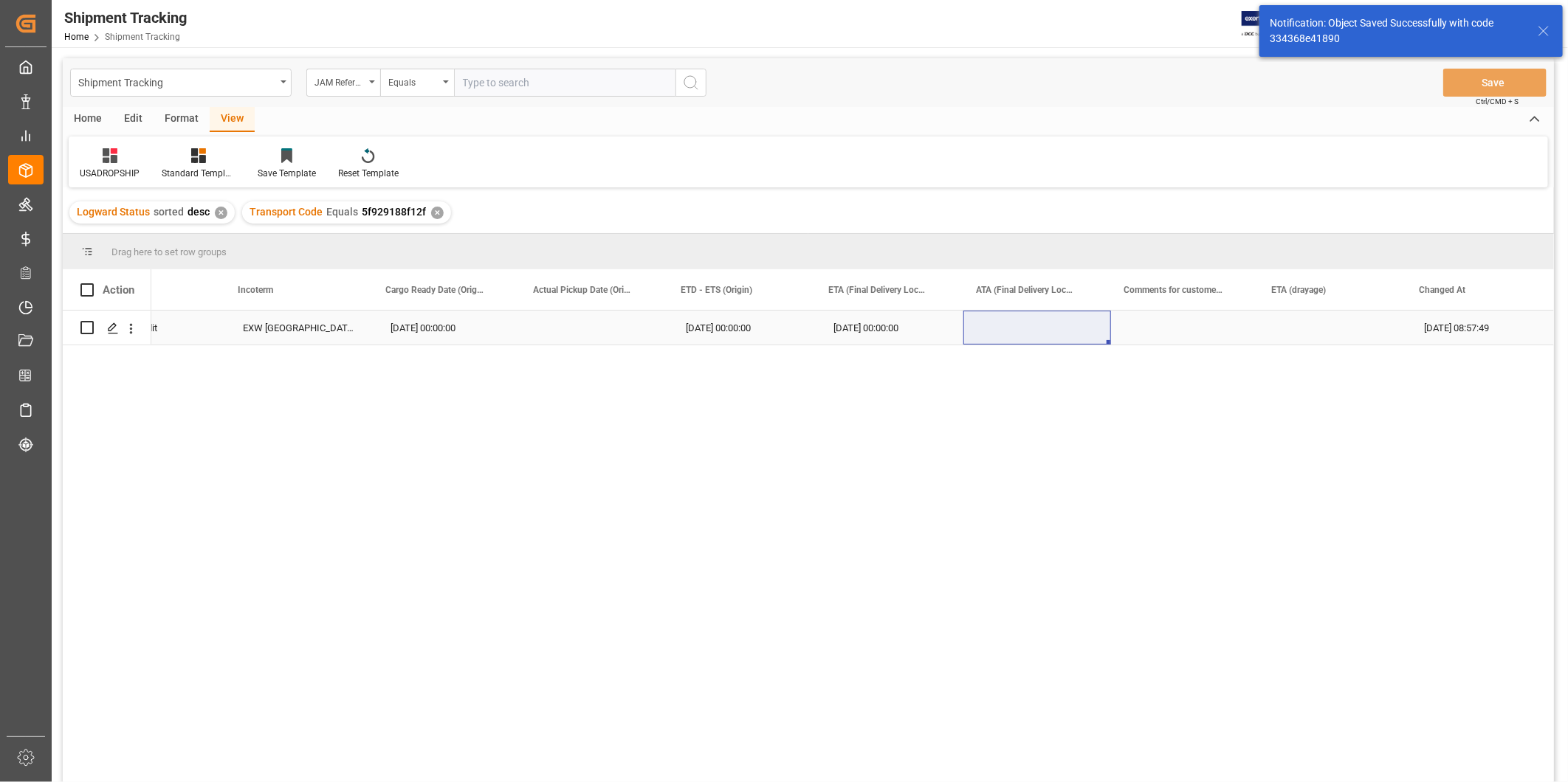
click at [616, 335] on div "Press SPACE to select this row." at bounding box center [594, 328] width 147 height 34
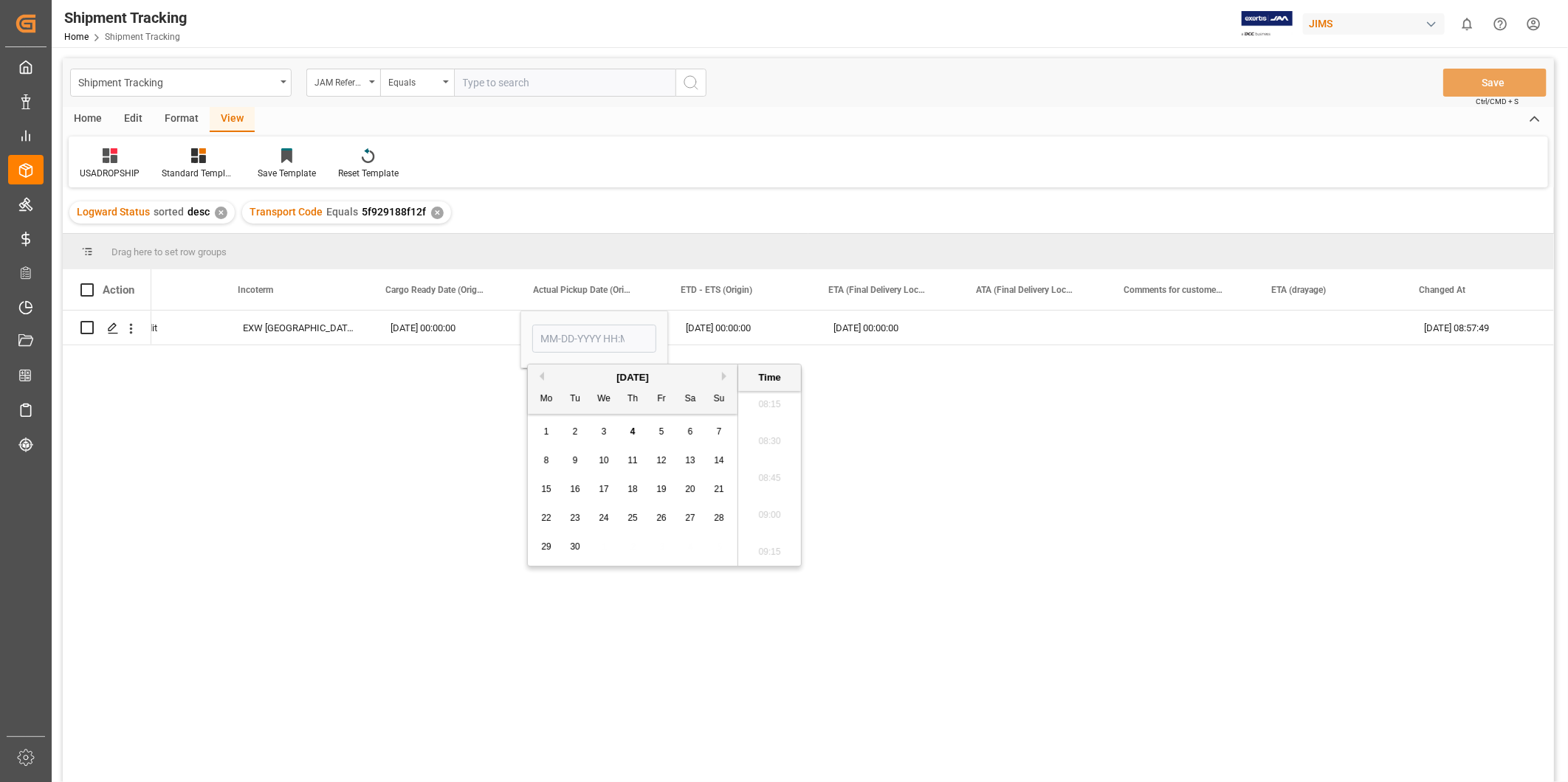
click at [633, 426] on span "4" at bounding box center [633, 432] width 5 height 11
type input "09-04-2025 00:00"
click at [857, 322] on div "09-19-2025 00:00:00" at bounding box center [889, 328] width 147 height 34
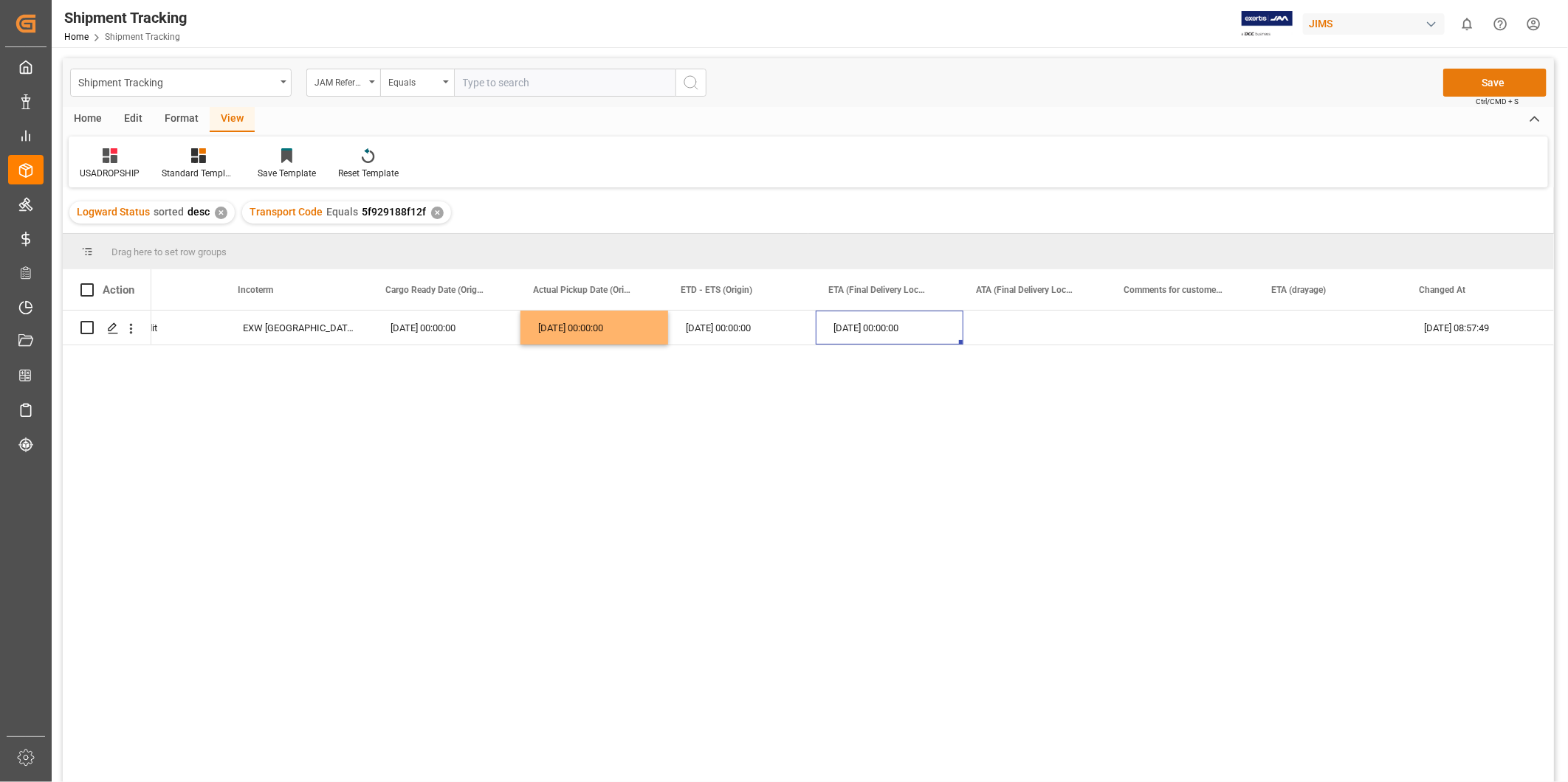
click at [1492, 82] on button "Save" at bounding box center [1494, 82] width 103 height 28
click at [991, 340] on div "Press SPACE to select this row." at bounding box center [1037, 328] width 147 height 34
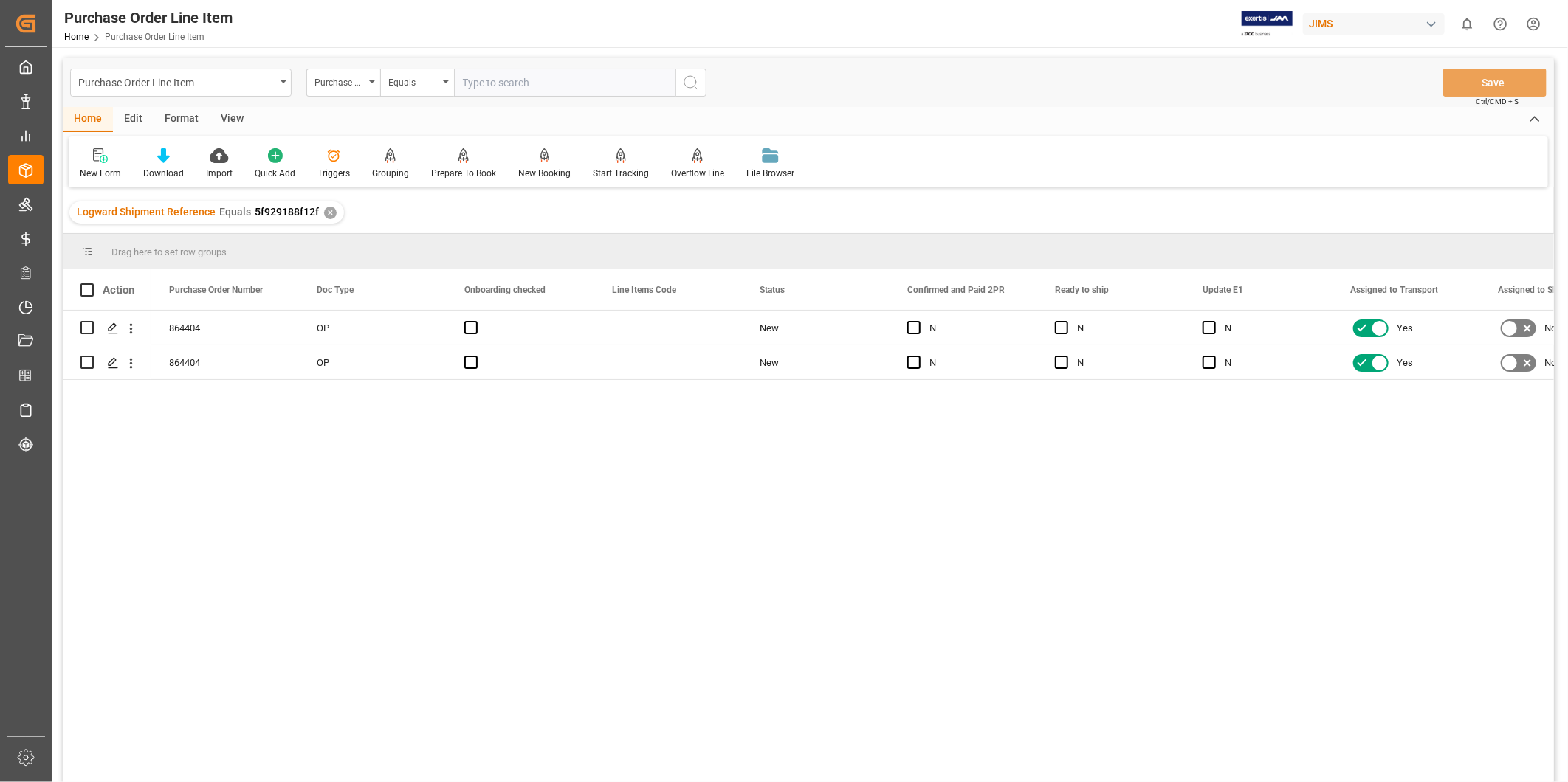
click at [231, 123] on div "View" at bounding box center [232, 119] width 45 height 25
click at [146, 172] on div "Standard Templates" at bounding box center [167, 173] width 74 height 13
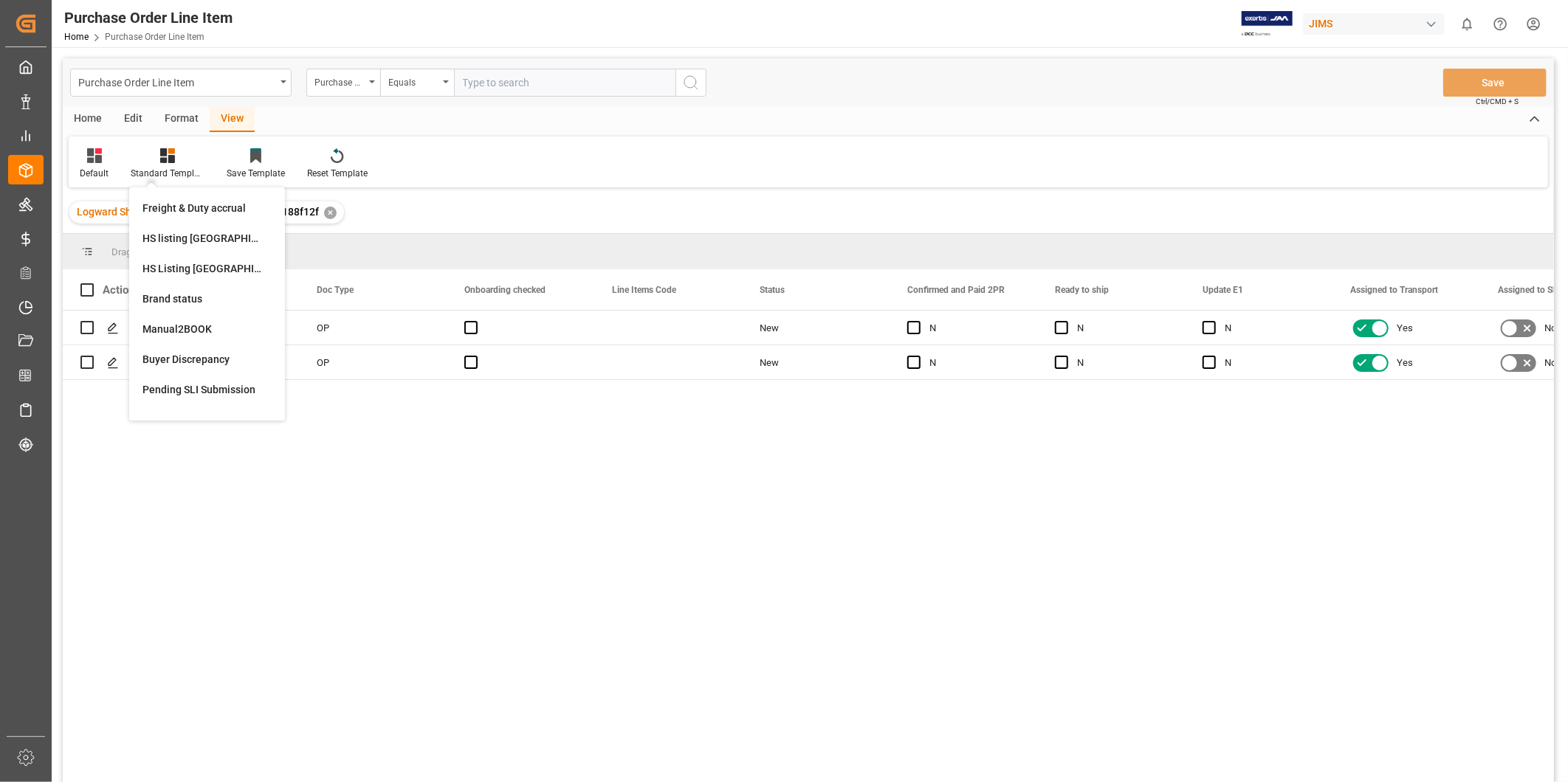
click at [570, 187] on div "Default Standard Templates Freight & Duty accrual HS listing [GEOGRAPHIC_DATA] …" at bounding box center [807, 162] width 1479 height 51
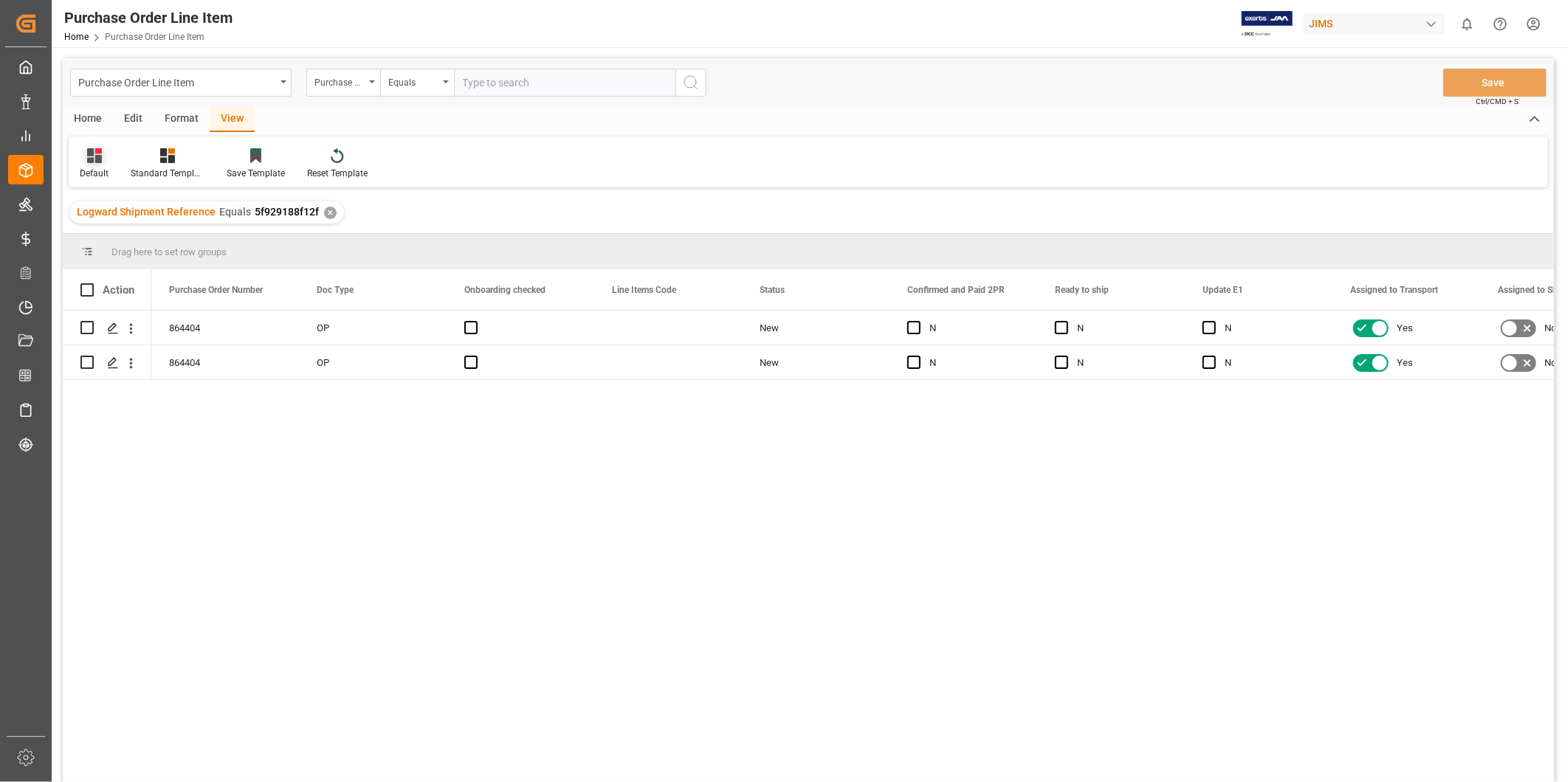
click at [98, 157] on icon at bounding box center [94, 155] width 14 height 14
click at [128, 231] on div "Ect0-1" at bounding box center [152, 238] width 129 height 15
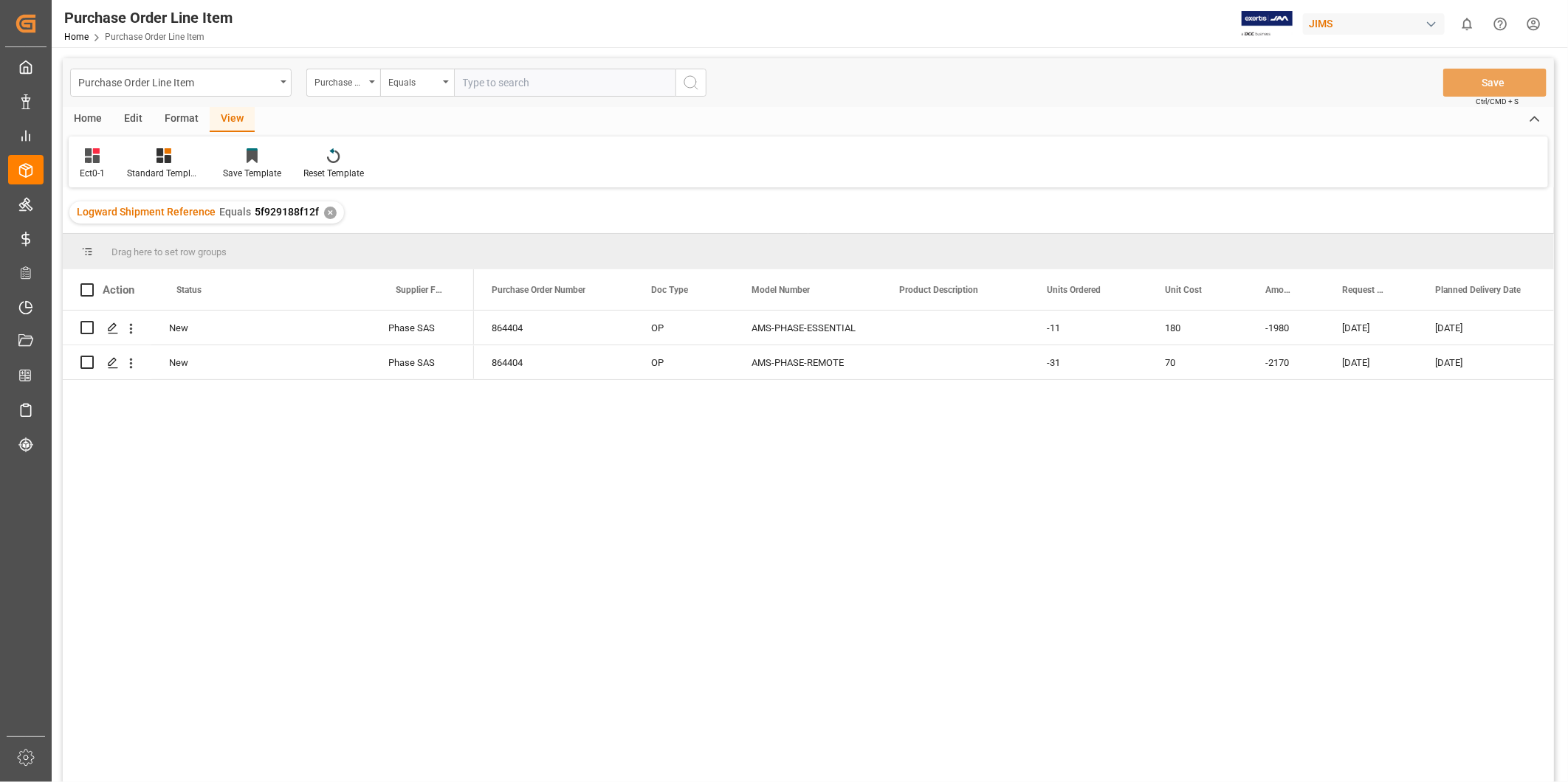
click at [1049, 381] on div "864404 OP AMS-PHASE-ESSENTIAL -11 180 -1980 [DATE] [DATE] [DATE] 864404 OP AMS-…" at bounding box center [1014, 551] width 1079 height 481
click at [1081, 327] on div "-11" at bounding box center [1088, 328] width 119 height 34
click at [327, 212] on div "✕" at bounding box center [330, 213] width 13 height 13
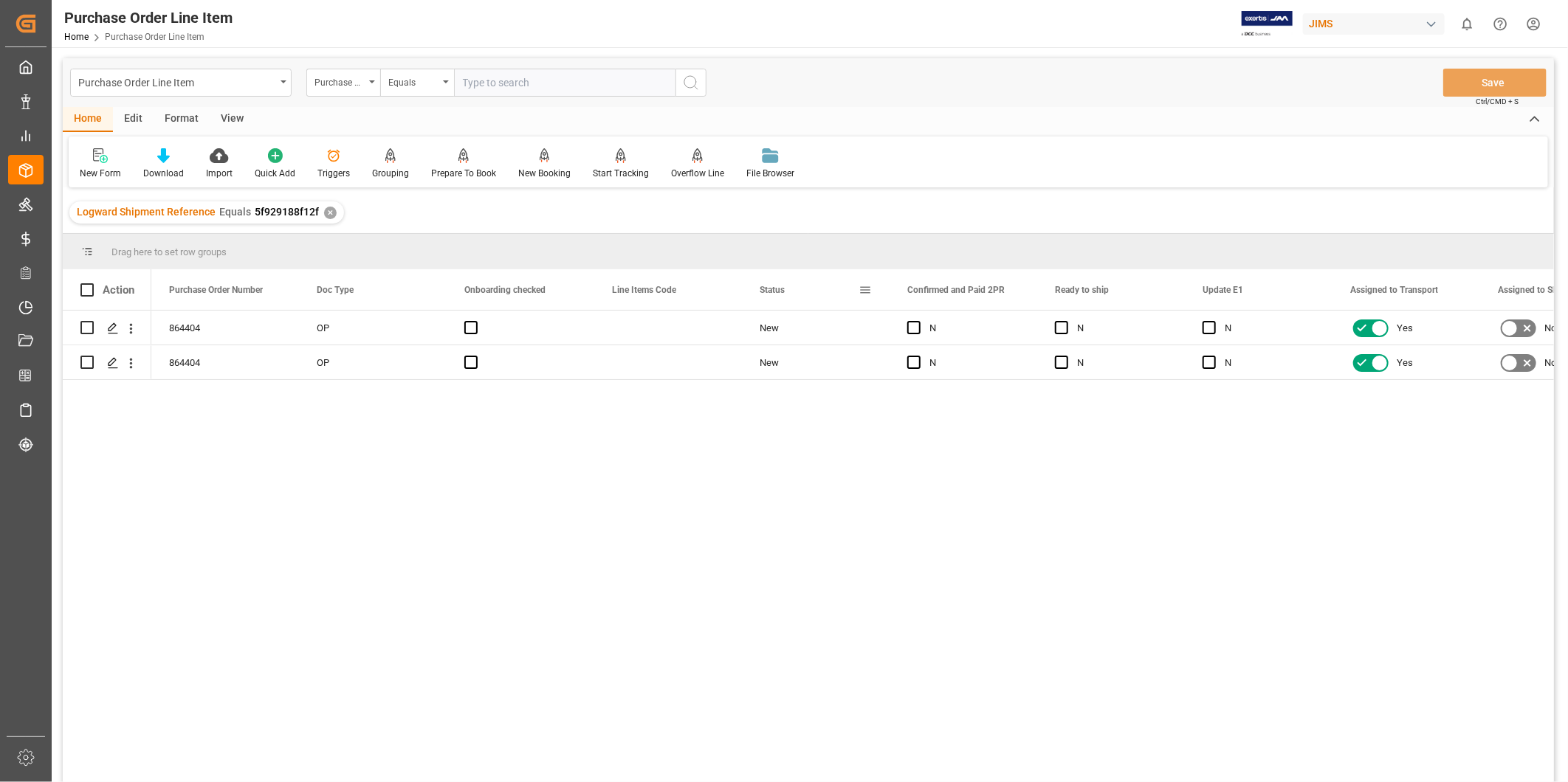
click at [867, 291] on span at bounding box center [865, 290] width 13 height 13
click at [1000, 291] on span "columns" at bounding box center [989, 294] width 55 height 27
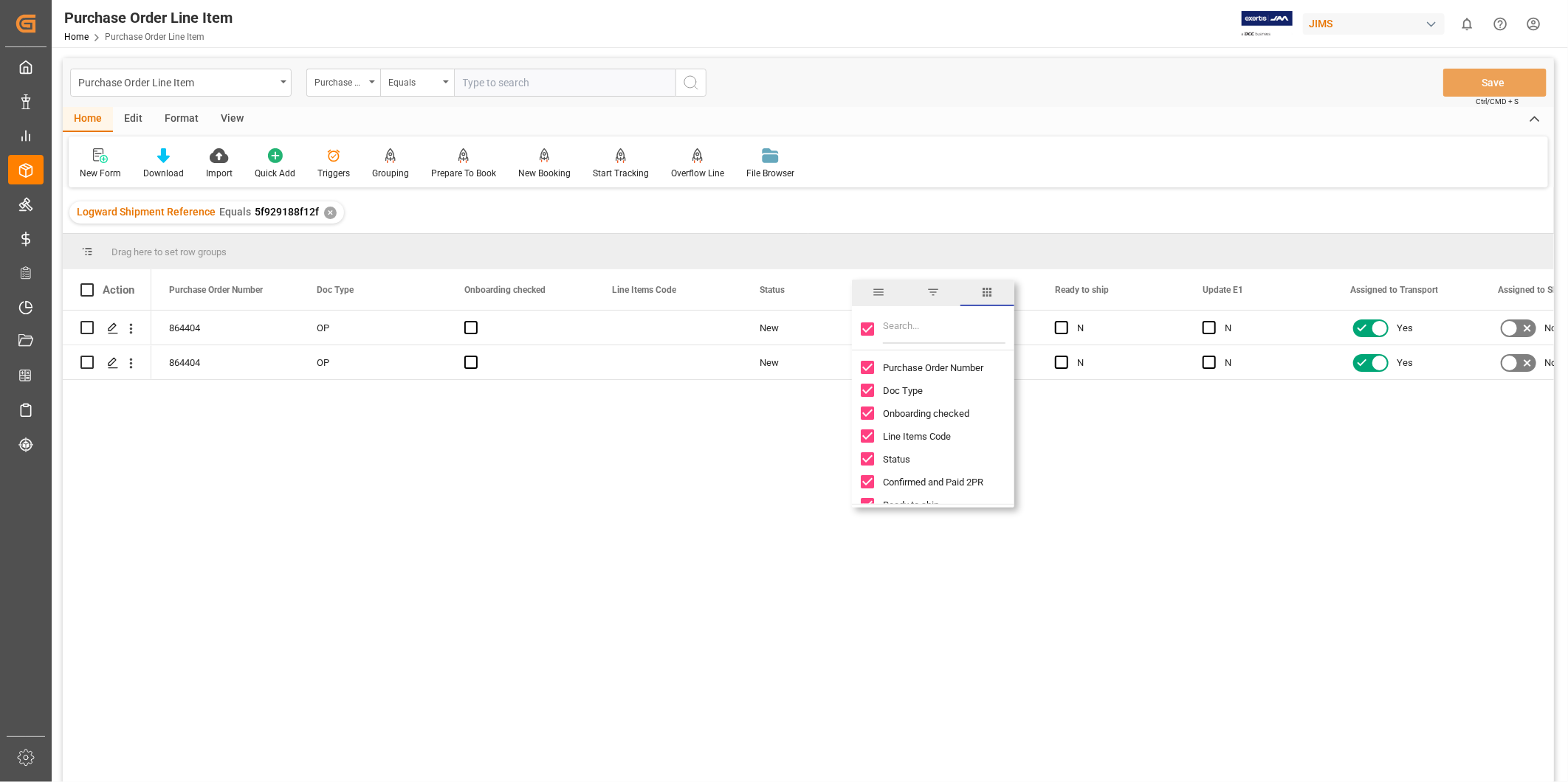
click at [868, 325] on input "Toggle Select All Columns" at bounding box center [867, 329] width 13 height 13
checkbox input "false"
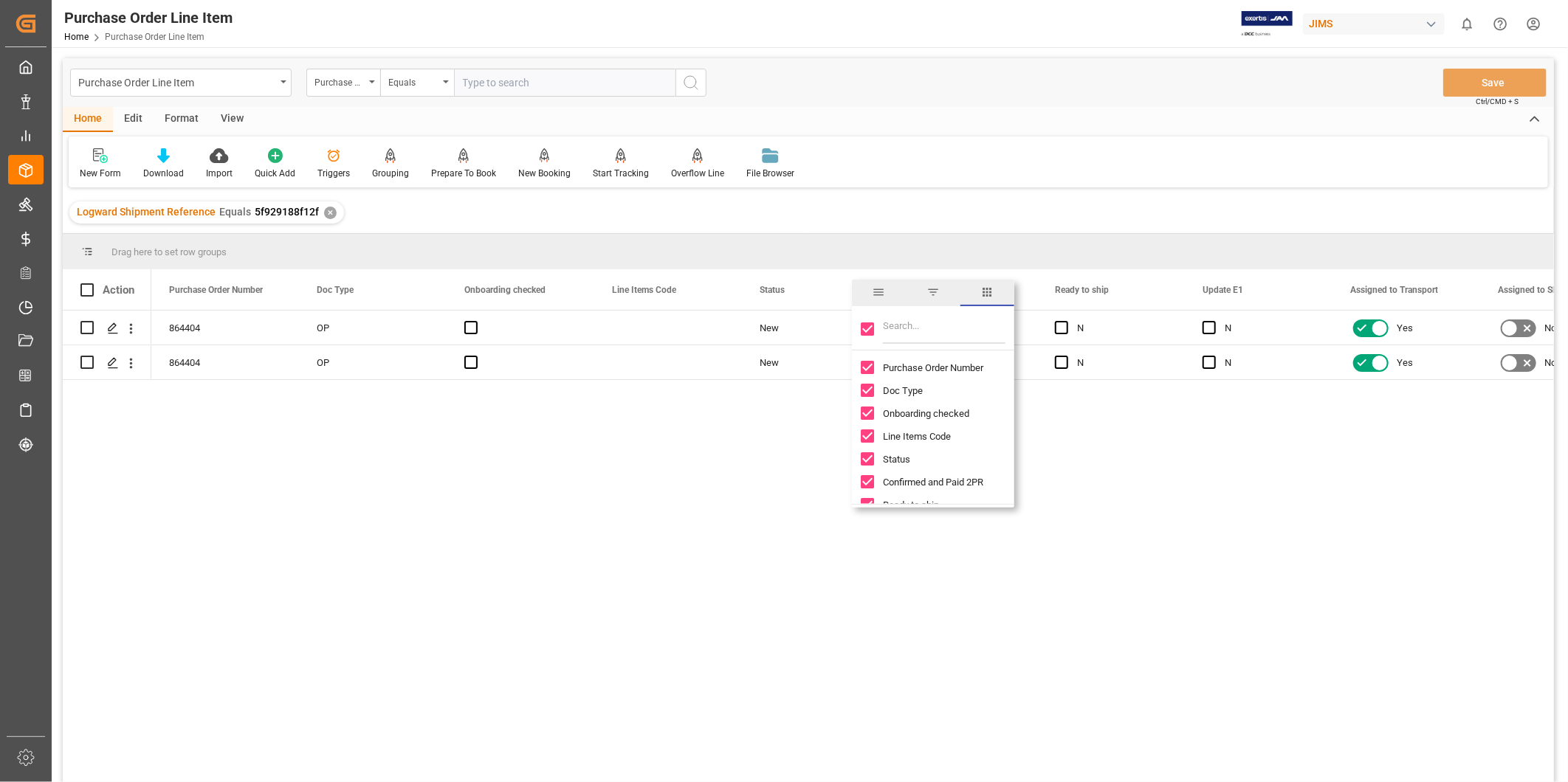
checkbox input "false"
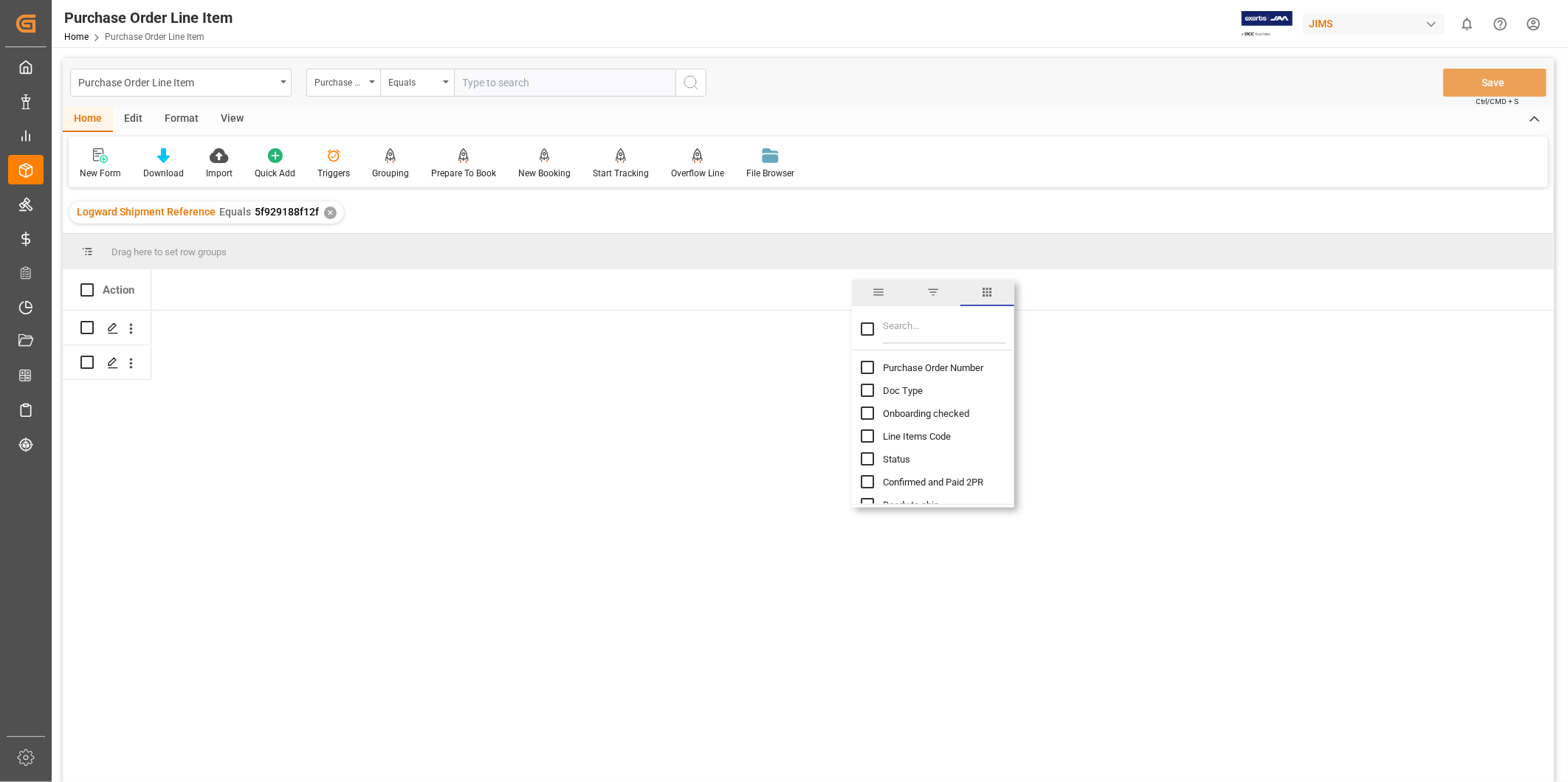
click at [866, 366] on input "Purchase Order Number column toggle visibility (hidden)" at bounding box center [867, 367] width 13 height 13
checkbox input "true"
checkbox input "false"
click at [931, 327] on input "Filter Columns Input" at bounding box center [944, 329] width 122 height 30
type input "inc"
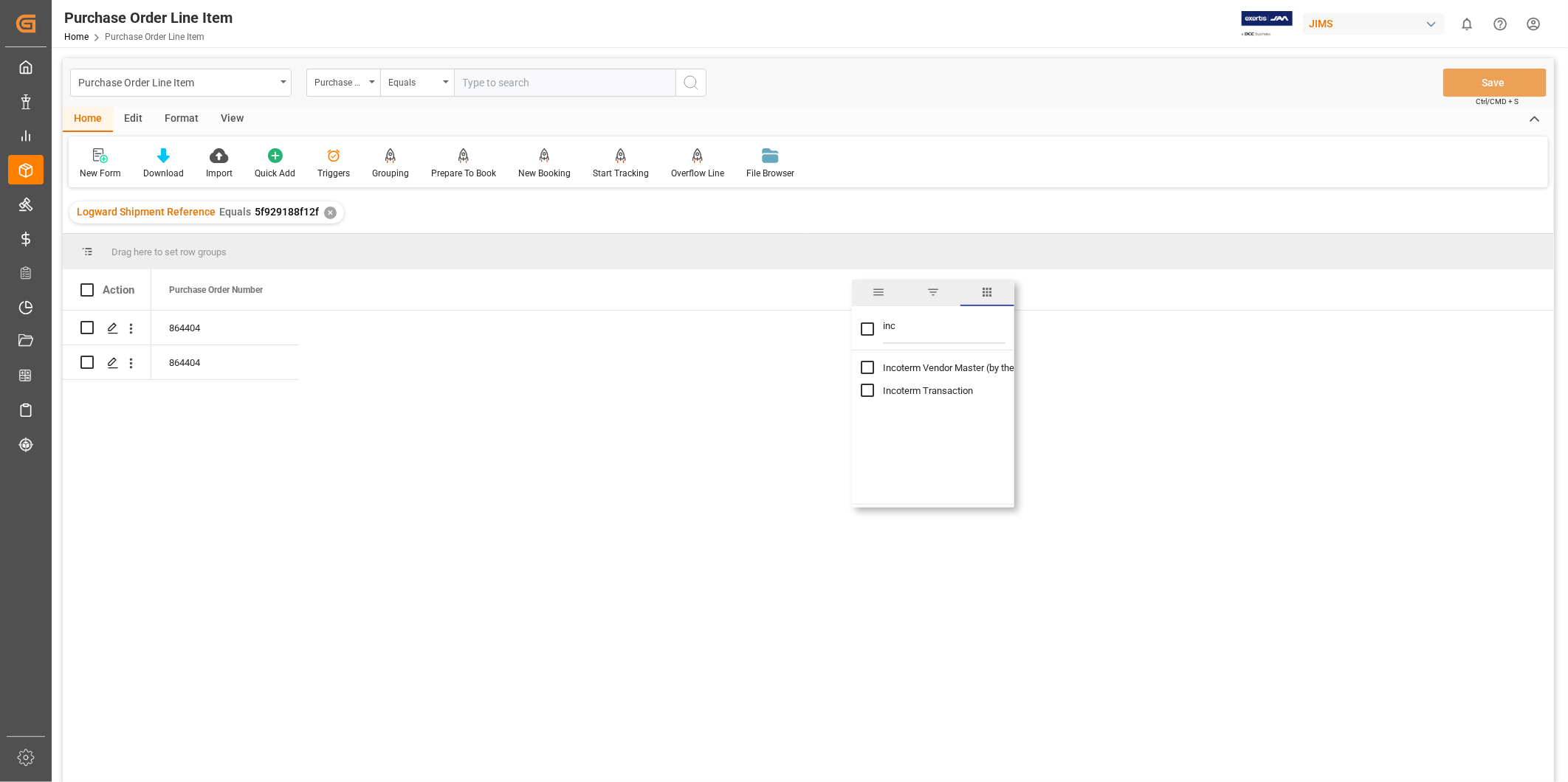
click at [874, 365] on div "Incoterm Vendor Master (by the supplier)" at bounding box center [941, 367] width 163 height 22
click at [868, 364] on input "Incoterm Vendor Master (by the supplier) column toggle visibility (hidden)" at bounding box center [867, 367] width 13 height 13
checkbox input "true"
checkbox input "false"
click at [865, 392] on input "Incoterm Transaction column toggle visibility (hidden)" at bounding box center [867, 390] width 13 height 13
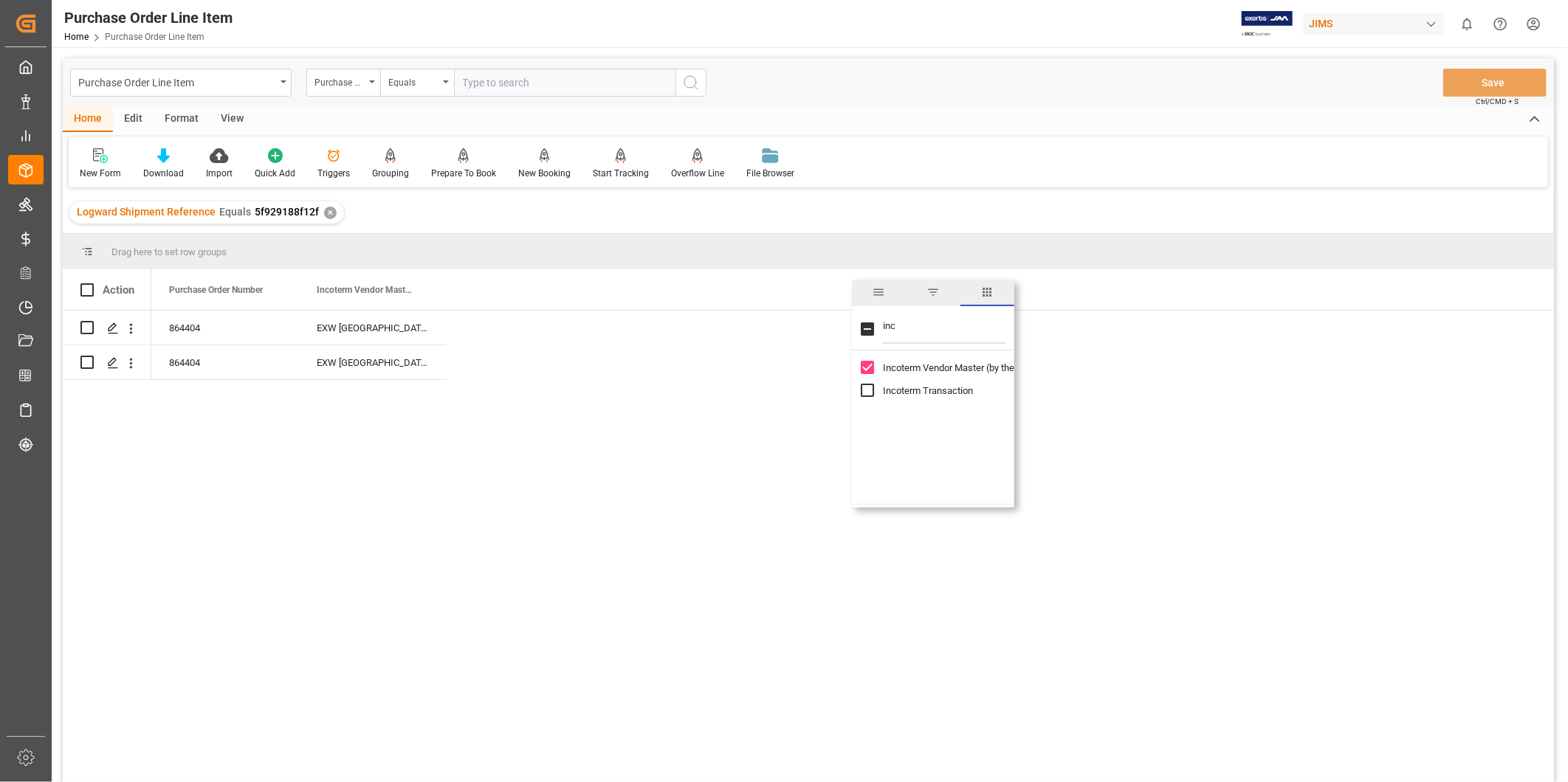
checkbox input "true"
click at [532, 329] on div "Press SPACE to select this row." at bounding box center [520, 328] width 147 height 34
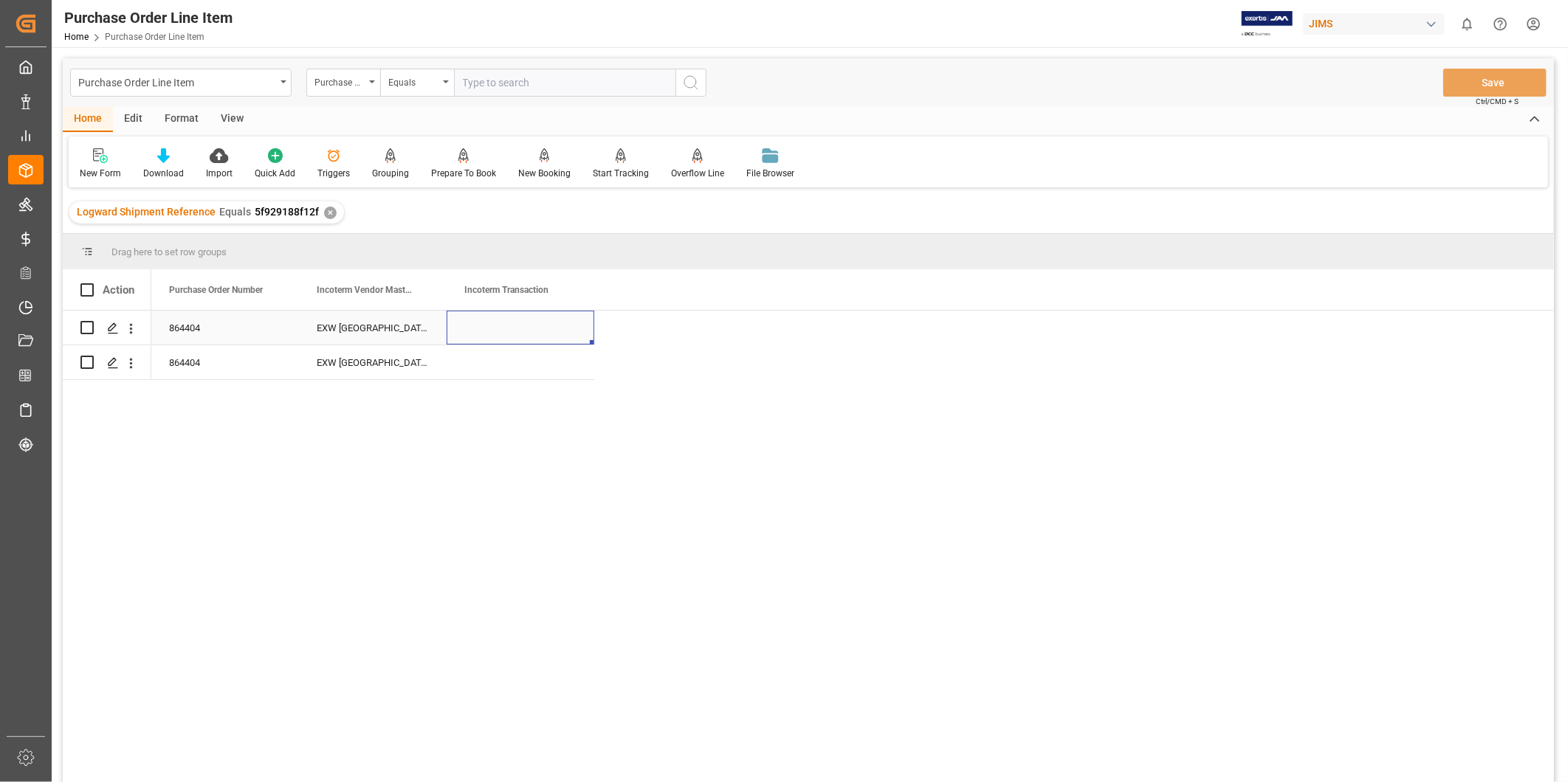
click at [497, 327] on div "Press SPACE to select this row." at bounding box center [520, 328] width 147 height 34
click at [498, 327] on input "Press SPACE to select this row." at bounding box center [520, 336] width 124 height 28
type input "EXW Southaven, MN USA"
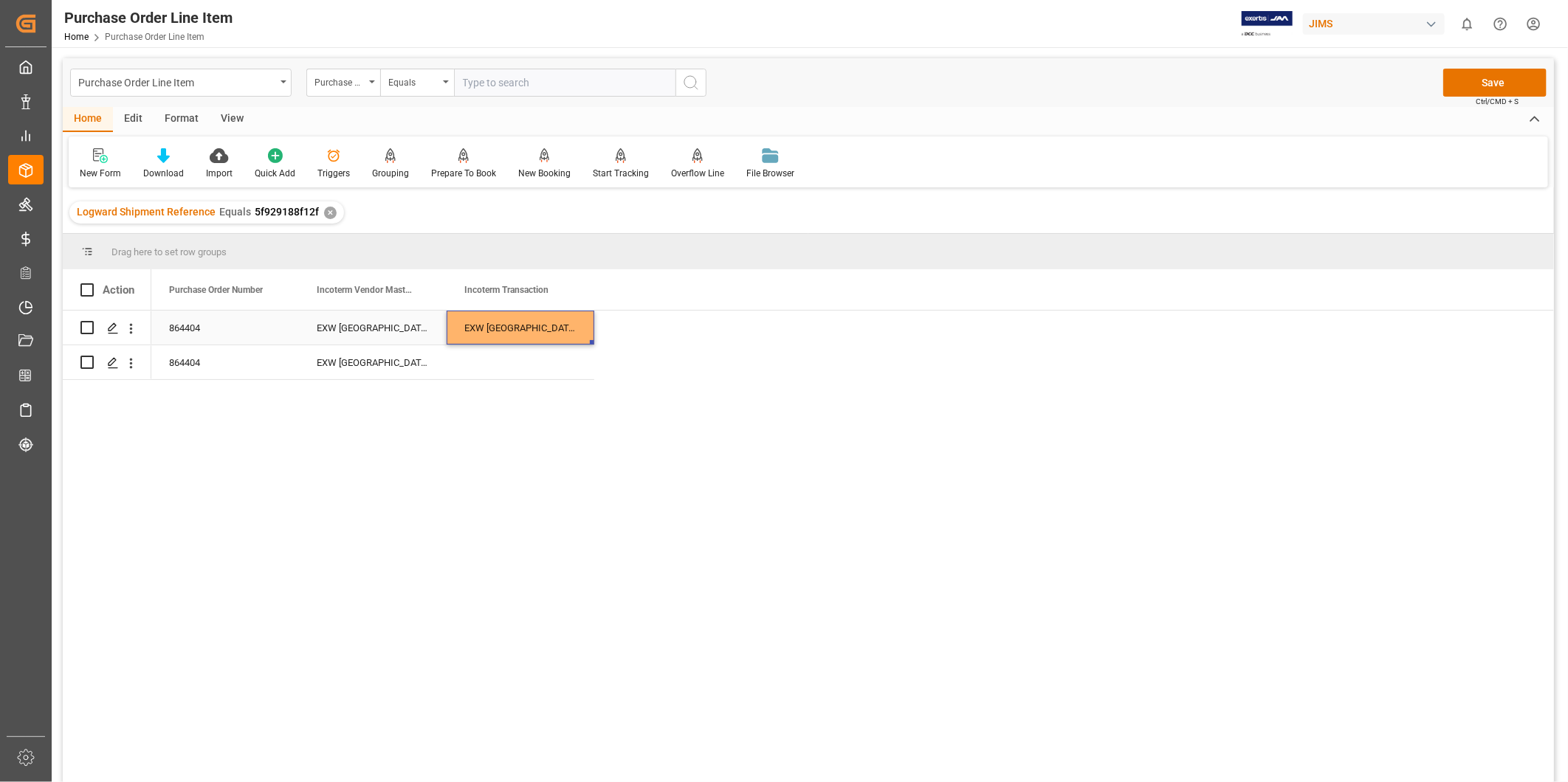
click at [539, 326] on div "EXW Southaven, MN USA" at bounding box center [520, 328] width 147 height 34
click at [542, 330] on input "EXW Southaven, MN USA" at bounding box center [520, 336] width 124 height 28
type input "EXW Southaven MN USA"
click at [713, 351] on div "864404 EXW Hong Kong HK EXW Southaven MN USA 864404 EXW Hong Kong HK" at bounding box center [852, 551] width 1403 height 481
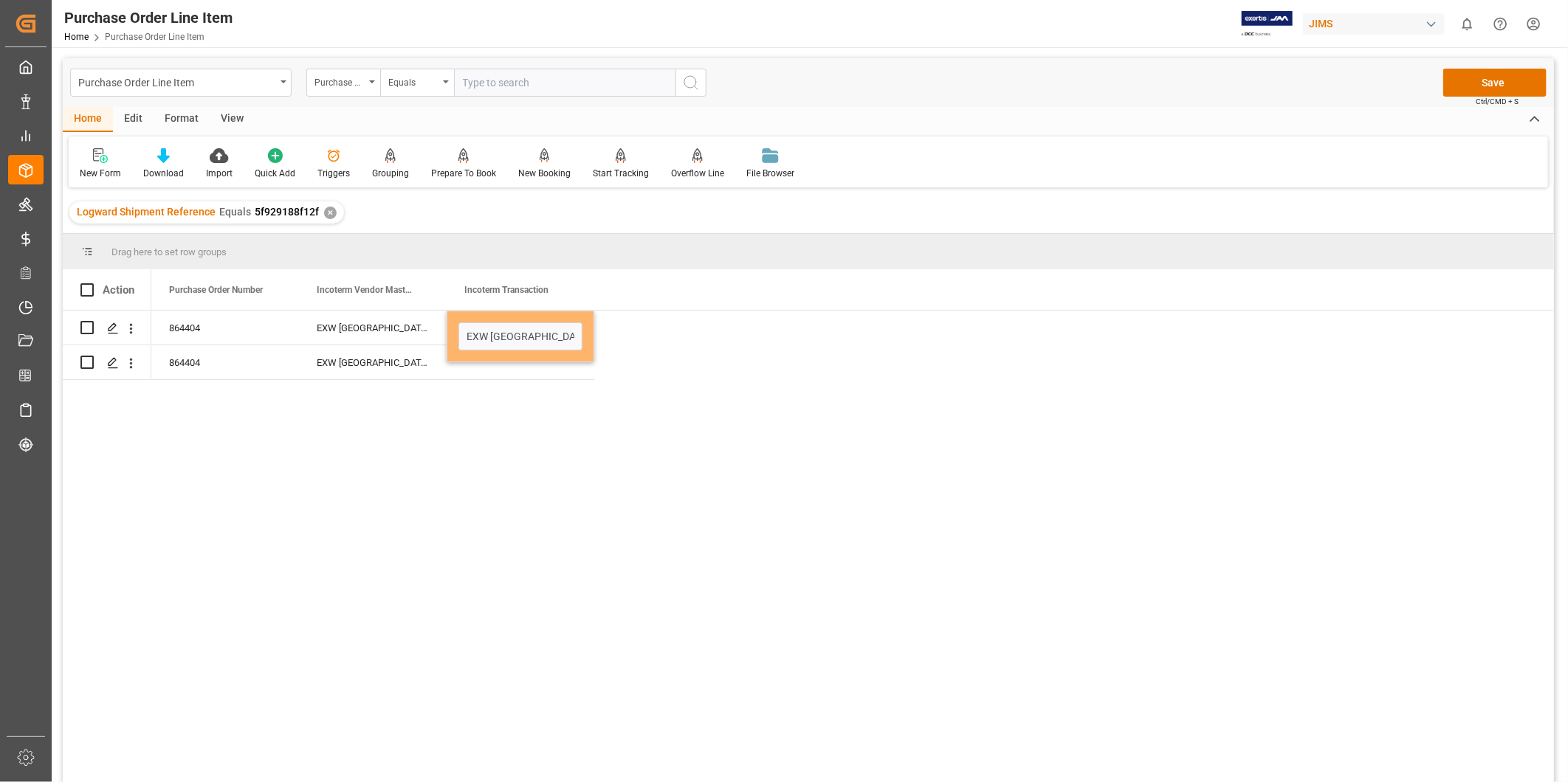
click at [694, 356] on div "864404 EXW Hong Kong HK EXW Southaven MN USA 864404 EXW Hong Kong HK" at bounding box center [852, 551] width 1403 height 481
click at [702, 335] on div "864404 EXW Hong Kong HK EXW Southaven MN USA 864404 EXW Hong Kong HK" at bounding box center [852, 551] width 1403 height 481
click at [719, 321] on div "864404 EXW Hong Kong HK EXW Southaven MN USA 864404 EXW Hong Kong HK" at bounding box center [852, 551] width 1403 height 481
click at [366, 325] on div "EXW Hong Kong HK" at bounding box center [373, 328] width 147 height 34
click at [576, 334] on div "EXW Southaven MN USA" at bounding box center [520, 328] width 147 height 34
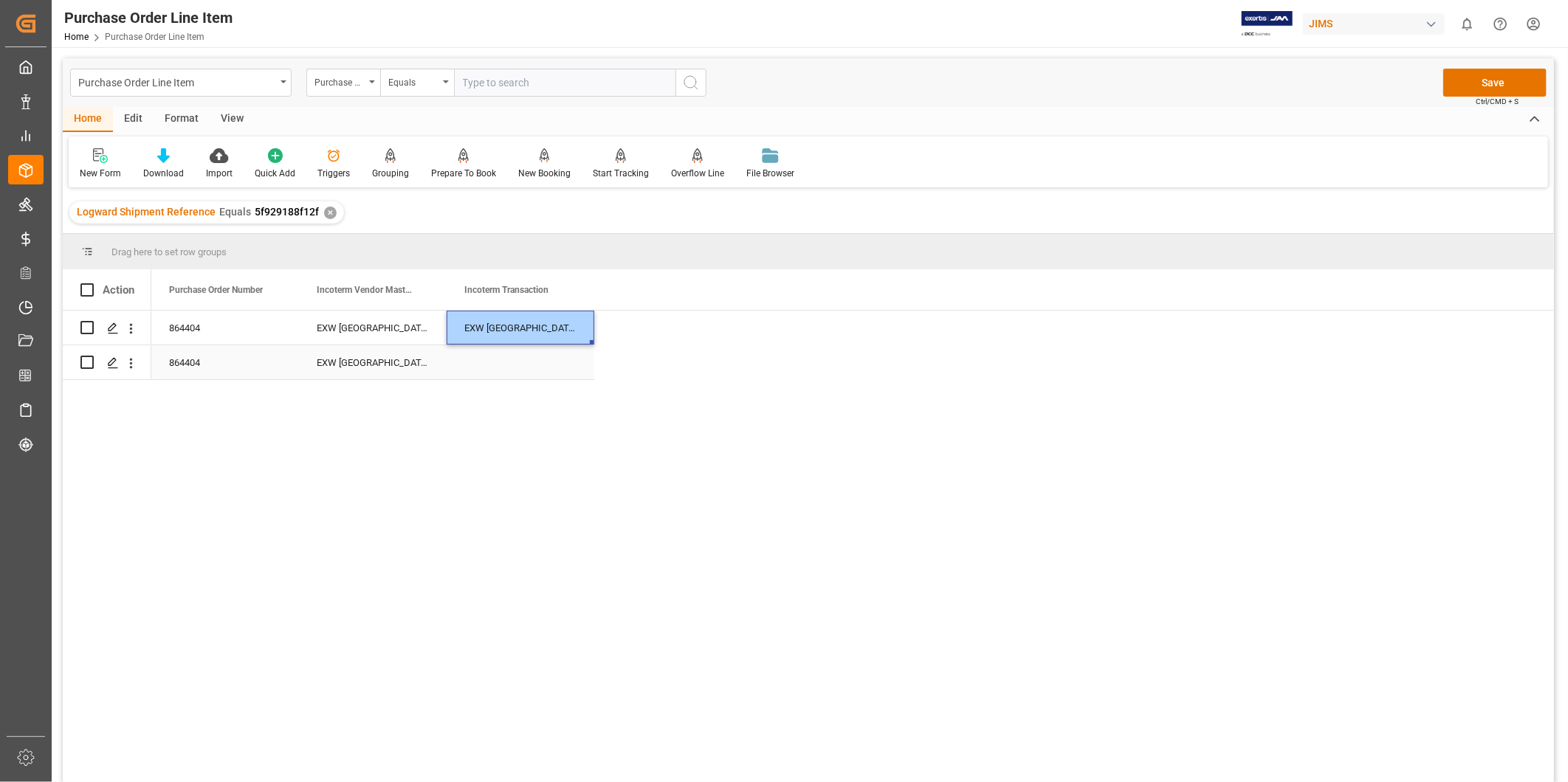
click at [540, 365] on div "Press SPACE to select this row." at bounding box center [520, 363] width 147 height 34
click at [1476, 82] on button "Save" at bounding box center [1494, 82] width 103 height 28
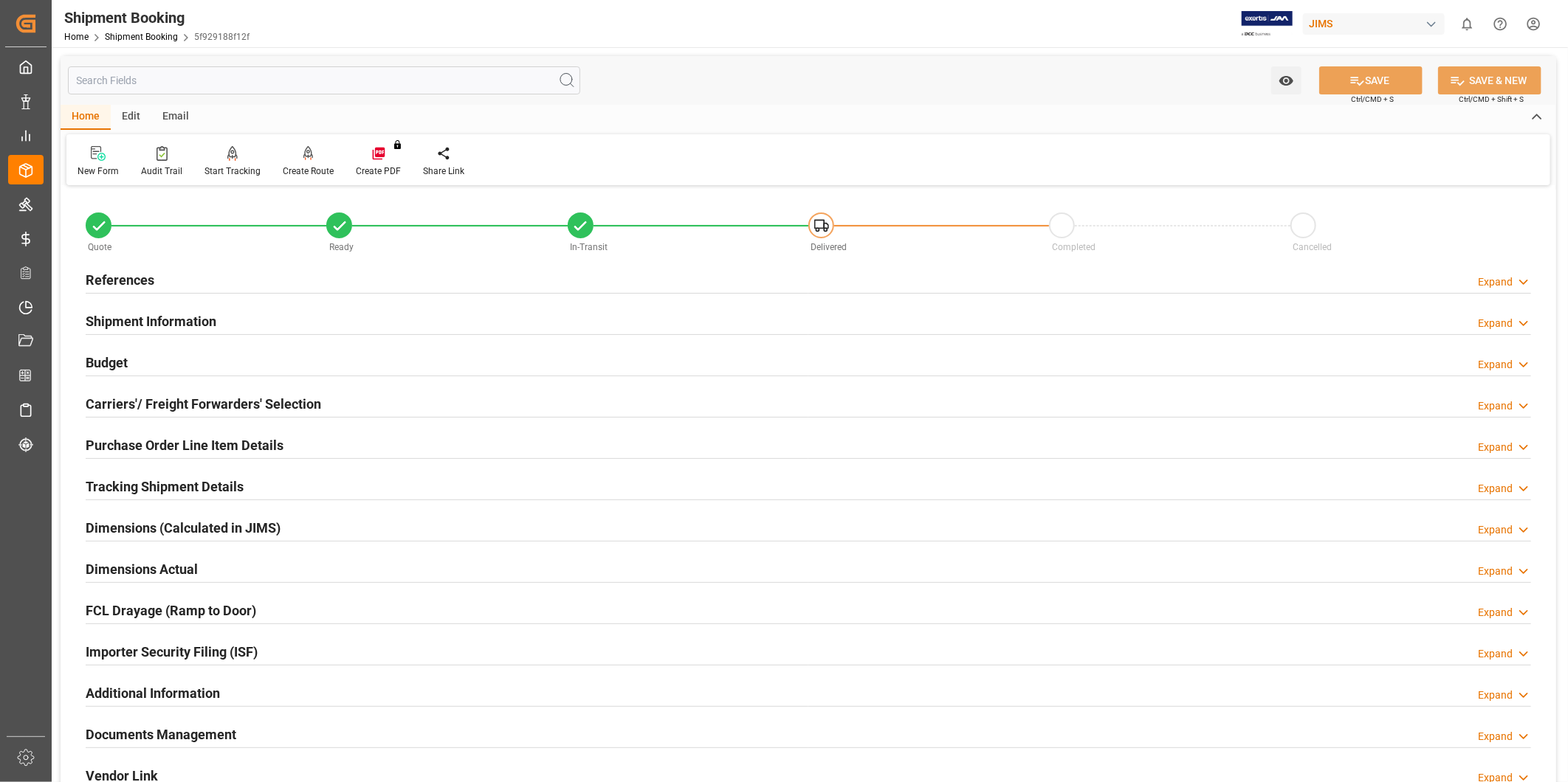
click at [160, 474] on div "Tracking Shipment Details" at bounding box center [164, 485] width 158 height 28
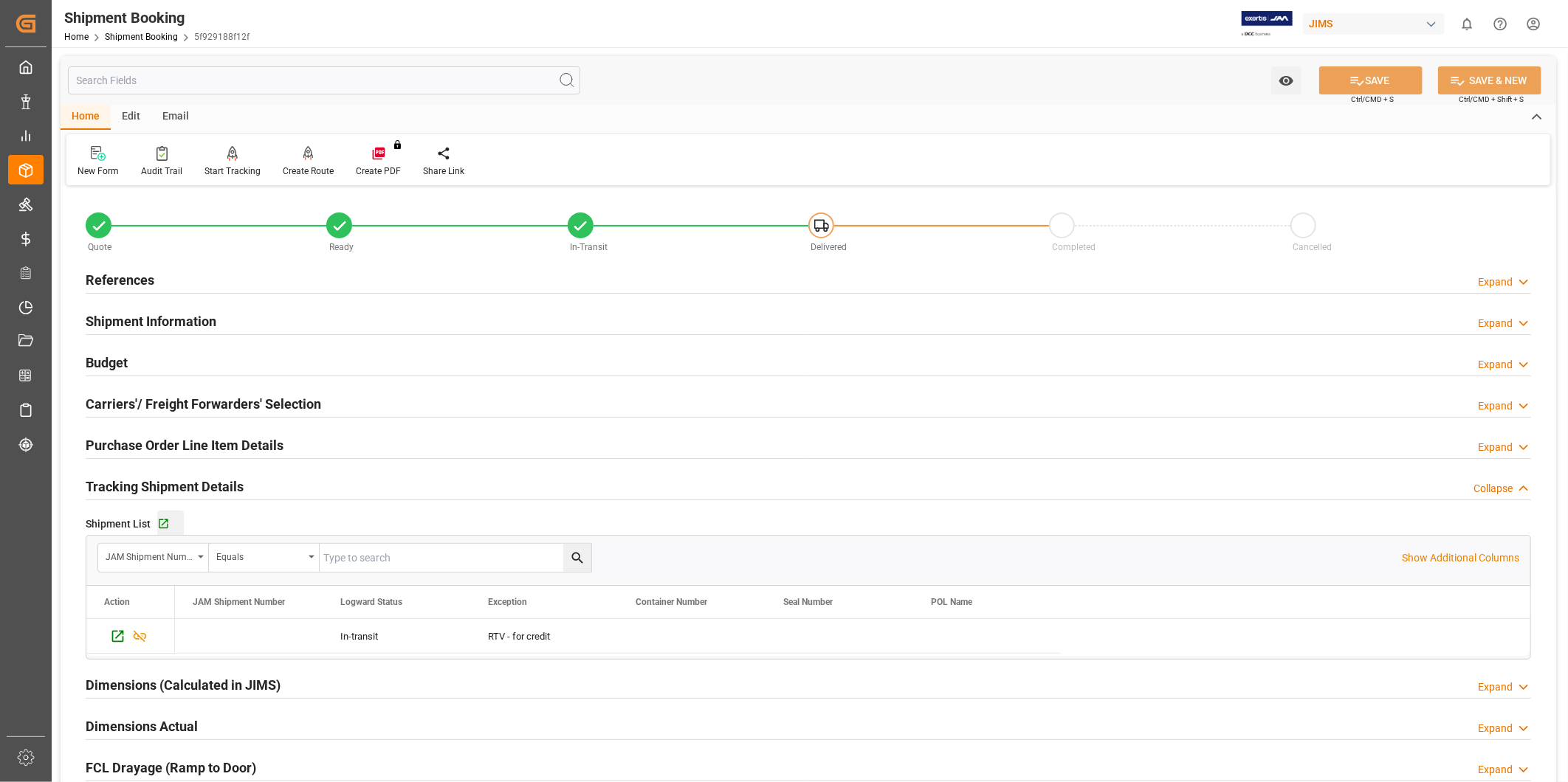
click at [171, 528] on div "Go to Shipment Tracking Grid" at bounding box center [171, 524] width 27 height 13
click at [159, 448] on h2 "Purchase Order Line Item Details" at bounding box center [184, 445] width 198 height 20
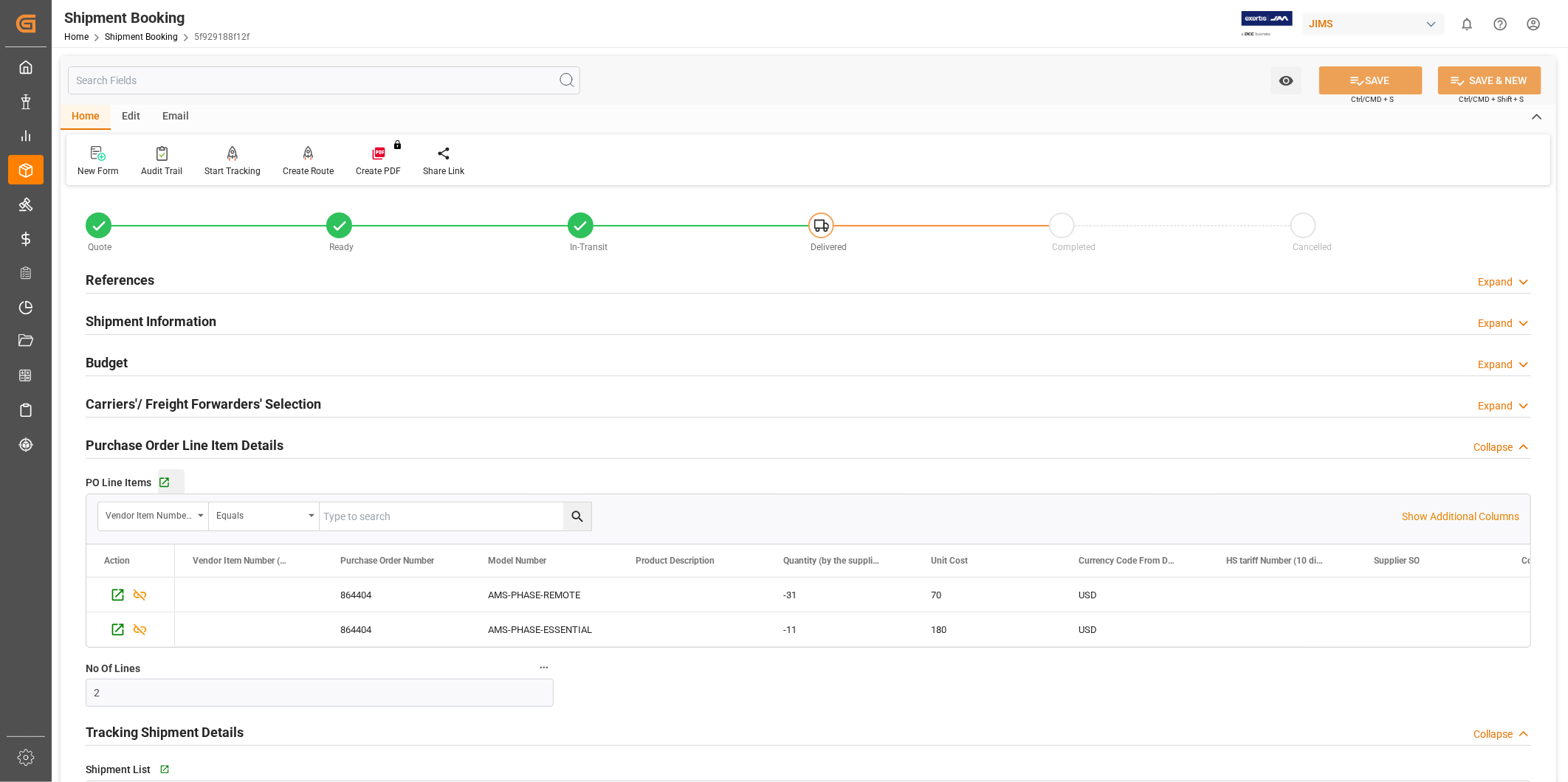
click at [176, 477] on div "Go to Purchase Order Line Item Grid" at bounding box center [172, 483] width 27 height 13
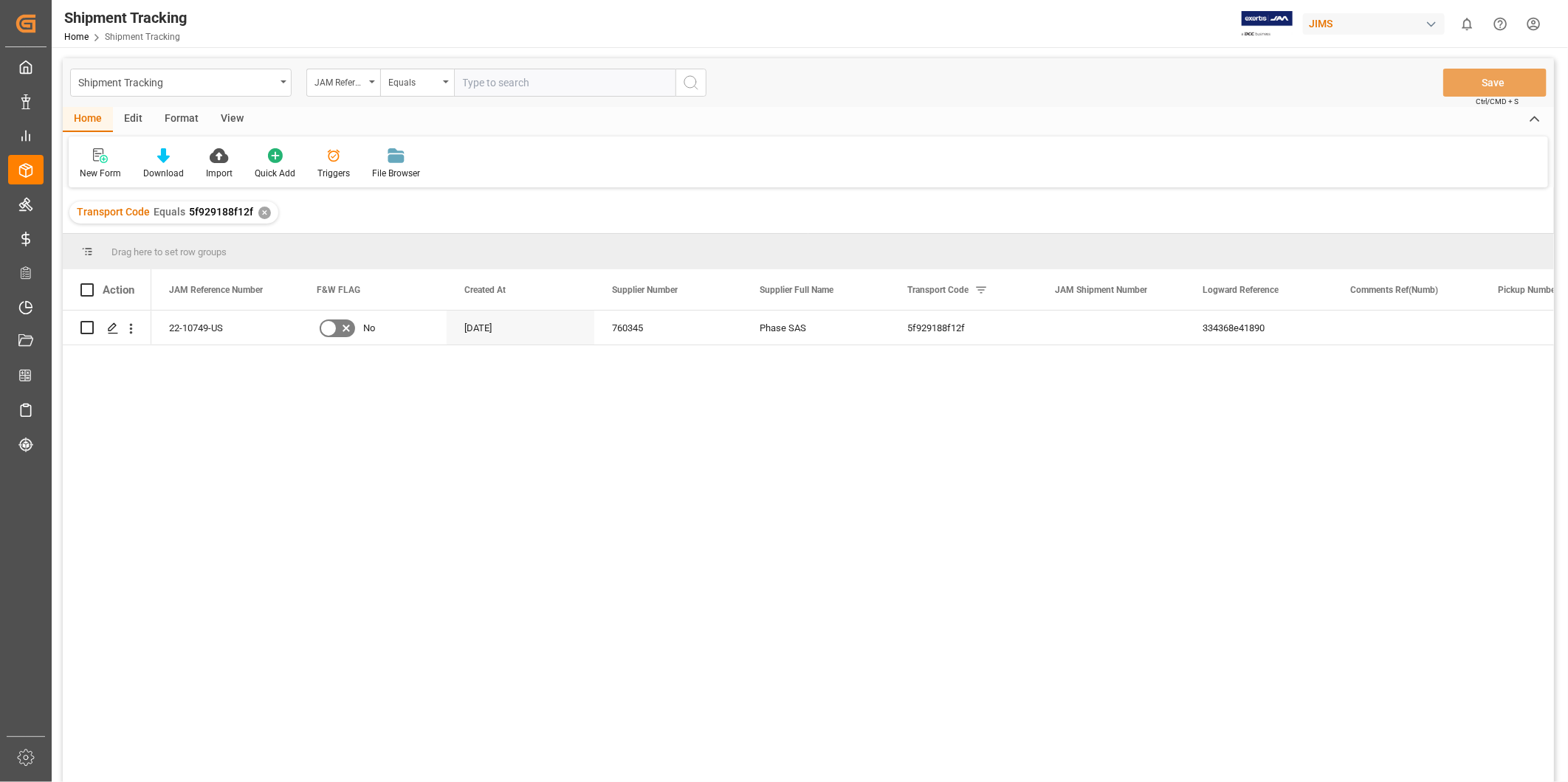
click at [226, 123] on div "View" at bounding box center [232, 119] width 45 height 25
click at [93, 171] on div "Default" at bounding box center [94, 173] width 29 height 13
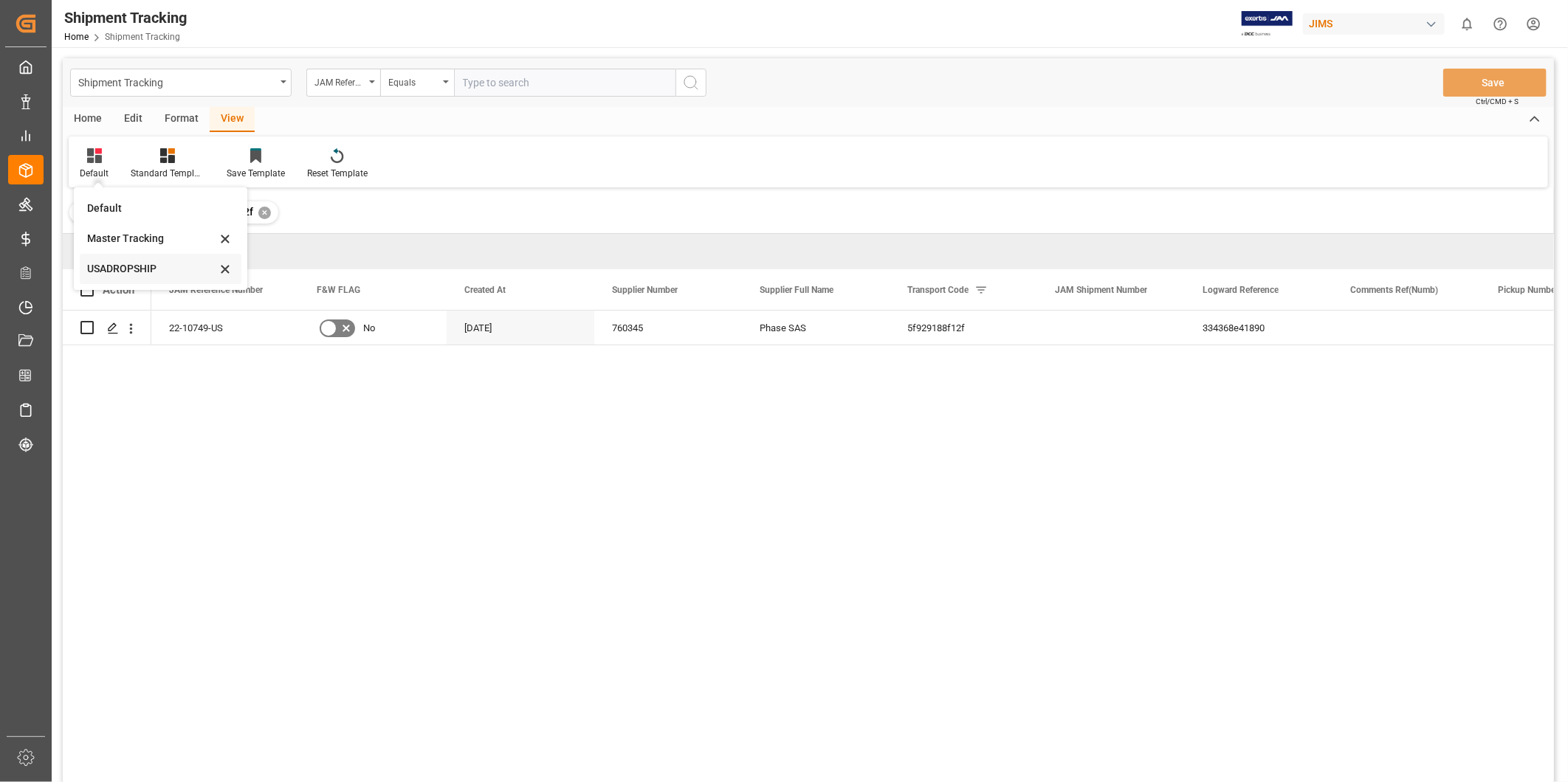
click at [129, 268] on div "USADROPSHIP" at bounding box center [152, 268] width 129 height 15
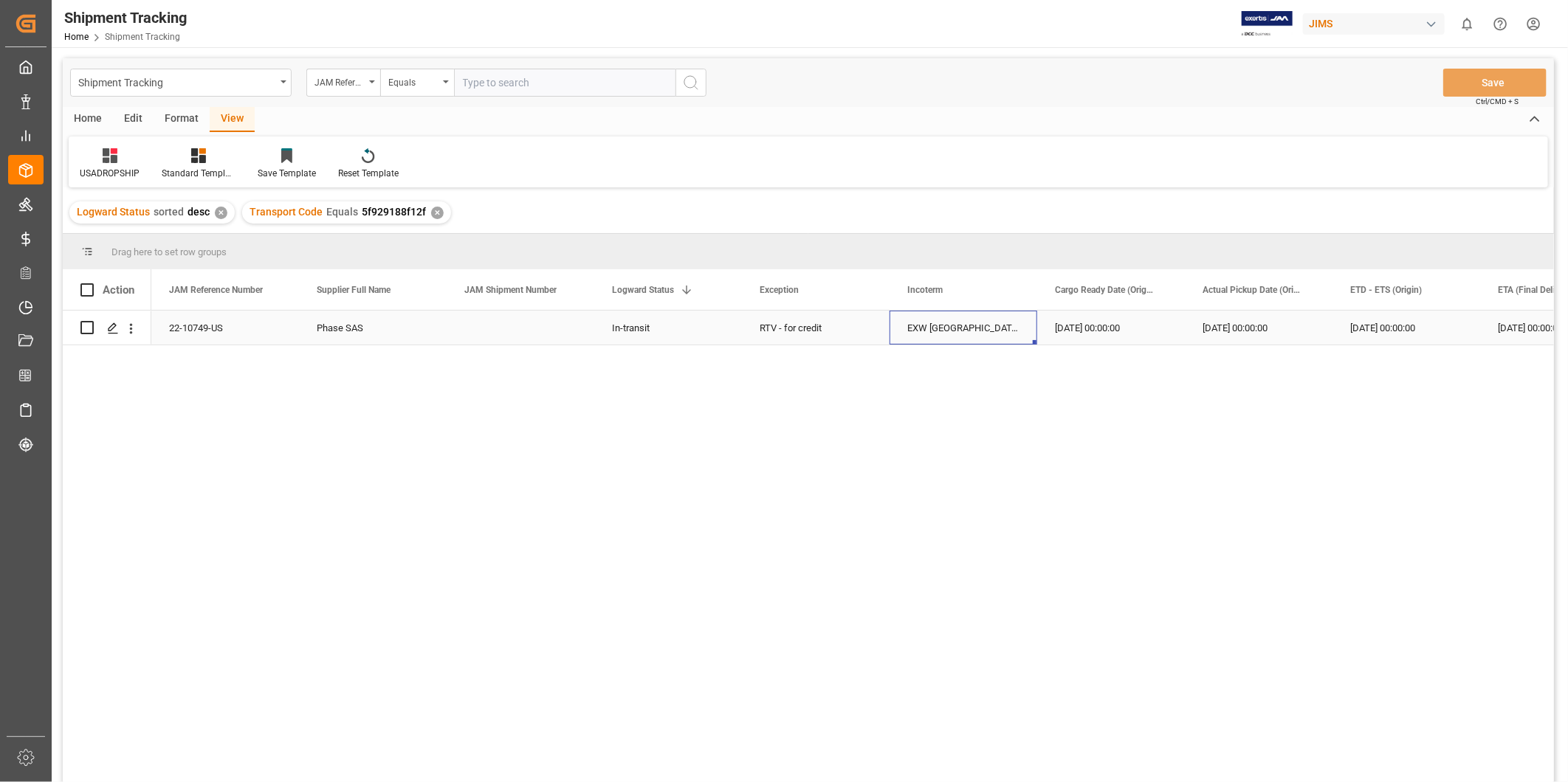
click at [956, 336] on div "EXW [GEOGRAPHIC_DATA] [GEOGRAPHIC_DATA] [GEOGRAPHIC_DATA]" at bounding box center [963, 328] width 147 height 34
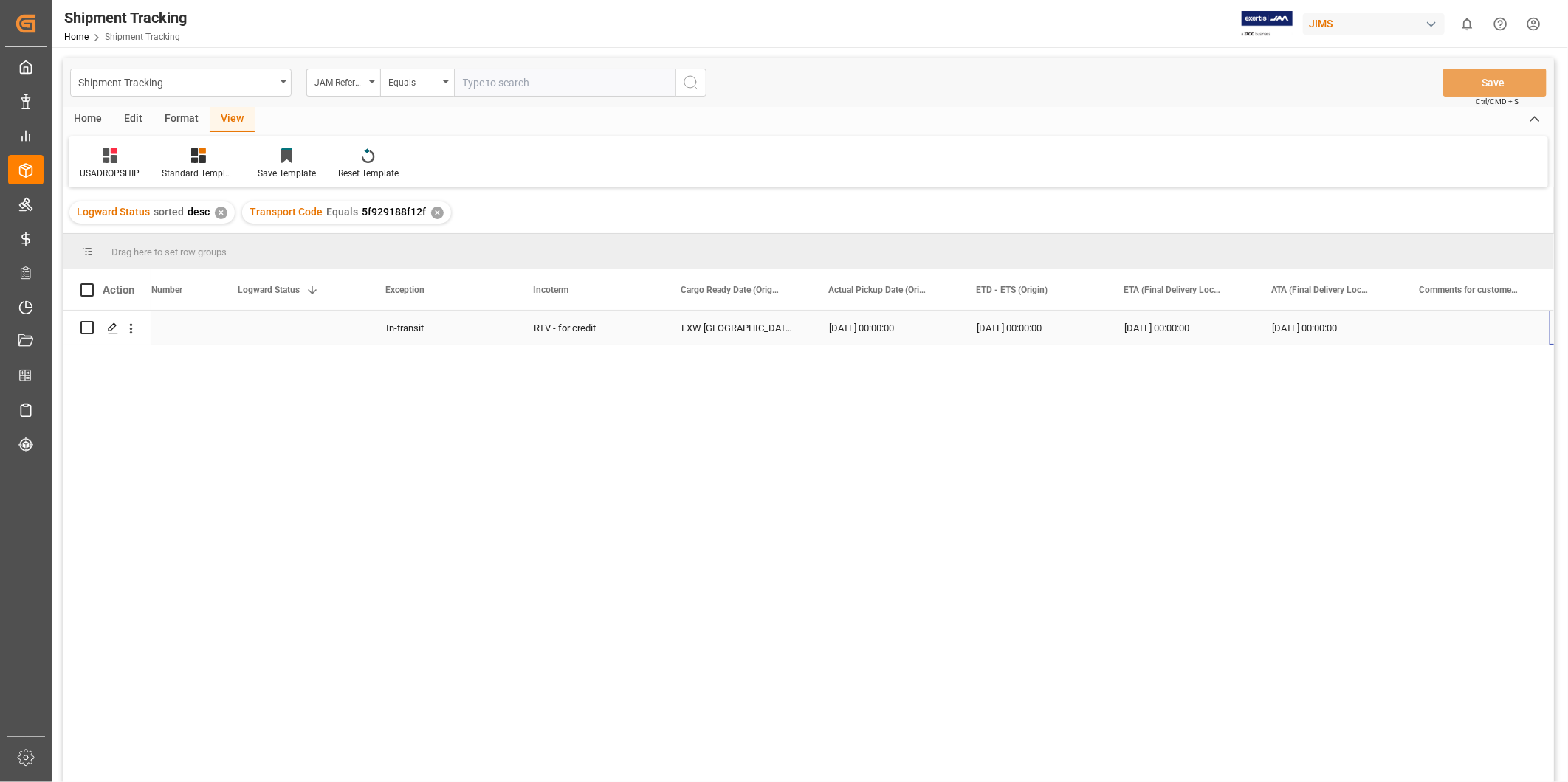
scroll to position [0, 374]
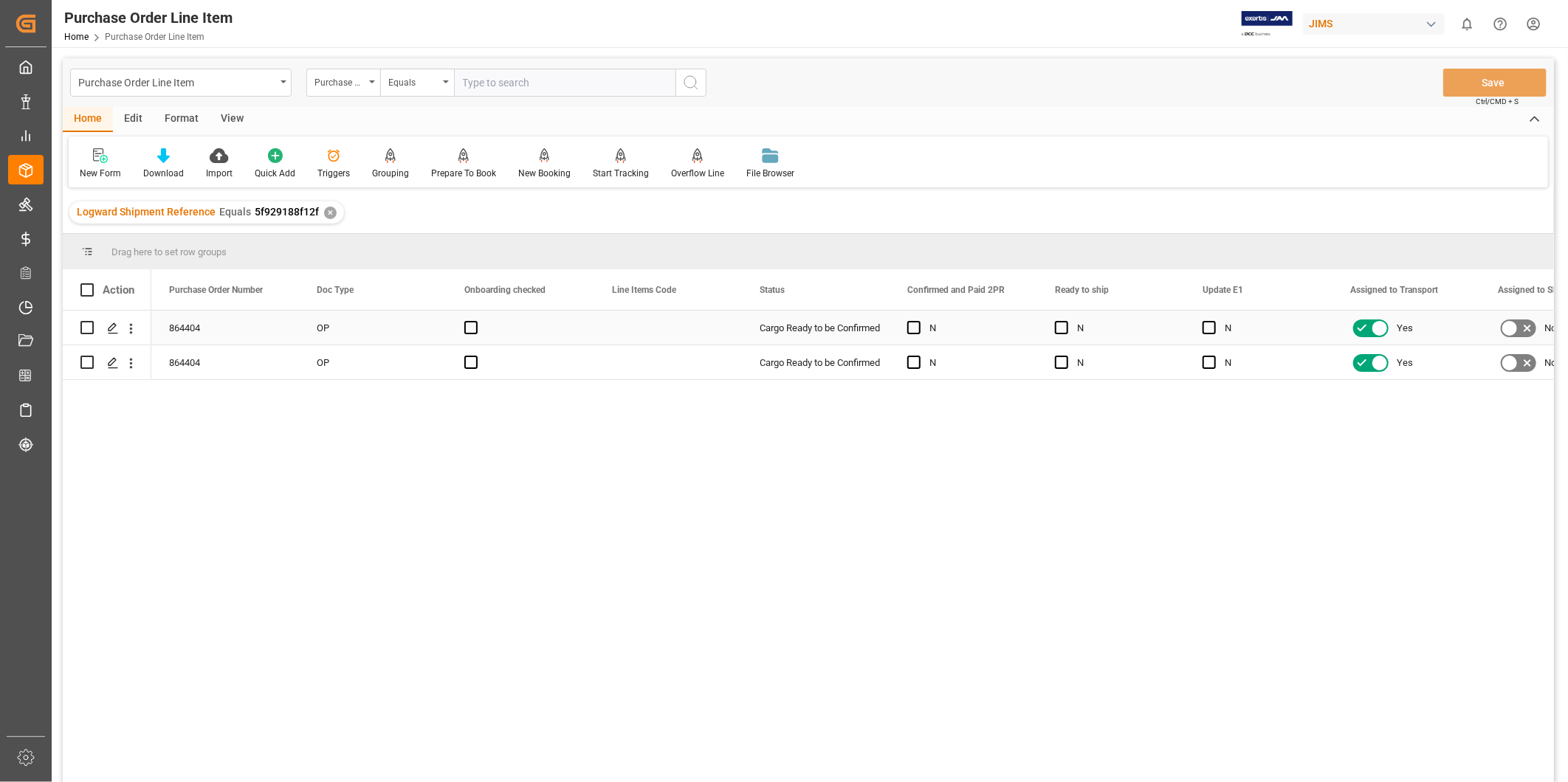
click at [777, 320] on div "Cargo Ready to be Confirmed" at bounding box center [815, 329] width 112 height 34
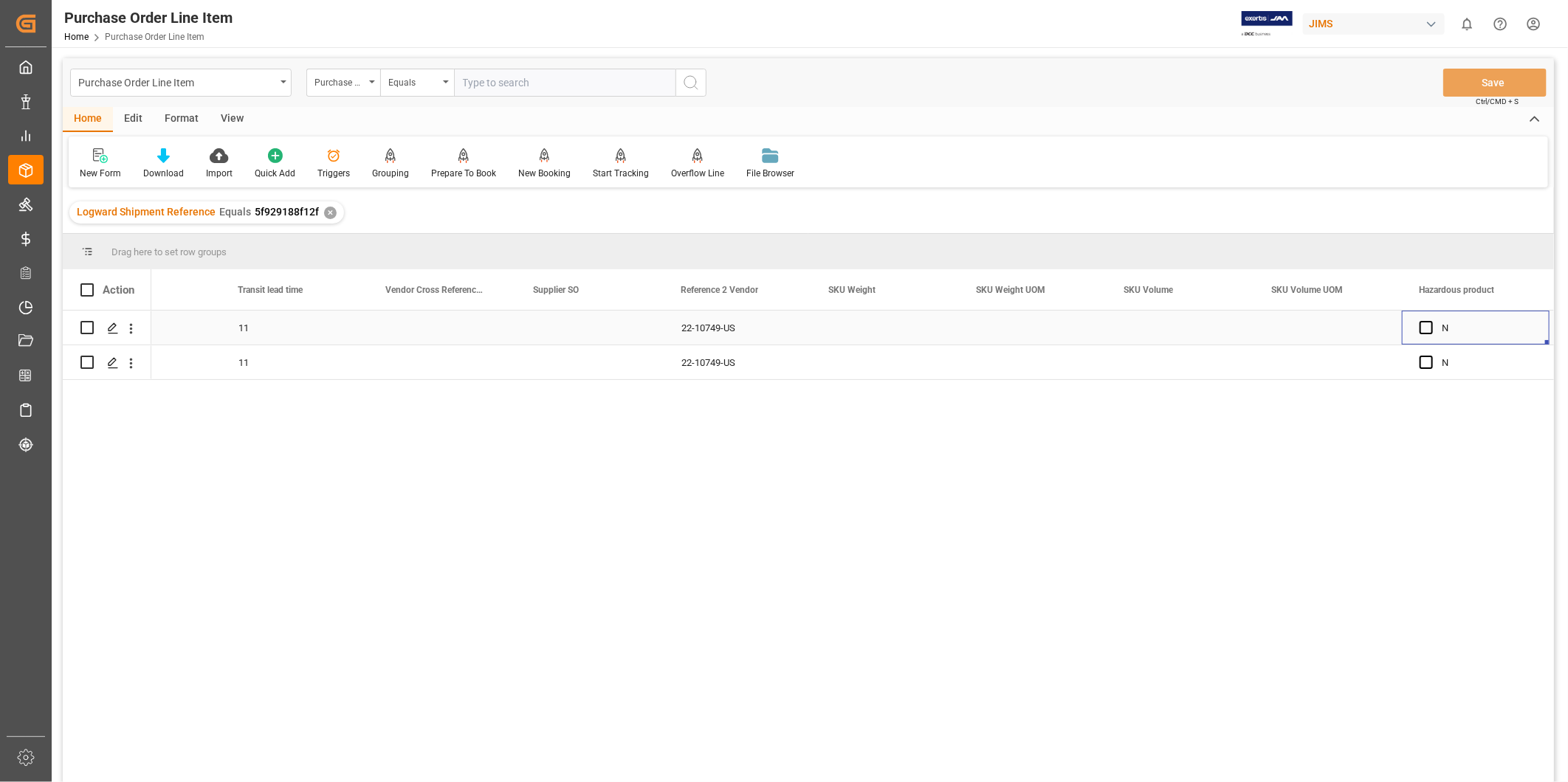
scroll to position [0, 6426]
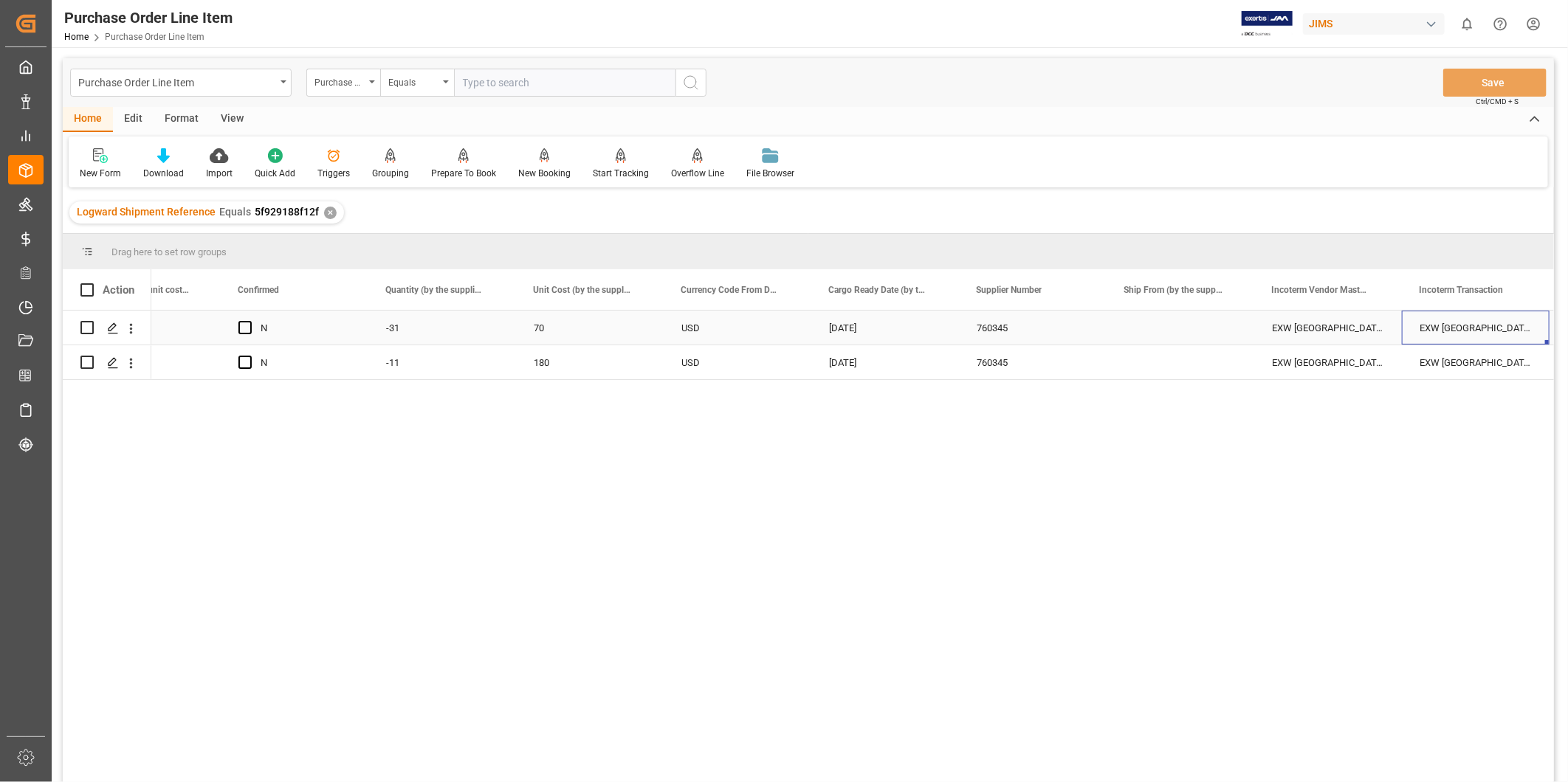
click at [1496, 325] on div "EXW [GEOGRAPHIC_DATA] [GEOGRAPHIC_DATA] [GEOGRAPHIC_DATA]" at bounding box center [1476, 328] width 147 height 34
click at [1515, 334] on input "EXW [GEOGRAPHIC_DATA] [GEOGRAPHIC_DATA] [GEOGRAPHIC_DATA]" at bounding box center [1476, 336] width 124 height 28
type input "EXW [GEOGRAPHIC_DATA] MS [GEOGRAPHIC_DATA]"
click at [1519, 329] on div "EXW [GEOGRAPHIC_DATA] MS [GEOGRAPHIC_DATA]" at bounding box center [1476, 328] width 147 height 34
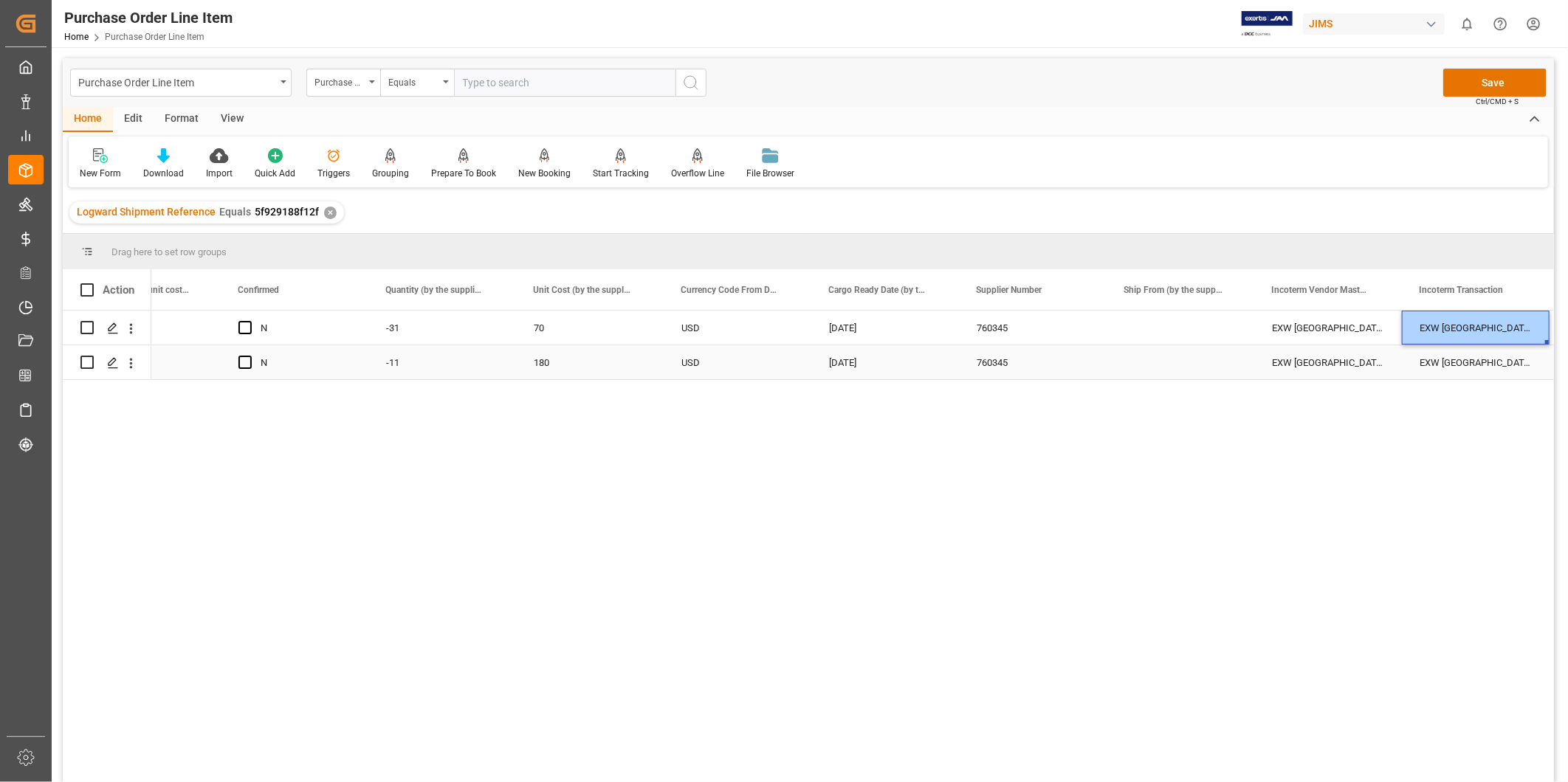
click at [1480, 352] on div "EXW [GEOGRAPHIC_DATA] [GEOGRAPHIC_DATA] [GEOGRAPHIC_DATA]" at bounding box center [1476, 363] width 147 height 34
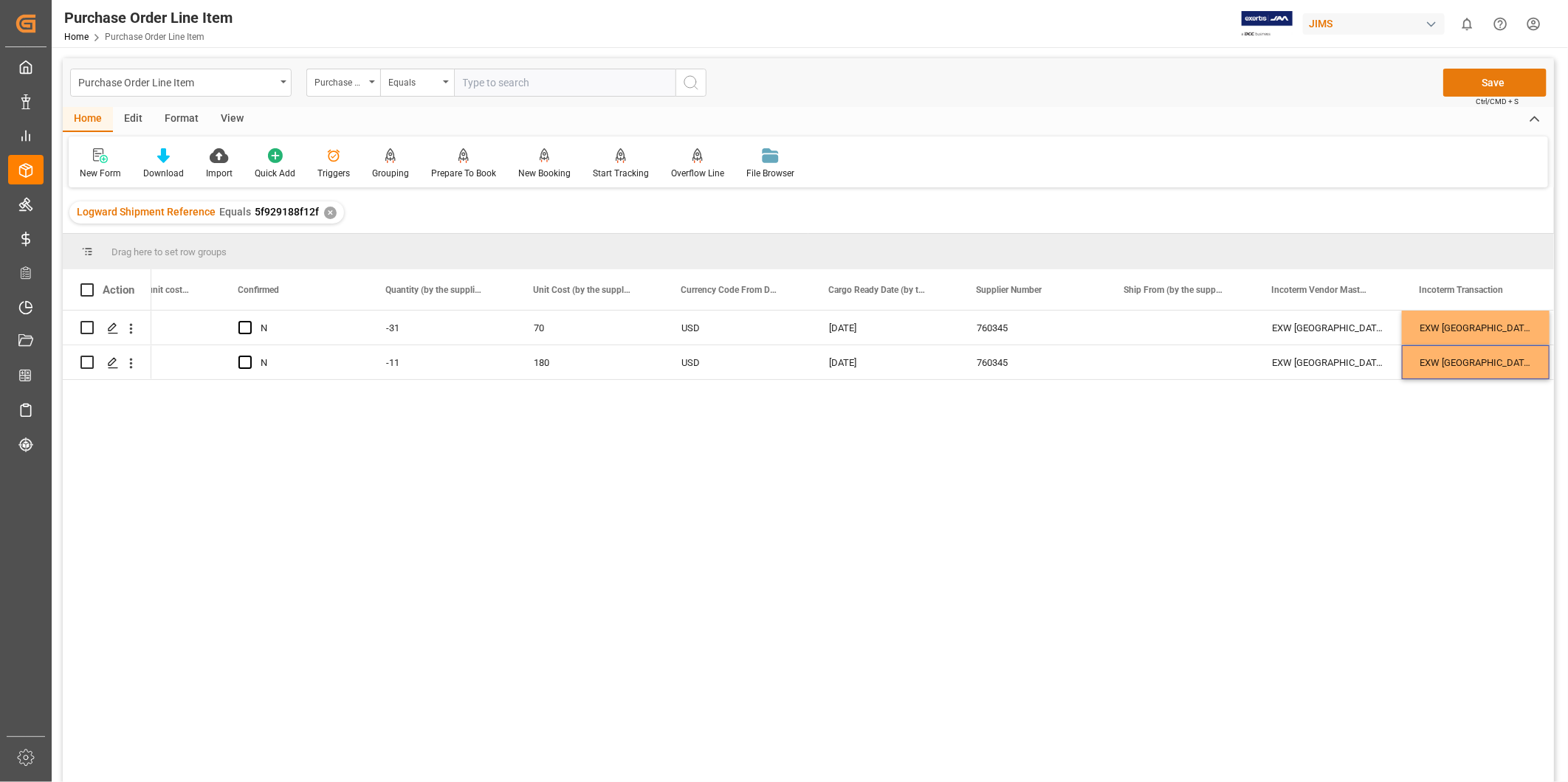
click at [1502, 77] on button "Save" at bounding box center [1494, 82] width 103 height 28
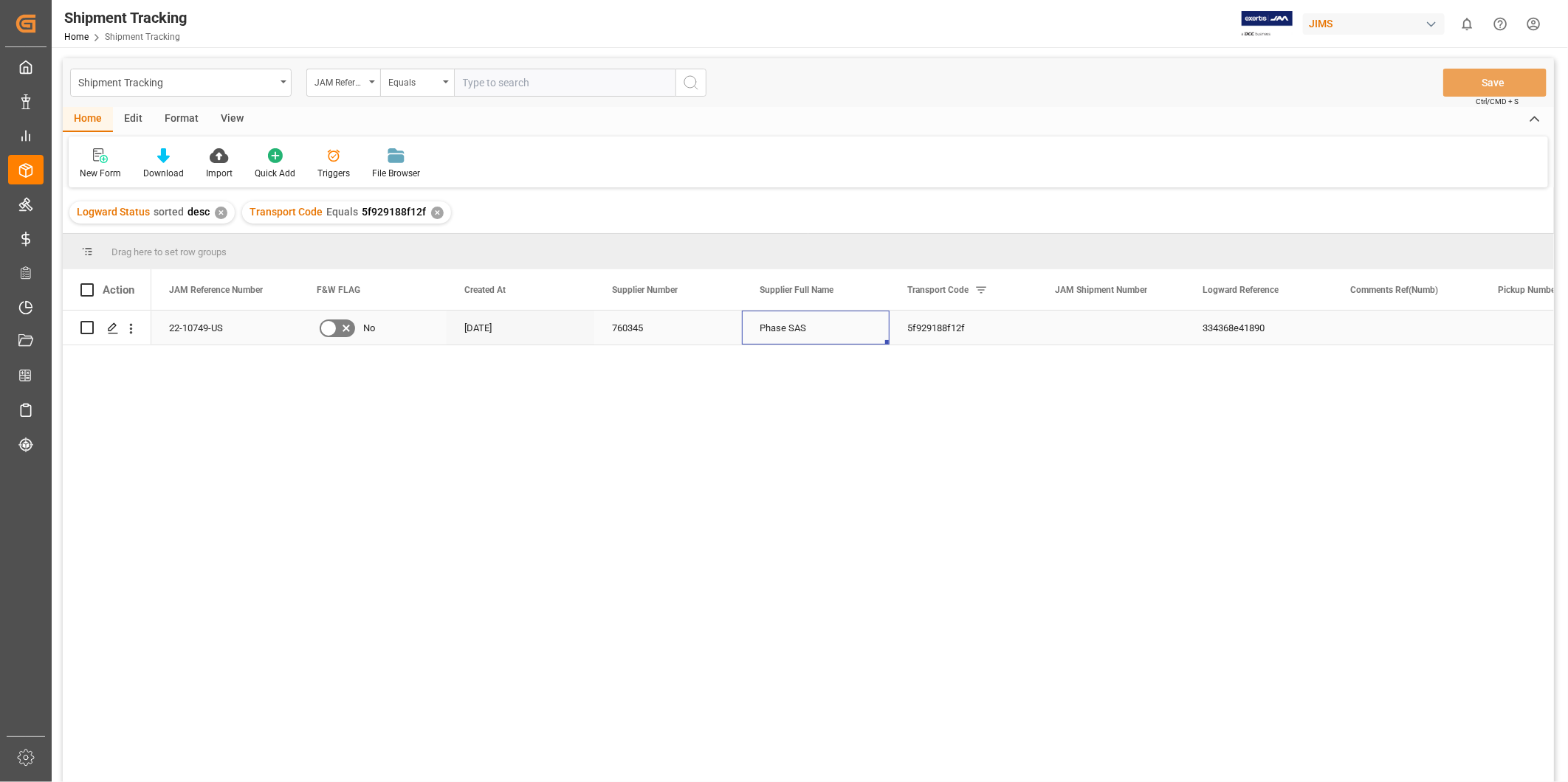
click at [852, 344] on div "Phase SAS" at bounding box center [815, 328] width 147 height 34
click at [237, 111] on div "View" at bounding box center [232, 119] width 45 height 25
click at [93, 167] on div "Default" at bounding box center [94, 173] width 29 height 13
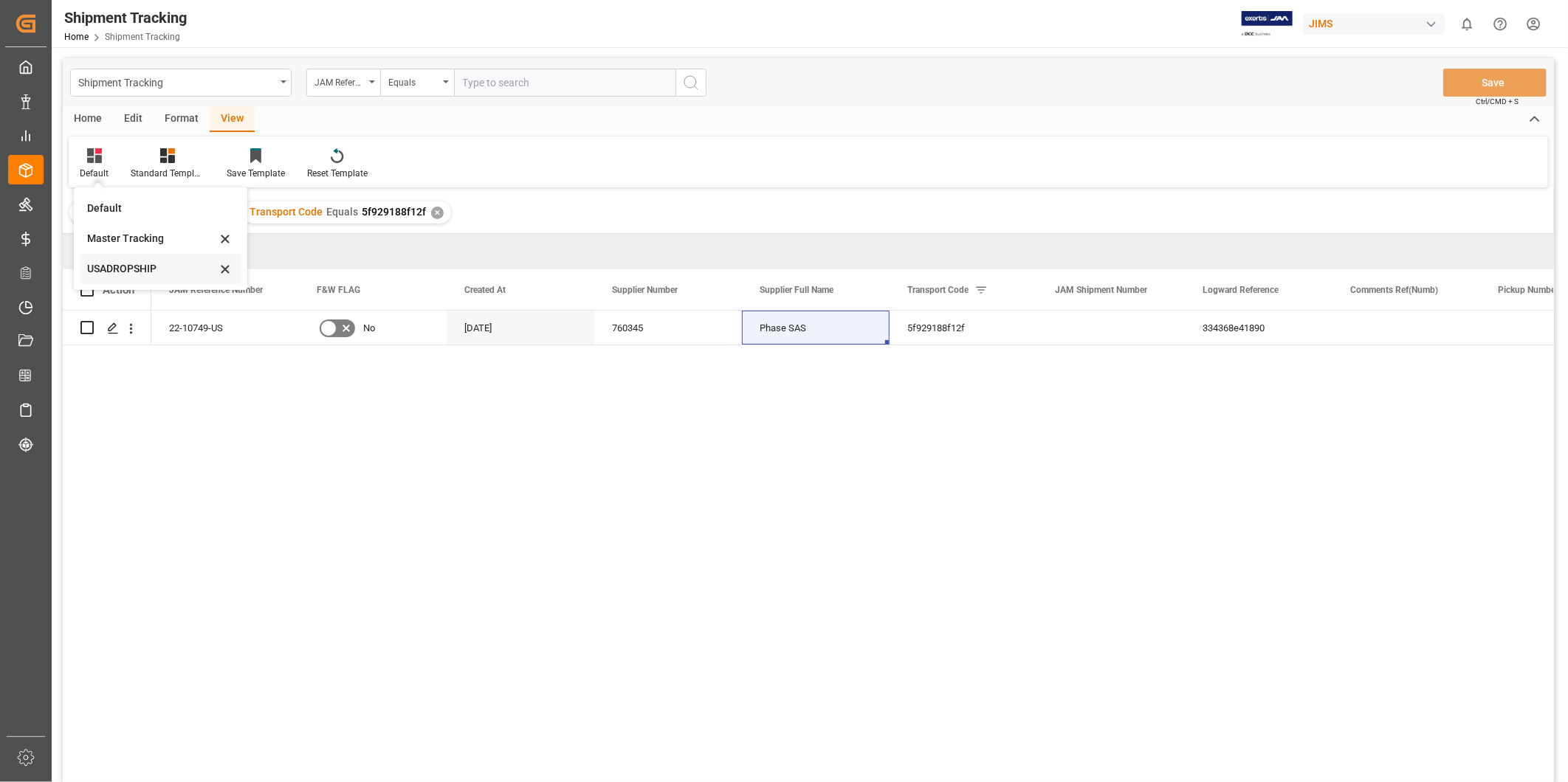
click at [121, 255] on div "USADROPSHIP" at bounding box center [161, 269] width 162 height 31
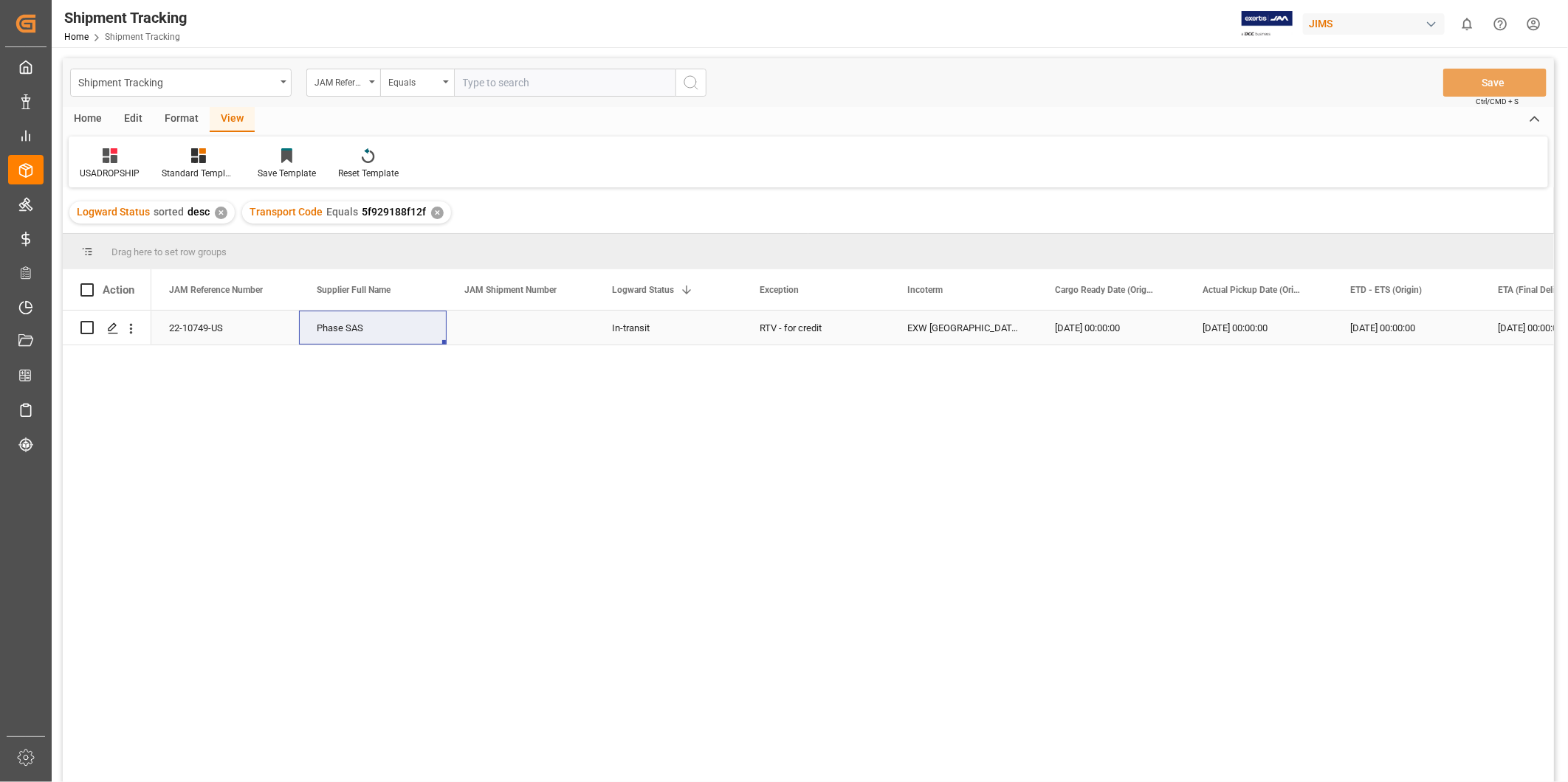
click at [1051, 321] on div "[DATE] 00:00:00" at bounding box center [1111, 328] width 147 height 34
click at [905, 325] on div "EXW [GEOGRAPHIC_DATA] MS [GEOGRAPHIC_DATA]" at bounding box center [963, 328] width 147 height 34
